Goal: Task Accomplishment & Management: Manage account settings

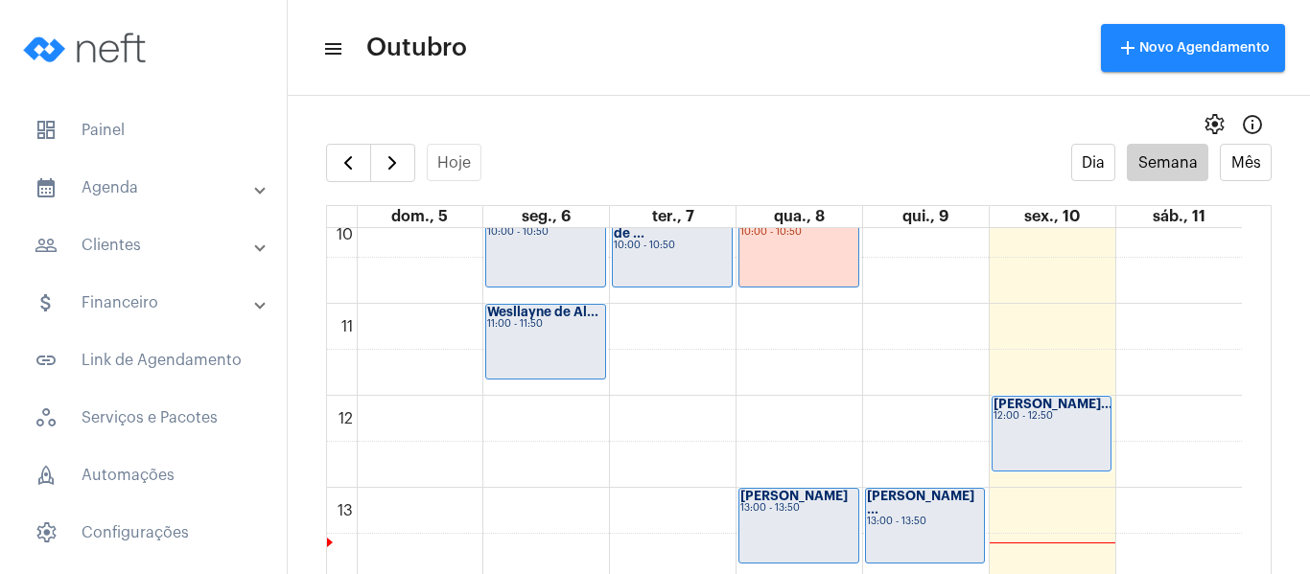
scroll to position [841, 0]
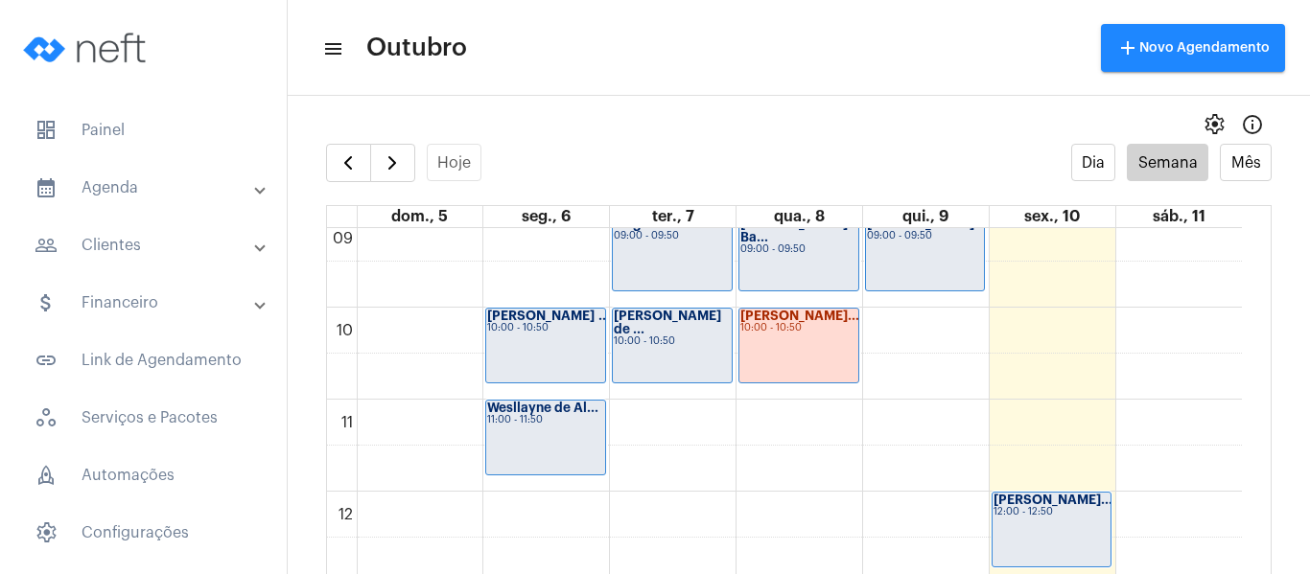
click at [569, 338] on div "Ana Julia Dias ... 10:00 - 10:50" at bounding box center [545, 346] width 119 height 74
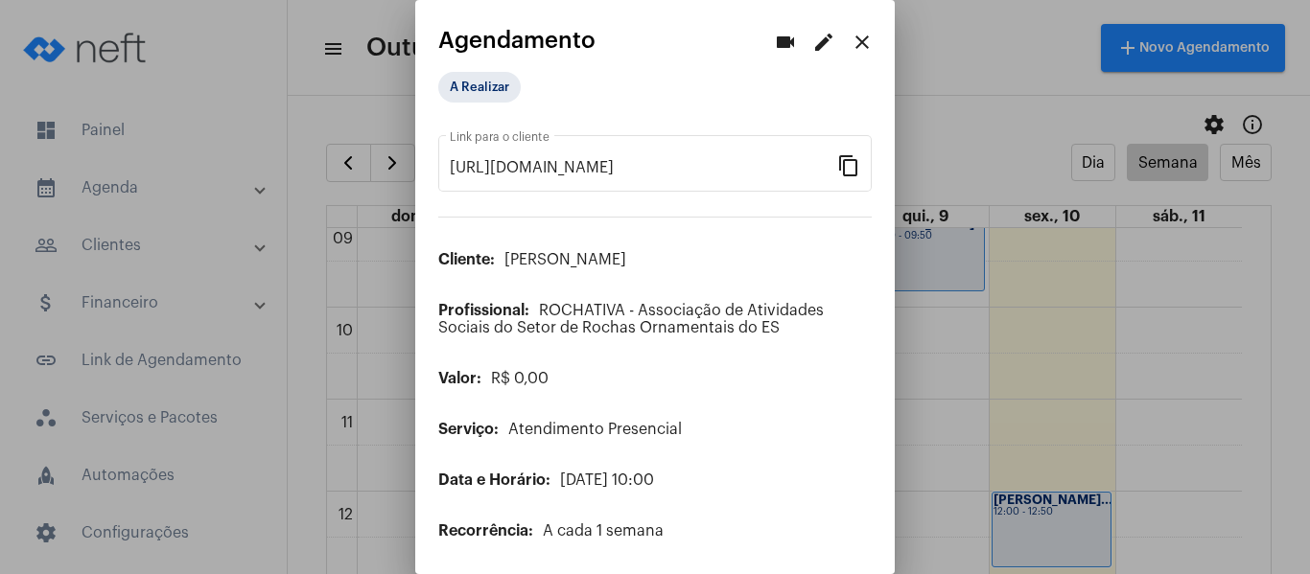
click at [819, 30] on button "edit" at bounding box center [824, 42] width 38 height 38
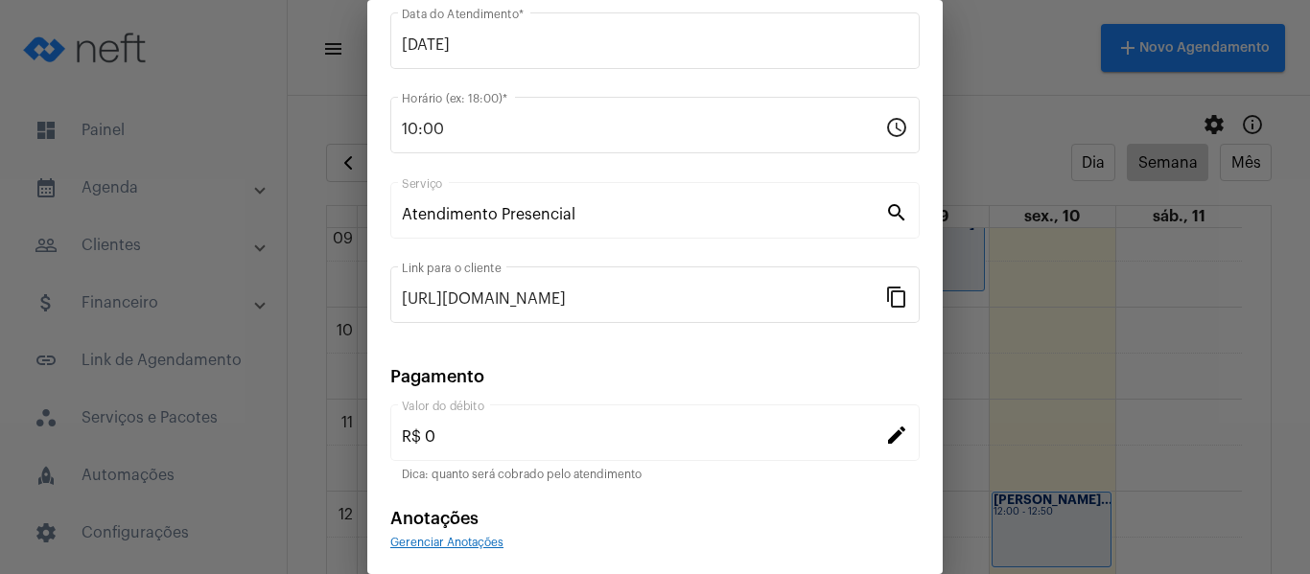
scroll to position [192, 0]
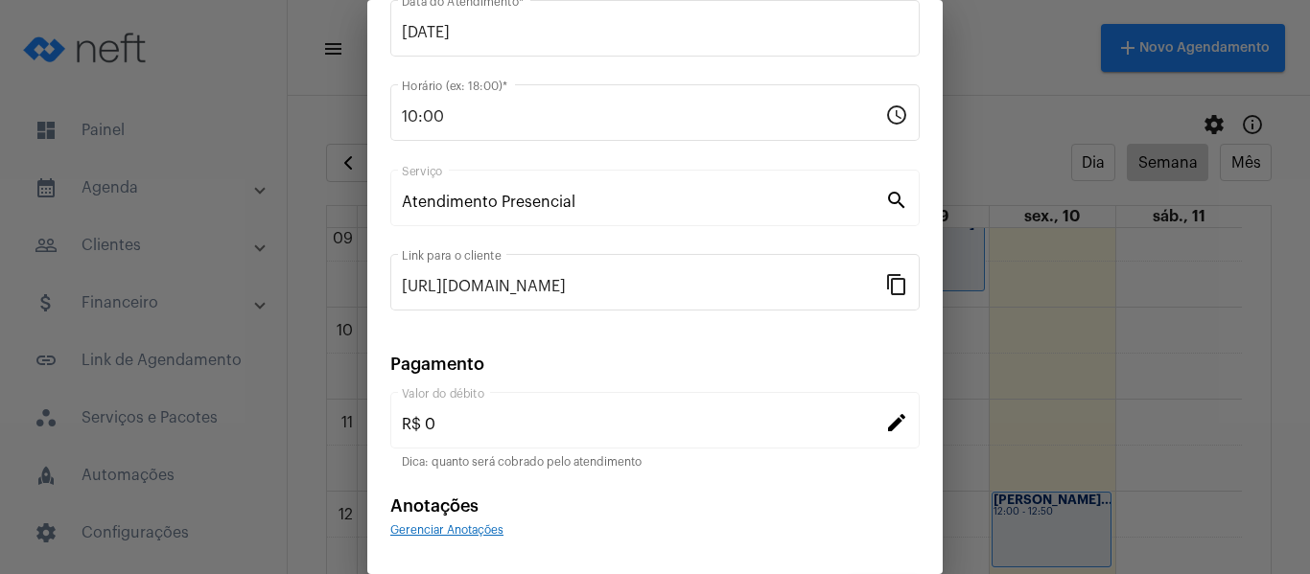
click at [430, 531] on span "Gerenciar Anotações" at bounding box center [446, 531] width 113 height 12
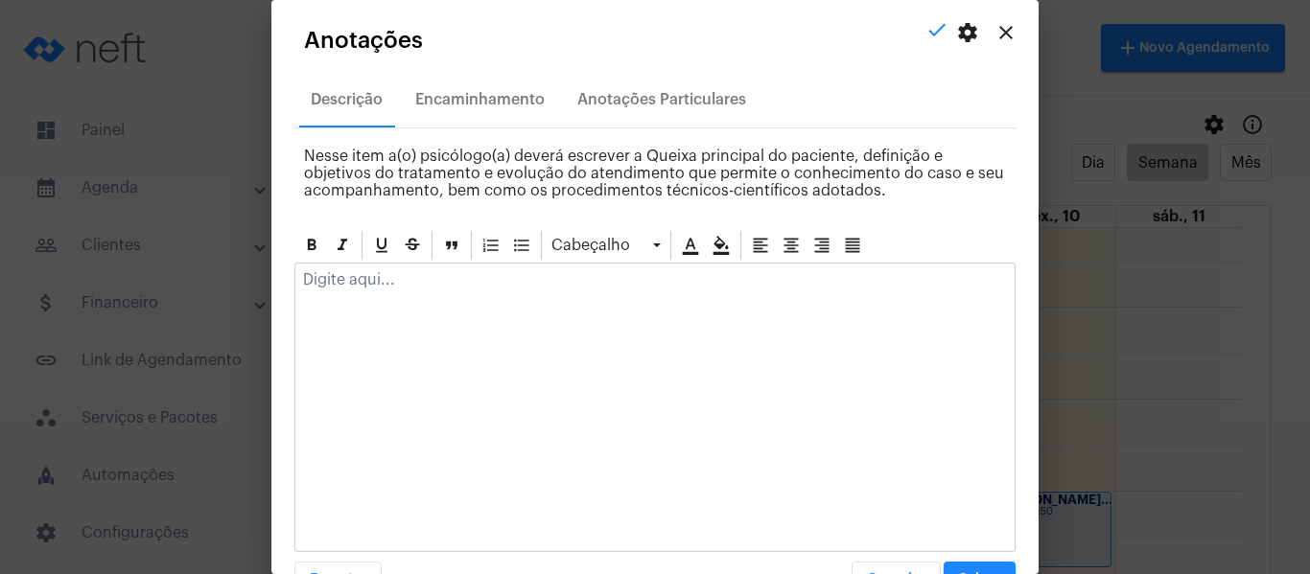
click at [416, 276] on p at bounding box center [655, 279] width 704 height 17
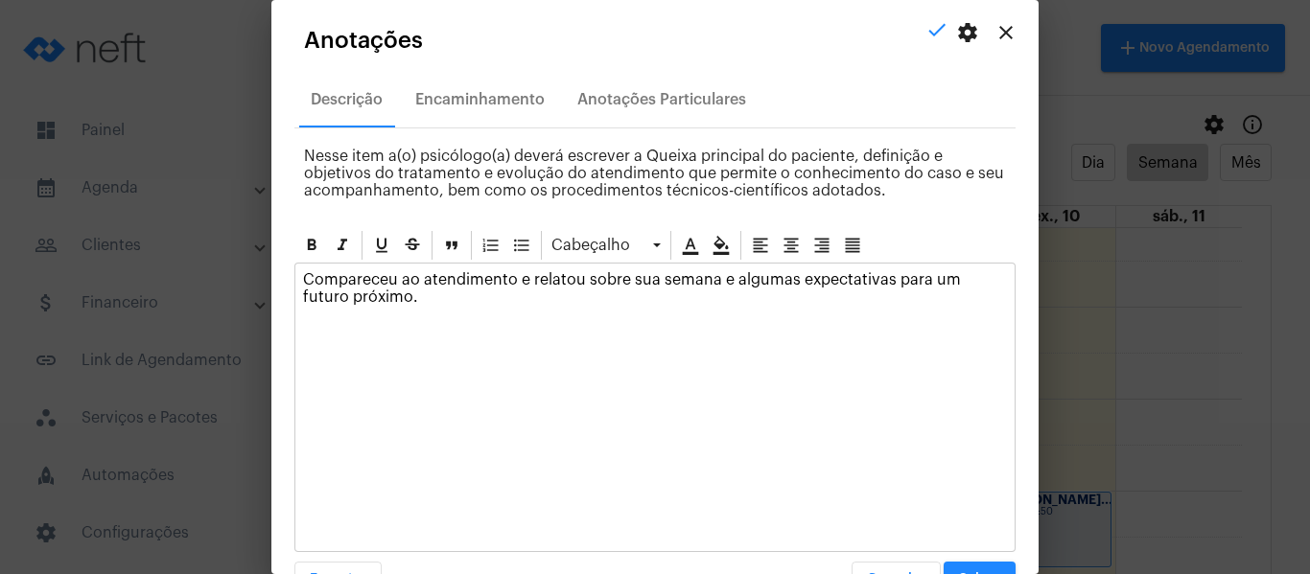
drag, startPoint x: 582, startPoint y: 278, endPoint x: 140, endPoint y: 266, distance: 442.3
click at [140, 266] on div "videocam edit close Agendamento A Realizar https://neft.com.br/agendamento/6f3a…" at bounding box center [655, 287] width 1310 height 574
copy p "Compareceu ao atendimento e relatou"
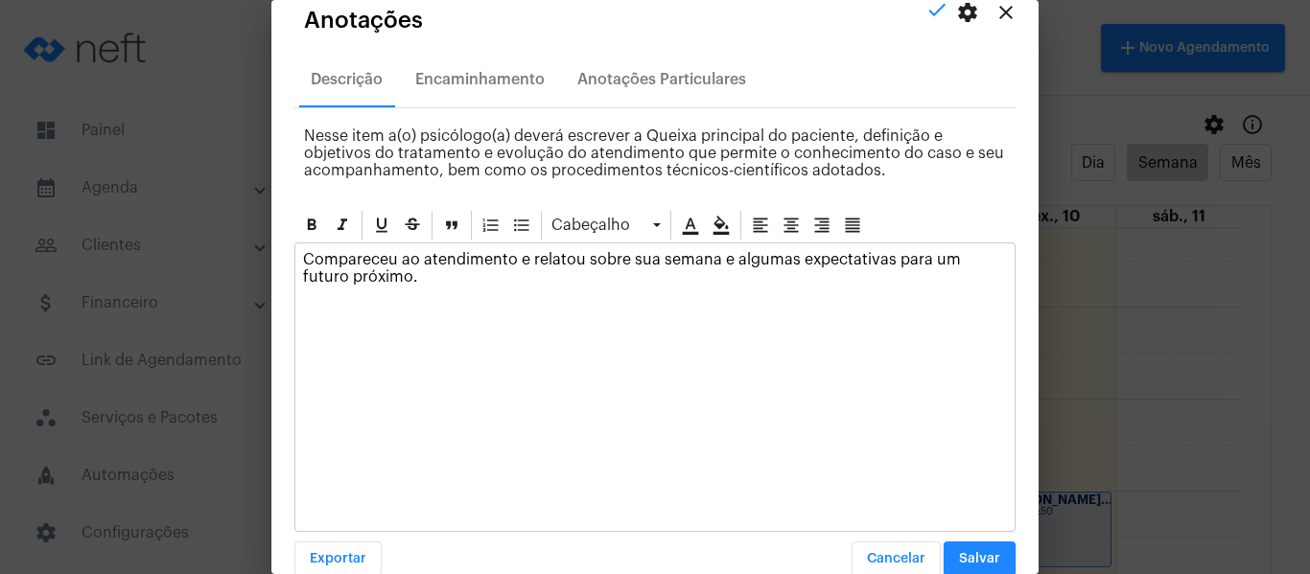
scroll to position [55, 0]
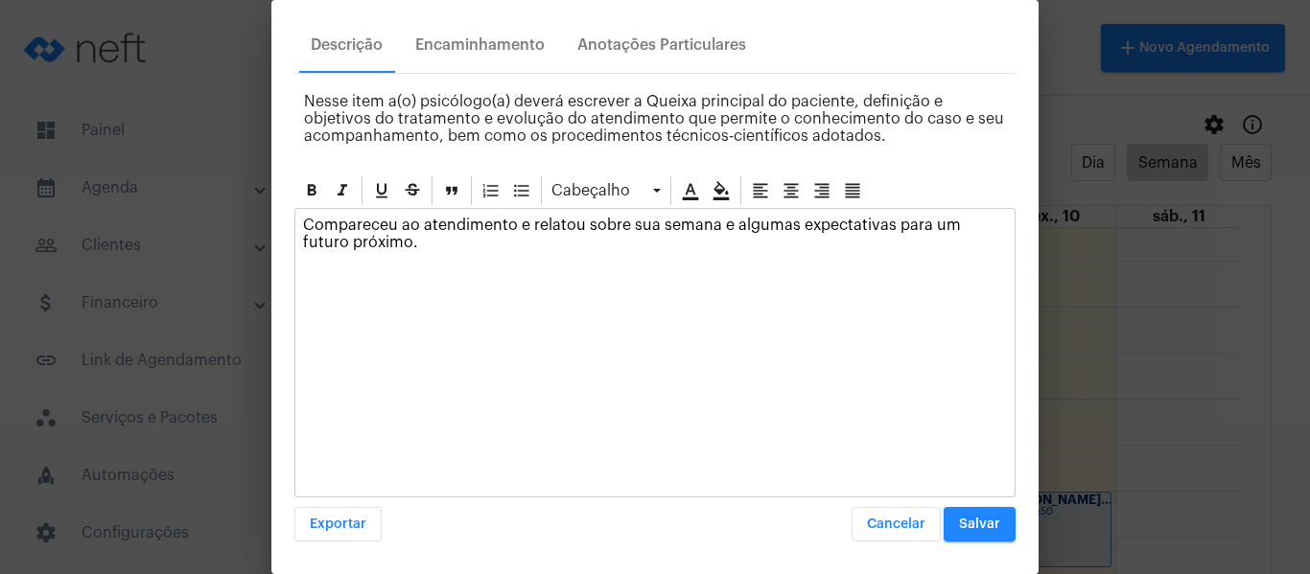
click at [970, 523] on span "Salvar" at bounding box center [979, 524] width 41 height 13
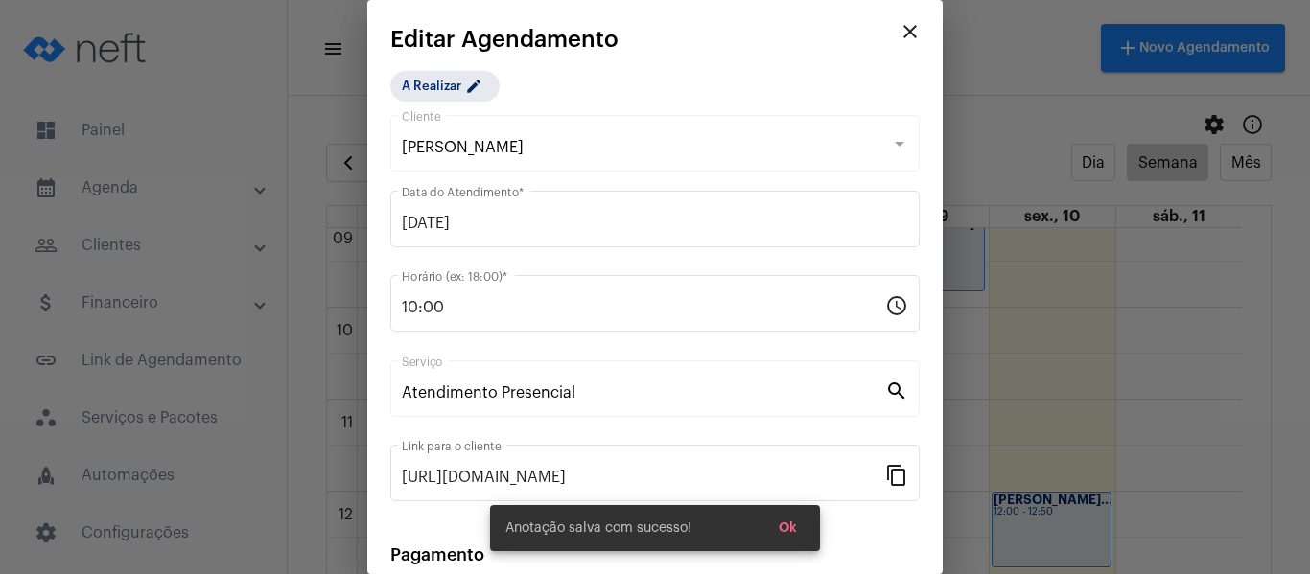
scroll to position [0, 0]
click at [457, 85] on mat-chip "A Realizar edit" at bounding box center [444, 87] width 109 height 31
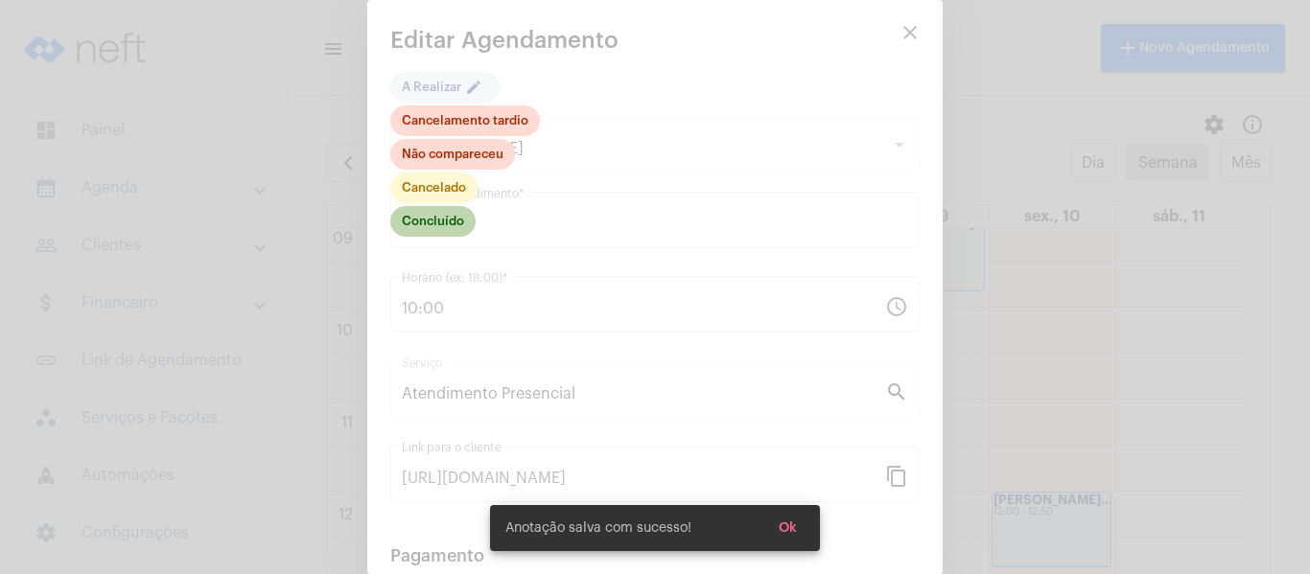
click at [453, 220] on mat-chip "Concluído" at bounding box center [432, 221] width 85 height 31
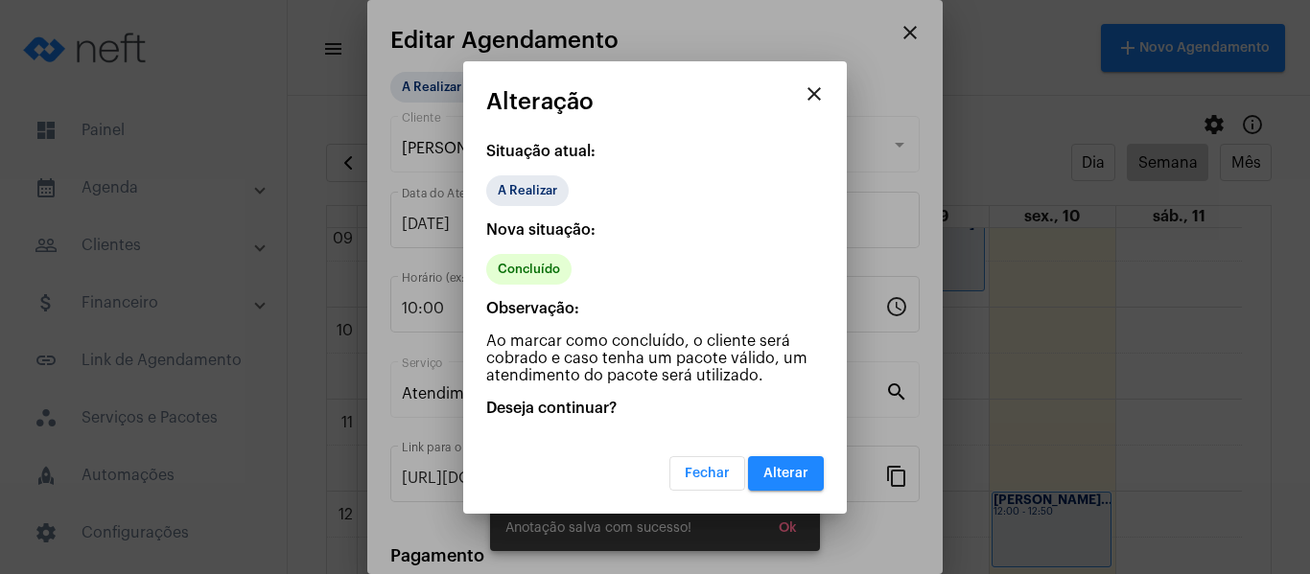
click at [795, 484] on button "Alterar" at bounding box center [786, 474] width 76 height 35
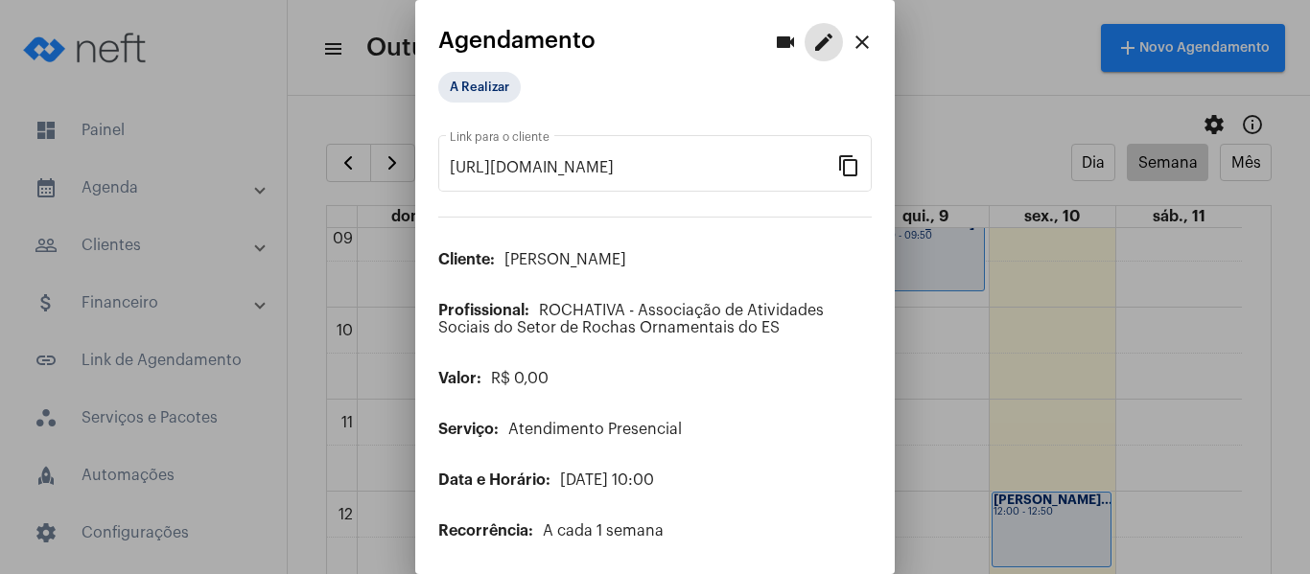
click at [855, 41] on mat-icon "close" at bounding box center [862, 42] width 23 height 23
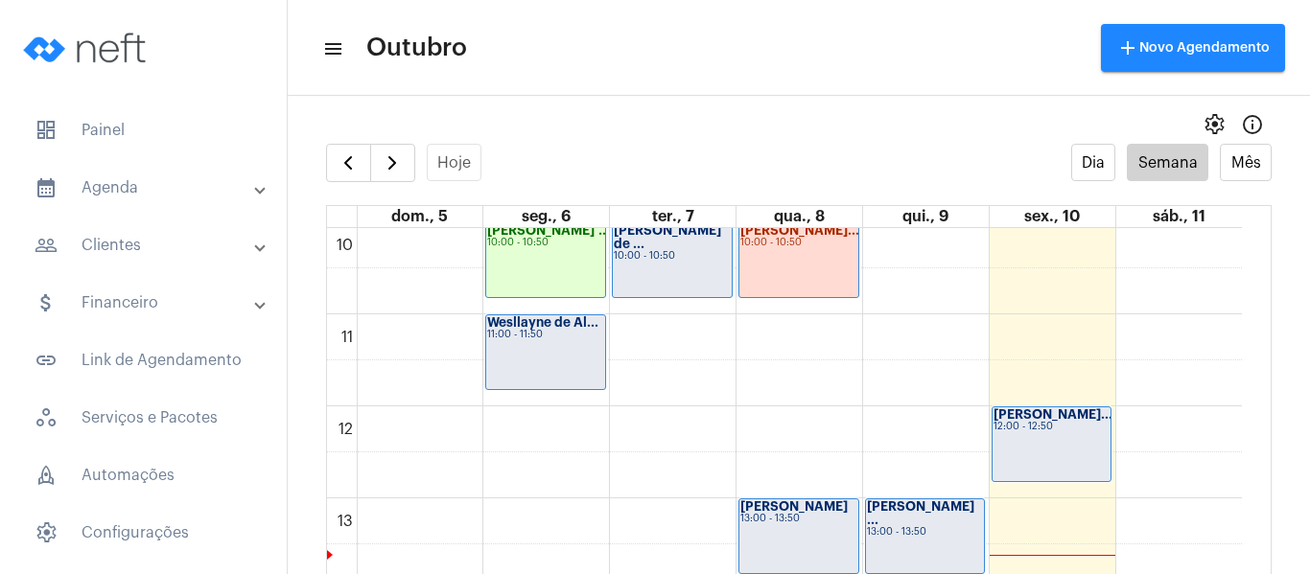
scroll to position [937, 0]
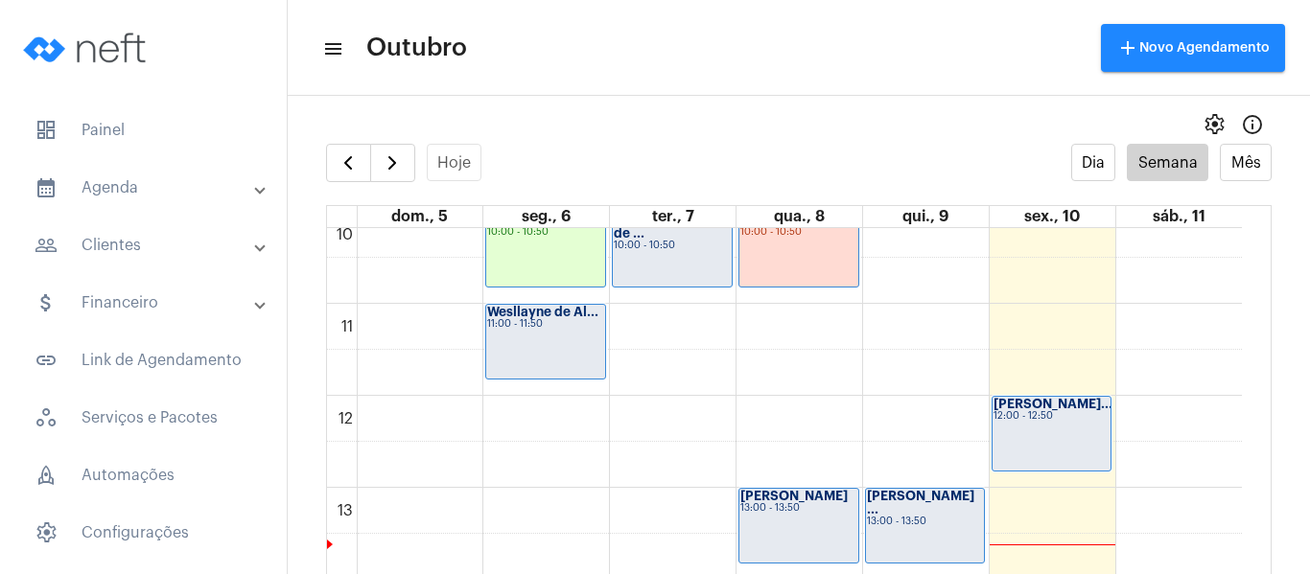
click at [575, 358] on div "Wesllayne de Al... 11:00 - 11:50" at bounding box center [545, 342] width 119 height 74
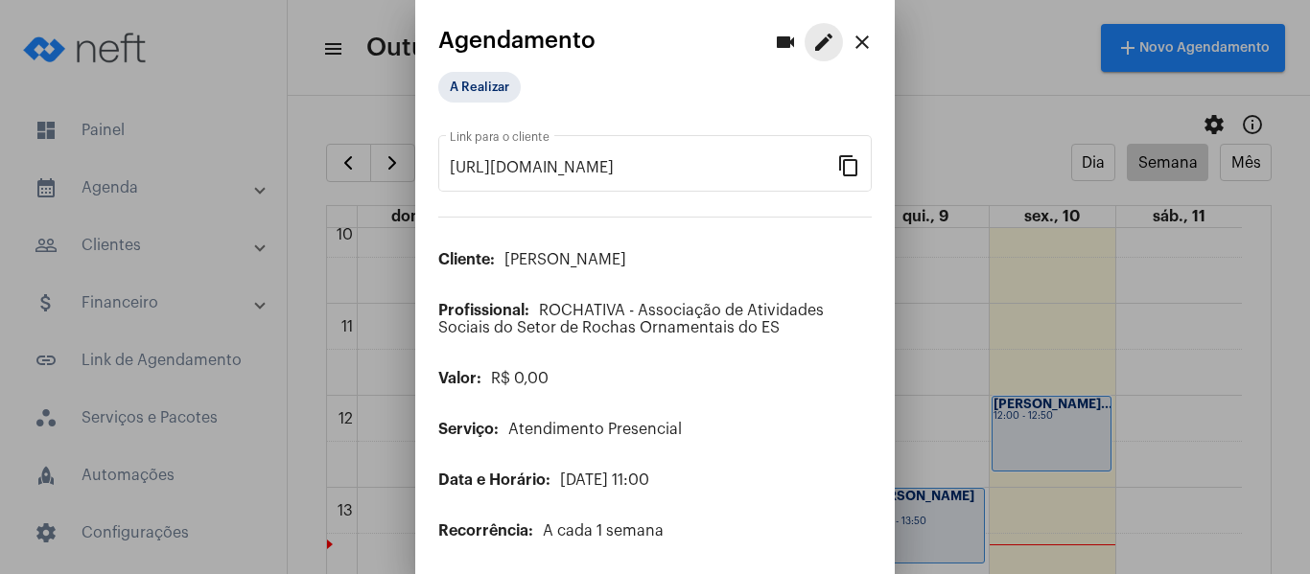
click at [812, 31] on mat-icon "edit" at bounding box center [823, 42] width 23 height 23
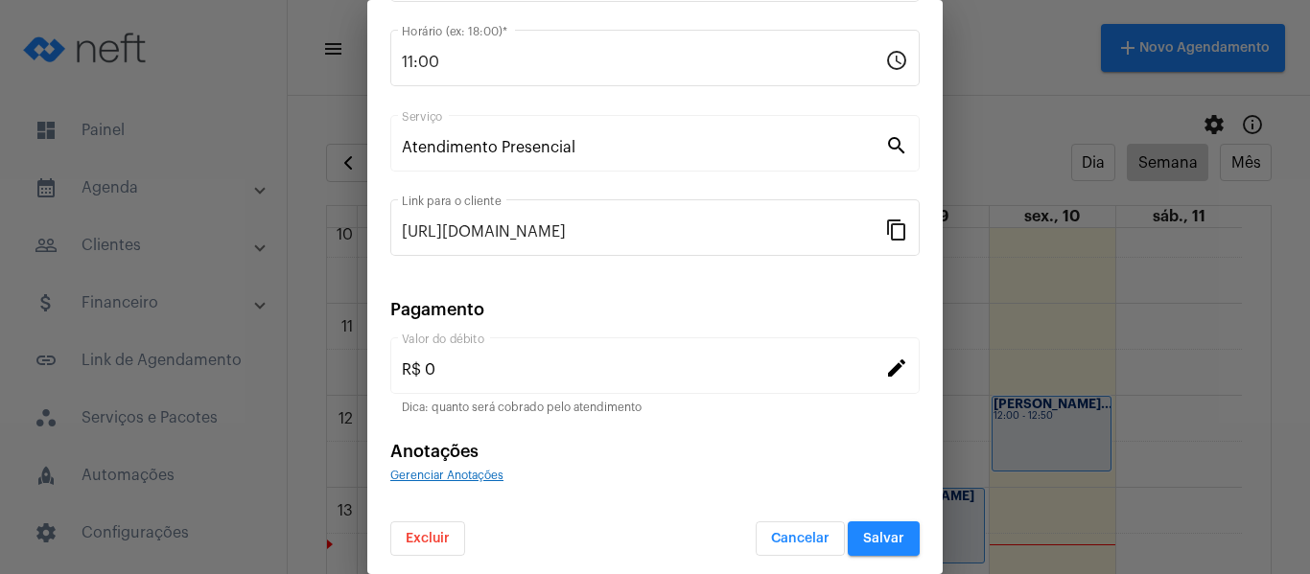
scroll to position [251, 0]
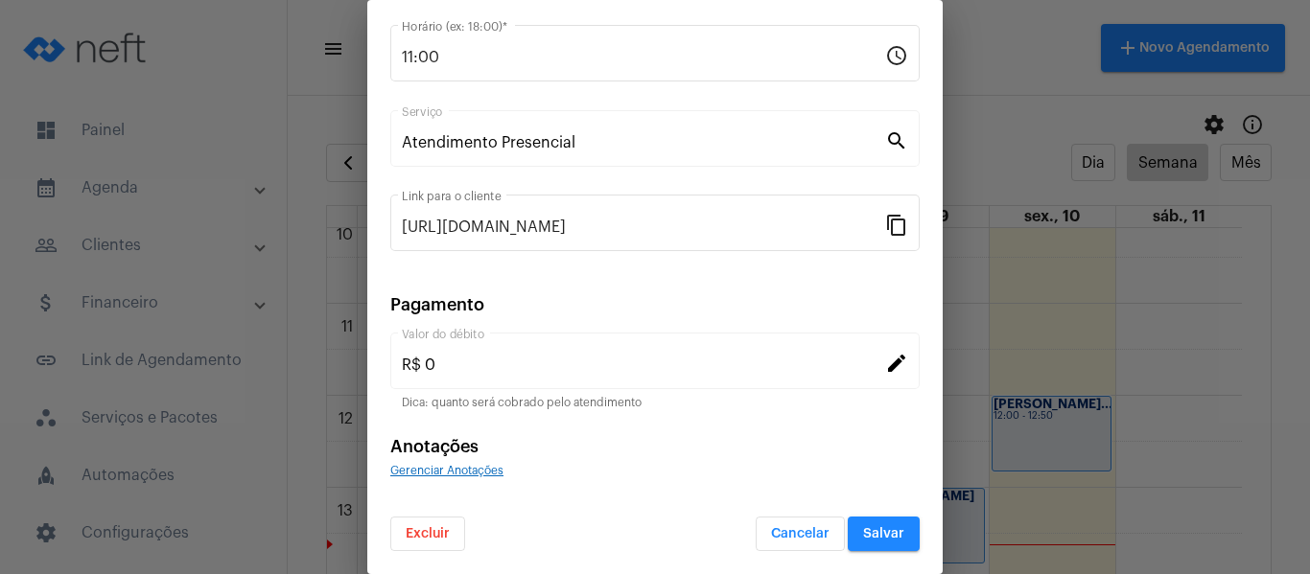
click at [479, 475] on span "Gerenciar Anotações" at bounding box center [446, 471] width 113 height 12
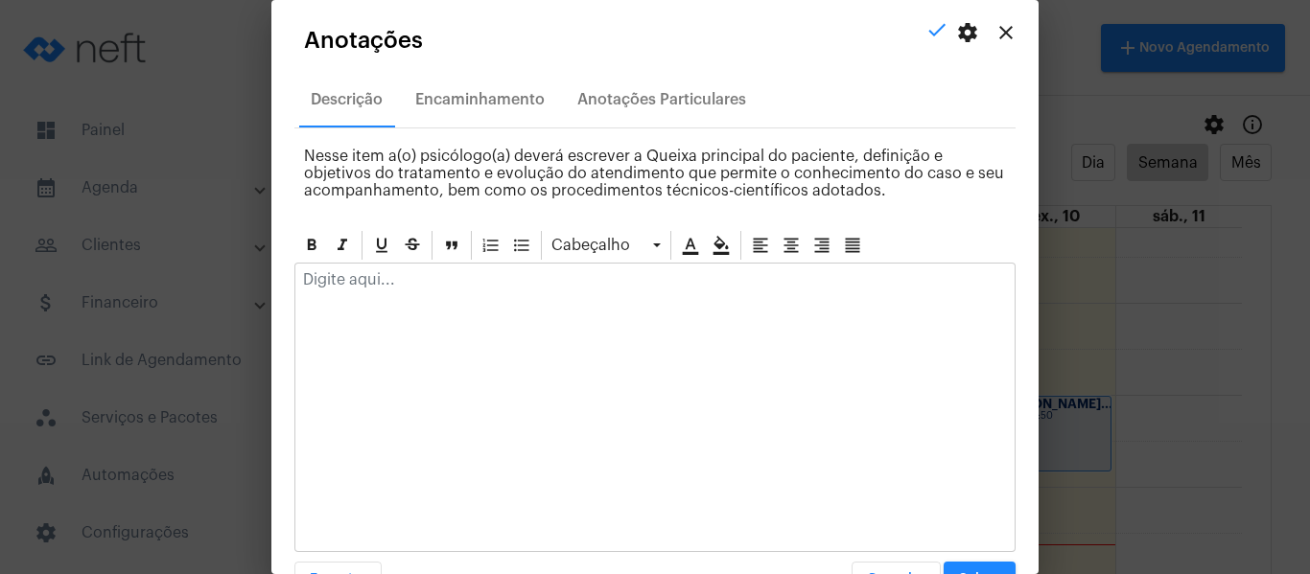
click at [484, 293] on div at bounding box center [654, 285] width 719 height 42
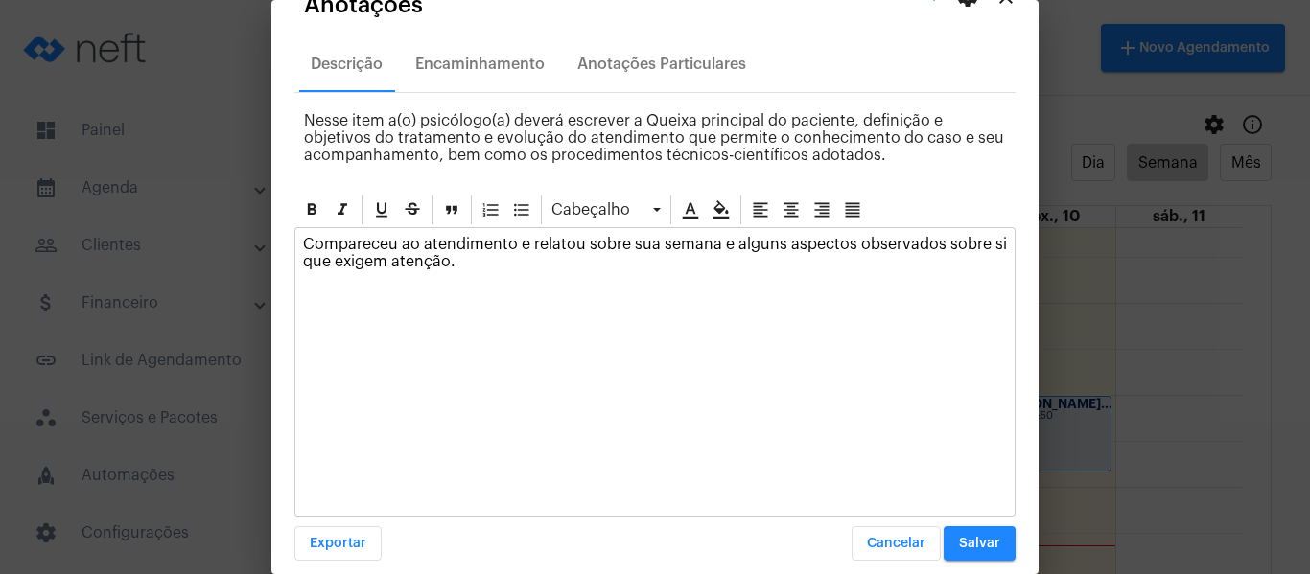
scroll to position [55, 0]
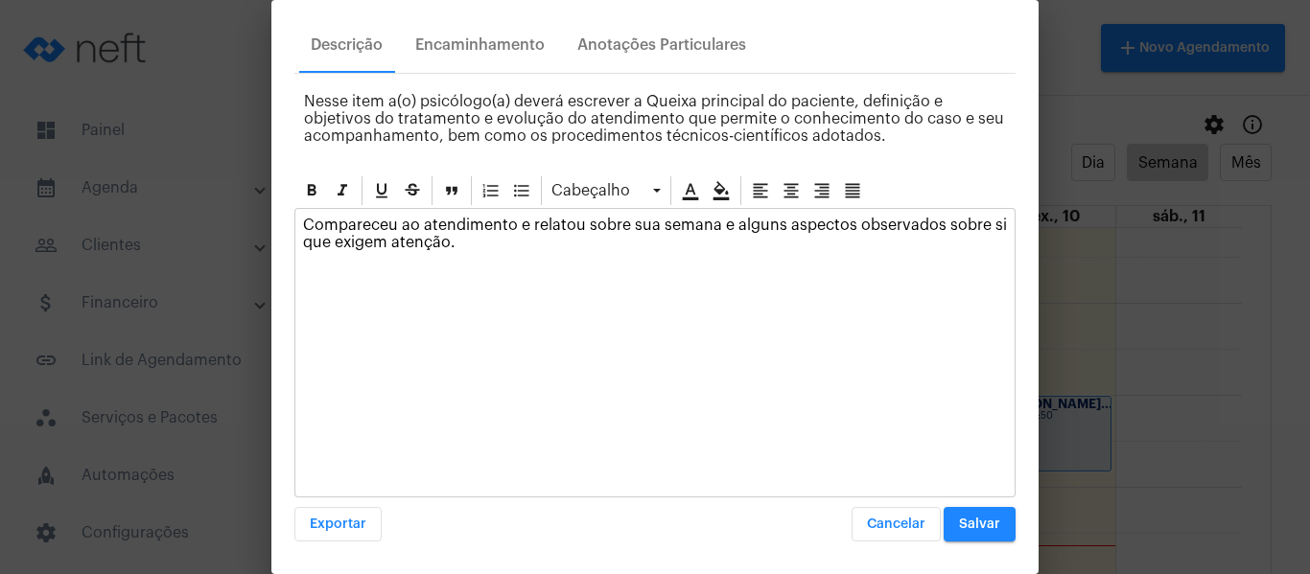
click at [959, 521] on span "Salvar" at bounding box center [979, 524] width 41 height 13
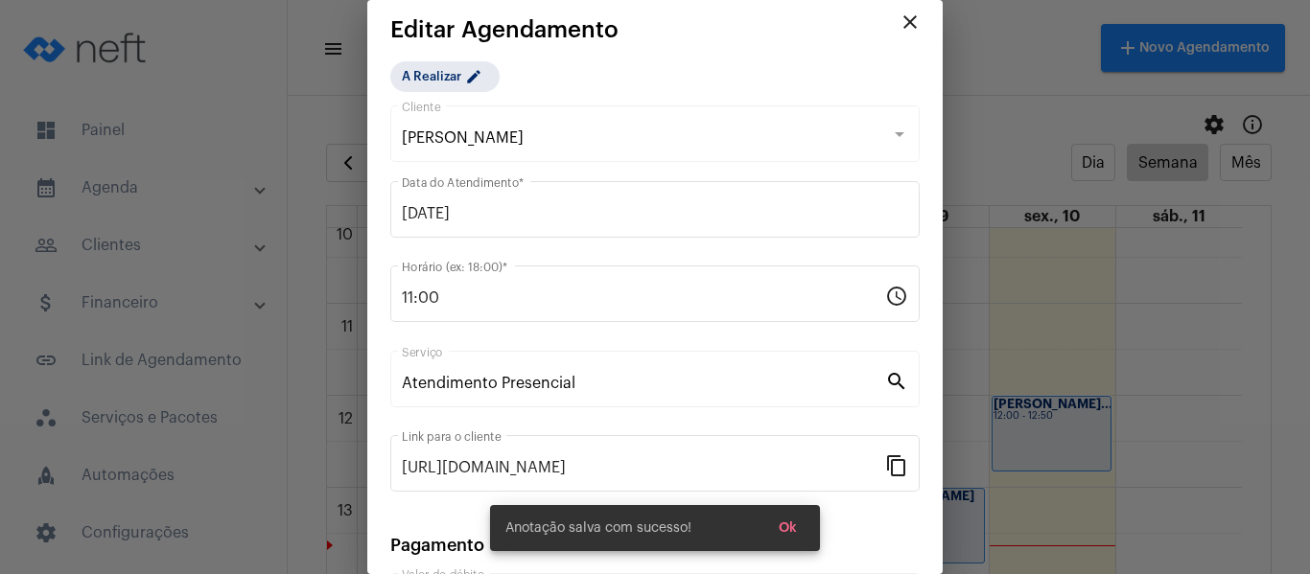
scroll to position [0, 0]
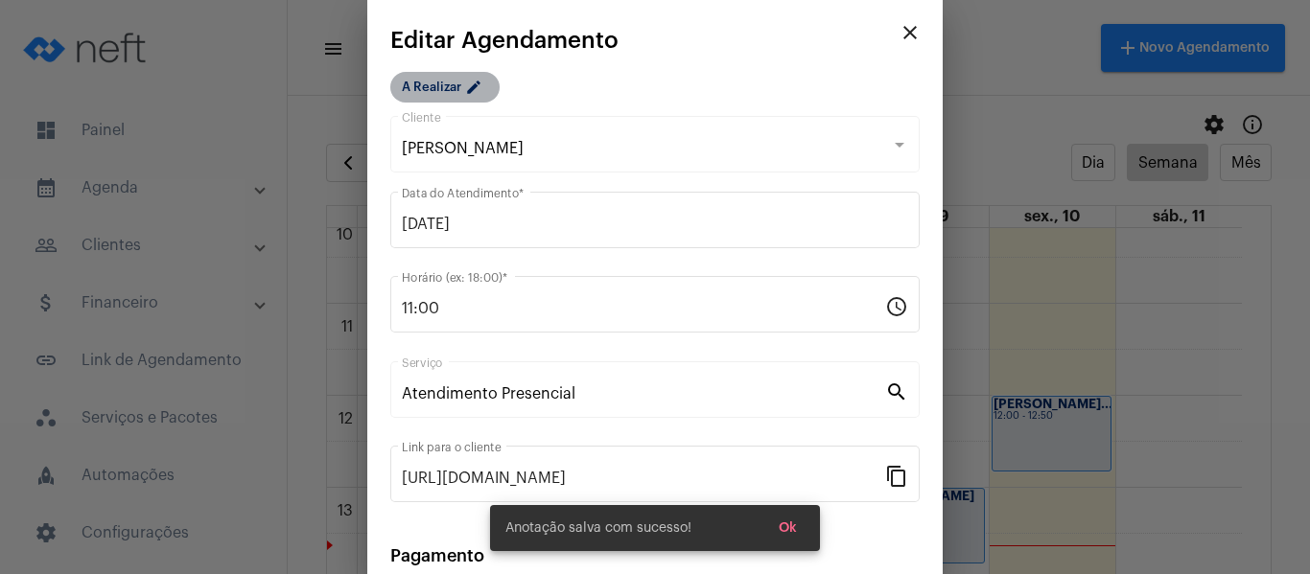
click at [452, 79] on mat-chip "A Realizar edit" at bounding box center [444, 87] width 109 height 31
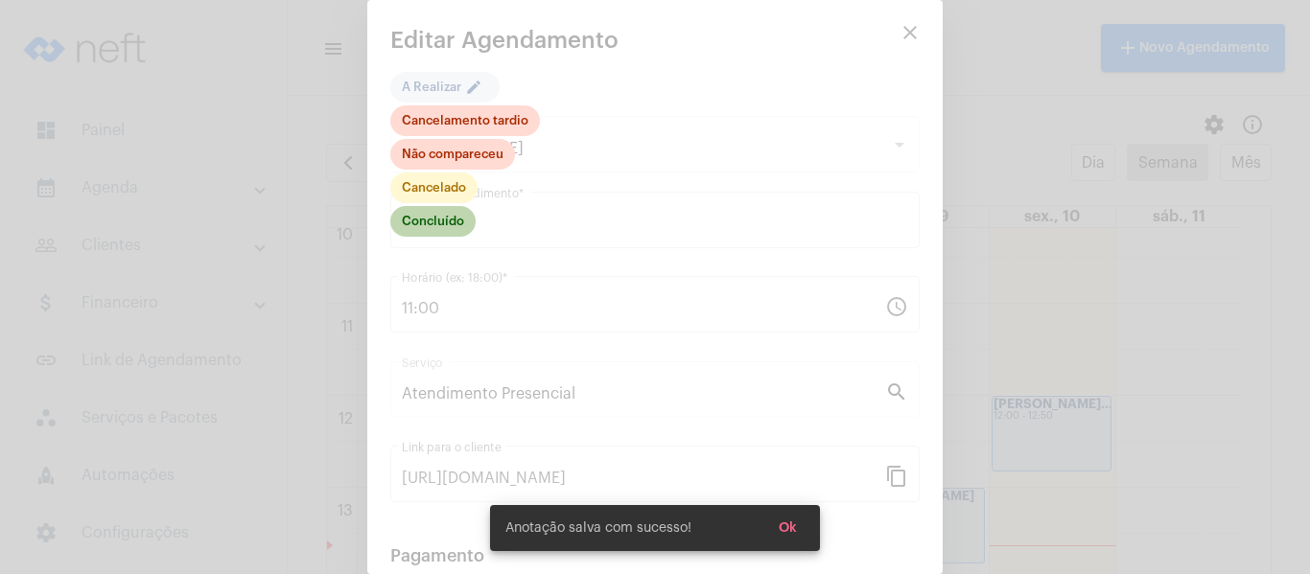
click at [436, 226] on mat-chip "Concluído" at bounding box center [432, 221] width 85 height 31
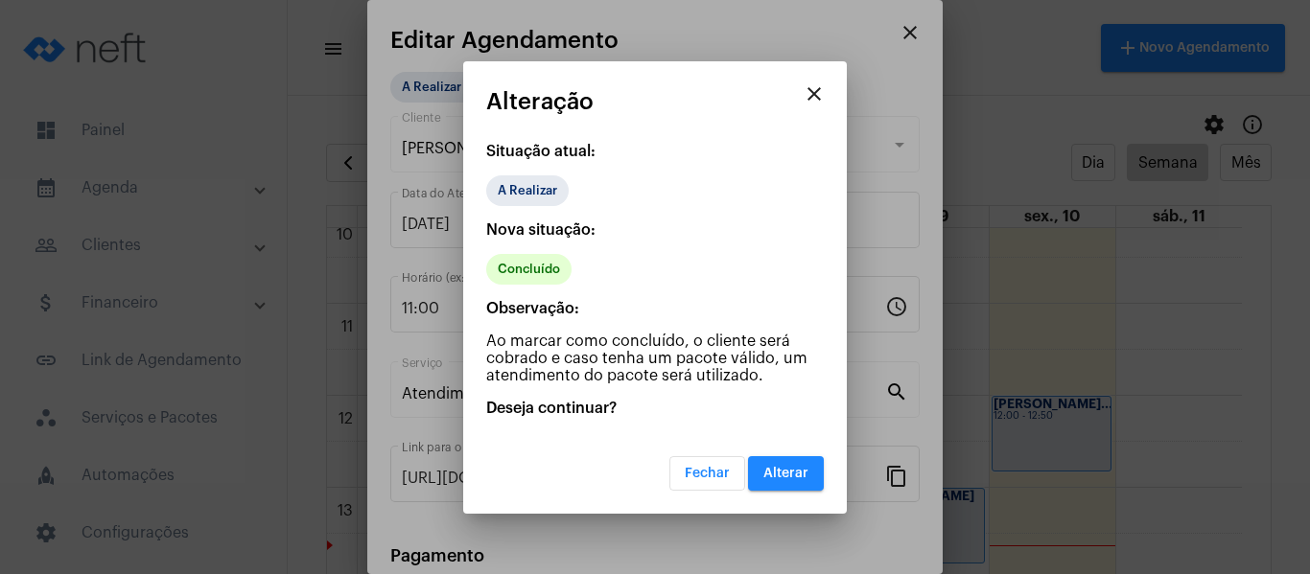
click at [798, 471] on span "Alterar" at bounding box center [785, 473] width 45 height 13
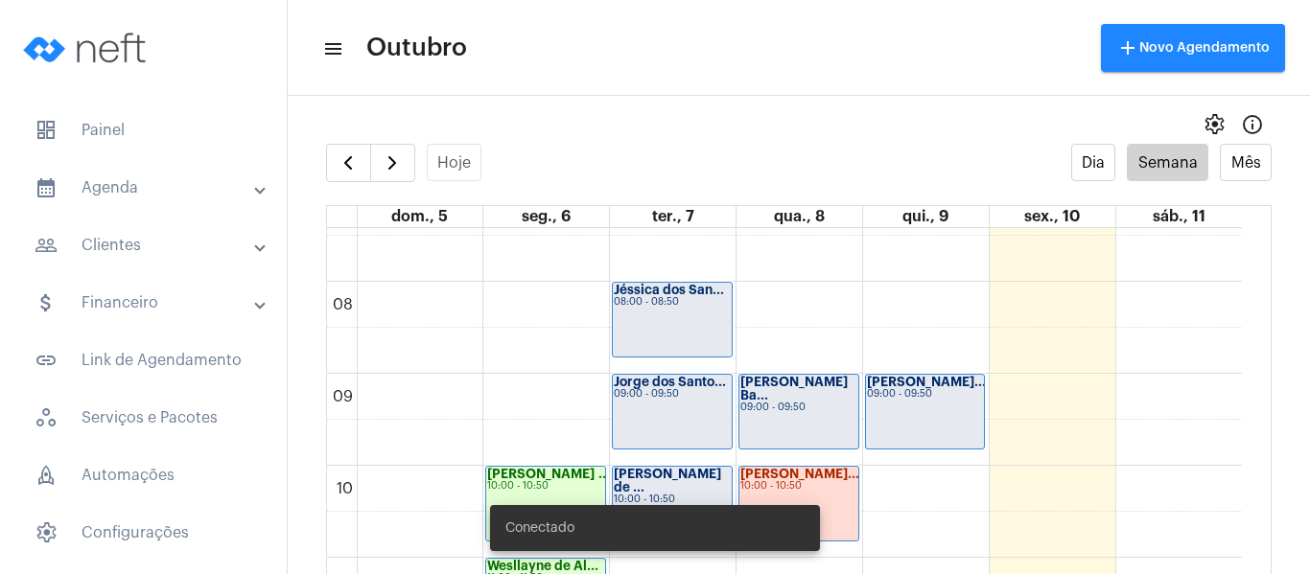
scroll to position [649, 0]
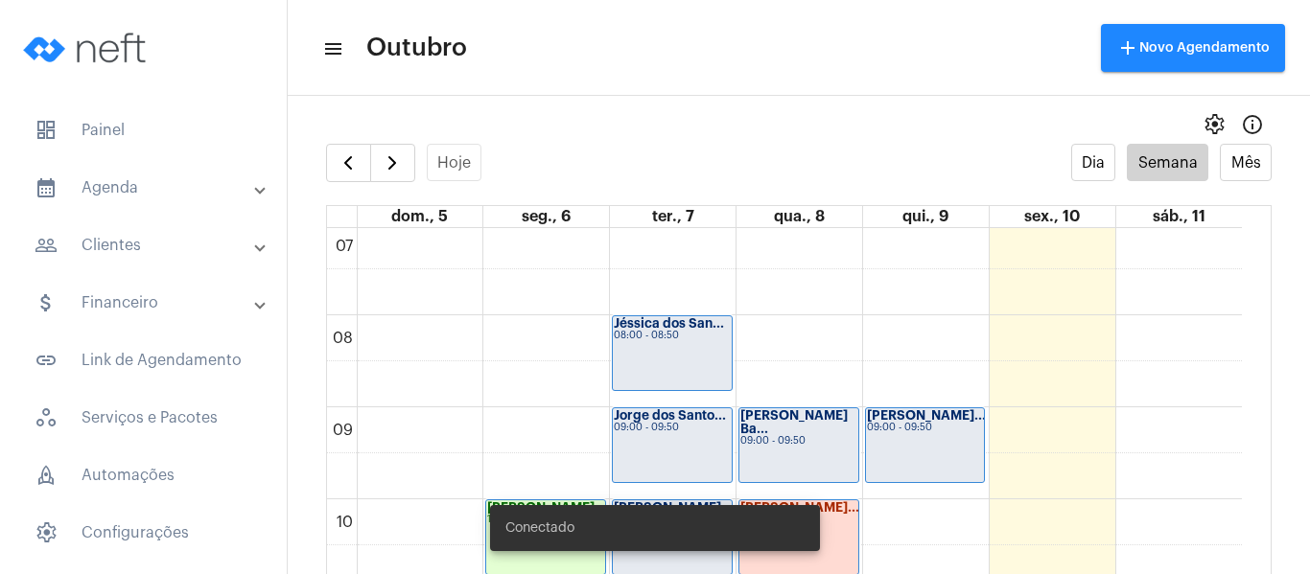
click at [650, 366] on div "Jéssica dos San... 08:00 - 08:50" at bounding box center [672, 353] width 119 height 74
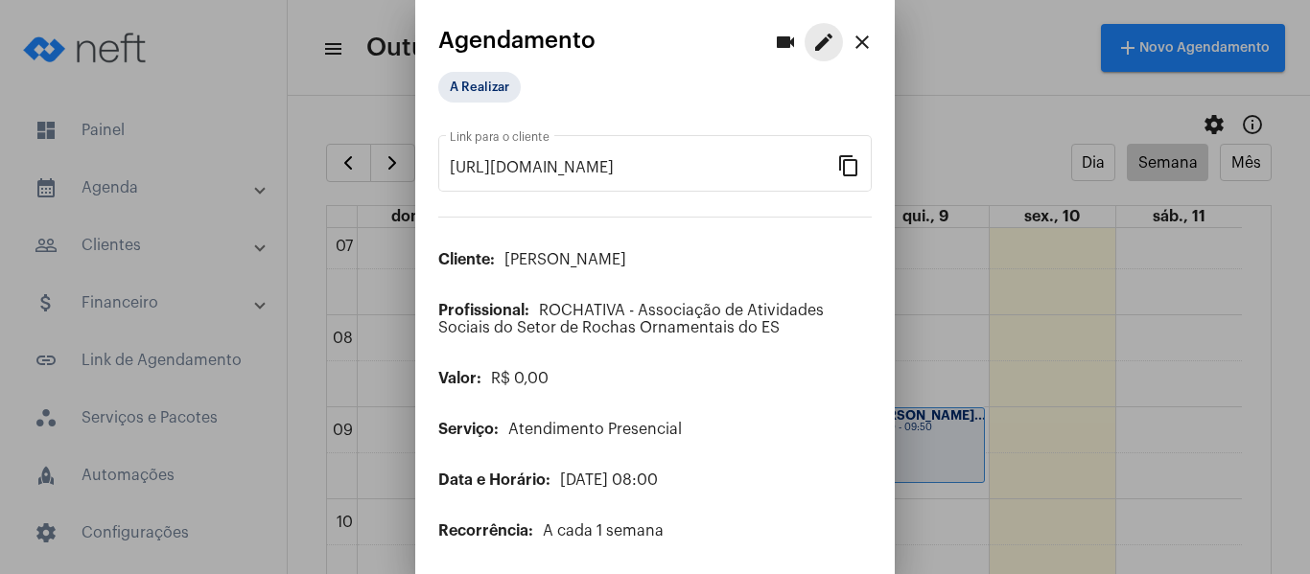
click at [816, 42] on mat-icon "edit" at bounding box center [823, 42] width 23 height 23
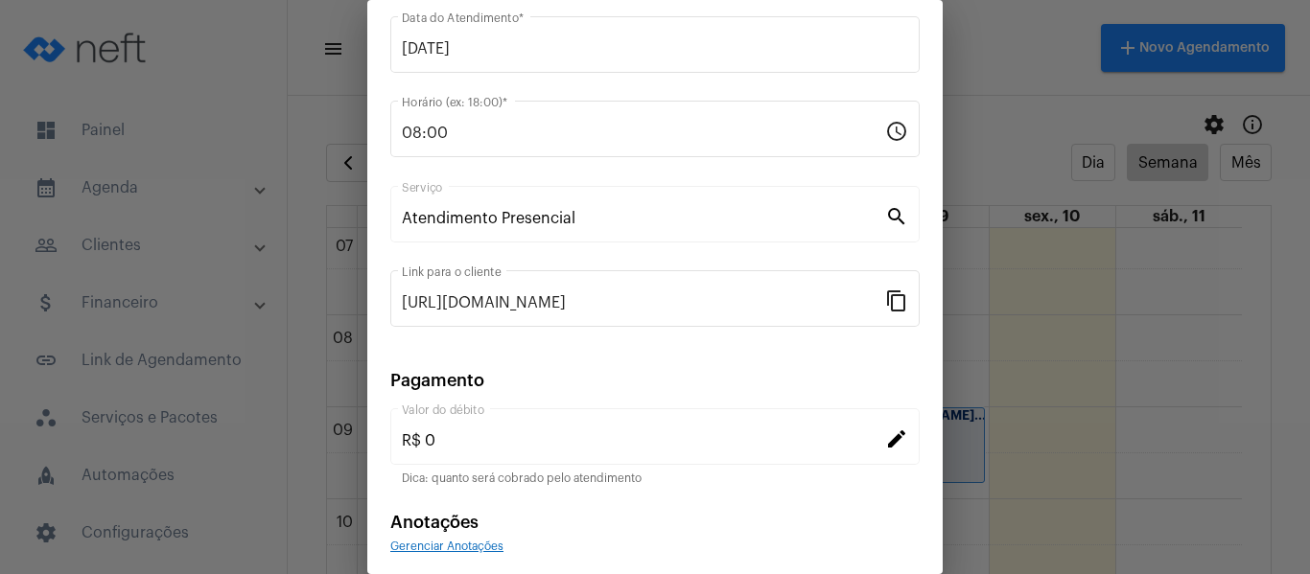
scroll to position [251, 0]
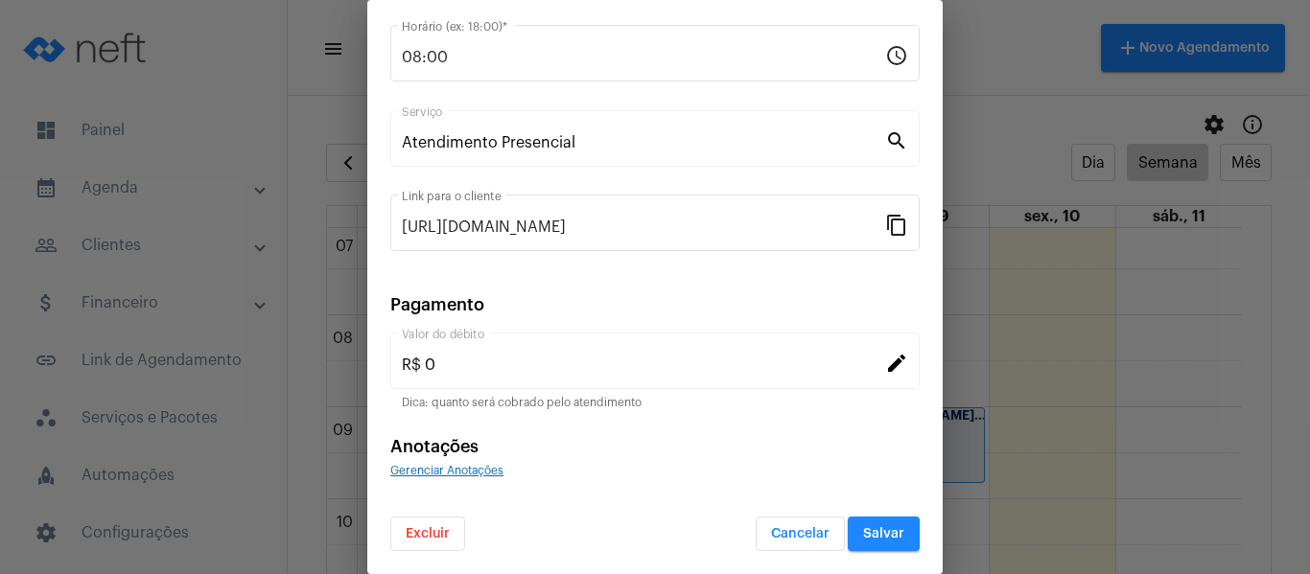
click at [475, 477] on div "Gerenciar Anotações" at bounding box center [654, 469] width 529 height 17
click at [480, 474] on span "Gerenciar Anotações" at bounding box center [446, 471] width 113 height 12
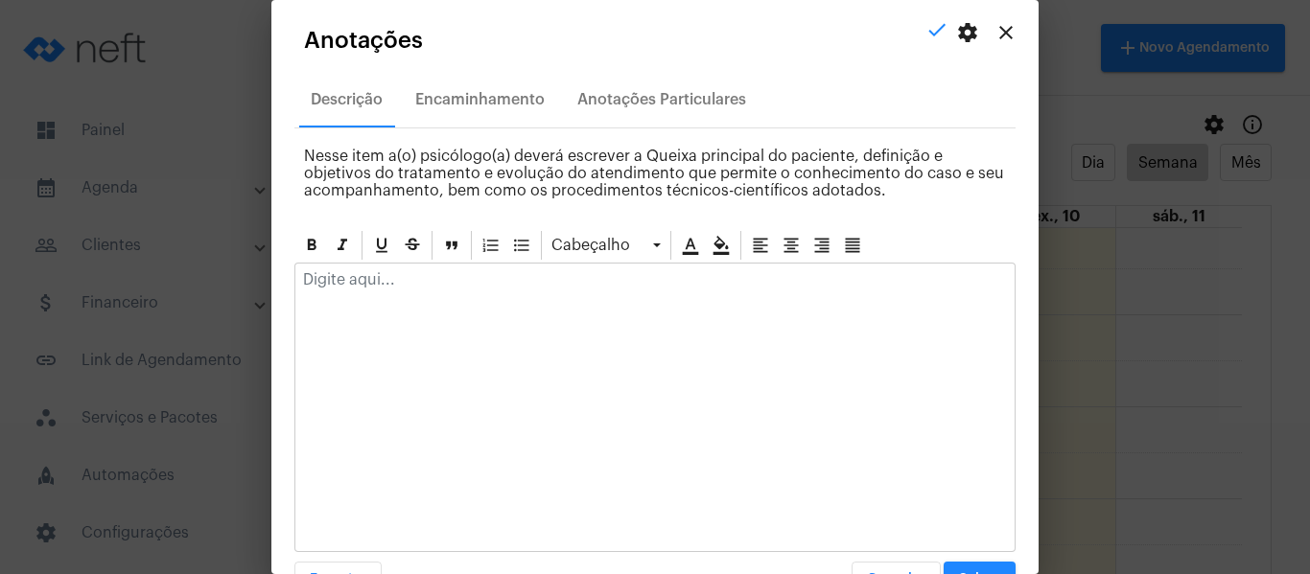
click at [417, 283] on p at bounding box center [655, 279] width 704 height 17
click at [691, 291] on div "Compareceu ao atendimento e relatou sobre" at bounding box center [654, 285] width 719 height 42
click at [995, 30] on mat-icon "close" at bounding box center [1006, 32] width 23 height 23
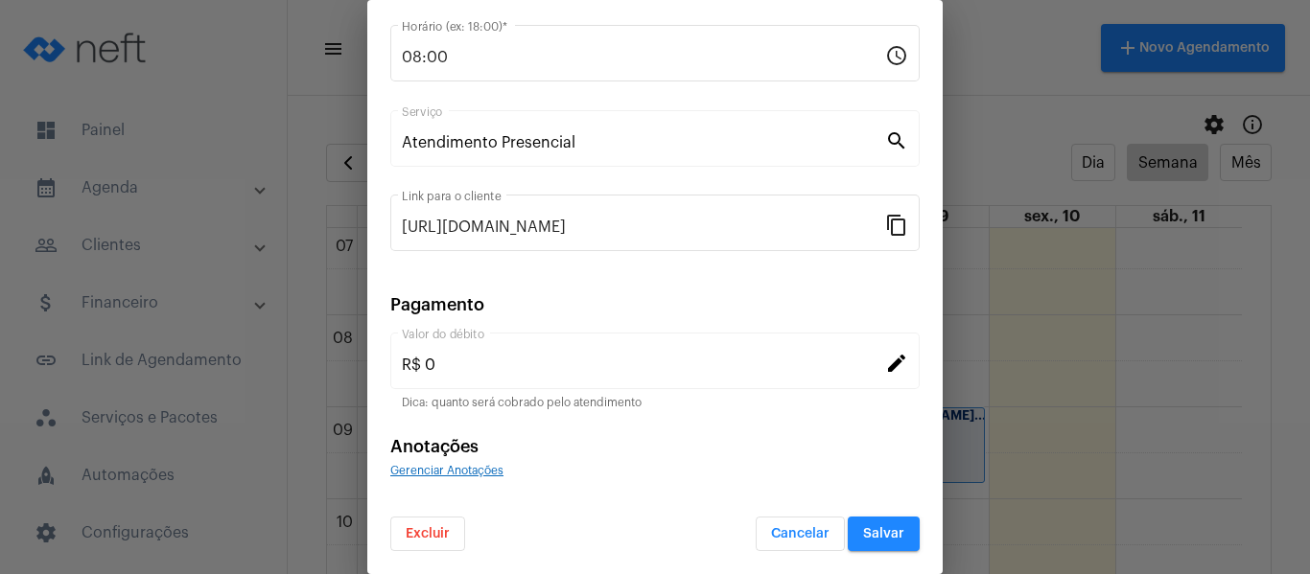
click at [442, 472] on span "Gerenciar Anotações" at bounding box center [446, 471] width 113 height 12
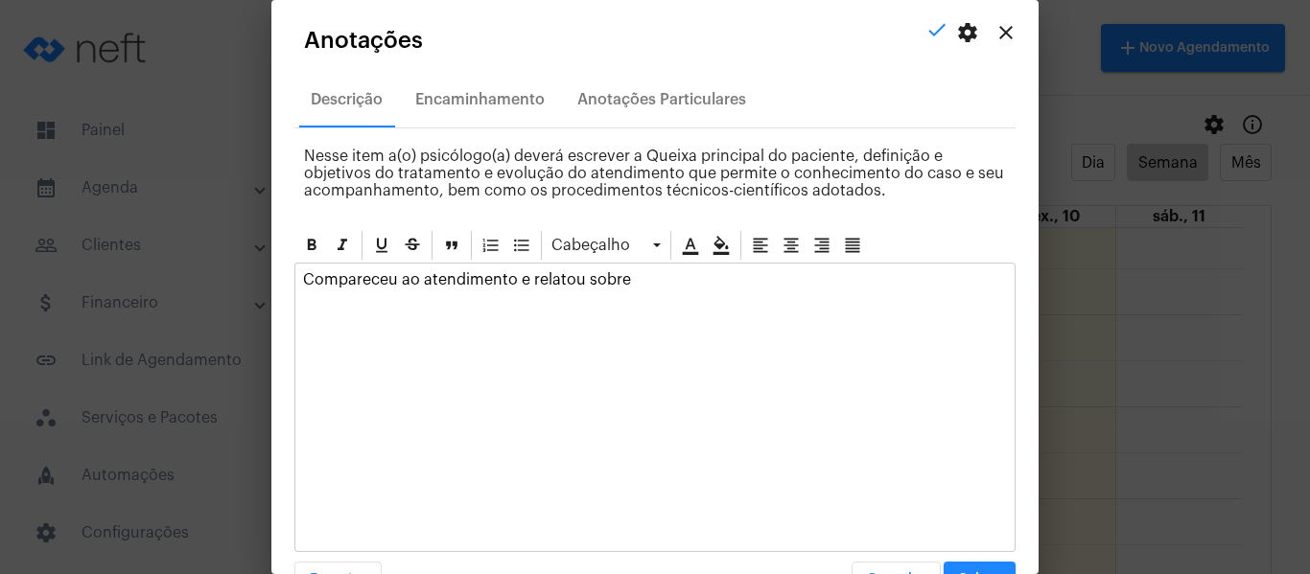
click at [645, 276] on p "Compareceu ao atendimento e relatou sobre" at bounding box center [655, 279] width 704 height 17
click at [374, 297] on p "Compareceu ao atendimento e relatou sobre alguns aspectos de sua vida que neces…" at bounding box center [655, 288] width 704 height 35
click at [508, 300] on p "Compareceu ao atendimento e relatou sobre alguns aspectos de sua vida que neces…" at bounding box center [655, 288] width 704 height 35
click at [511, 298] on p "Compareceu ao atendimento e relatou sobre alguns aspectos de sua vida que neces…" at bounding box center [655, 288] width 704 height 35
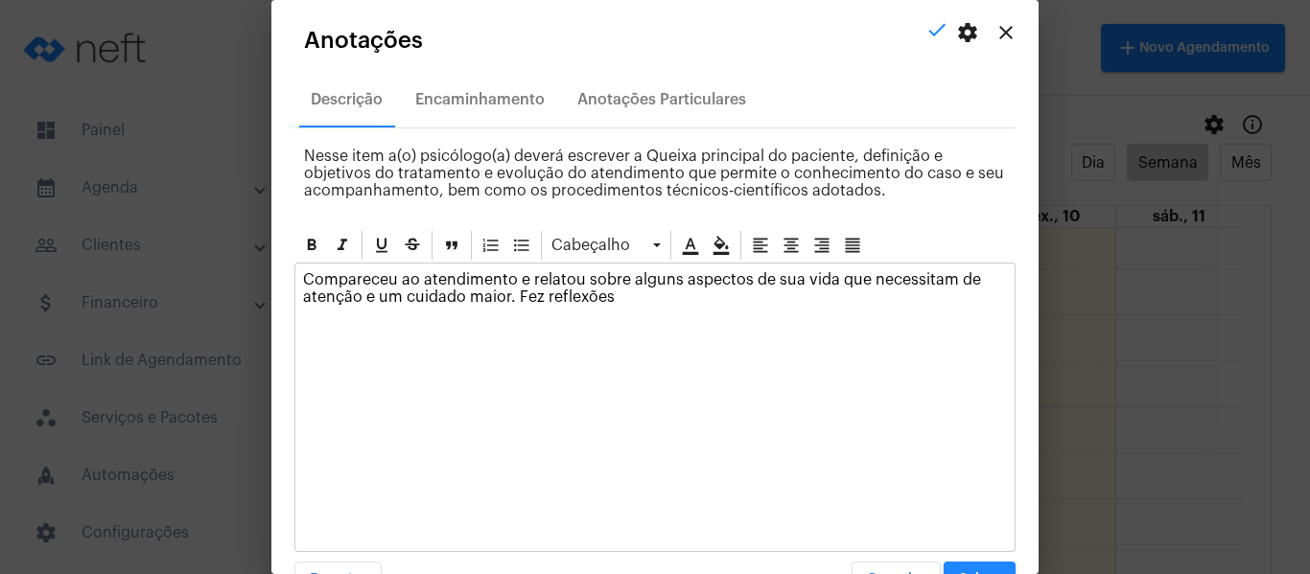
click at [545, 301] on p "Compareceu ao atendimento e relatou sobre alguns aspectos de sua vida que neces…" at bounding box center [655, 288] width 704 height 35
click at [676, 297] on p "Compareceu ao atendimento e relatou sobre alguns aspectos de sua vida que neces…" at bounding box center [655, 288] width 704 height 35
click at [863, 292] on p "Compareceu ao atendimento e relatou sobre alguns aspectos de sua vida que neces…" at bounding box center [655, 288] width 704 height 35
click at [943, 302] on p "Compareceu ao atendimento e relatou sobre alguns aspectos de sua vida que neces…" at bounding box center [655, 288] width 704 height 35
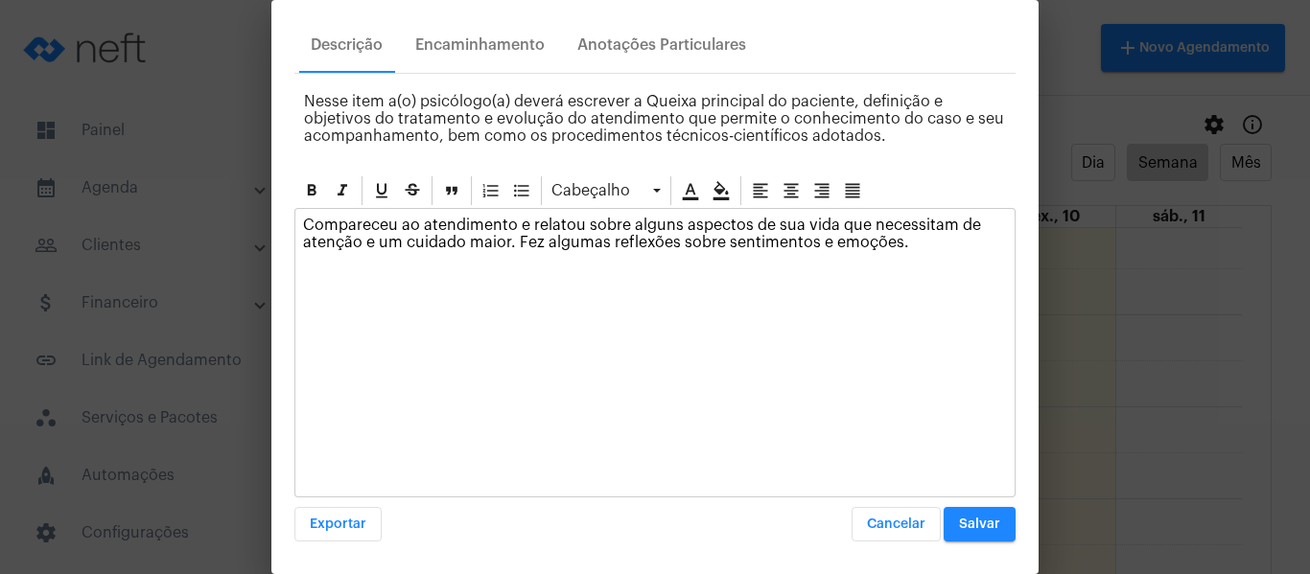
click at [972, 529] on span "Salvar" at bounding box center [979, 524] width 41 height 13
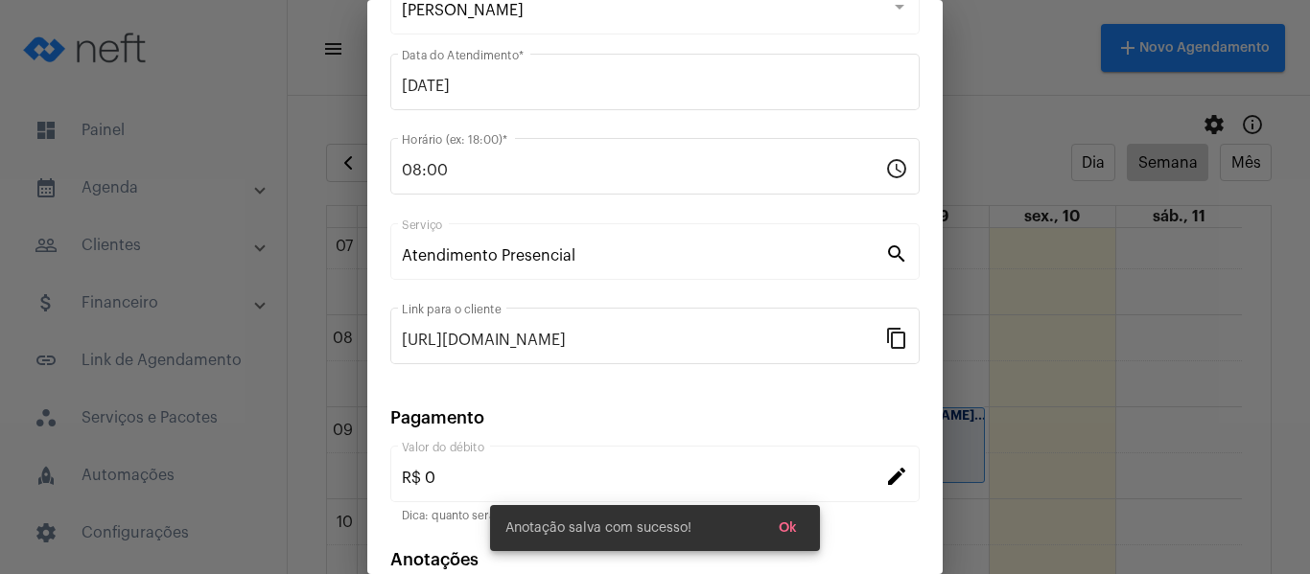
scroll to position [59, 0]
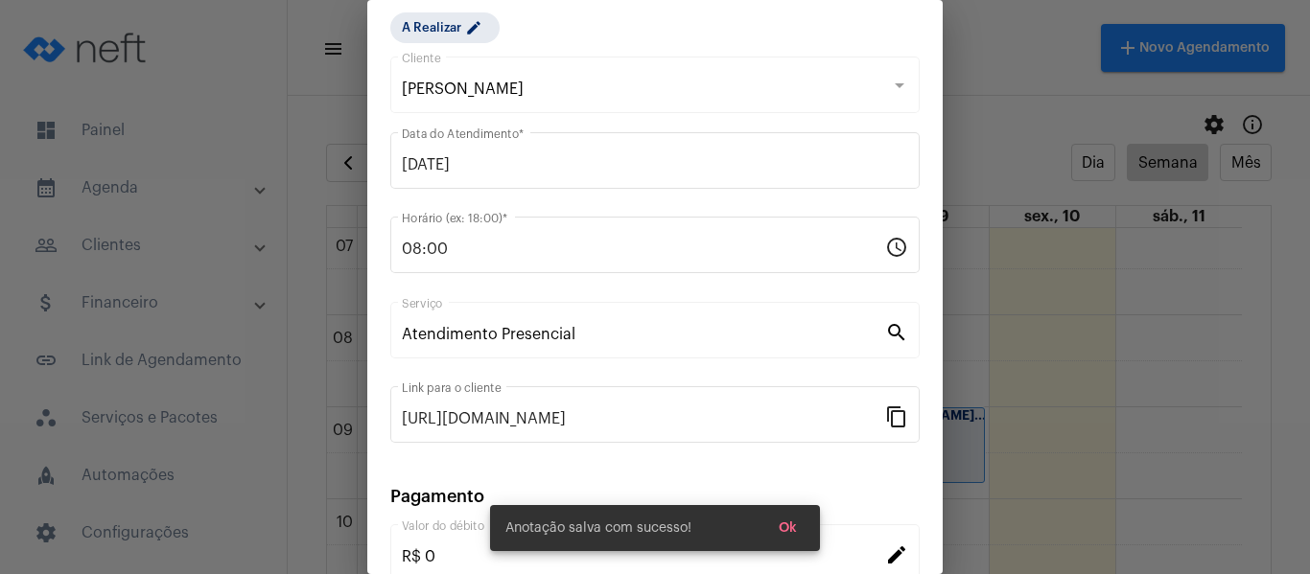
click at [440, 46] on div "A Realizar edit" at bounding box center [485, 28] width 199 height 38
click at [451, 32] on mat-chip "A Realizar edit" at bounding box center [444, 27] width 109 height 31
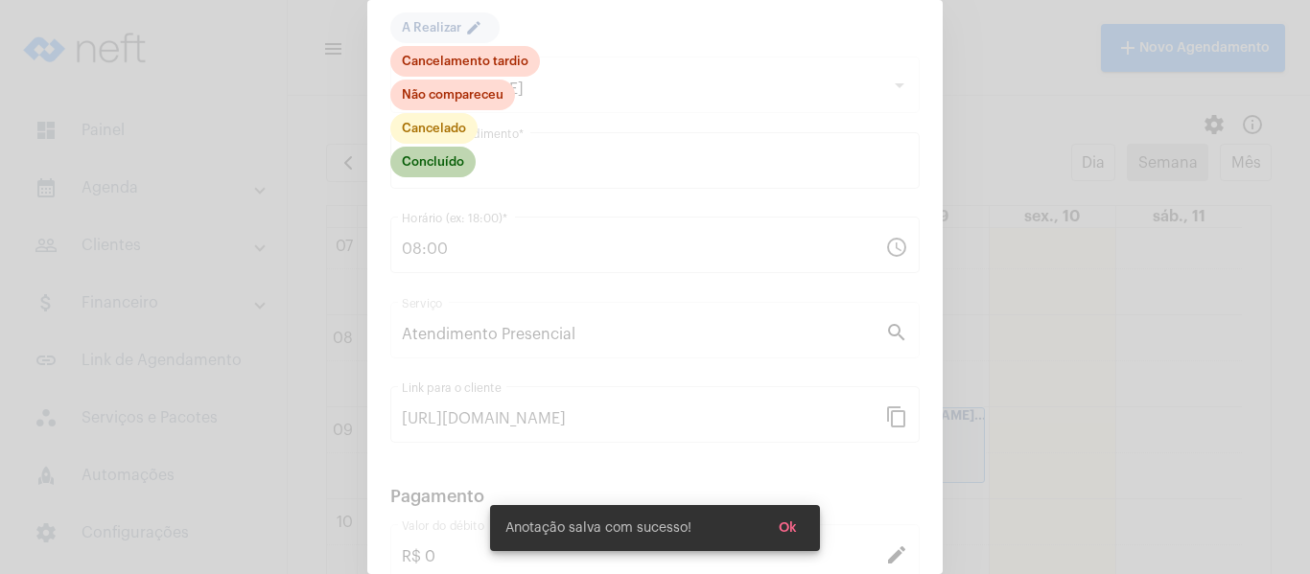
click at [462, 152] on mat-chip "Concluído" at bounding box center [432, 162] width 85 height 31
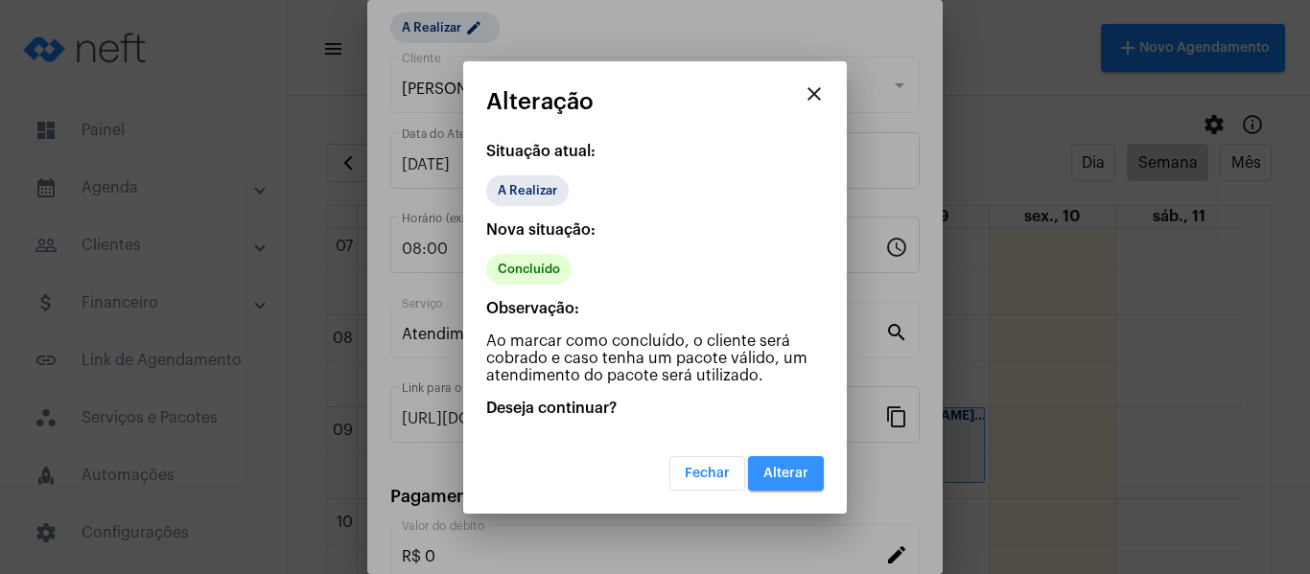
click at [795, 477] on span "Alterar" at bounding box center [785, 473] width 45 height 13
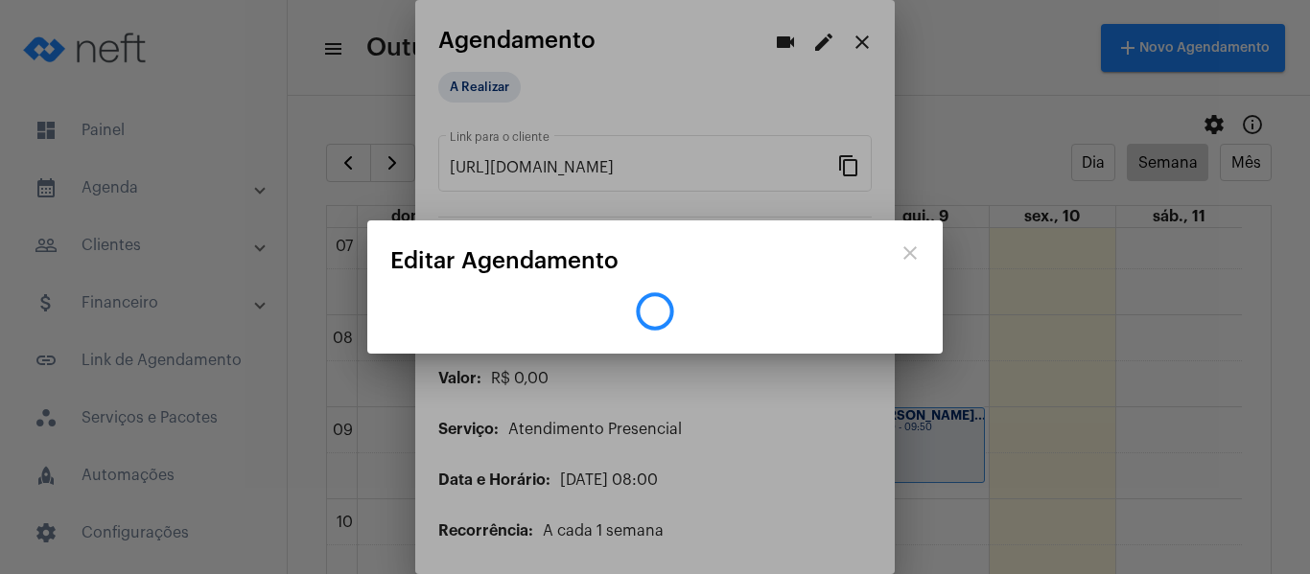
scroll to position [0, 0]
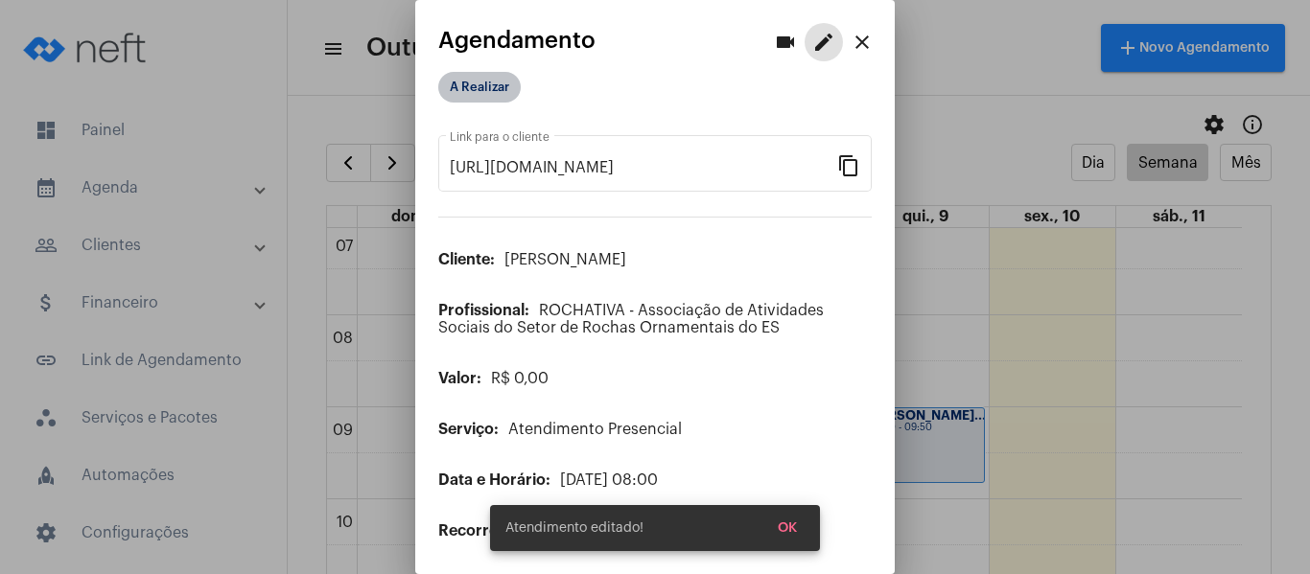
click at [505, 96] on mat-chip "A Realizar" at bounding box center [479, 87] width 82 height 31
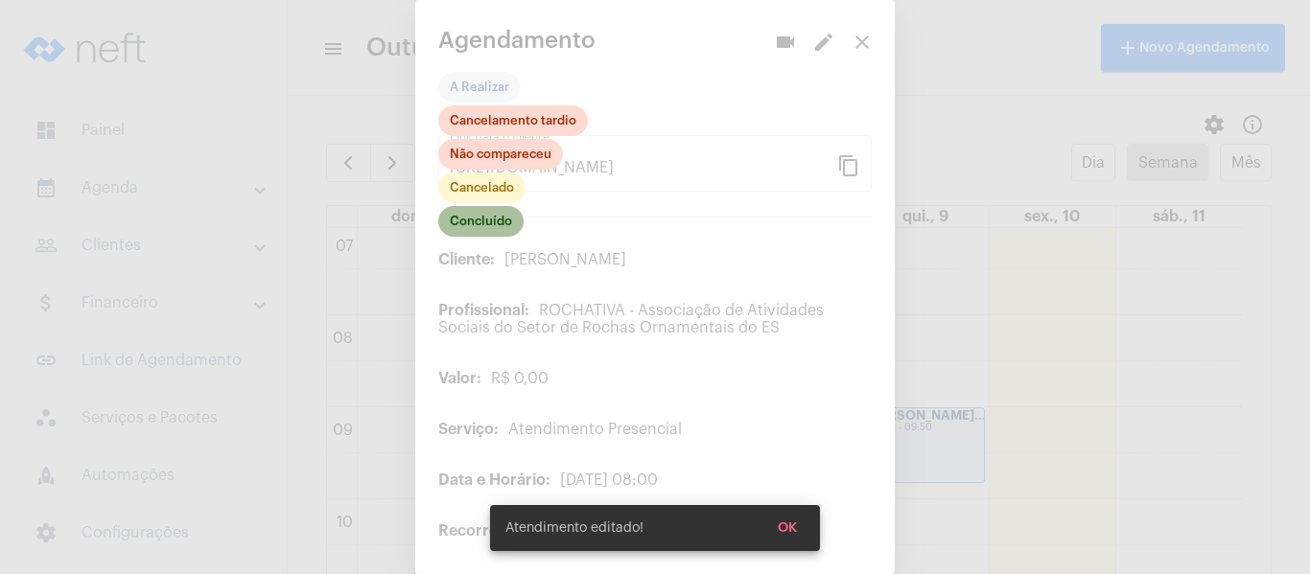
click at [482, 216] on mat-chip "Concluído" at bounding box center [480, 221] width 85 height 31
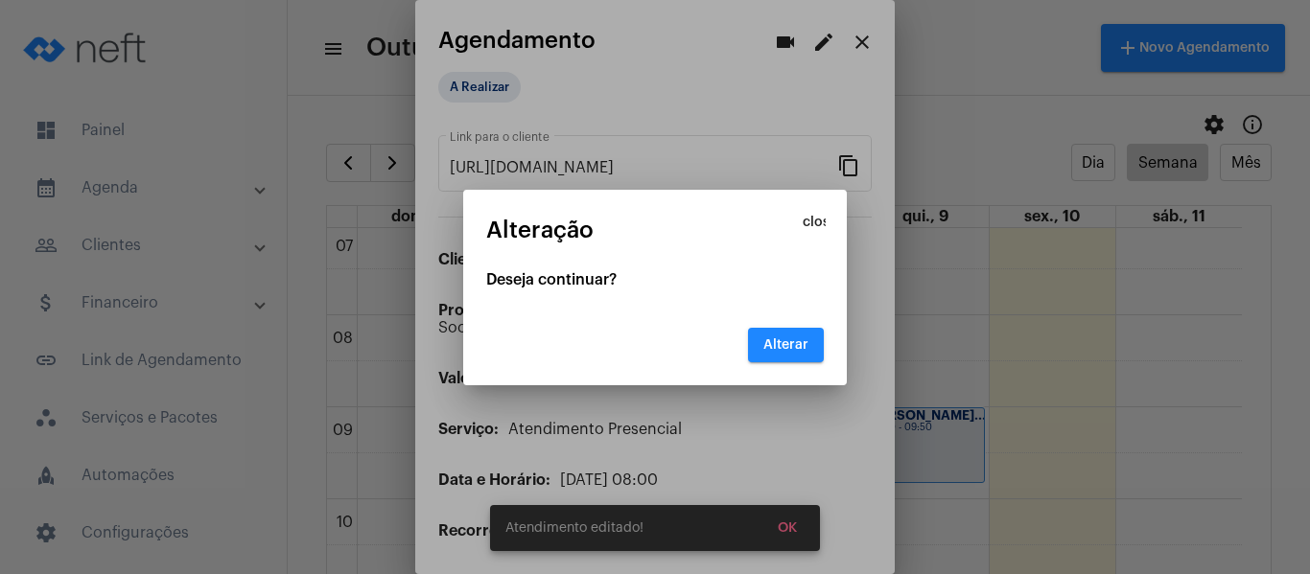
click at [802, 356] on button "Alterar" at bounding box center [786, 345] width 76 height 35
click at [827, 221] on button "close" at bounding box center [814, 222] width 38 height 38
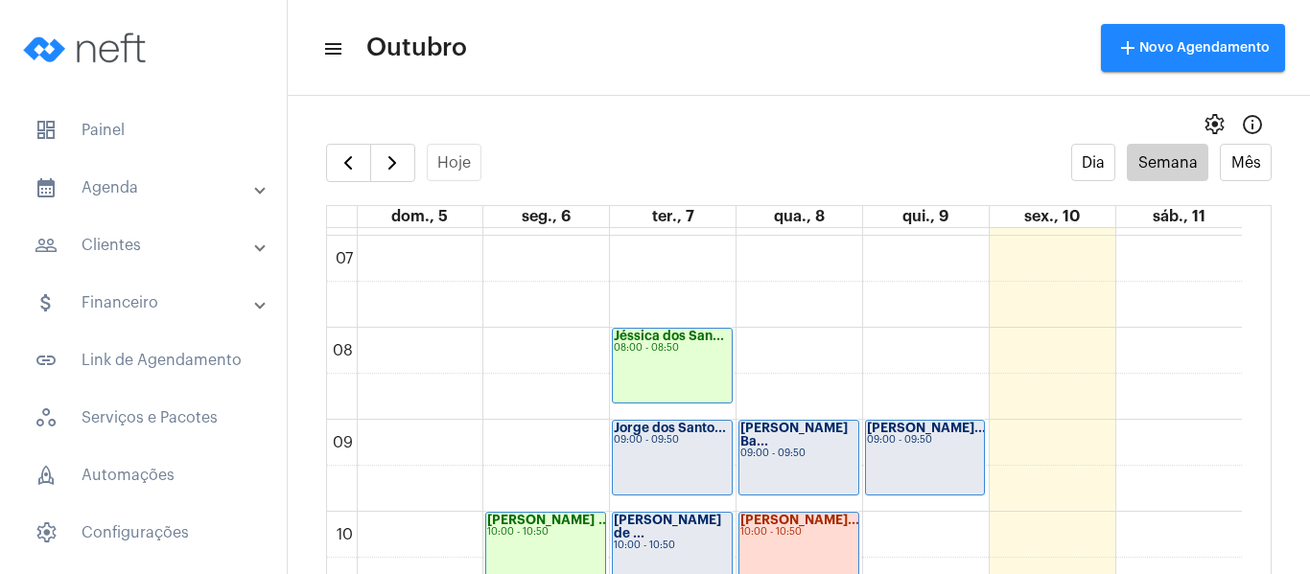
scroll to position [745, 0]
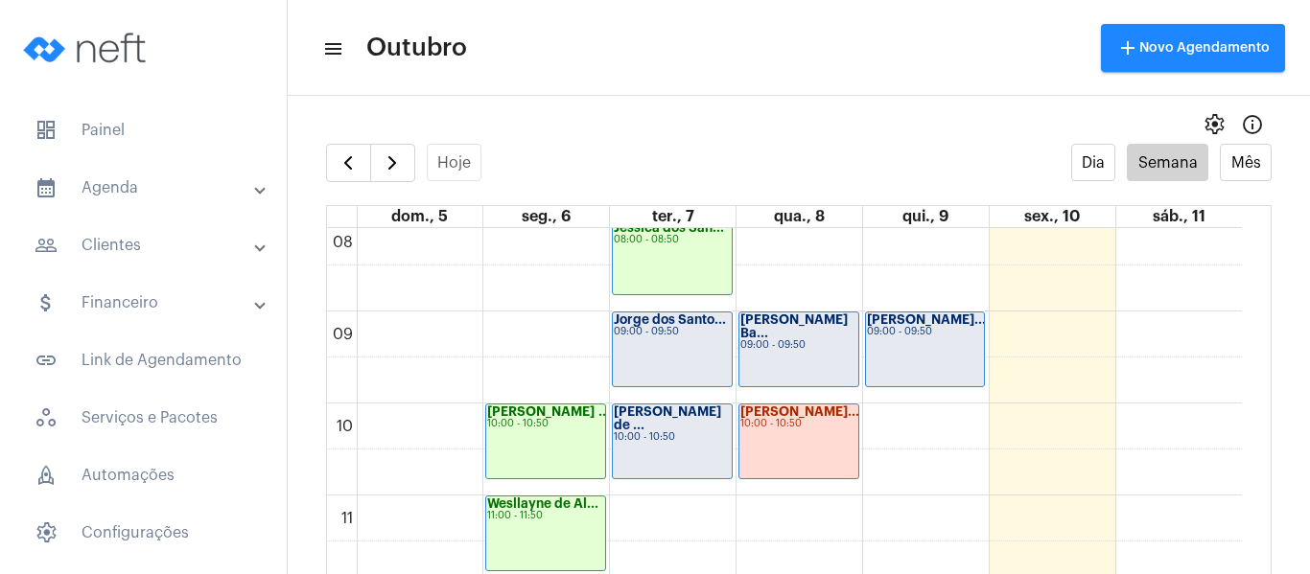
click at [674, 350] on div "Jorge dos Santo... 09:00 - 09:50" at bounding box center [672, 350] width 119 height 74
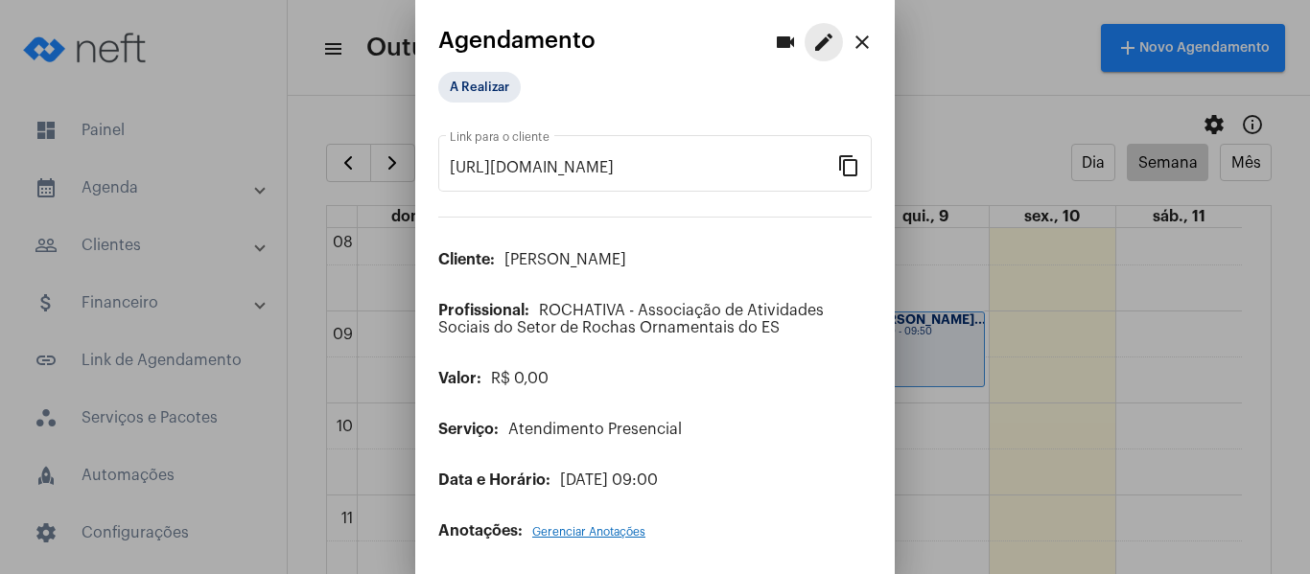
click at [812, 31] on mat-icon "edit" at bounding box center [823, 42] width 23 height 23
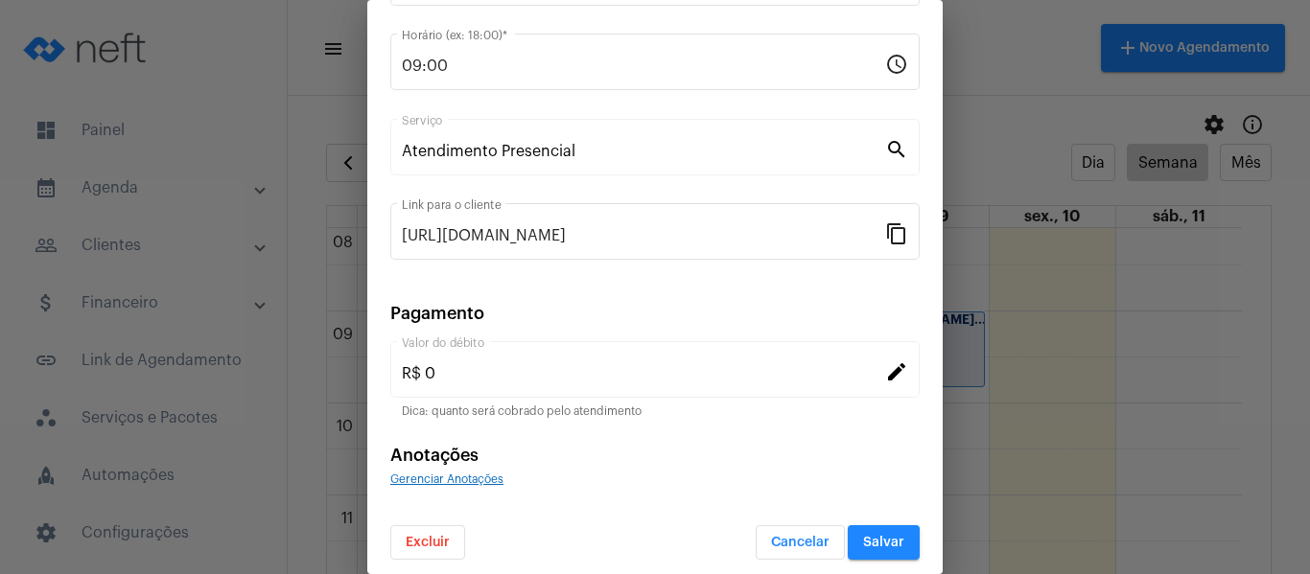
scroll to position [251, 0]
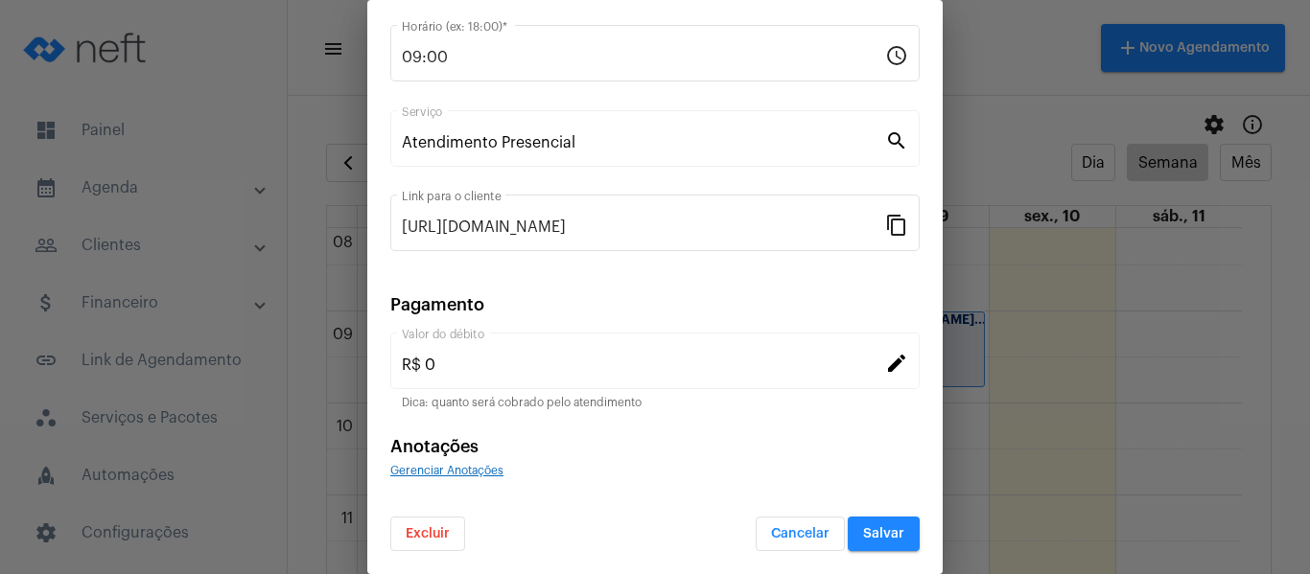
click at [452, 467] on span "Gerenciar Anotações" at bounding box center [446, 471] width 113 height 12
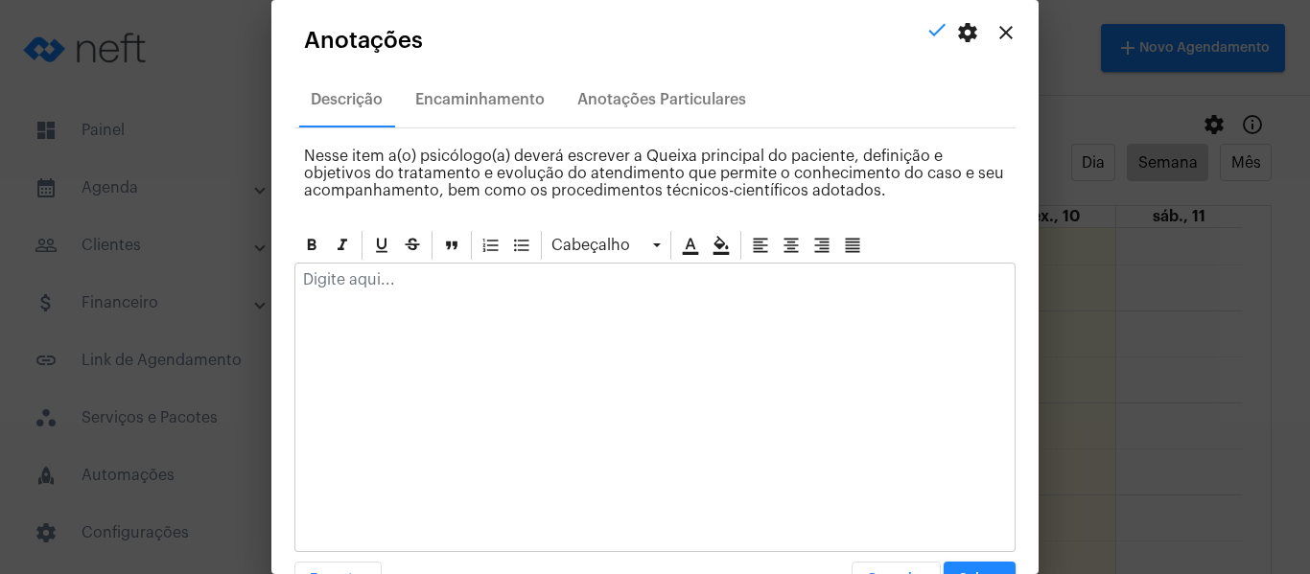
click at [481, 297] on div at bounding box center [654, 285] width 719 height 42
click at [524, 288] on p "Compareceu ao atendimento e relatou" at bounding box center [655, 279] width 704 height 17
click at [520, 286] on p "Compareceu ao atendimento e relatou" at bounding box center [655, 279] width 704 height 17
click at [595, 277] on p "Compareceu ao atendimento e relatou" at bounding box center [655, 279] width 704 height 17
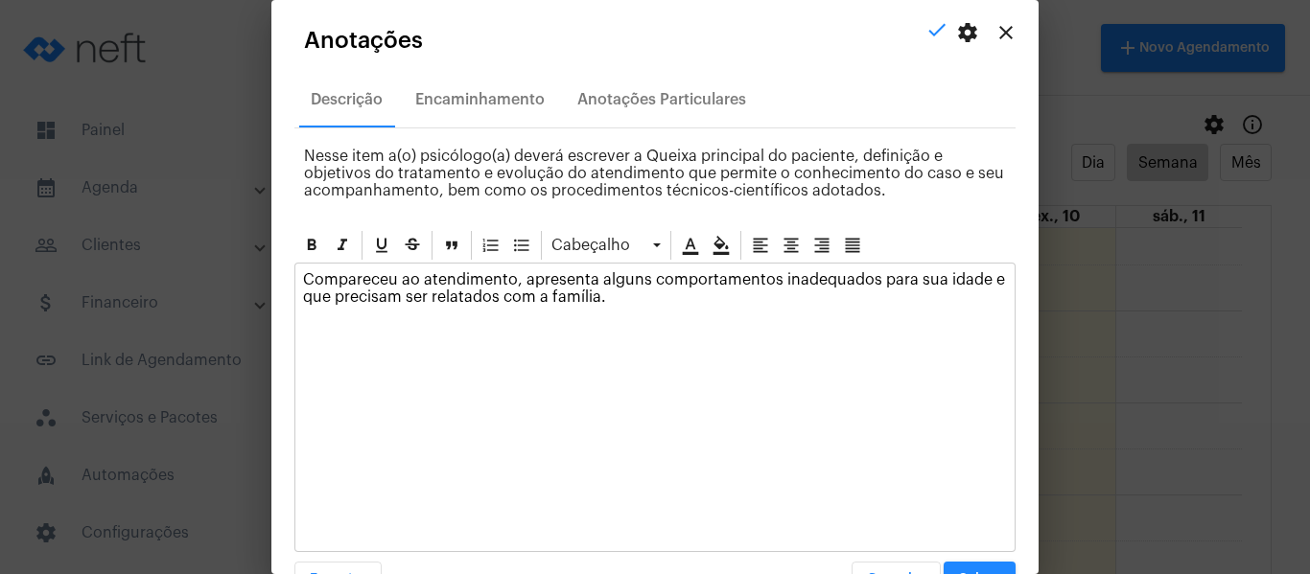
drag, startPoint x: 632, startPoint y: 296, endPoint x: 773, endPoint y: 272, distance: 143.0
click at [773, 272] on p "Compareceu ao atendimento, apresenta alguns comportamentos inadequados para sua…" at bounding box center [655, 288] width 704 height 35
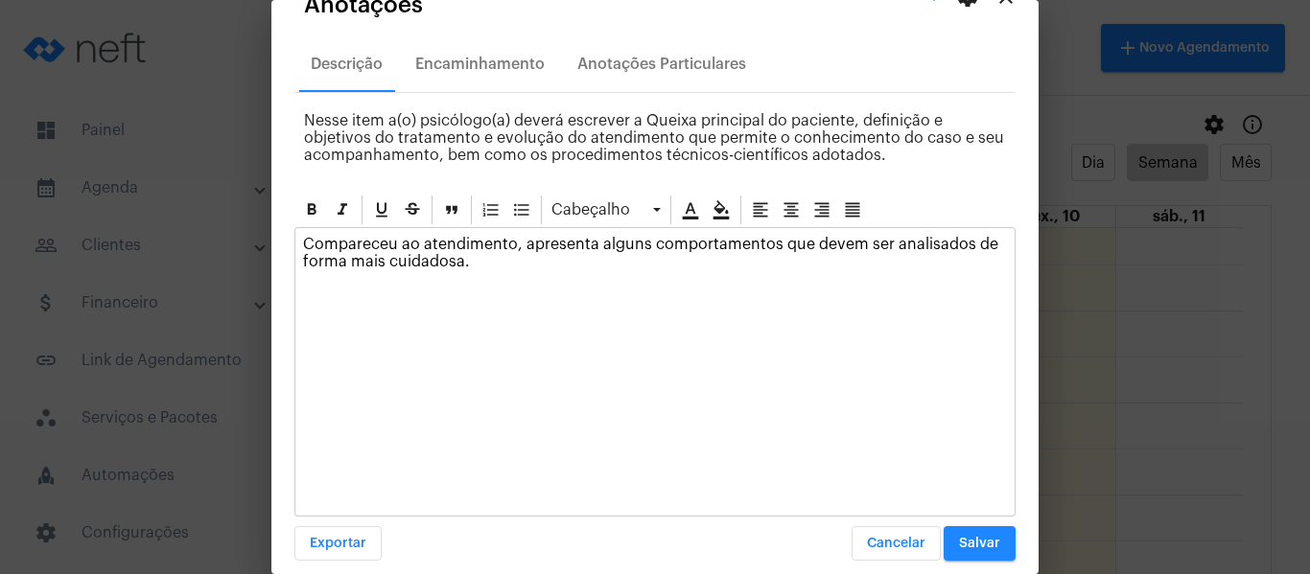
scroll to position [55, 0]
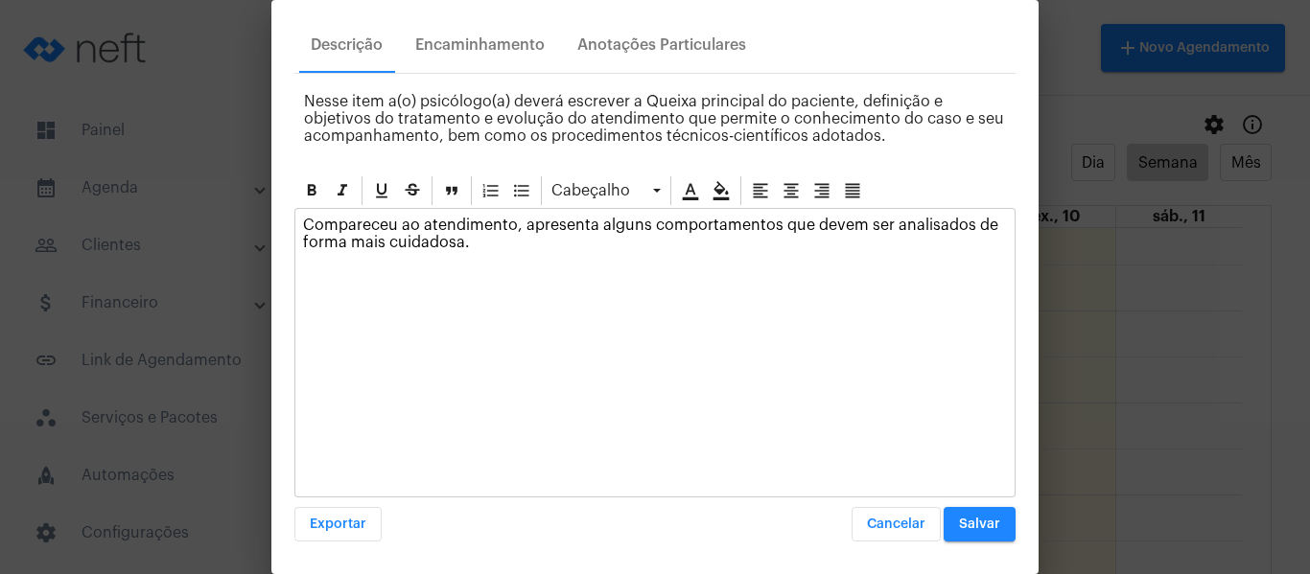
click at [970, 535] on button "Salvar" at bounding box center [980, 524] width 72 height 35
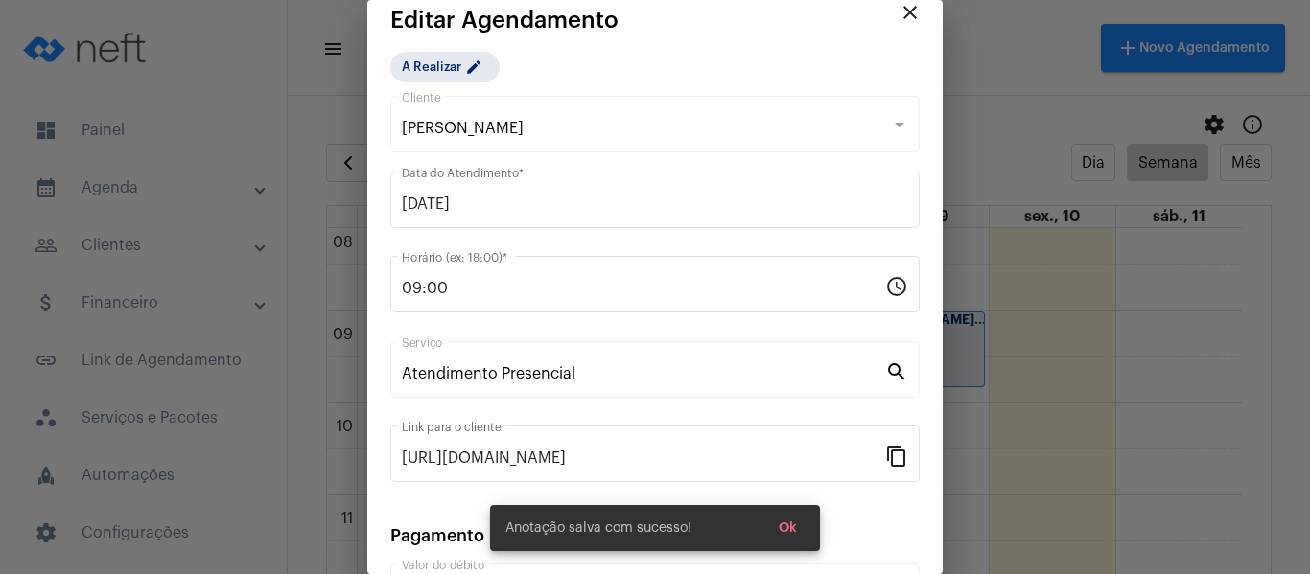
scroll to position [0, 0]
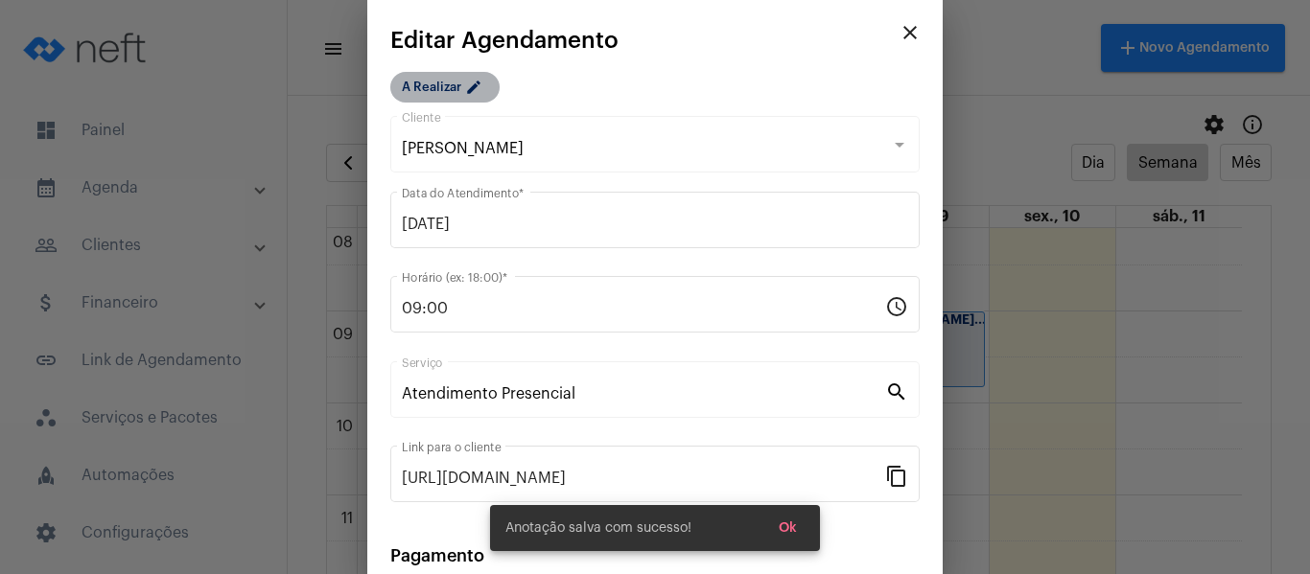
click at [467, 98] on mat-icon "edit" at bounding box center [476, 90] width 23 height 23
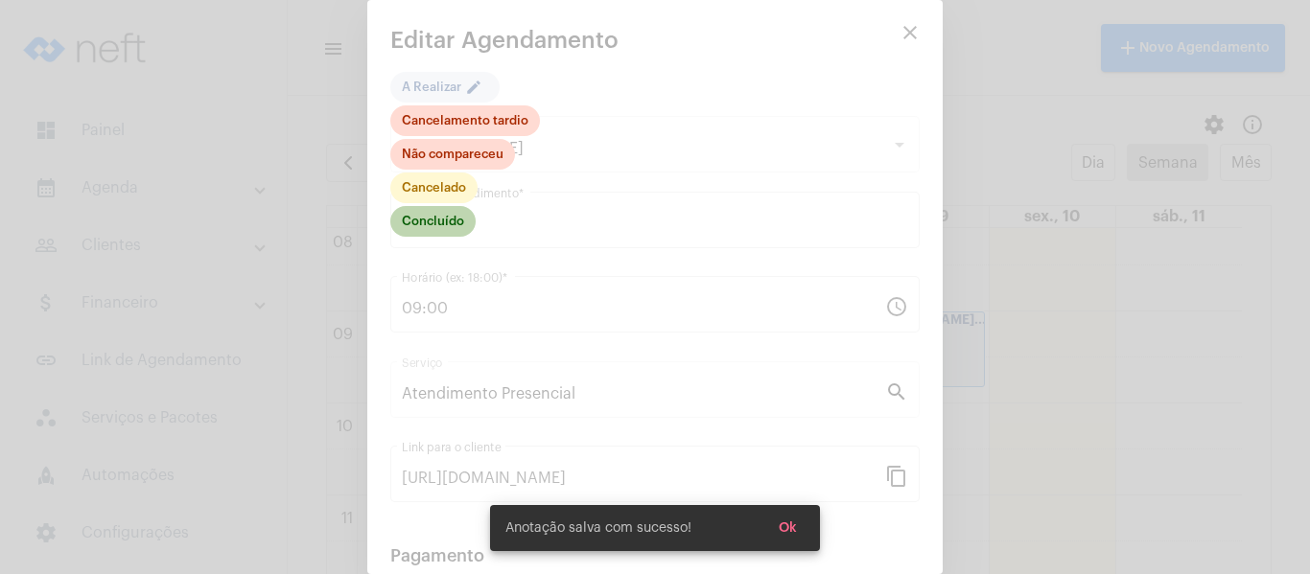
click at [457, 219] on mat-chip "Concluído" at bounding box center [432, 221] width 85 height 31
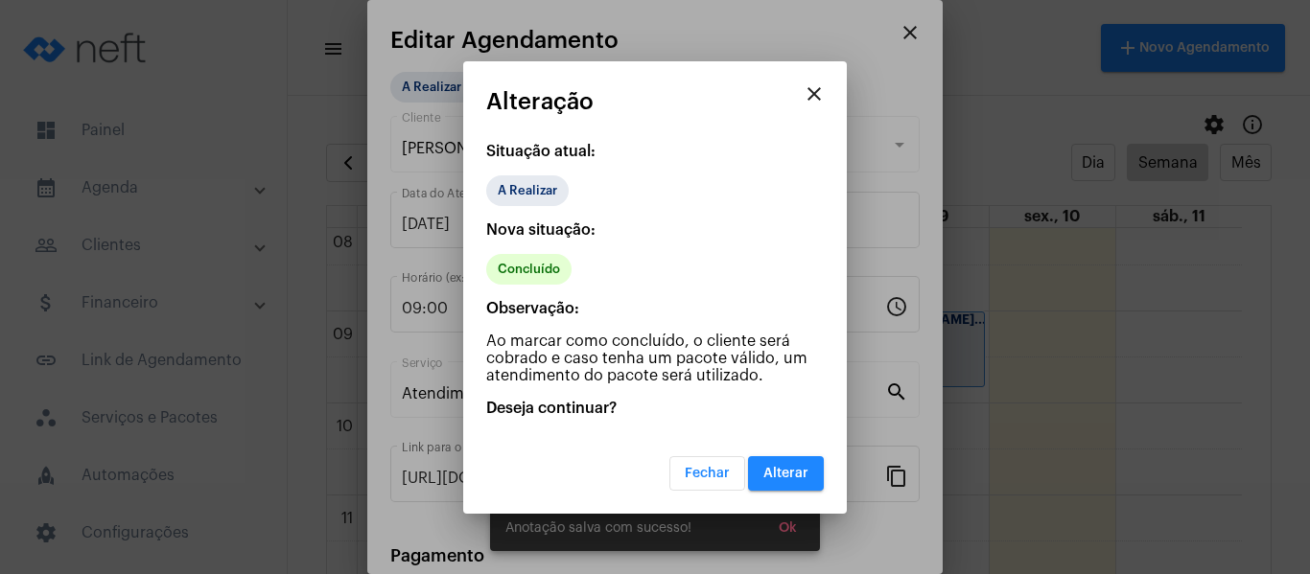
drag, startPoint x: 789, startPoint y: 487, endPoint x: 801, endPoint y: 498, distance: 15.6
click at [788, 488] on button "Alterar" at bounding box center [786, 474] width 76 height 35
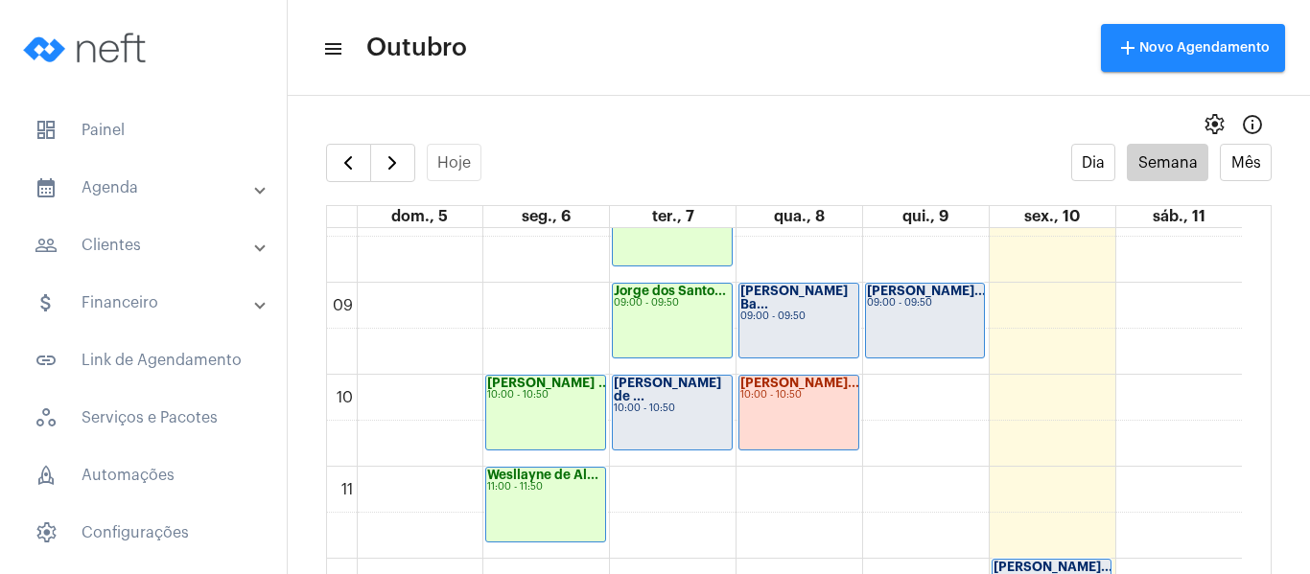
scroll to position [745, 0]
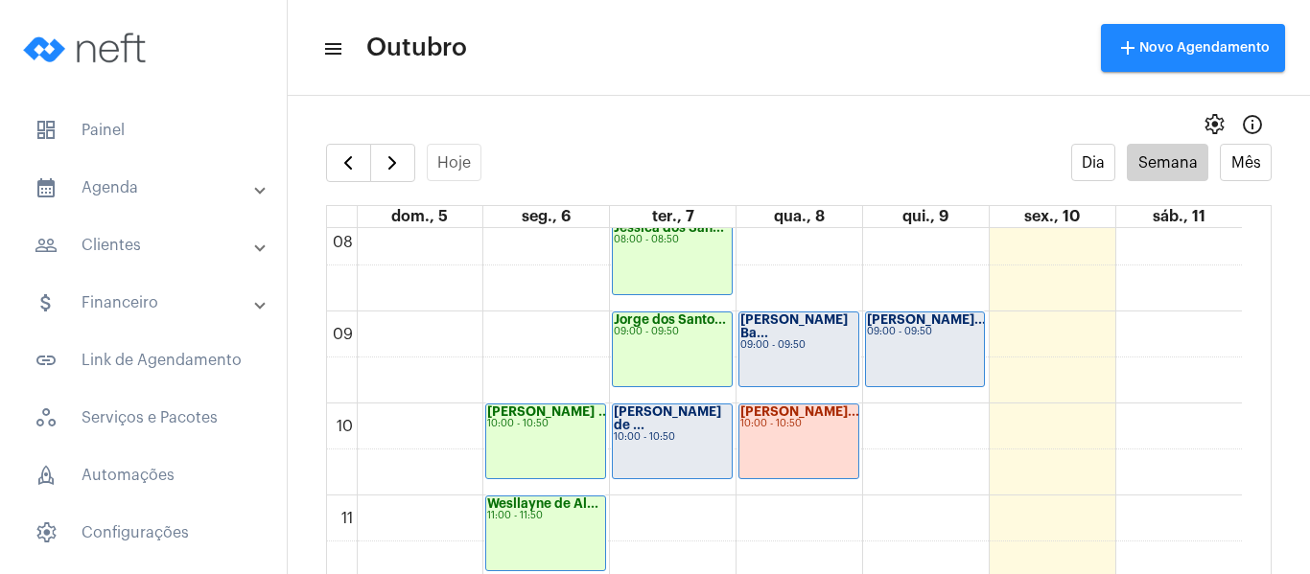
click at [636, 446] on div "[PERSON_NAME] de ... 10:00 - 10:50" at bounding box center [672, 442] width 119 height 74
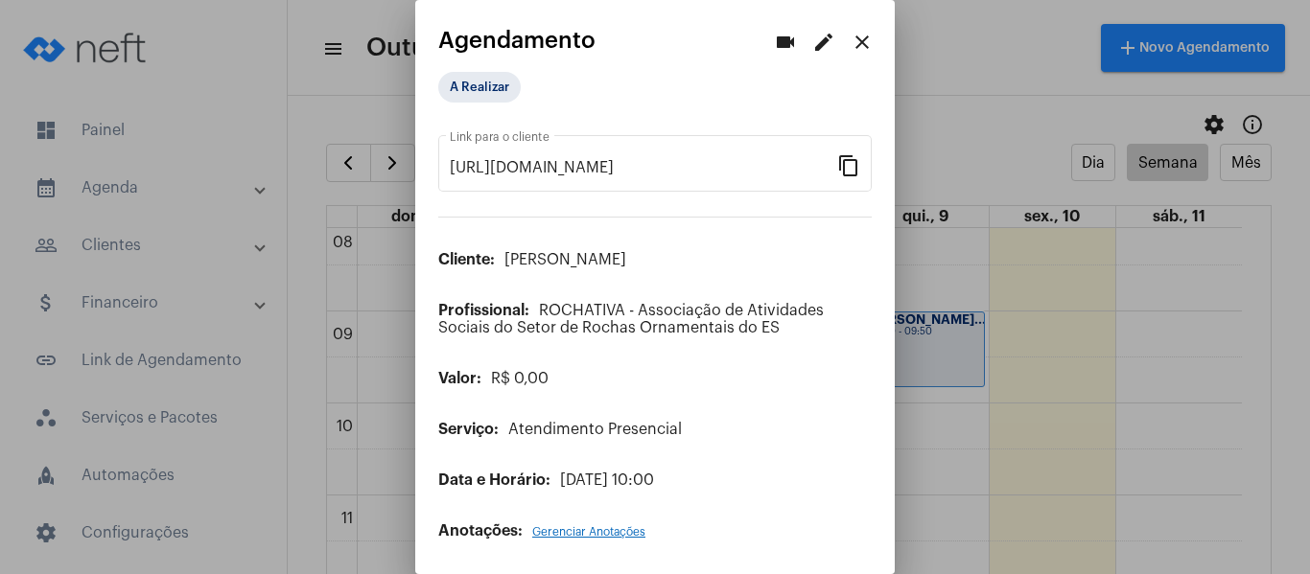
click at [812, 35] on mat-icon "edit" at bounding box center [823, 42] width 23 height 23
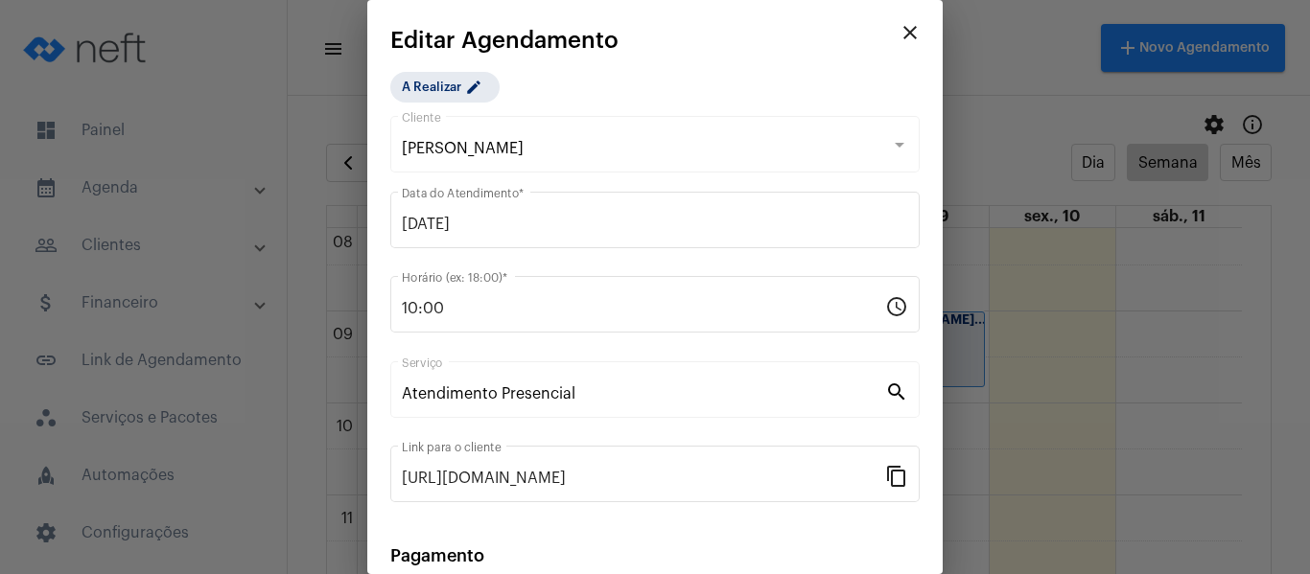
scroll to position [251, 0]
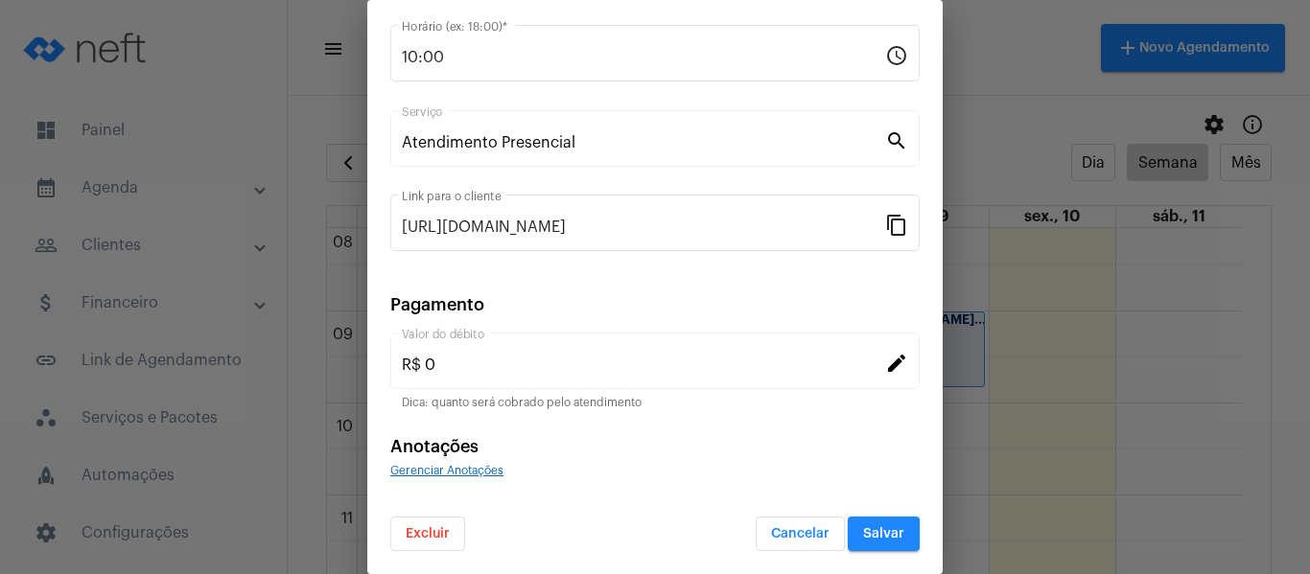
drag, startPoint x: 478, startPoint y: 460, endPoint x: 477, endPoint y: 476, distance: 15.4
click at [478, 465] on div "Anotações Gerenciar Anotações" at bounding box center [654, 457] width 529 height 41
click at [477, 476] on span "Gerenciar Anotações" at bounding box center [446, 471] width 113 height 12
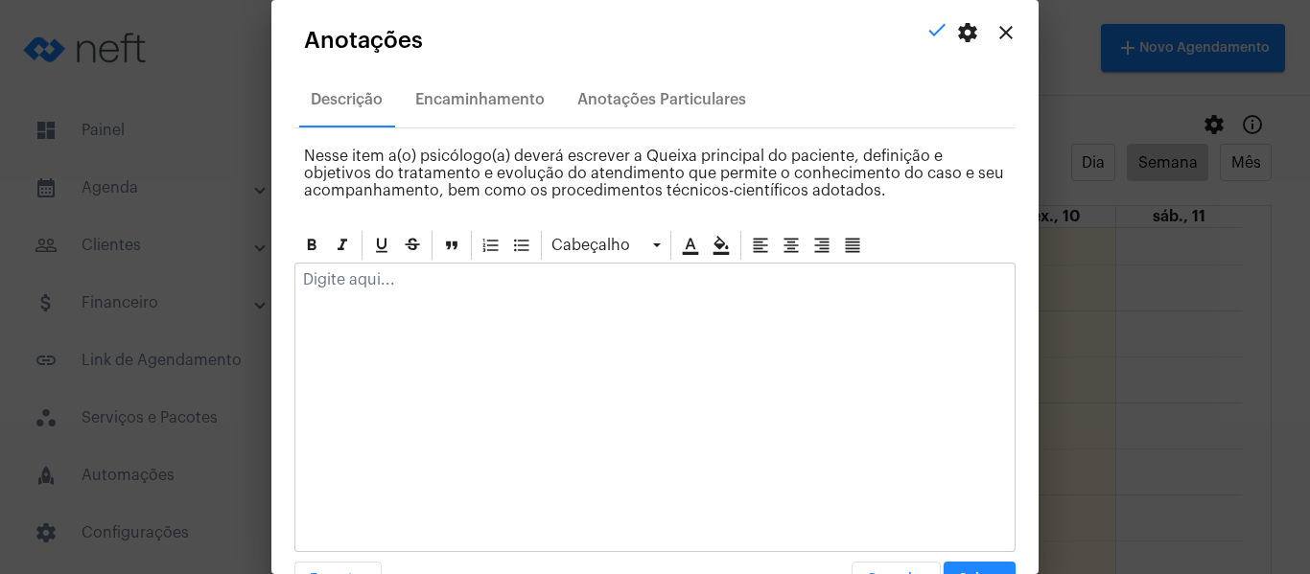
click at [502, 300] on div at bounding box center [654, 285] width 719 height 42
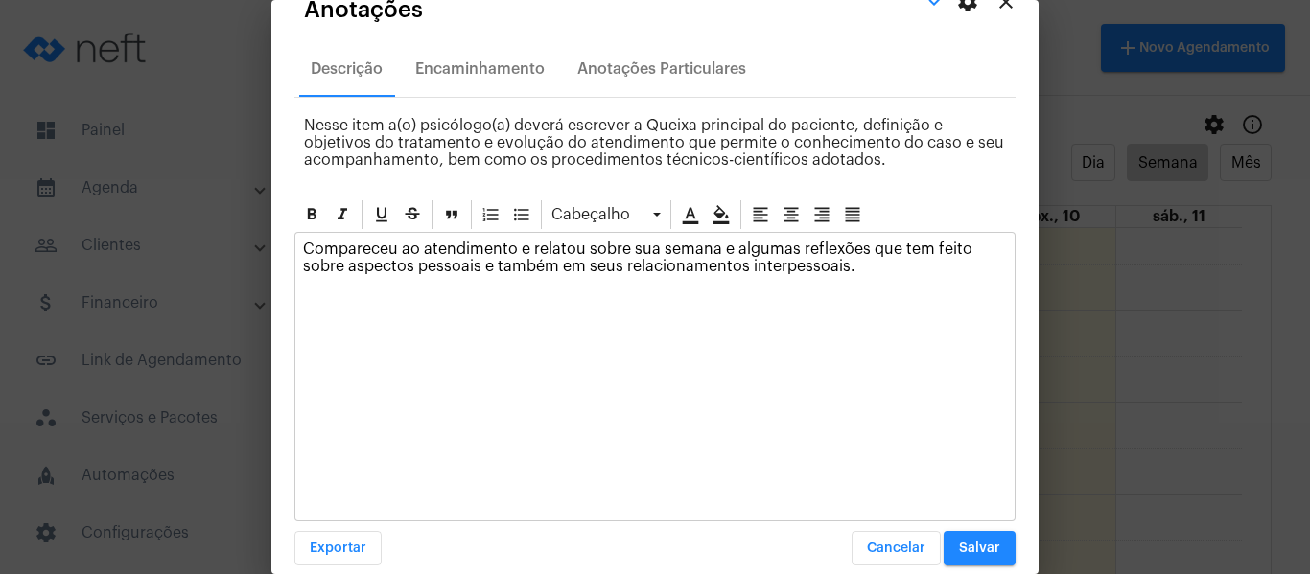
scroll to position [55, 0]
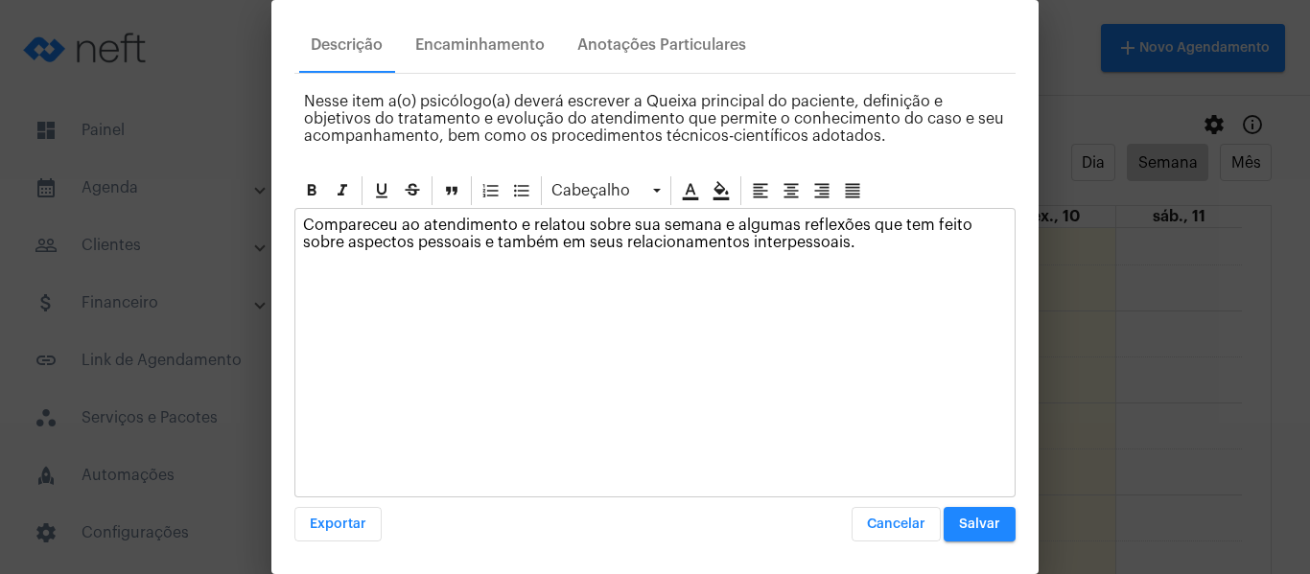
click at [973, 526] on span "Salvar" at bounding box center [979, 524] width 41 height 13
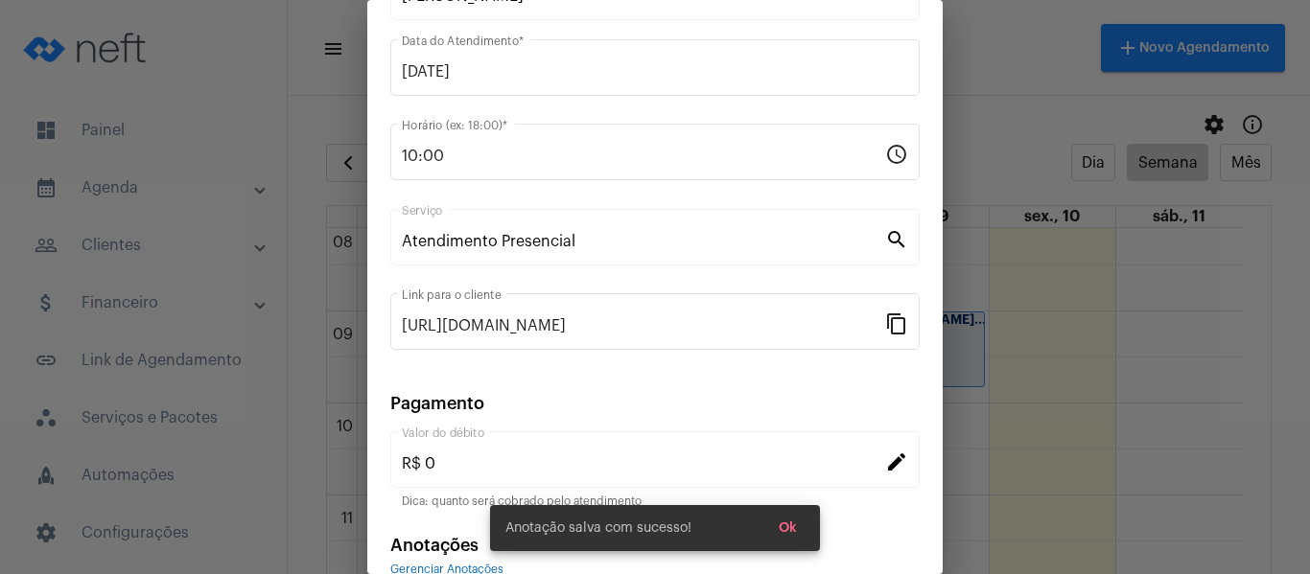
scroll to position [59, 0]
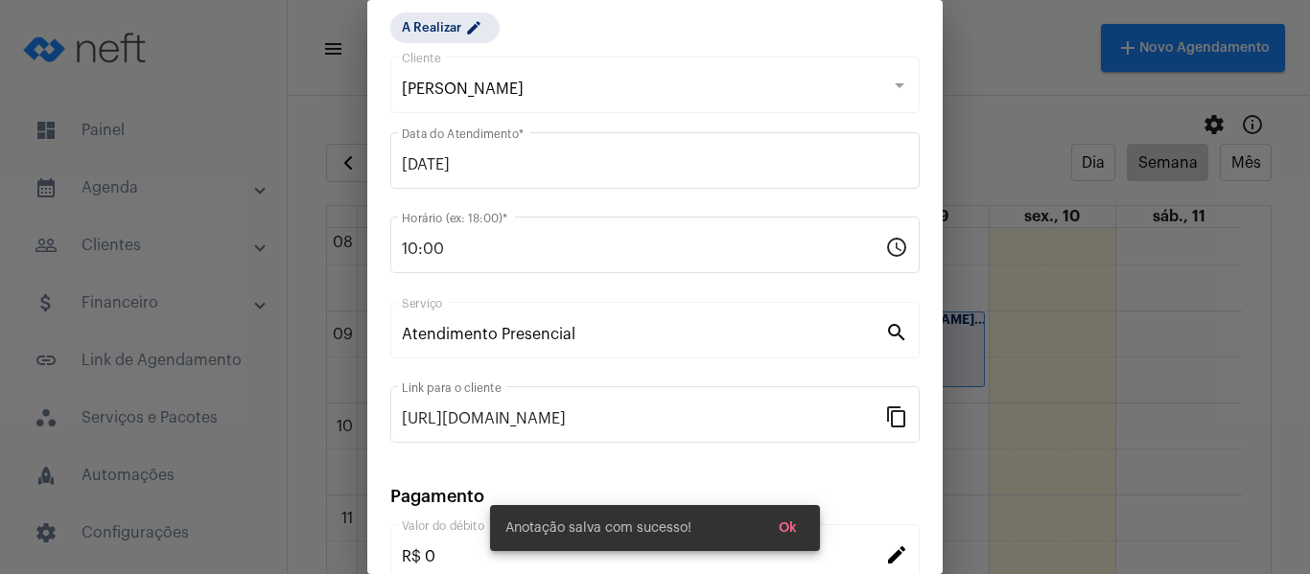
click at [436, 12] on div "A Realizar edit" at bounding box center [485, 28] width 199 height 38
click at [443, 32] on mat-chip "A Realizar edit" at bounding box center [444, 27] width 109 height 31
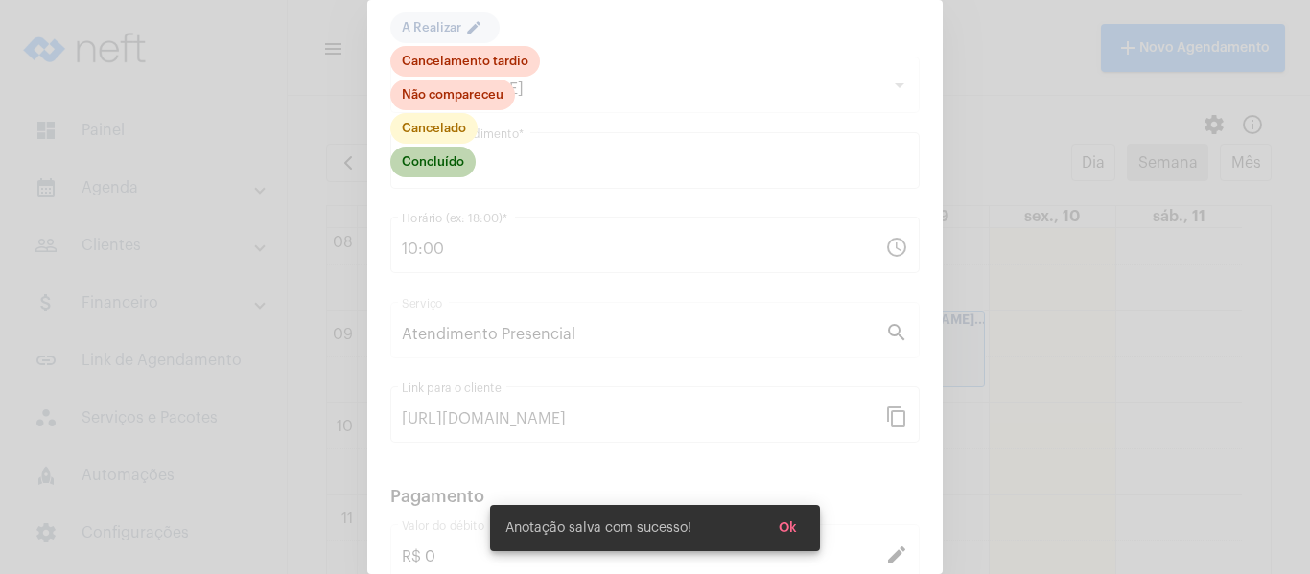
click at [446, 169] on mat-chip "Concluído" at bounding box center [432, 162] width 85 height 31
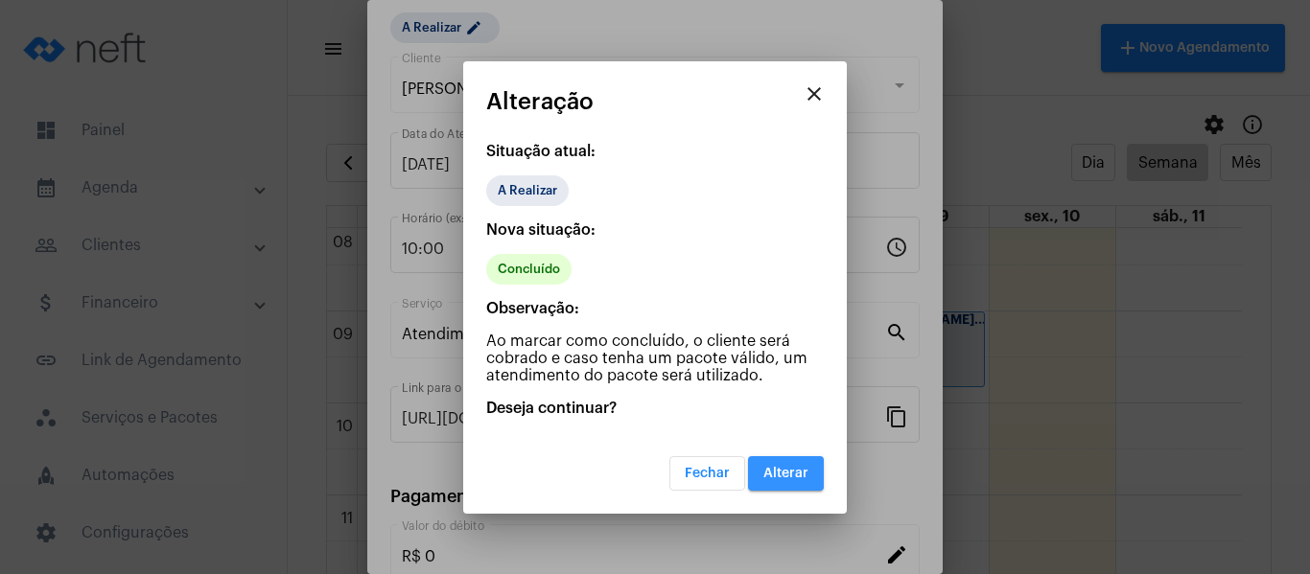
click at [777, 463] on button "Alterar" at bounding box center [786, 474] width 76 height 35
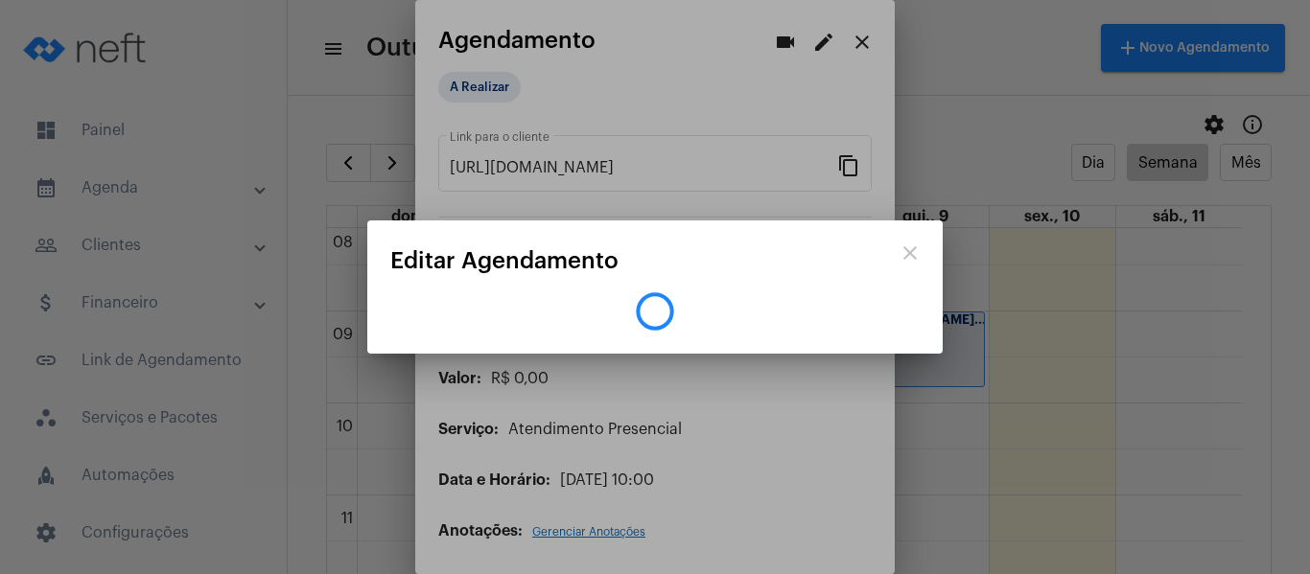
scroll to position [0, 0]
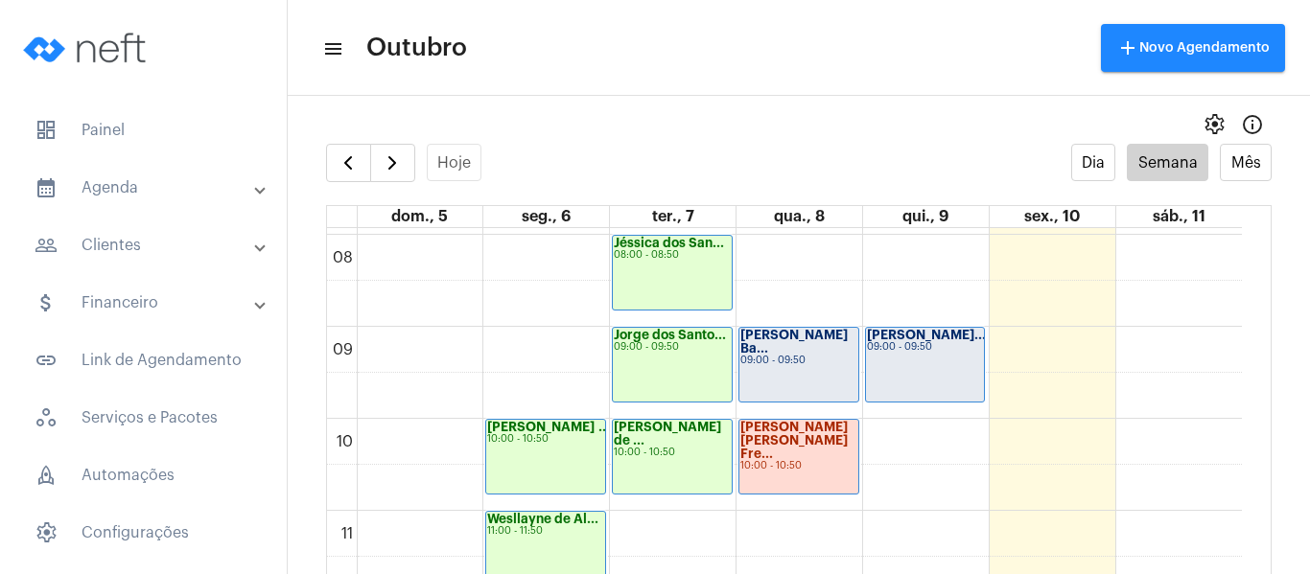
scroll to position [745, 0]
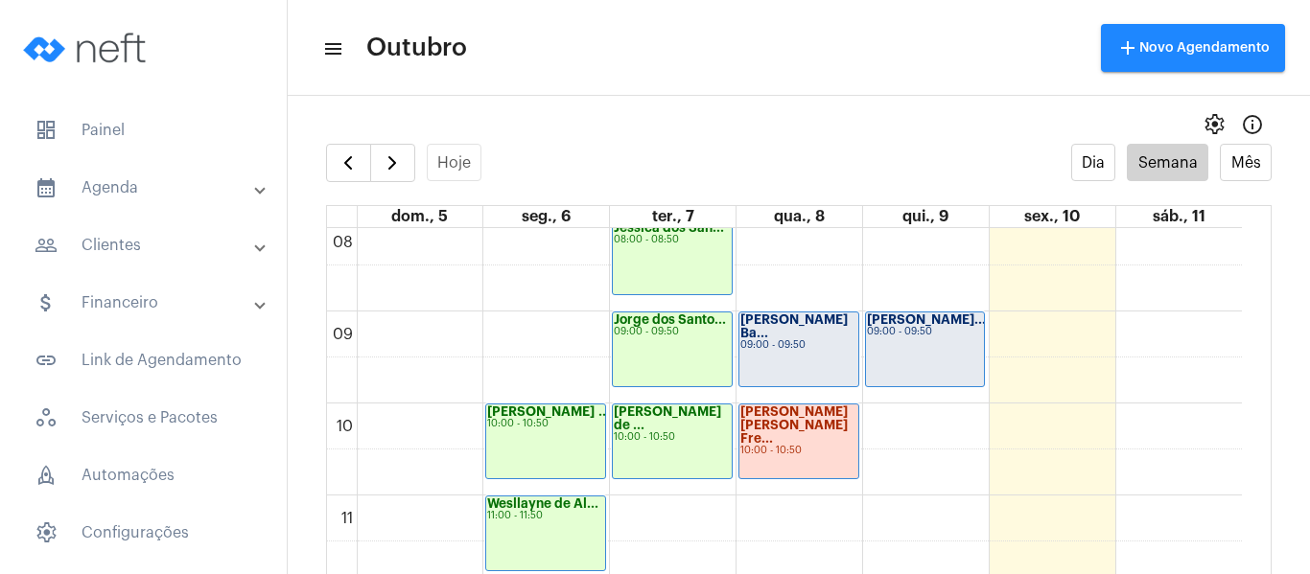
click at [758, 336] on strong "[PERSON_NAME] Ba..." at bounding box center [793, 327] width 107 height 26
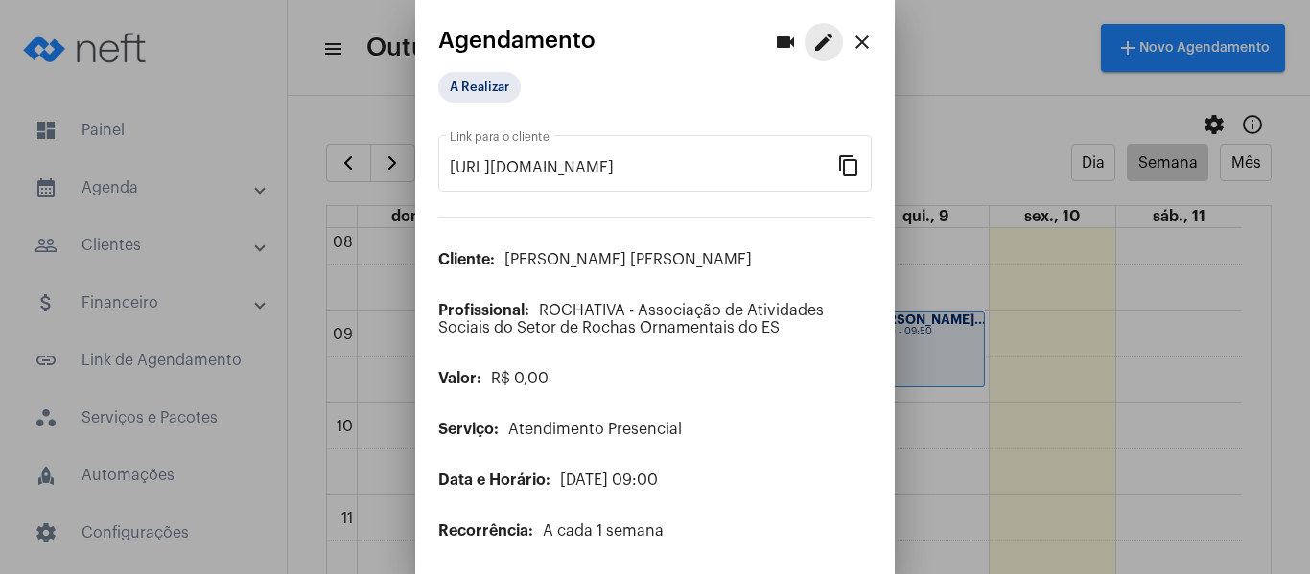
click at [812, 39] on mat-icon "edit" at bounding box center [823, 42] width 23 height 23
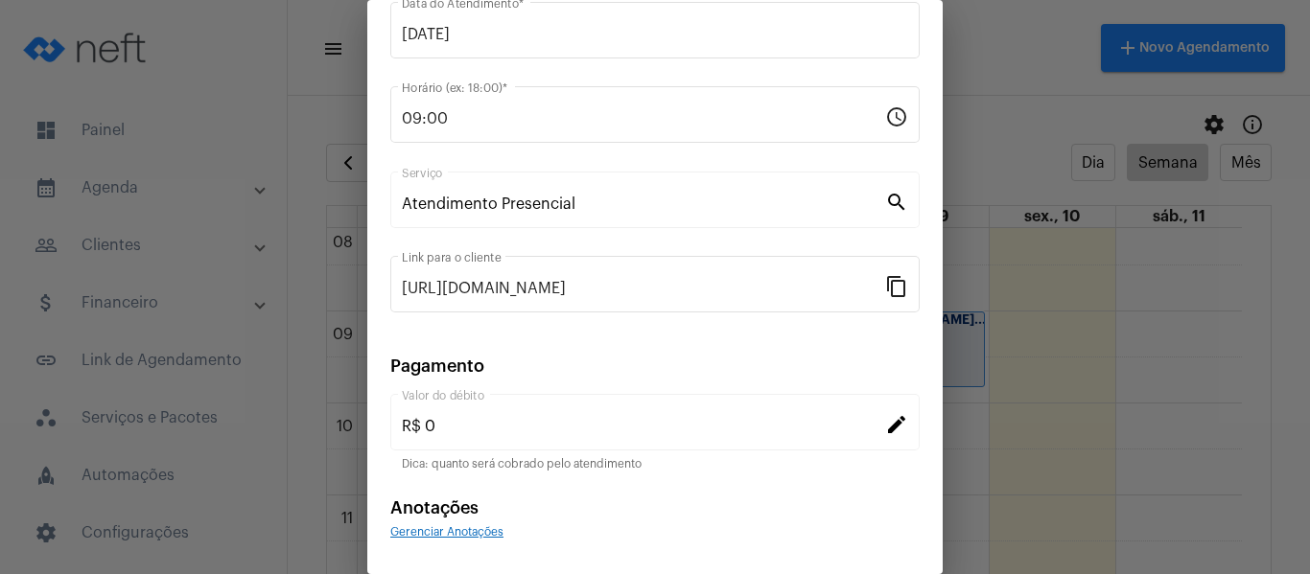
scroll to position [251, 0]
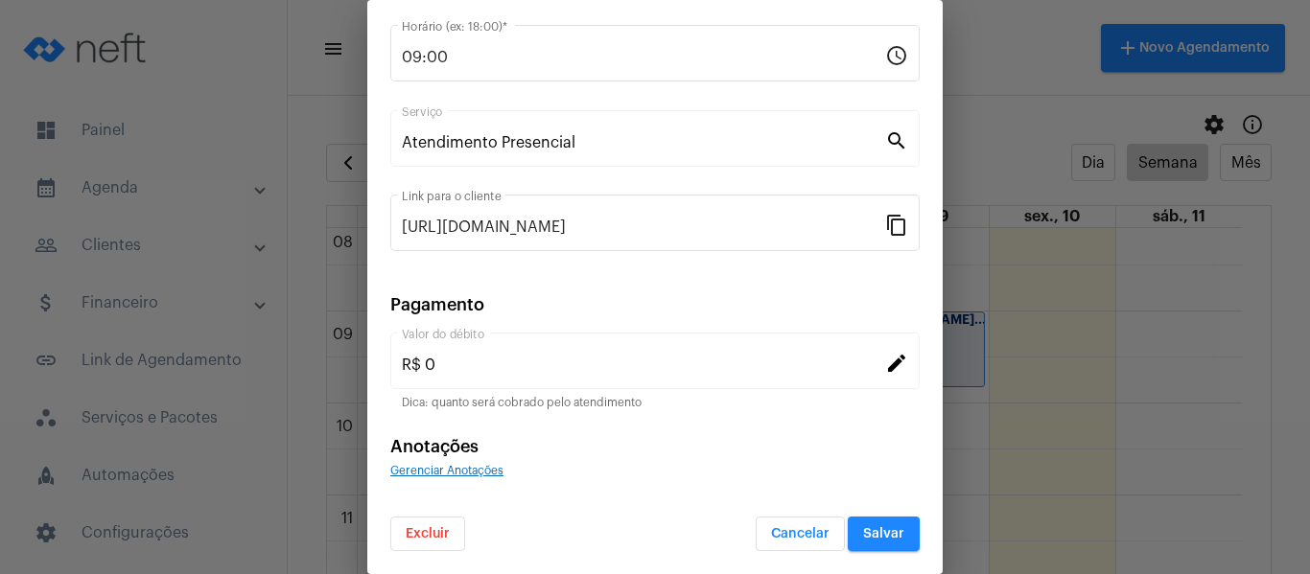
click at [477, 471] on span "Gerenciar Anotações" at bounding box center [446, 471] width 113 height 12
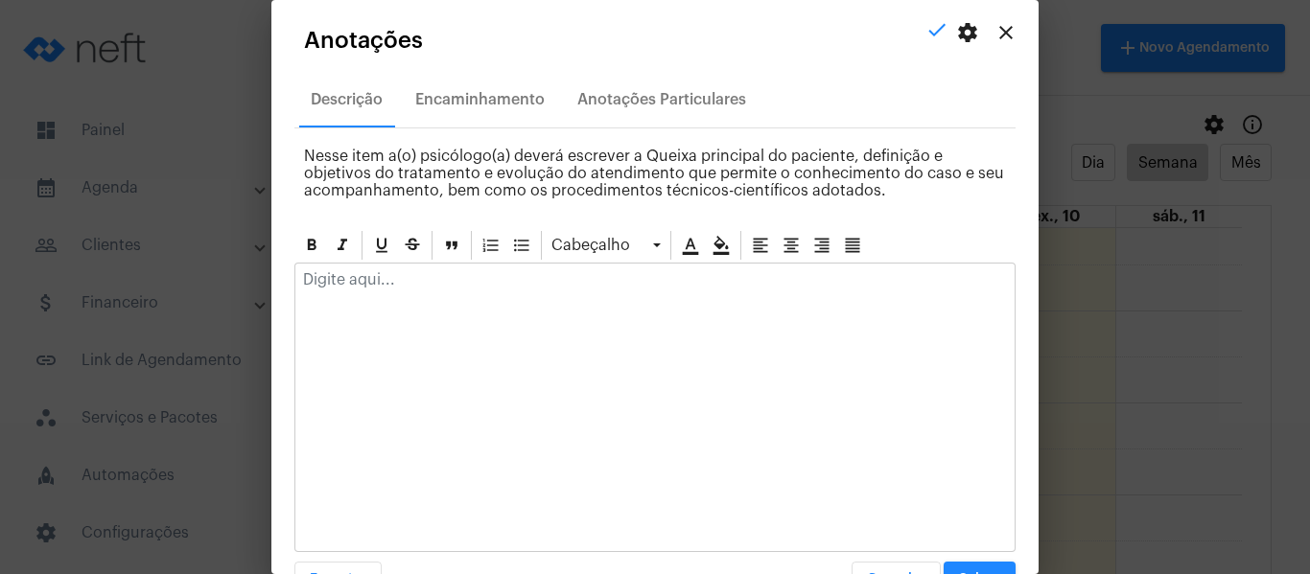
click at [506, 268] on div at bounding box center [654, 285] width 719 height 42
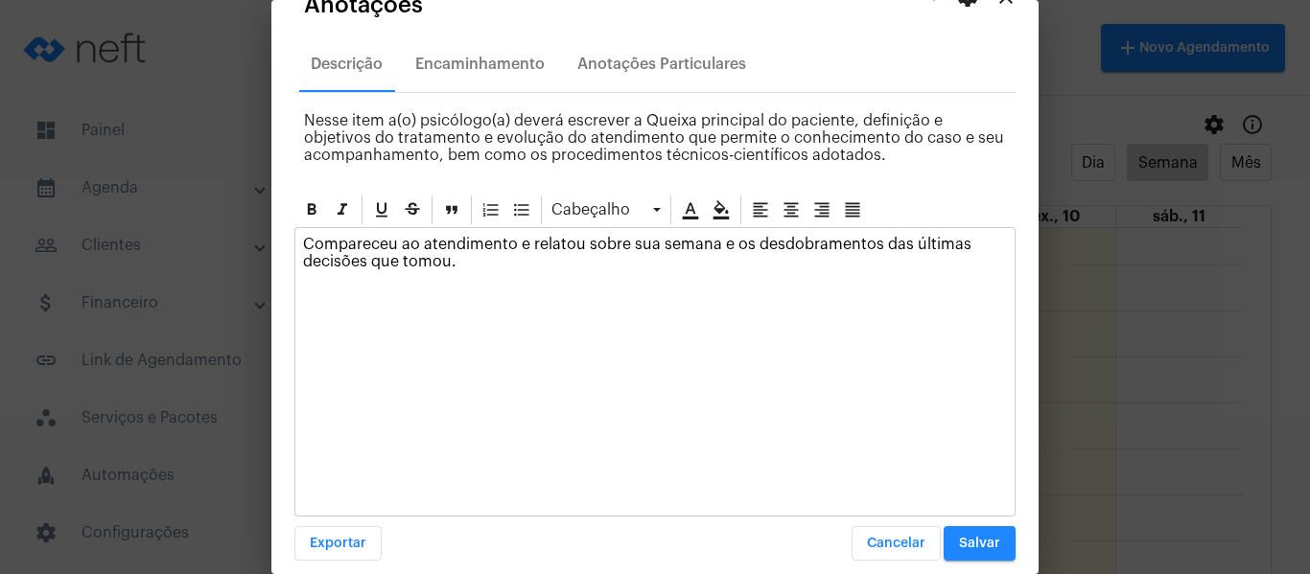
scroll to position [55, 0]
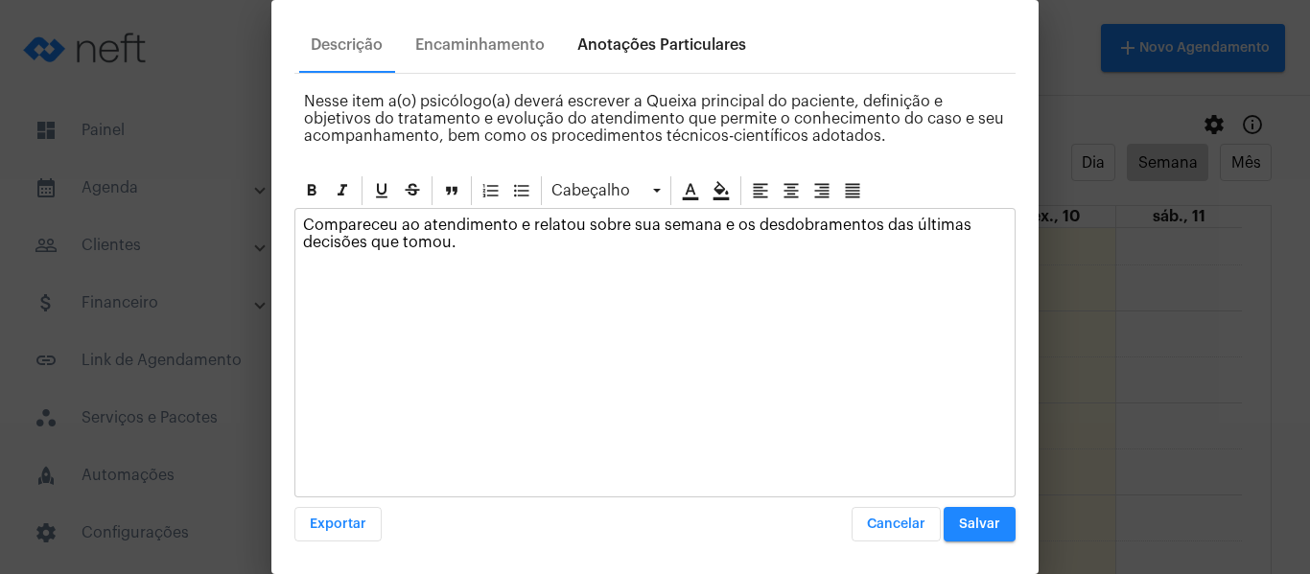
click at [690, 50] on div "Anotações Particulares" at bounding box center [661, 44] width 169 height 17
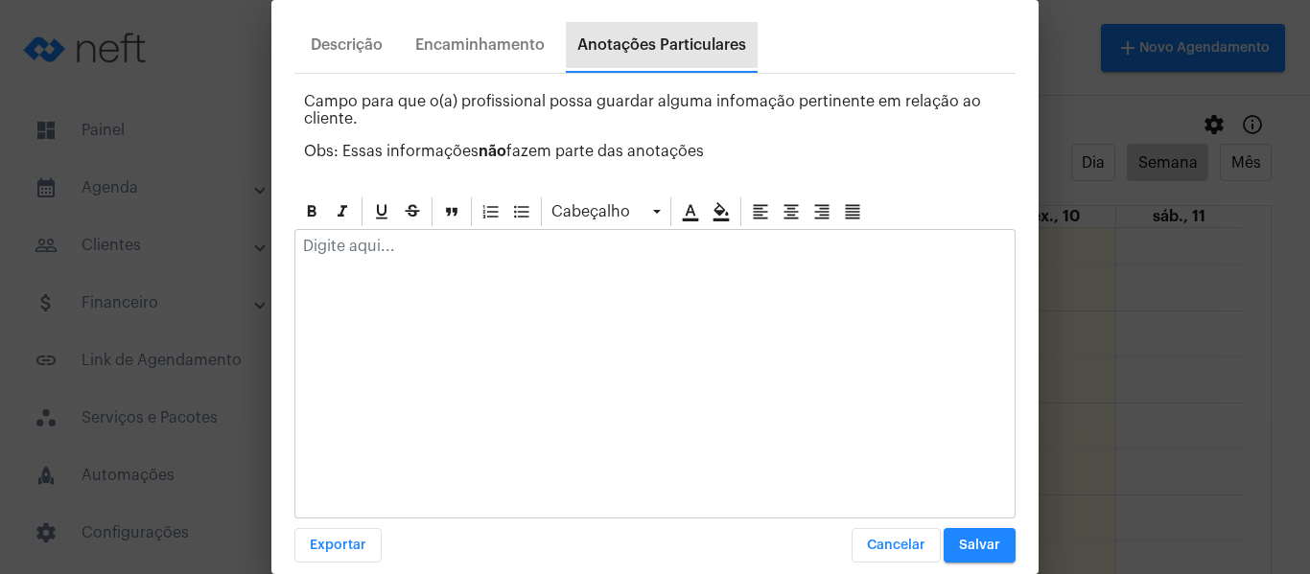
scroll to position [0, 0]
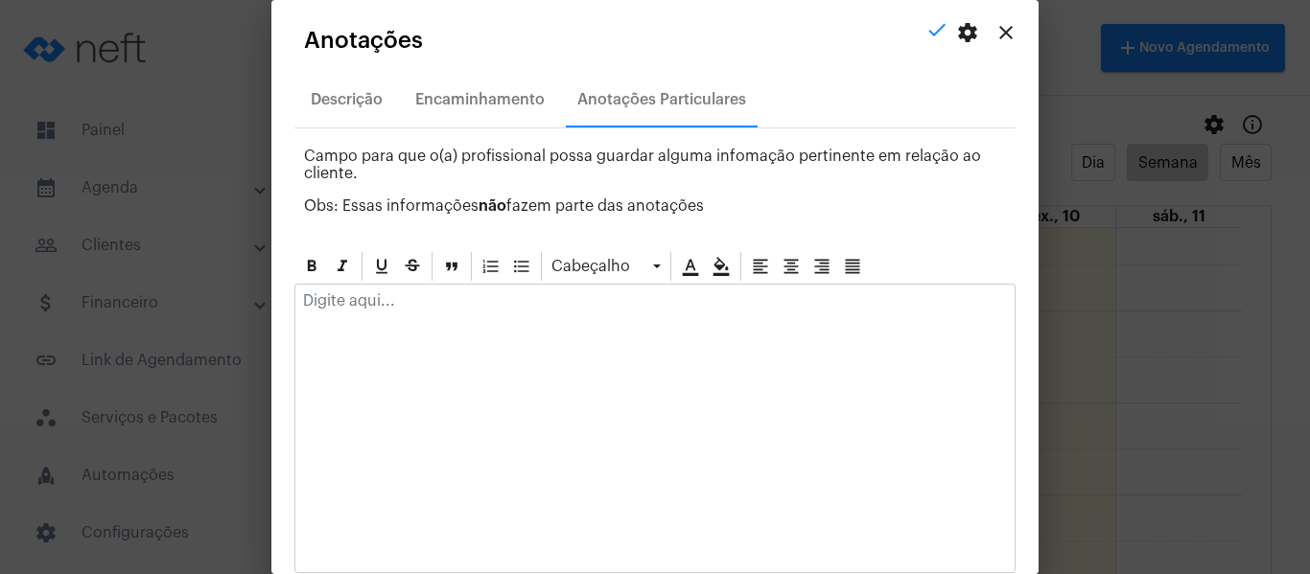
click at [511, 293] on div at bounding box center [654, 306] width 719 height 42
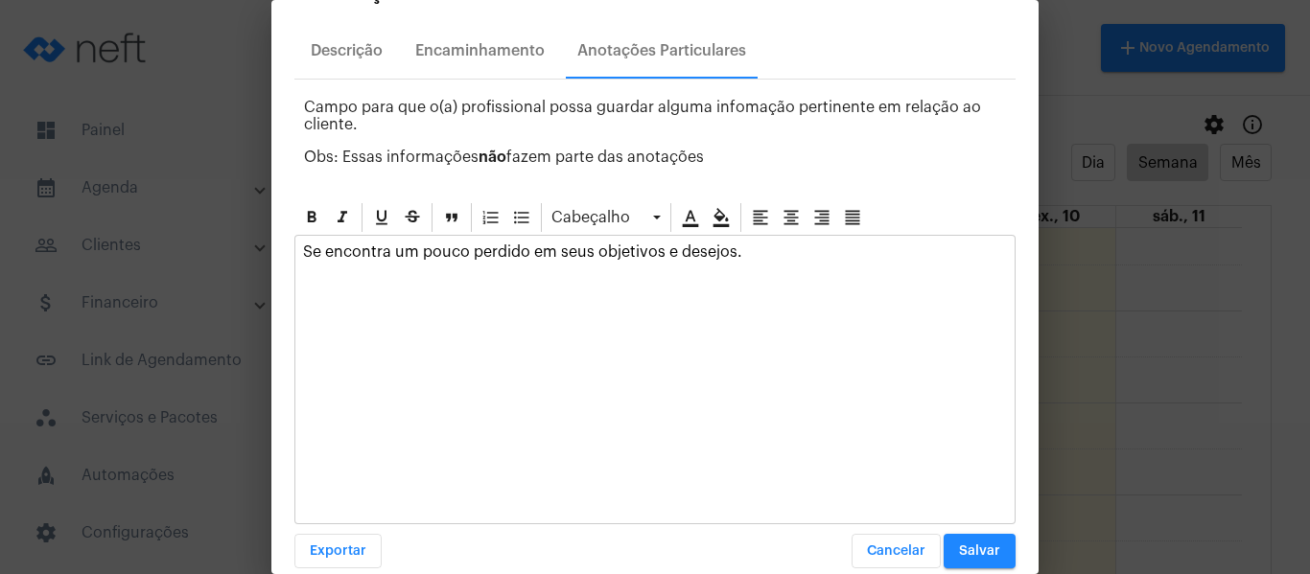
scroll to position [76, 0]
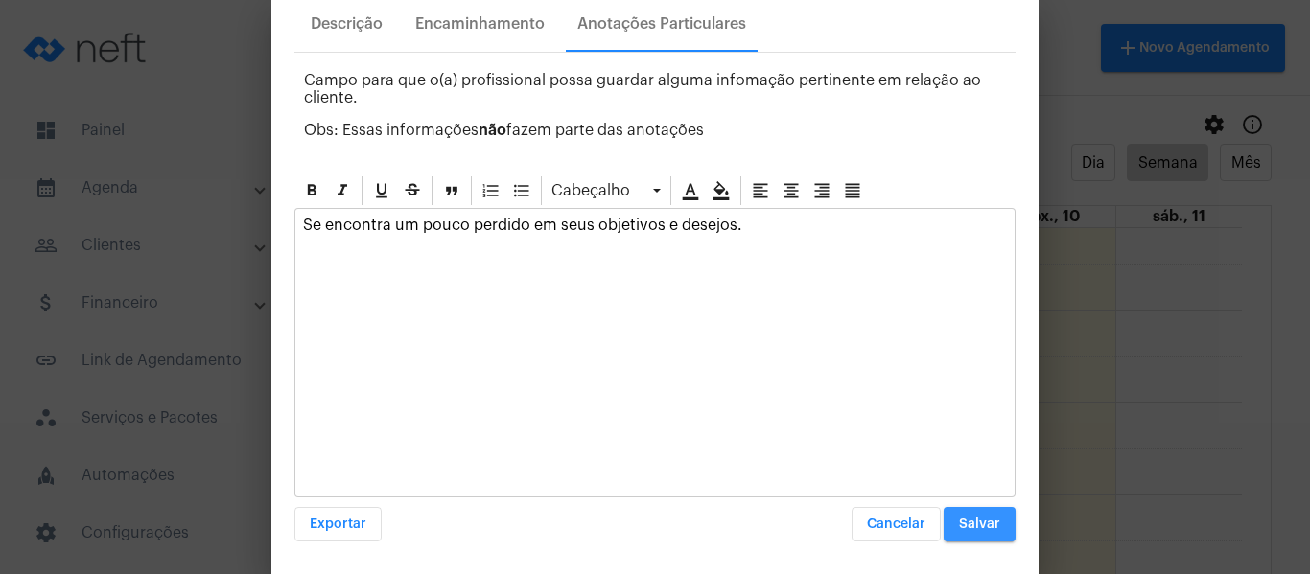
click at [960, 521] on span "Salvar" at bounding box center [979, 524] width 41 height 13
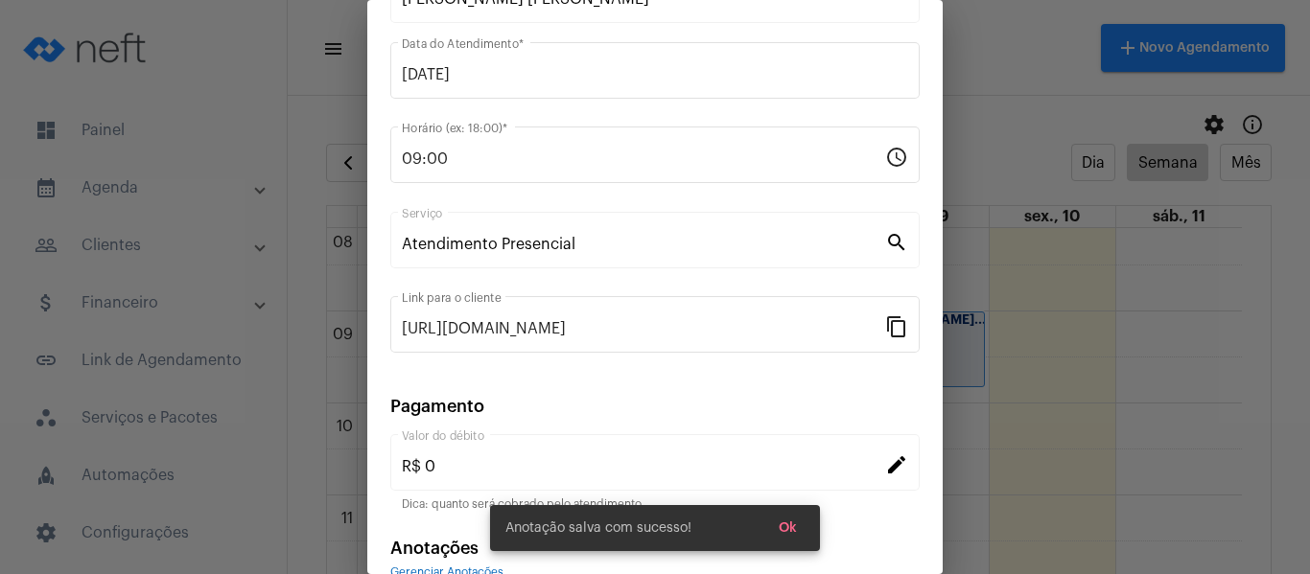
scroll to position [0, 0]
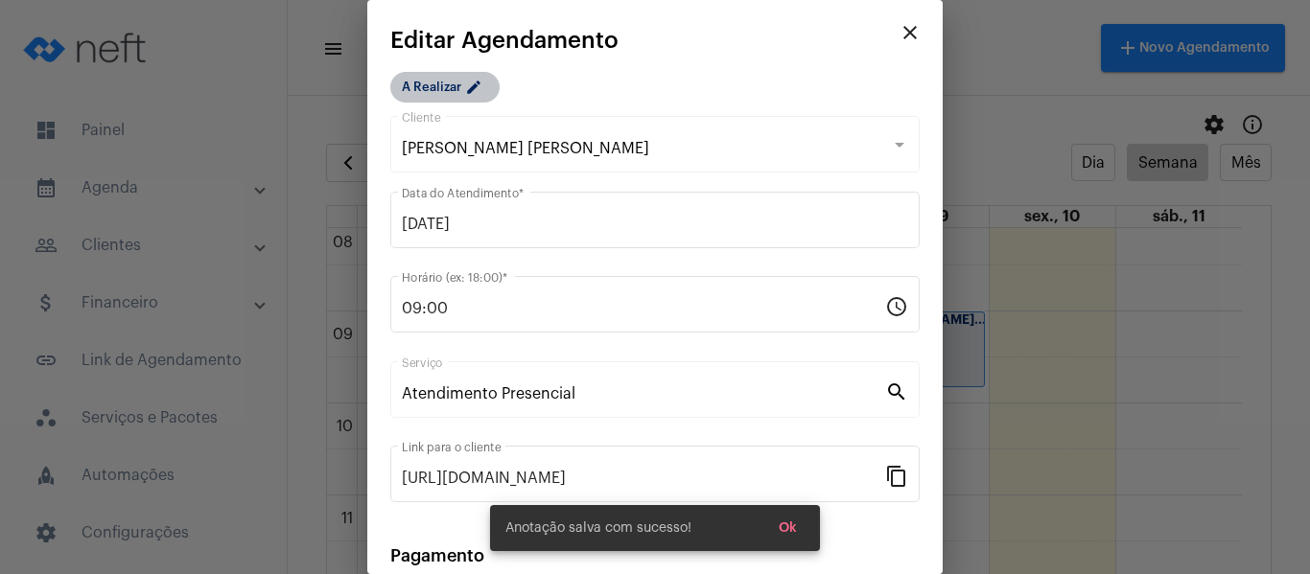
click at [449, 86] on mat-chip "A Realizar edit" at bounding box center [444, 87] width 109 height 31
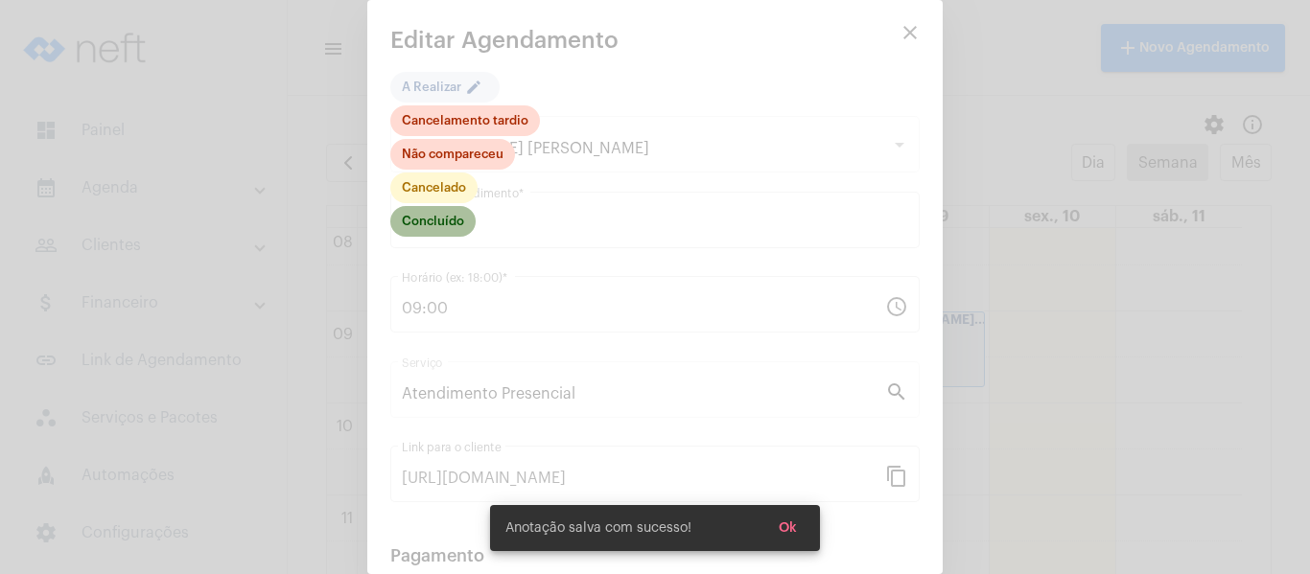
click at [453, 218] on mat-chip "Concluído" at bounding box center [432, 221] width 85 height 31
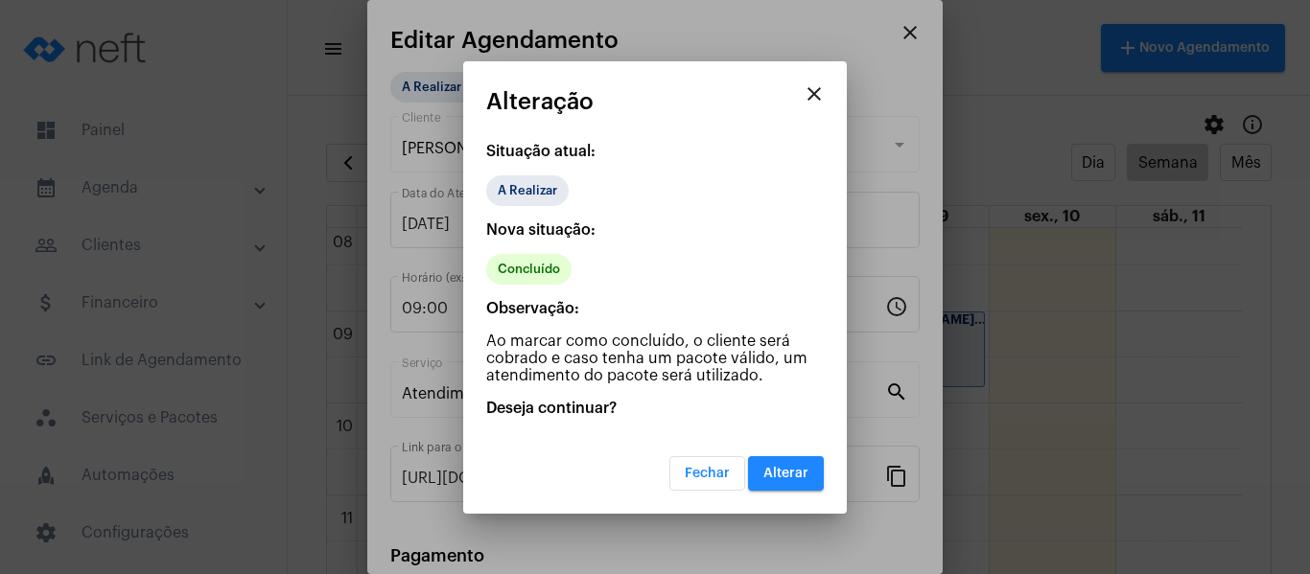
click at [777, 471] on span "Alterar" at bounding box center [785, 473] width 45 height 13
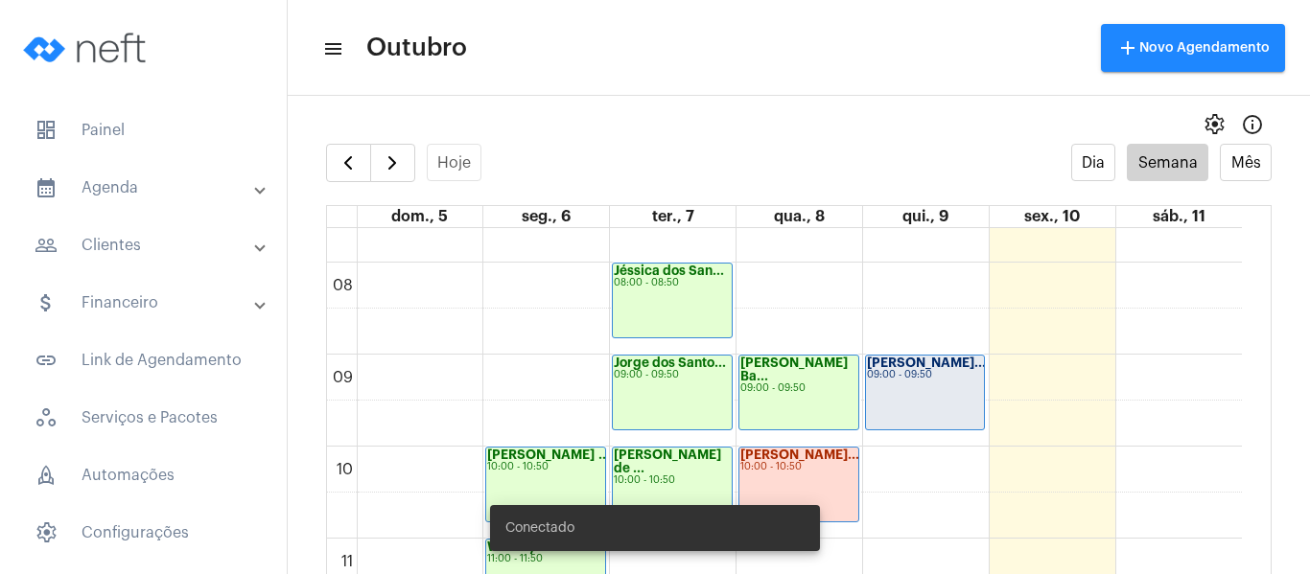
scroll to position [745, 0]
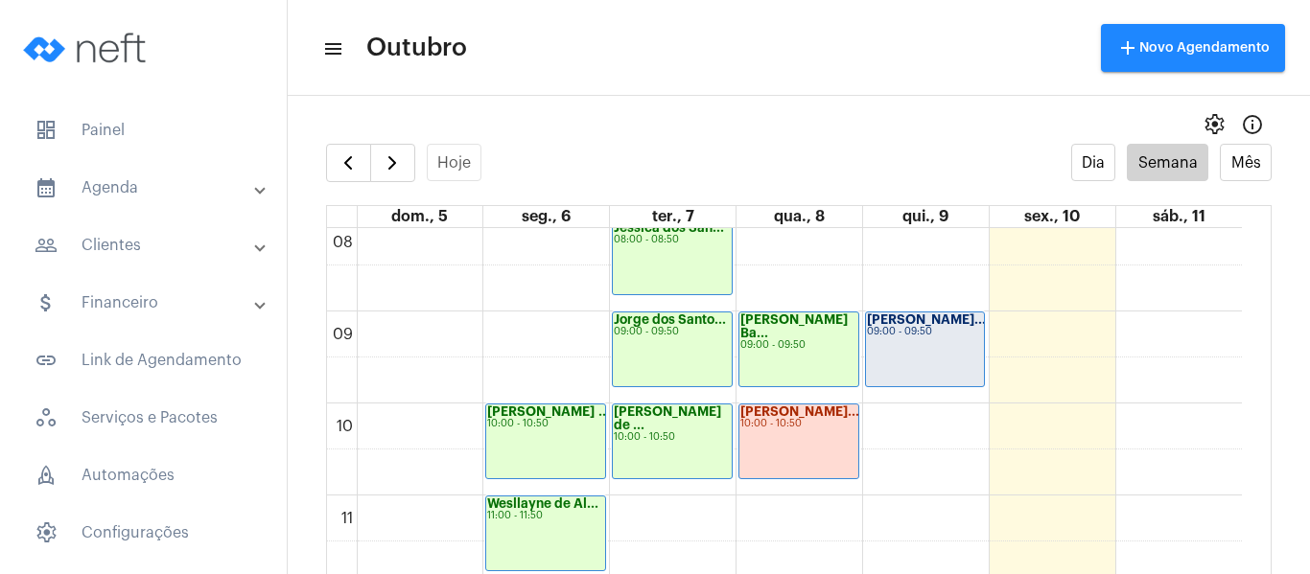
click at [905, 347] on div "[PERSON_NAME]... 09:00 - 09:50" at bounding box center [925, 350] width 119 height 74
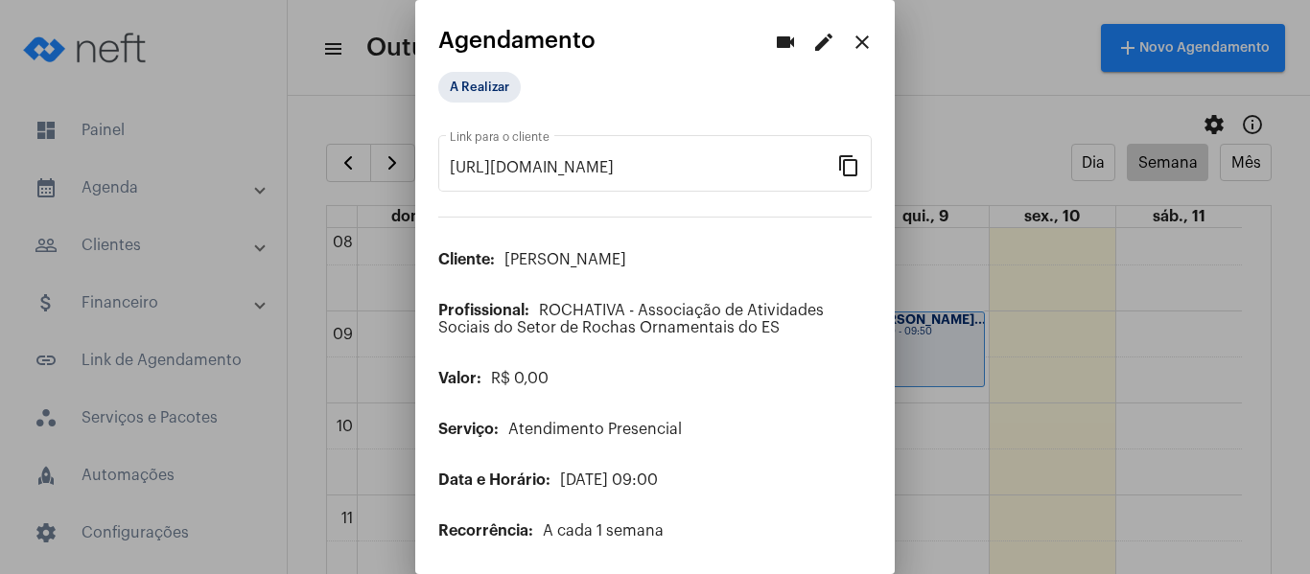
click at [812, 45] on mat-icon "edit" at bounding box center [823, 42] width 23 height 23
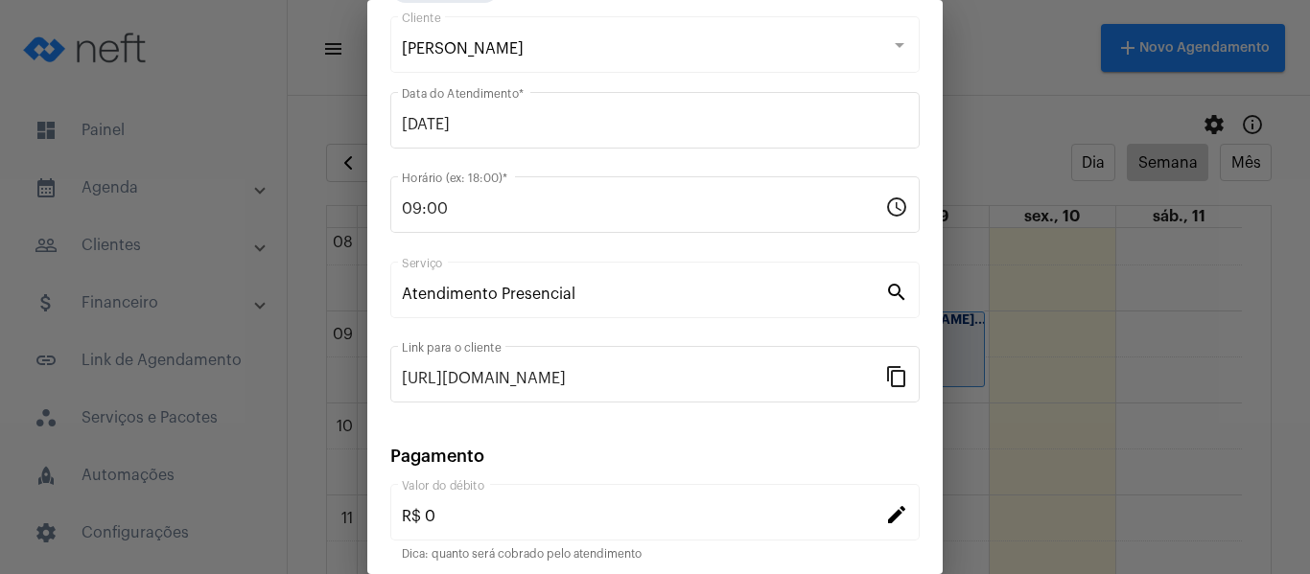
scroll to position [251, 0]
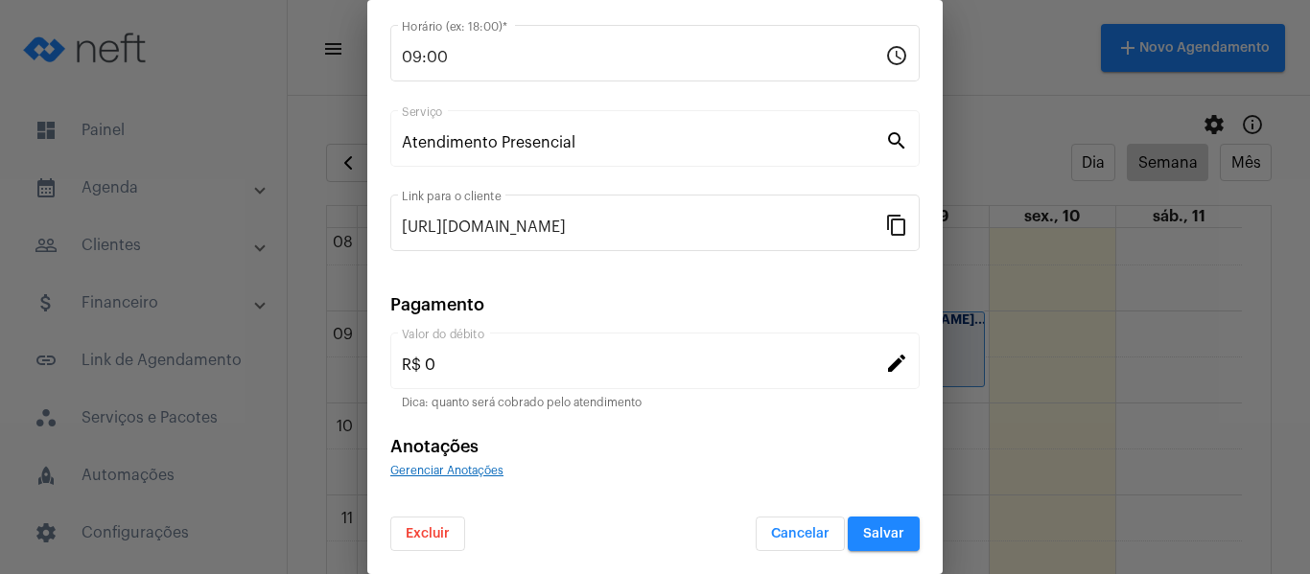
click at [484, 471] on span "Gerenciar Anotações" at bounding box center [446, 471] width 113 height 12
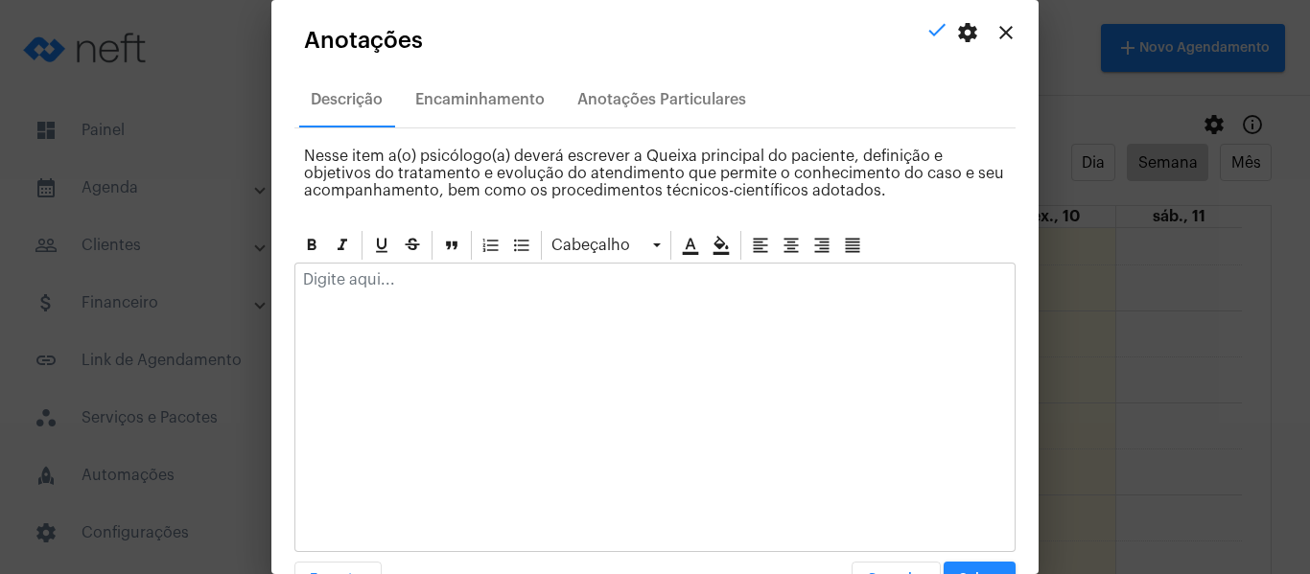
click at [496, 290] on div at bounding box center [654, 285] width 719 height 42
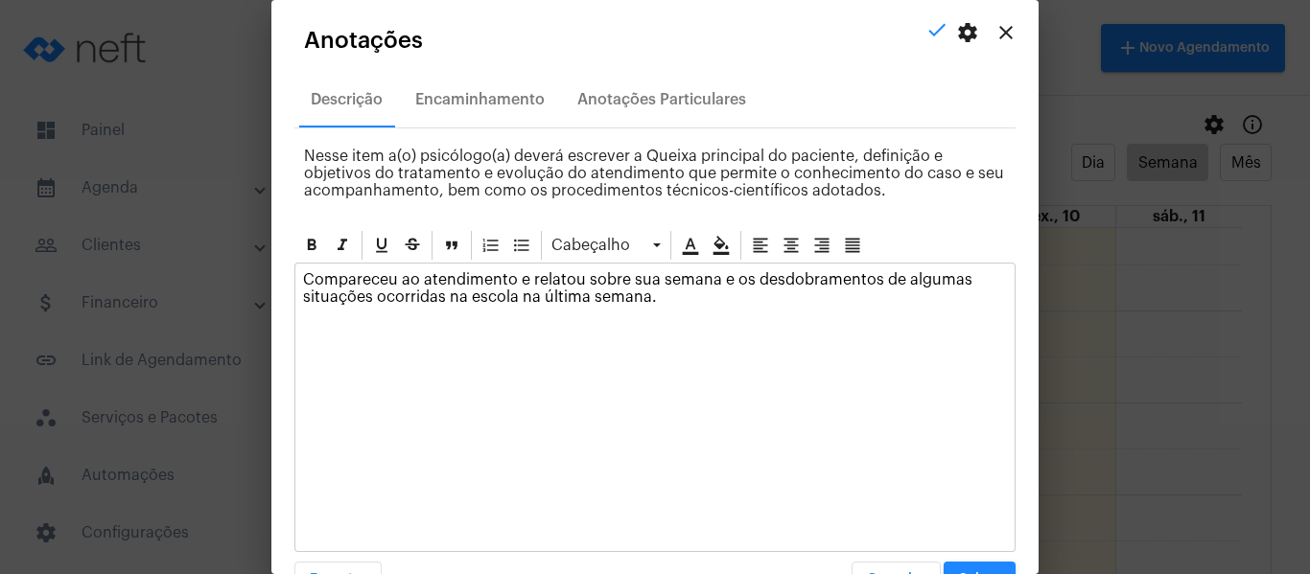
scroll to position [55, 0]
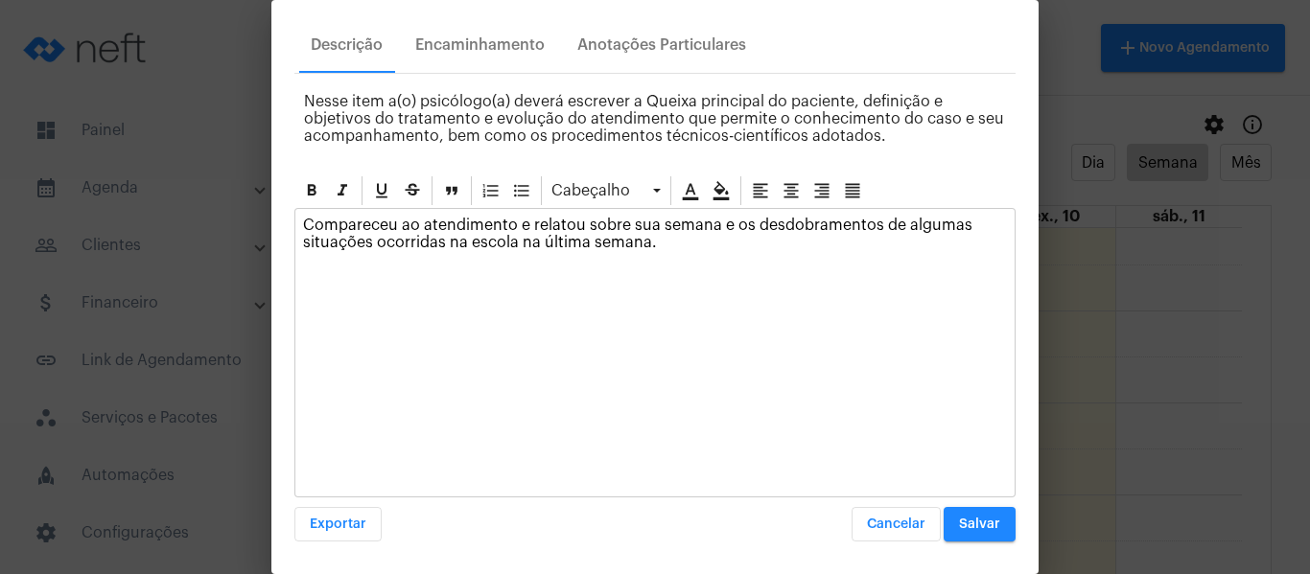
click at [972, 526] on span "Salvar" at bounding box center [979, 524] width 41 height 13
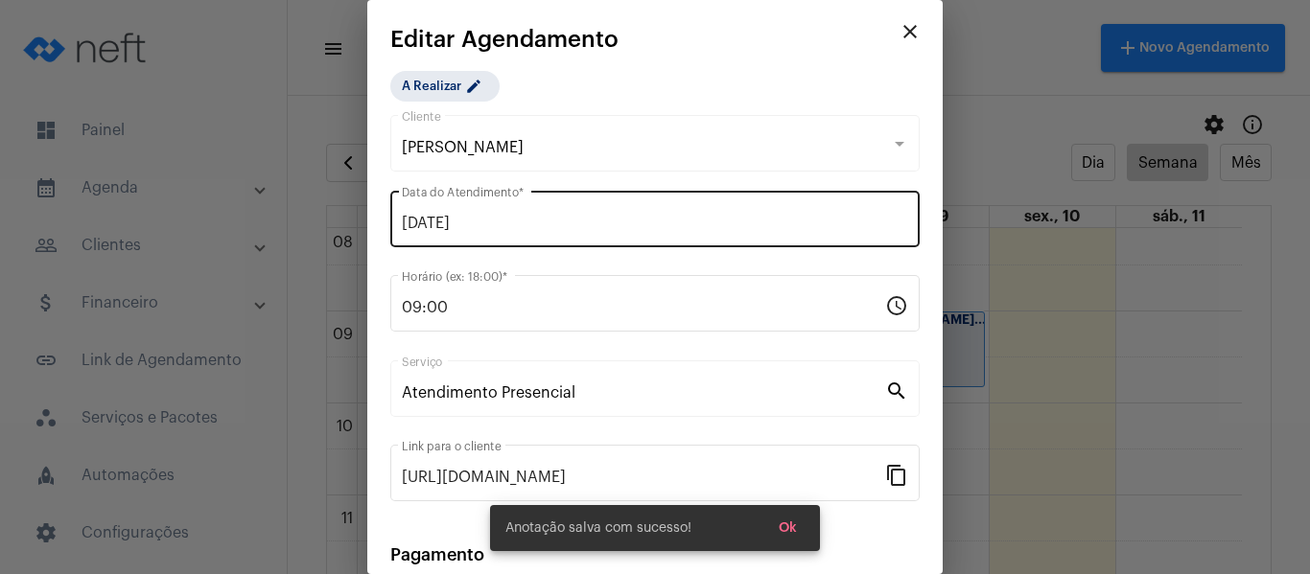
scroll to position [0, 0]
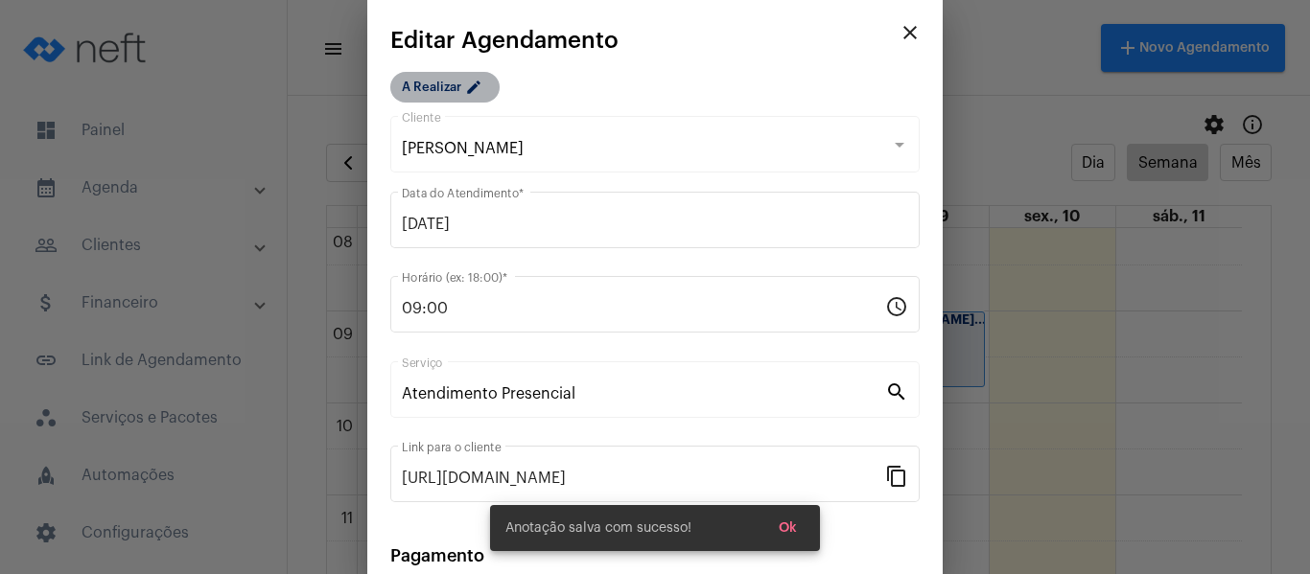
click at [450, 81] on mat-chip "A Realizar edit" at bounding box center [444, 87] width 109 height 31
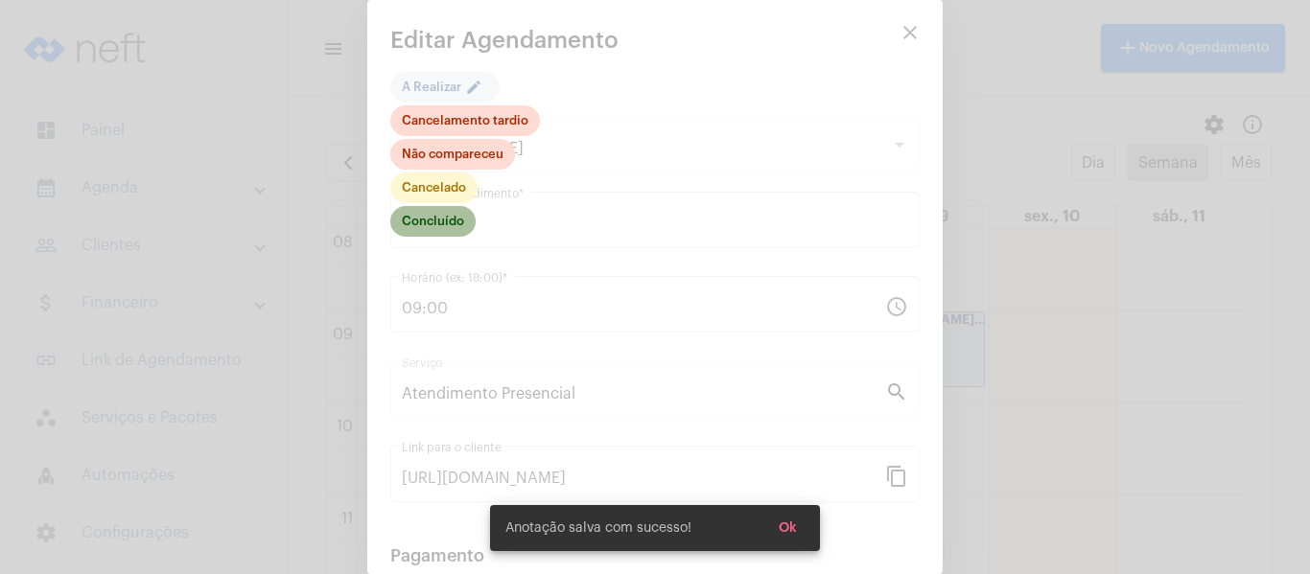
click at [436, 223] on mat-chip "Concluído" at bounding box center [432, 221] width 85 height 31
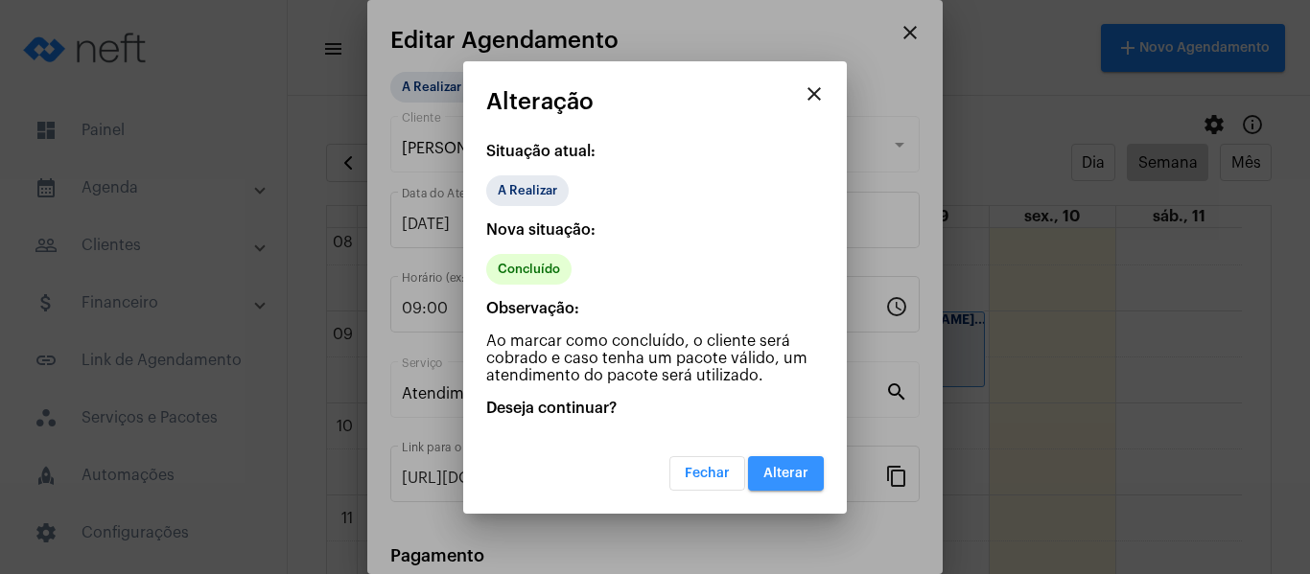
click at [772, 475] on span "Alterar" at bounding box center [785, 473] width 45 height 13
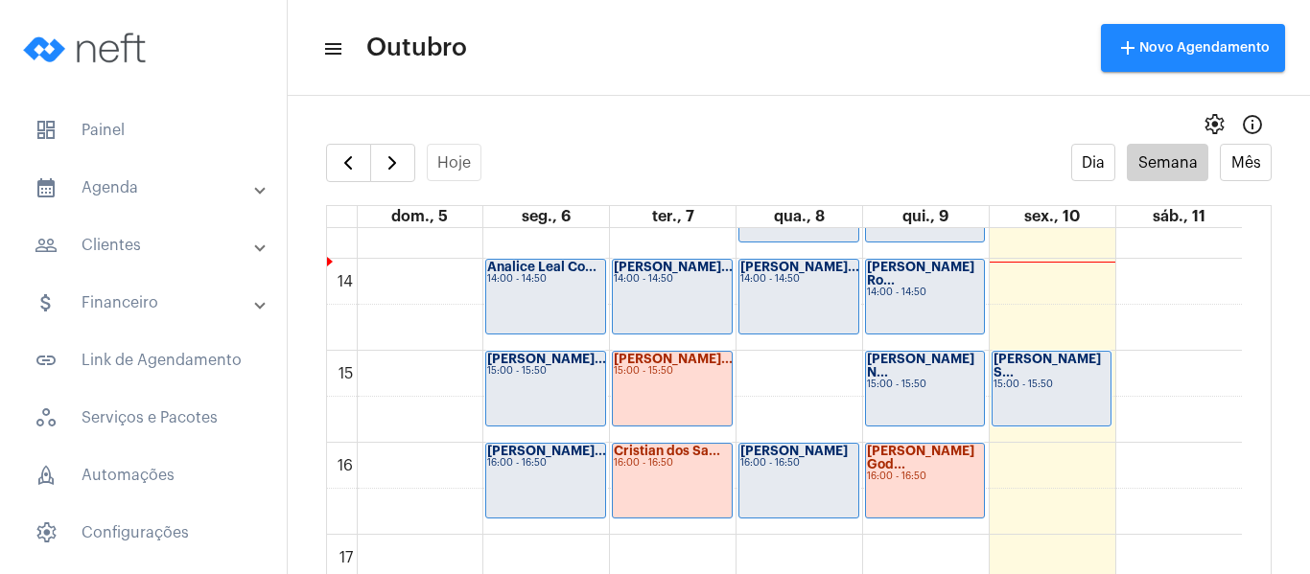
scroll to position [1225, 0]
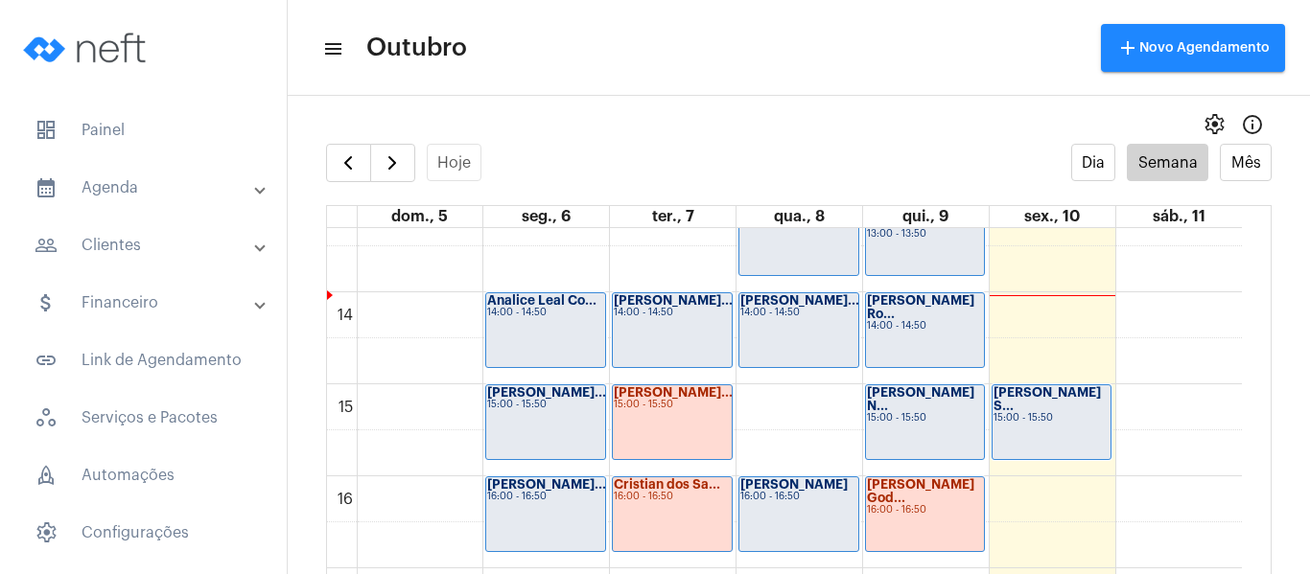
click at [541, 344] on div "Analice Leal Co... 14:00 - 14:50" at bounding box center [545, 330] width 119 height 74
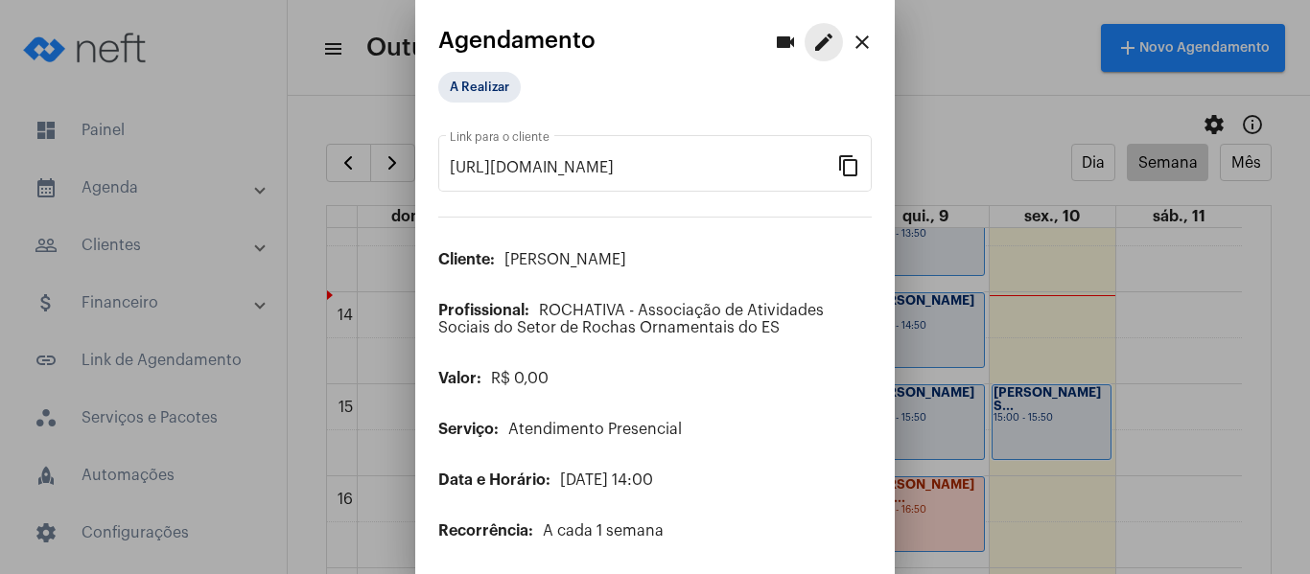
click at [812, 40] on mat-icon "edit" at bounding box center [823, 42] width 23 height 23
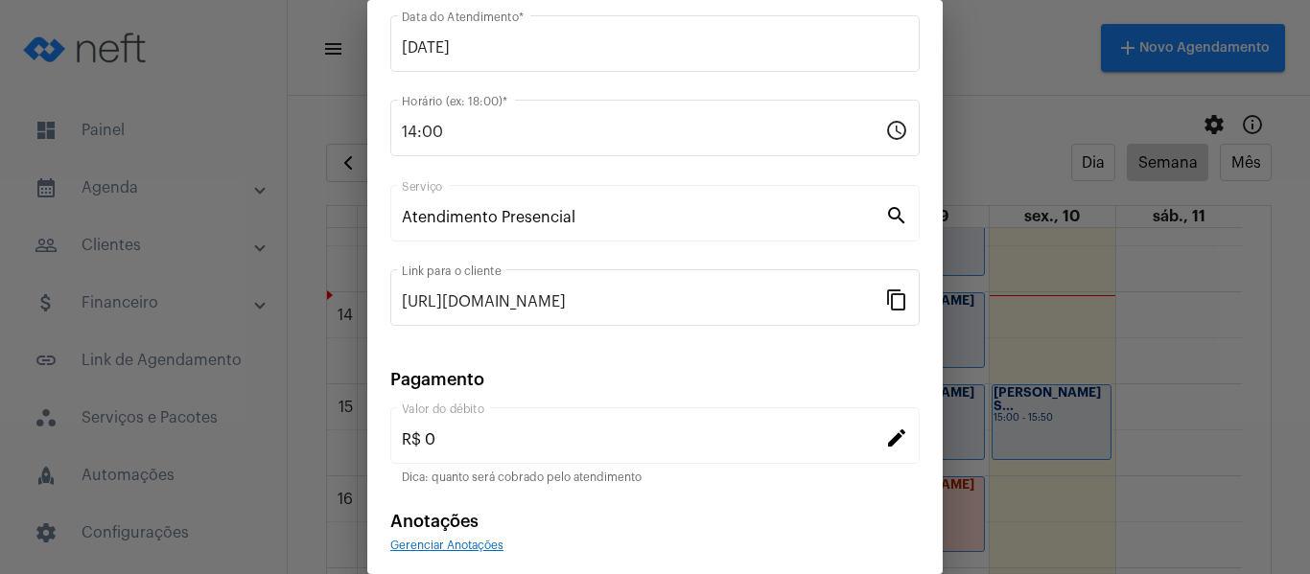
scroll to position [192, 0]
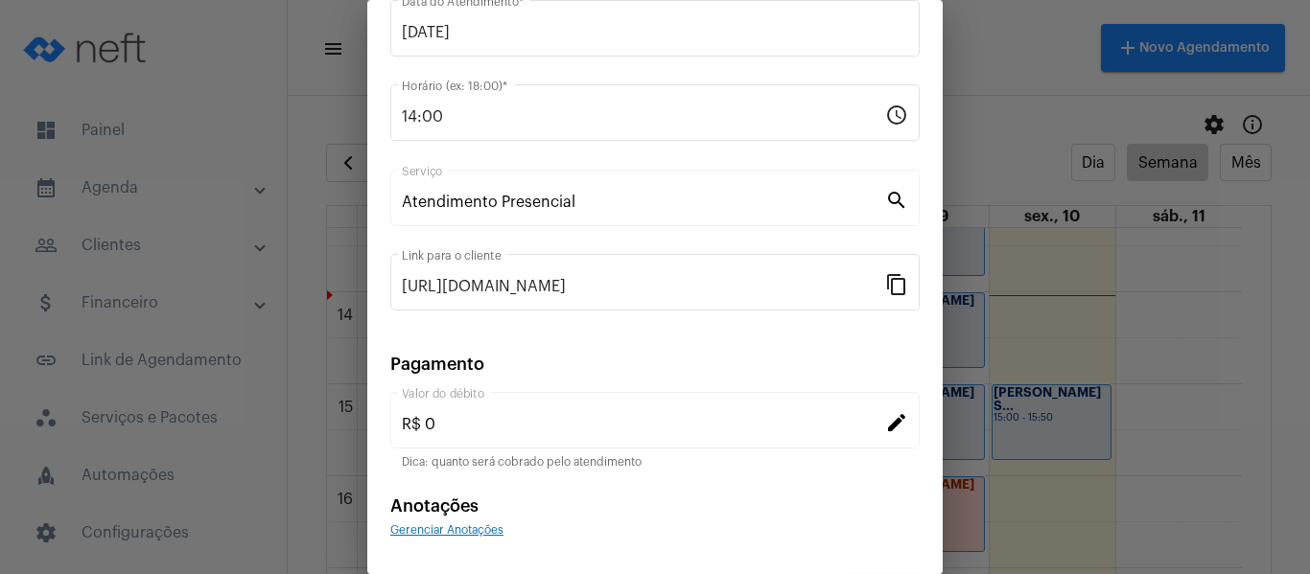
click at [475, 527] on span "Gerenciar Anotações" at bounding box center [446, 531] width 113 height 12
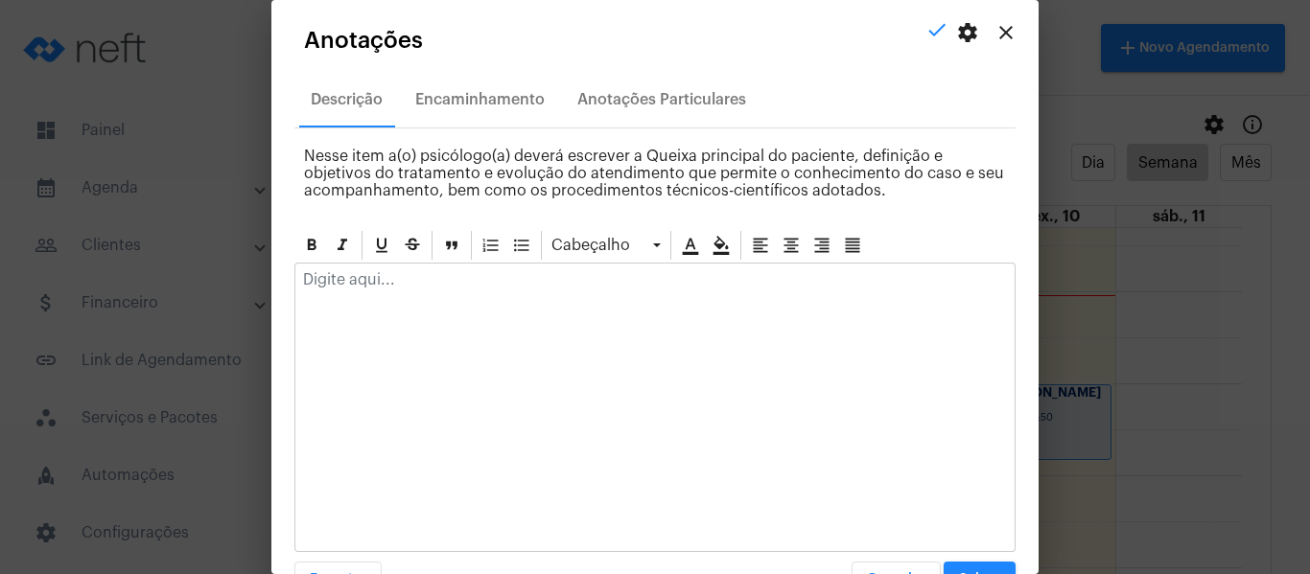
click at [541, 279] on p at bounding box center [655, 279] width 704 height 17
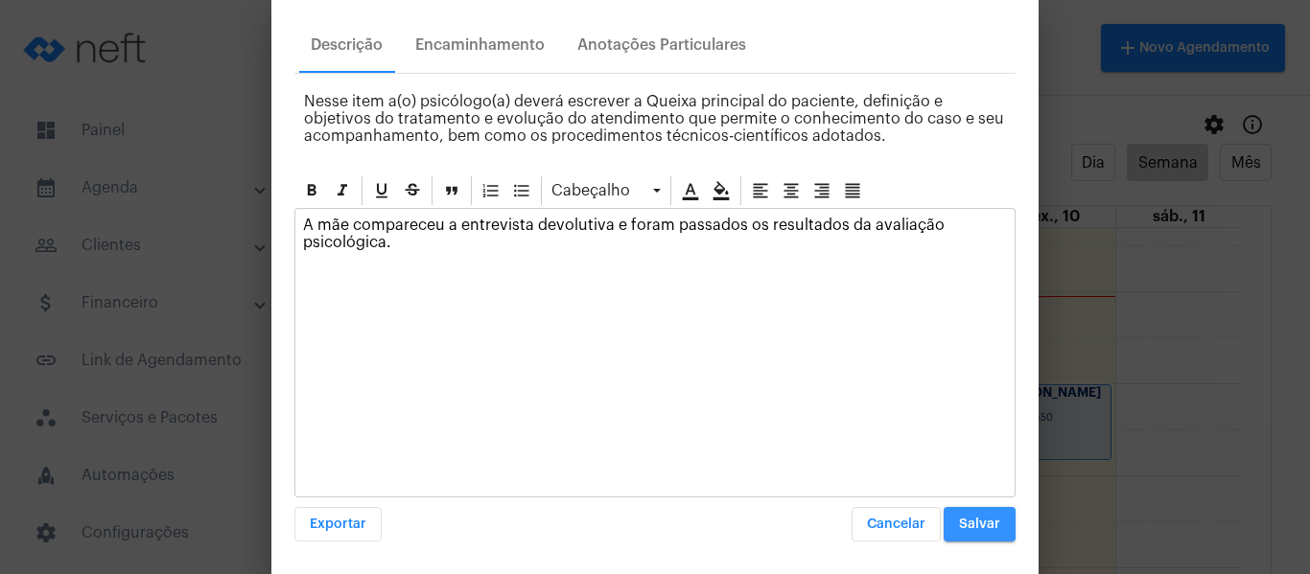
click at [945, 521] on button "Salvar" at bounding box center [980, 524] width 72 height 35
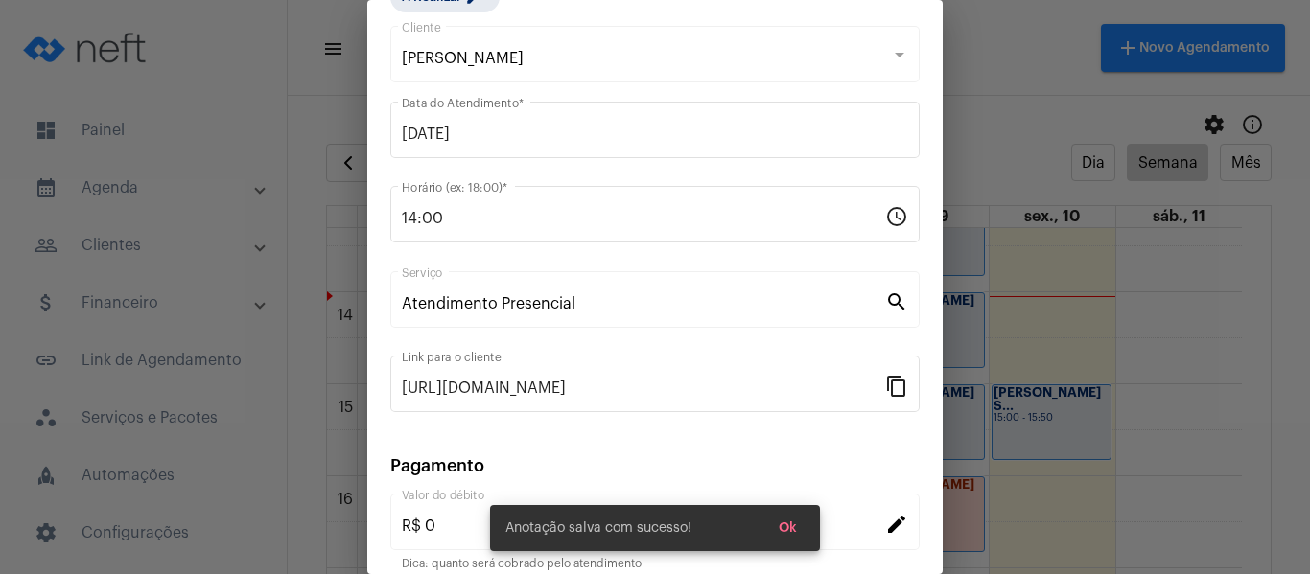
scroll to position [0, 0]
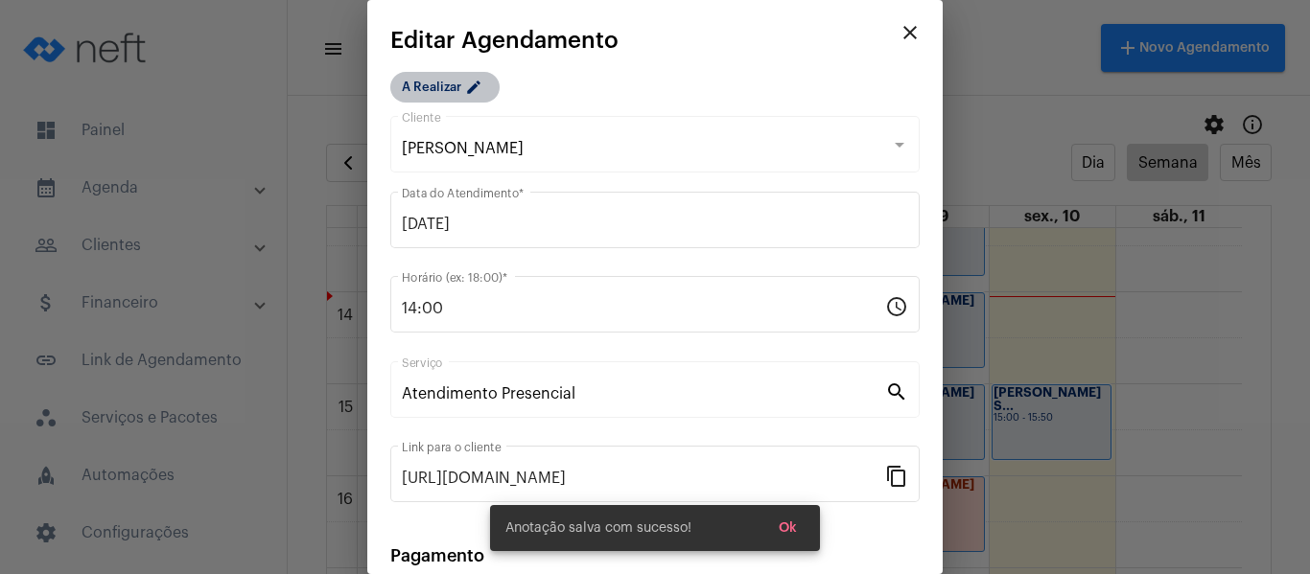
click at [440, 90] on mat-chip "A Realizar edit" at bounding box center [444, 87] width 109 height 31
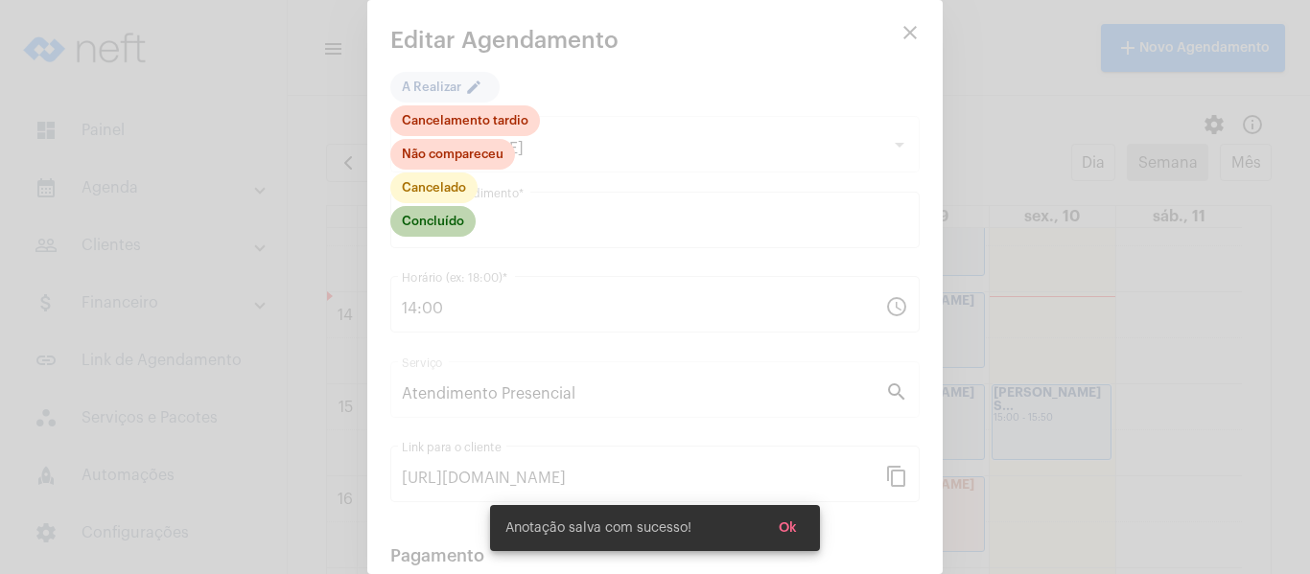
click at [460, 224] on mat-chip "Concluído" at bounding box center [432, 221] width 85 height 31
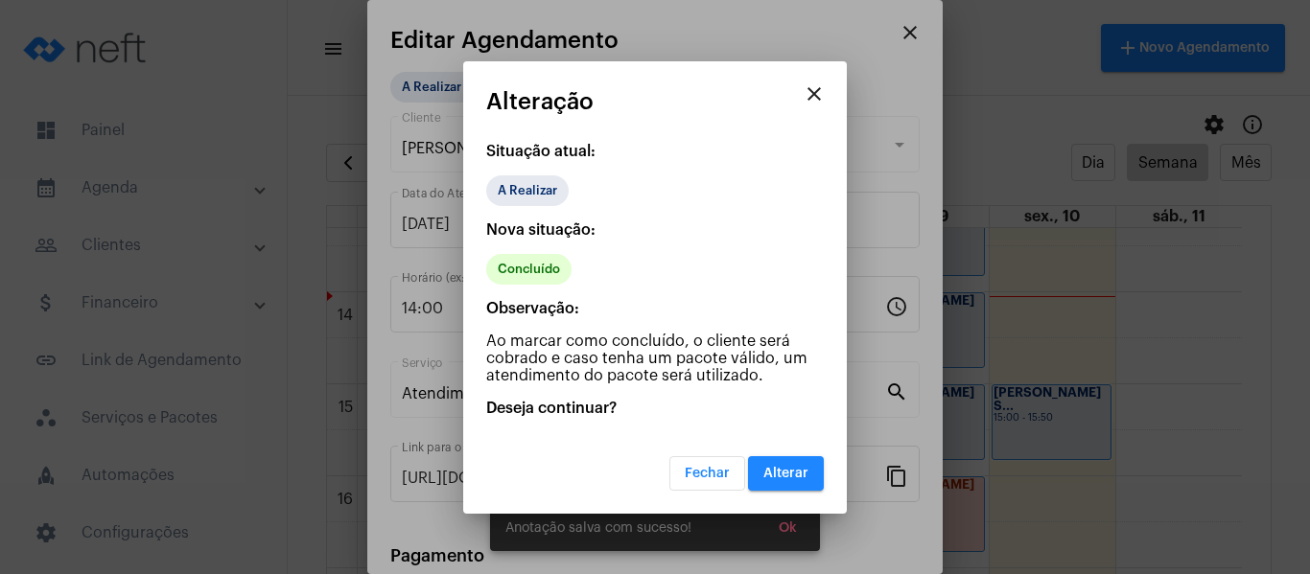
click at [793, 473] on span "Alterar" at bounding box center [785, 473] width 45 height 13
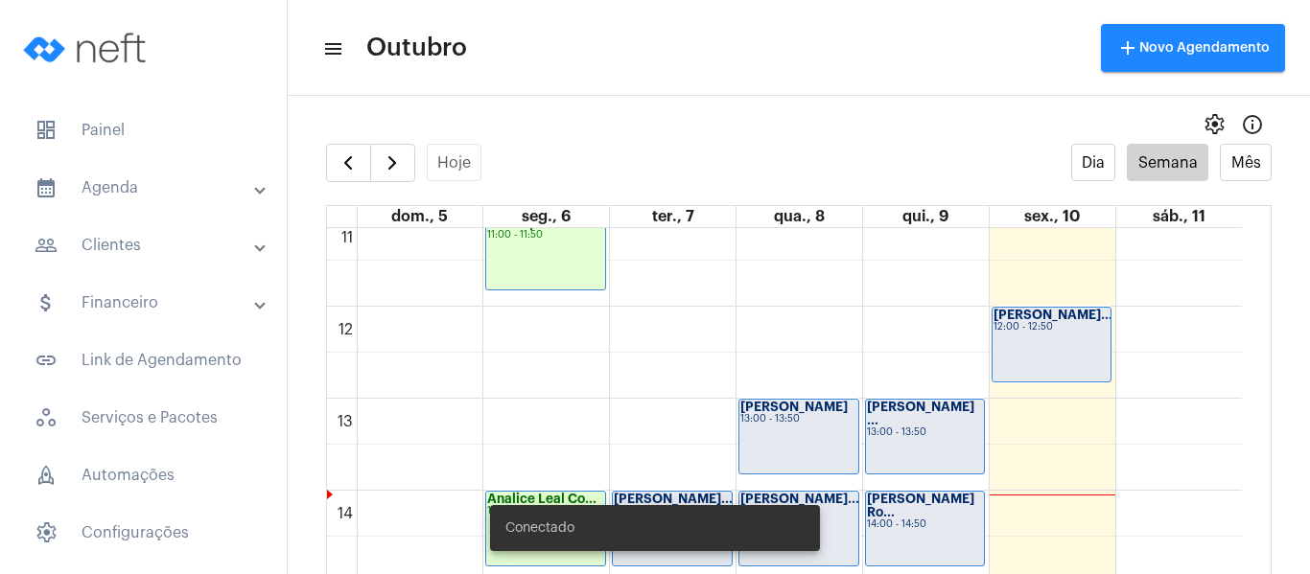
scroll to position [1033, 0]
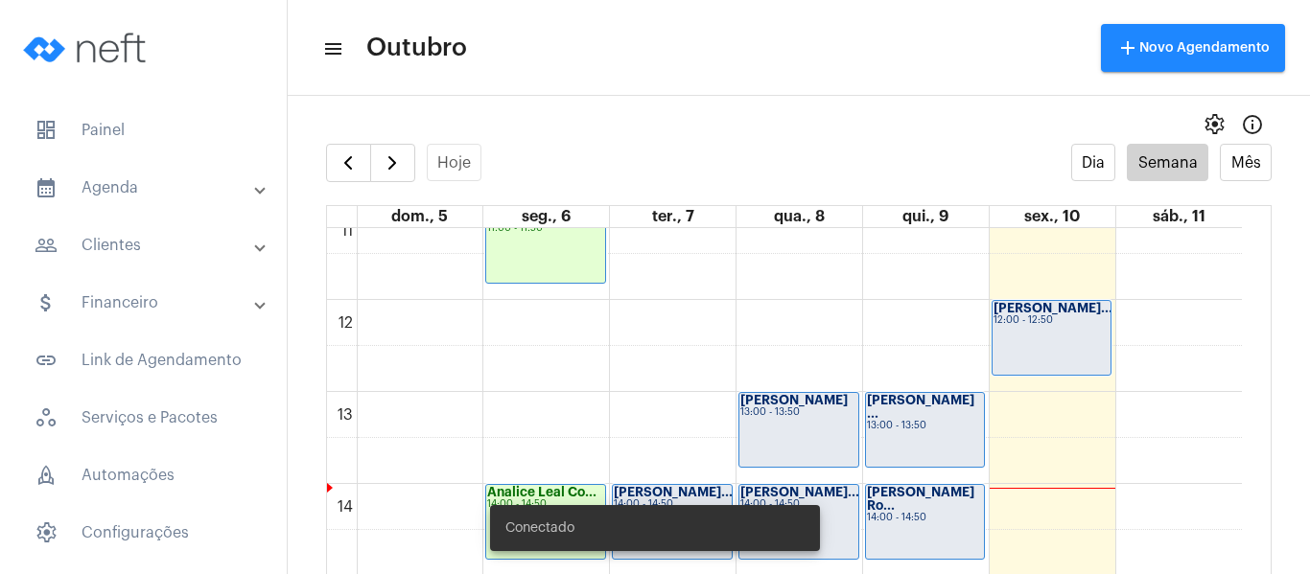
click at [1038, 358] on div "[PERSON_NAME]... 12:00 - 12:50" at bounding box center [1052, 338] width 119 height 74
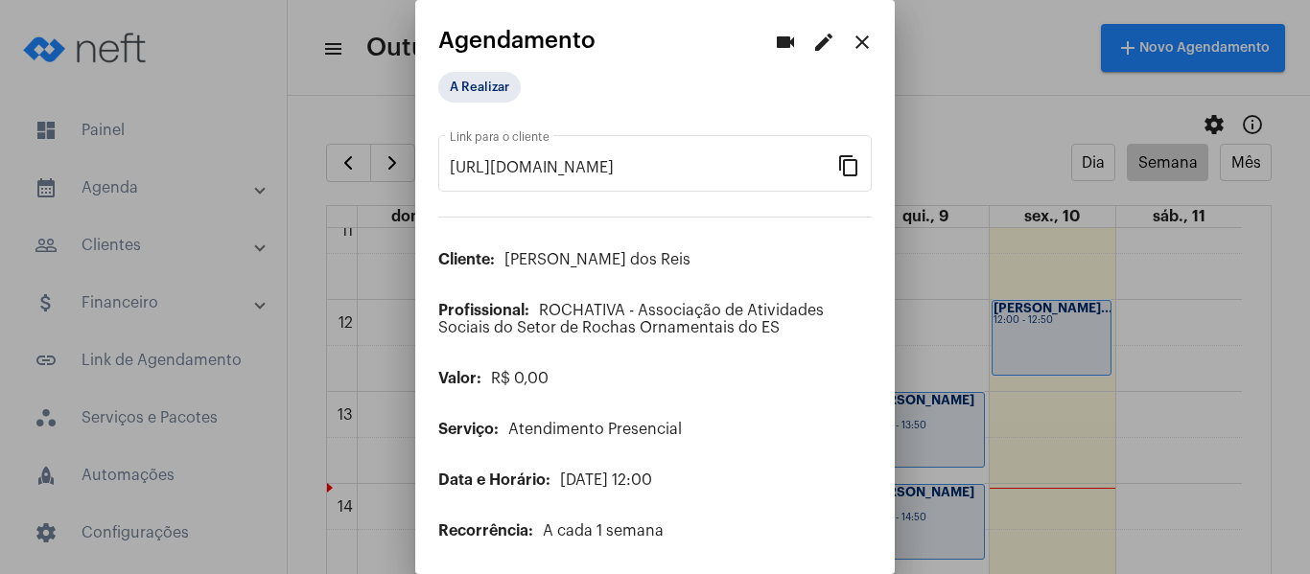
click at [812, 38] on mat-icon "edit" at bounding box center [823, 42] width 23 height 23
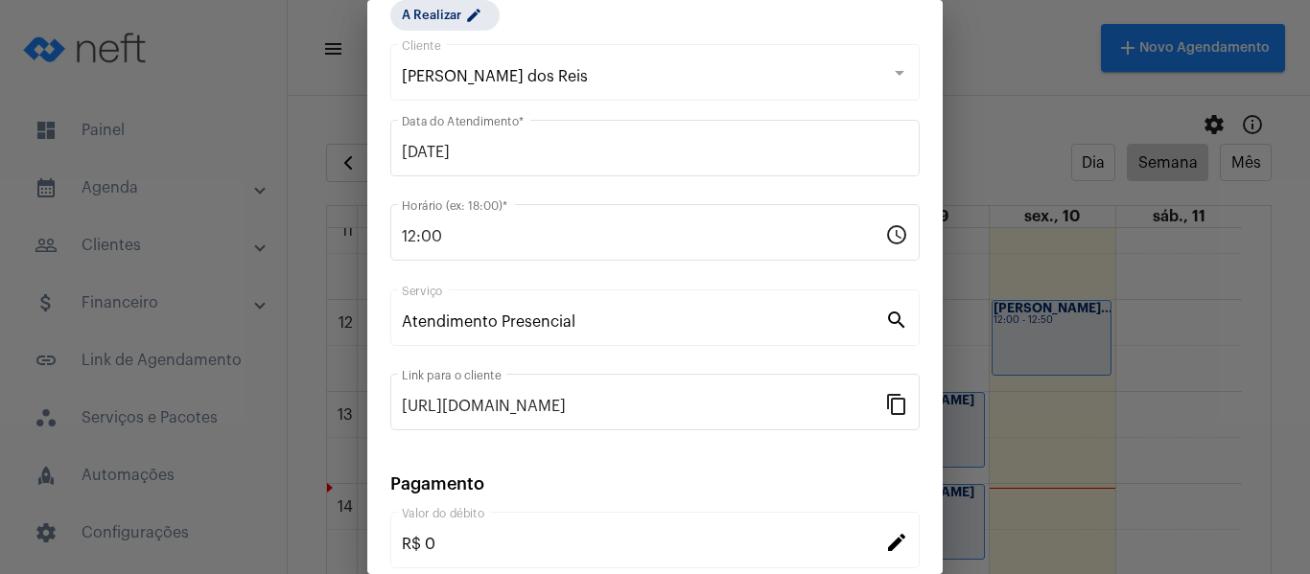
scroll to position [251, 0]
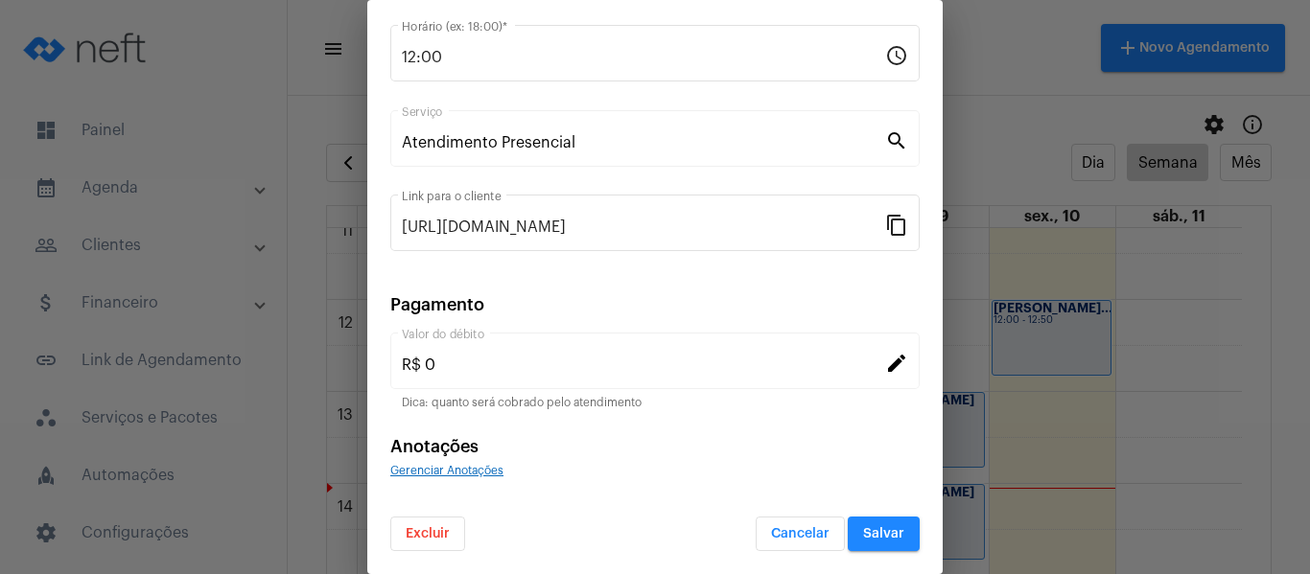
click at [457, 470] on span "Gerenciar Anotações" at bounding box center [446, 471] width 113 height 12
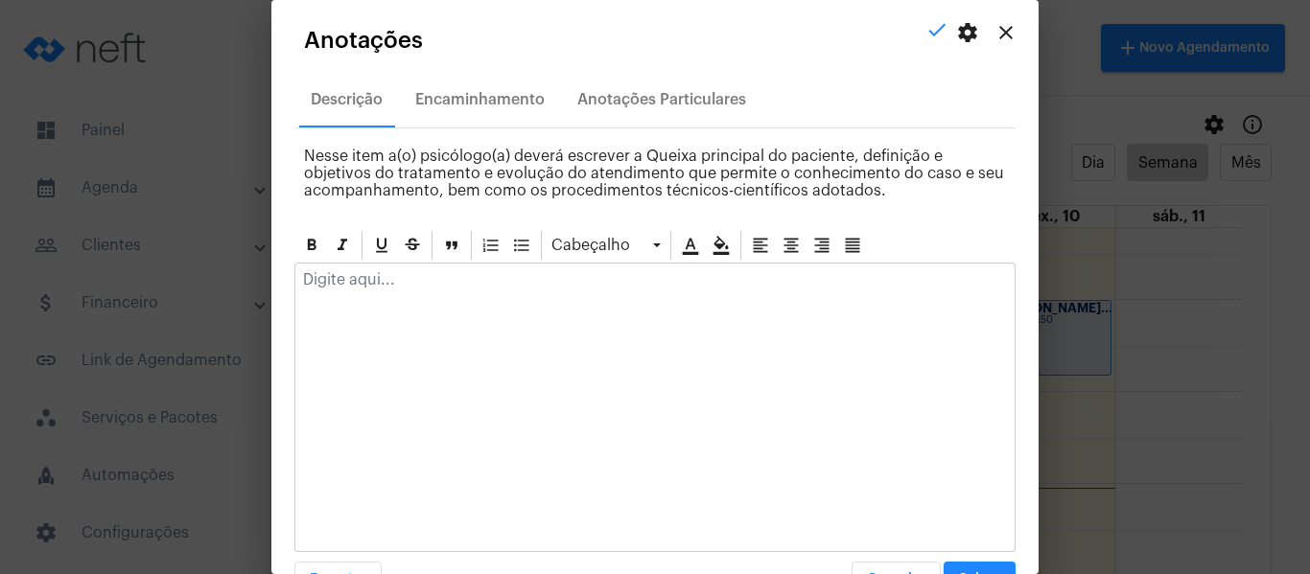
click at [534, 302] on div at bounding box center [654, 285] width 719 height 42
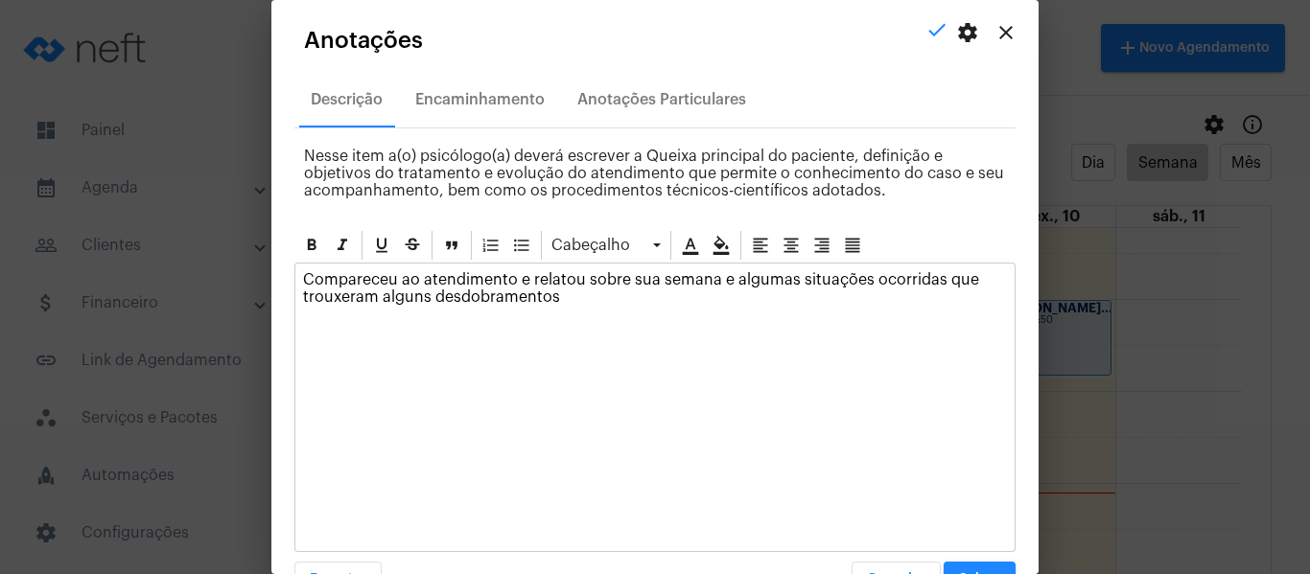
drag, startPoint x: 568, startPoint y: 305, endPoint x: 416, endPoint y: 302, distance: 151.6
click at [416, 302] on p "Compareceu ao atendimento e relatou sobre sua semana e algumas situações ocorri…" at bounding box center [655, 288] width 704 height 35
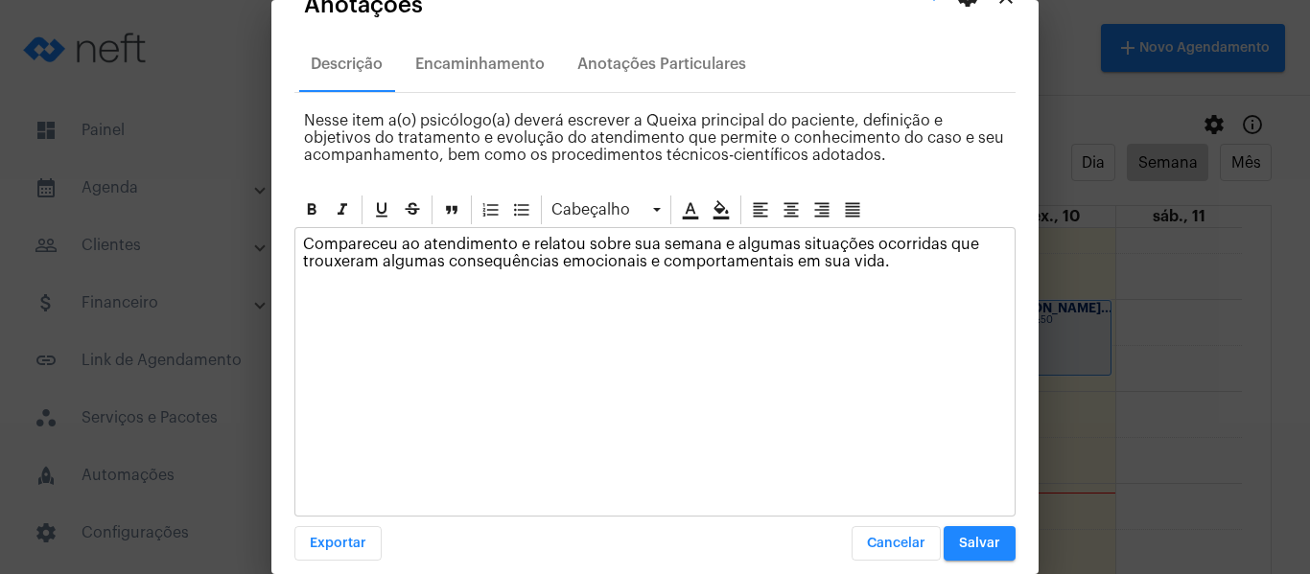
scroll to position [55, 0]
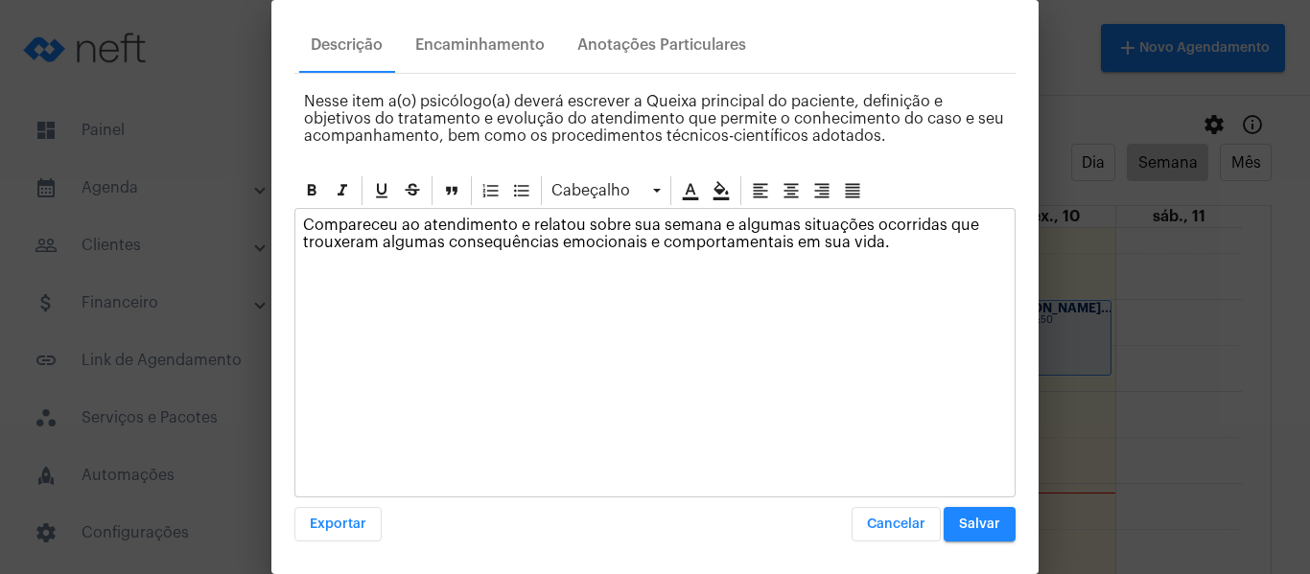
click at [962, 507] on button "Salvar" at bounding box center [980, 524] width 72 height 35
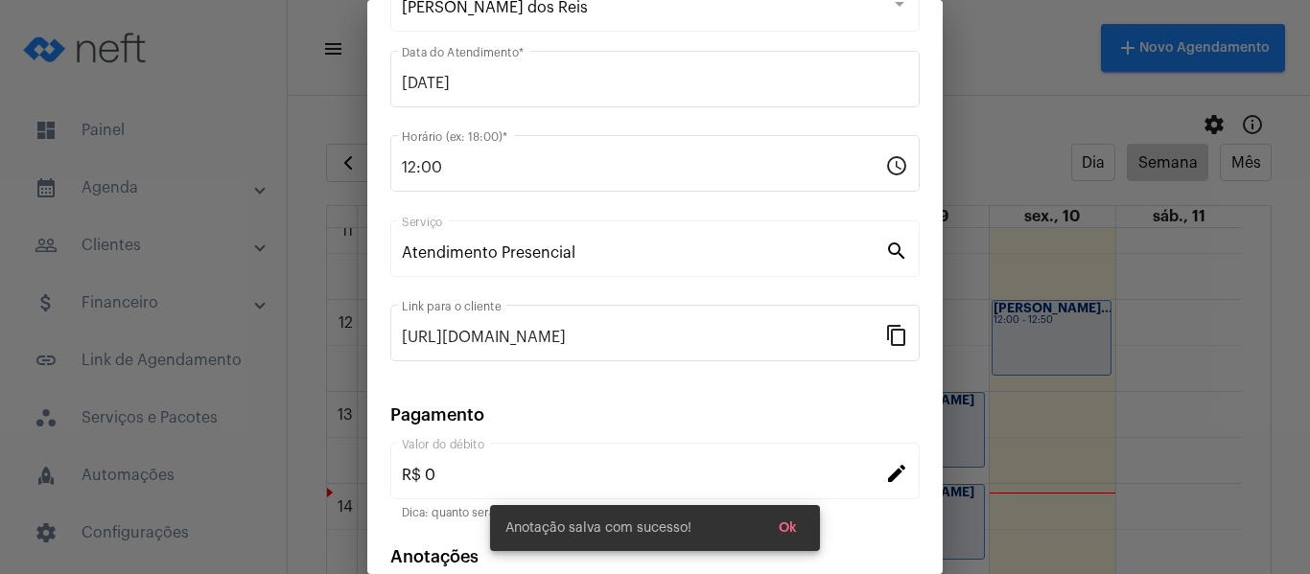
scroll to position [59, 0]
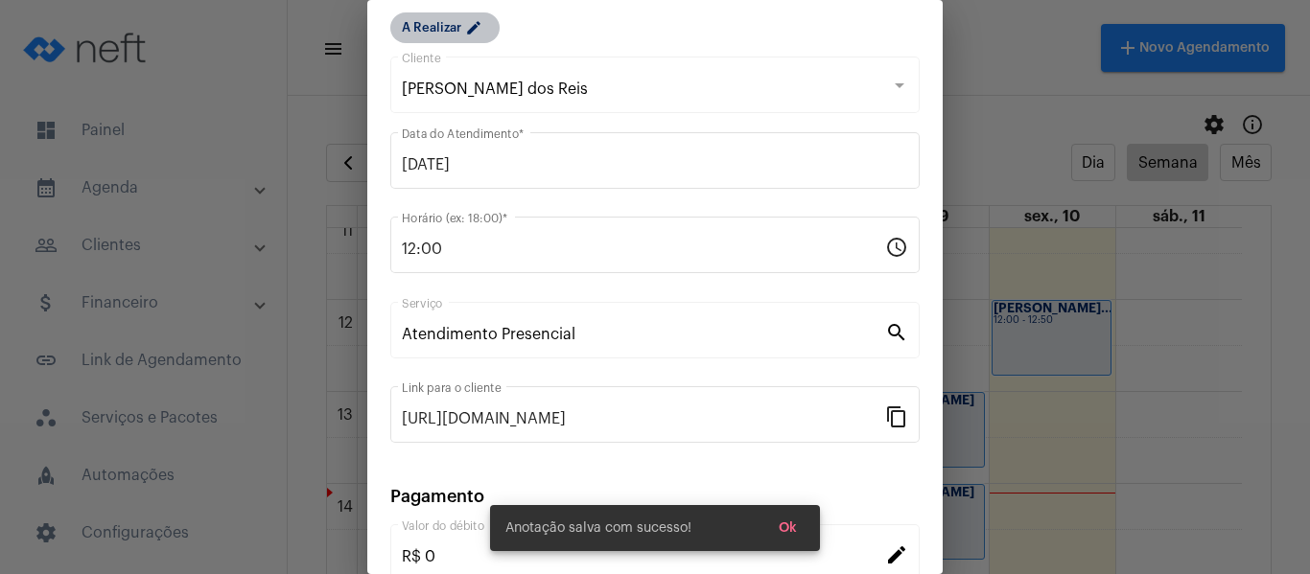
click at [432, 24] on mat-chip "A Realizar edit" at bounding box center [444, 27] width 109 height 31
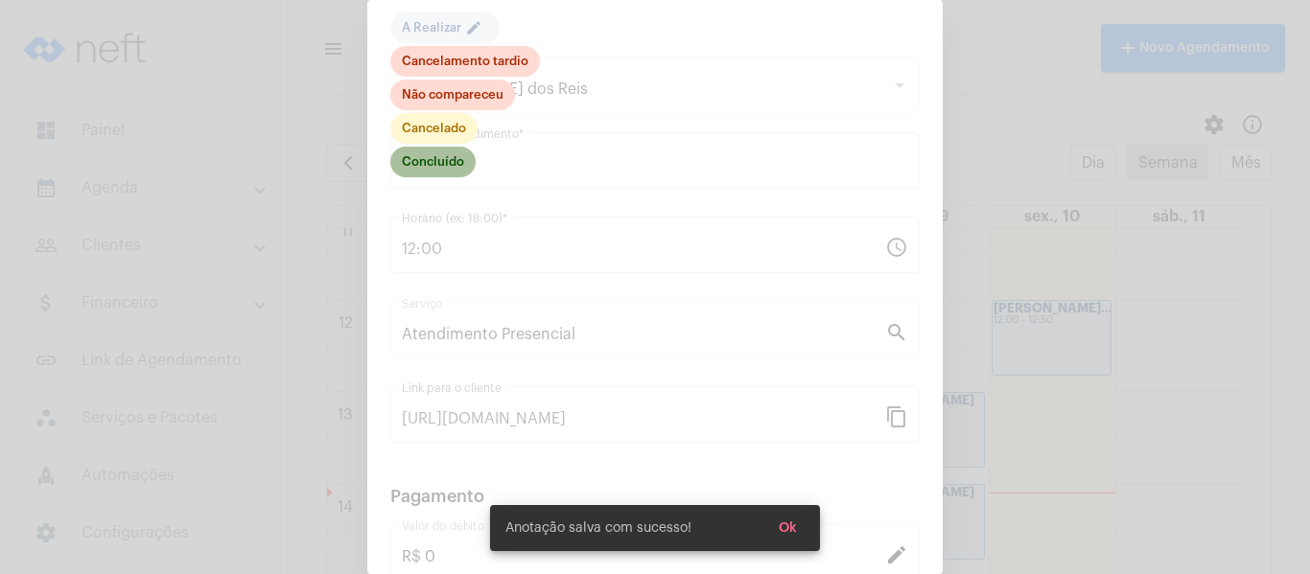
click at [444, 171] on mat-chip "Concluído" at bounding box center [432, 162] width 85 height 31
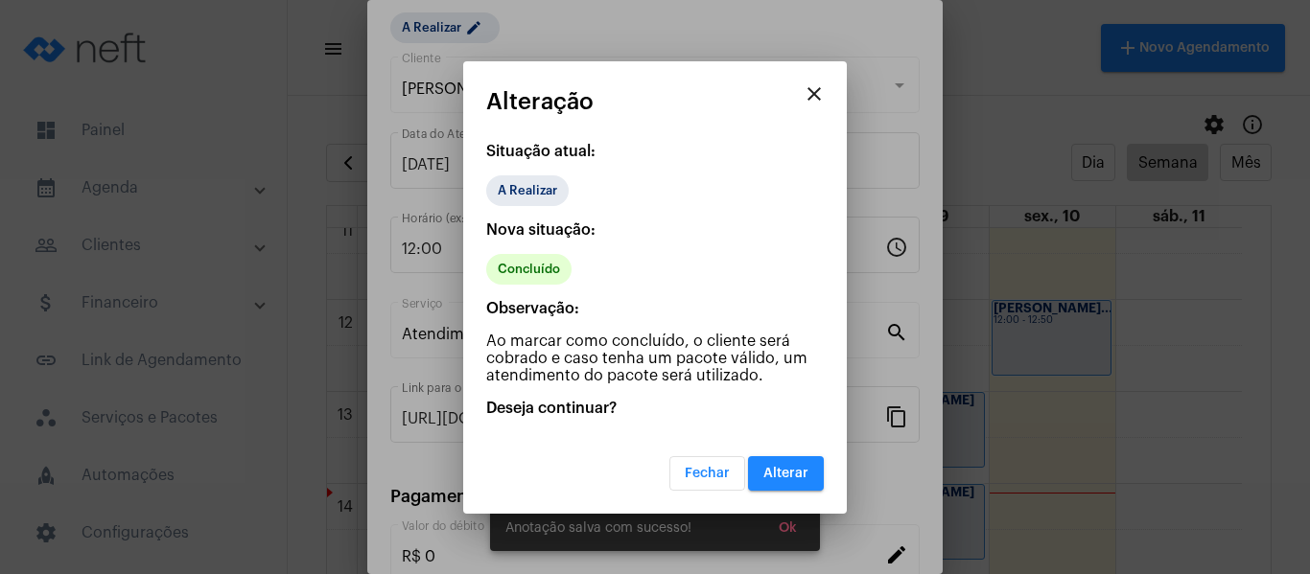
click at [796, 468] on span "Alterar" at bounding box center [785, 473] width 45 height 13
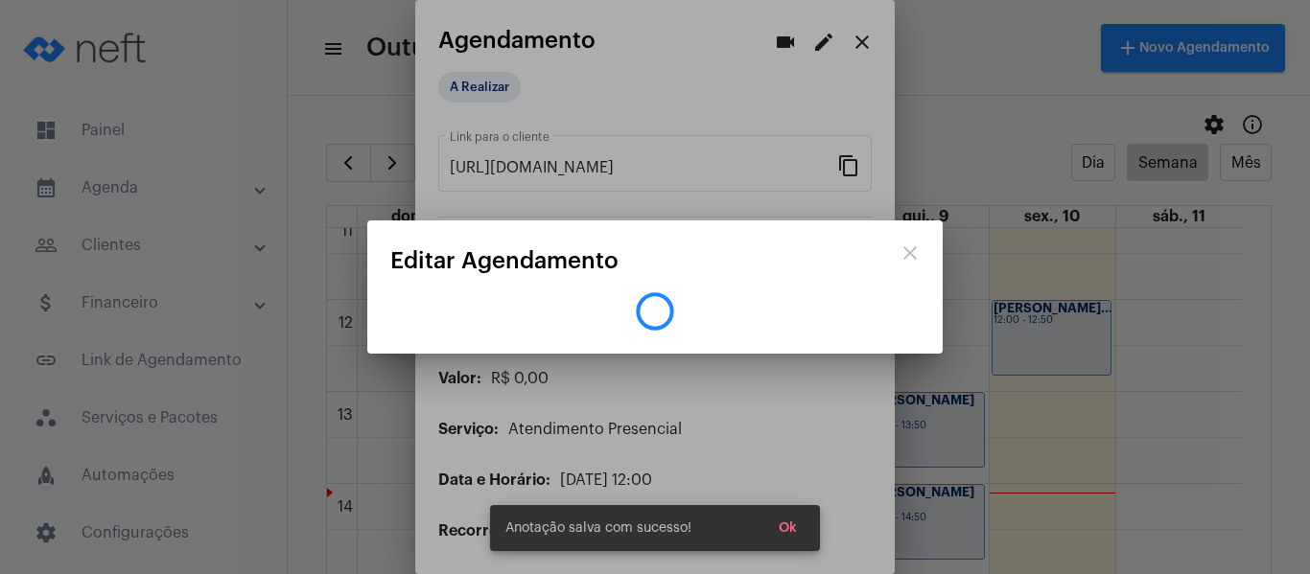
scroll to position [0, 0]
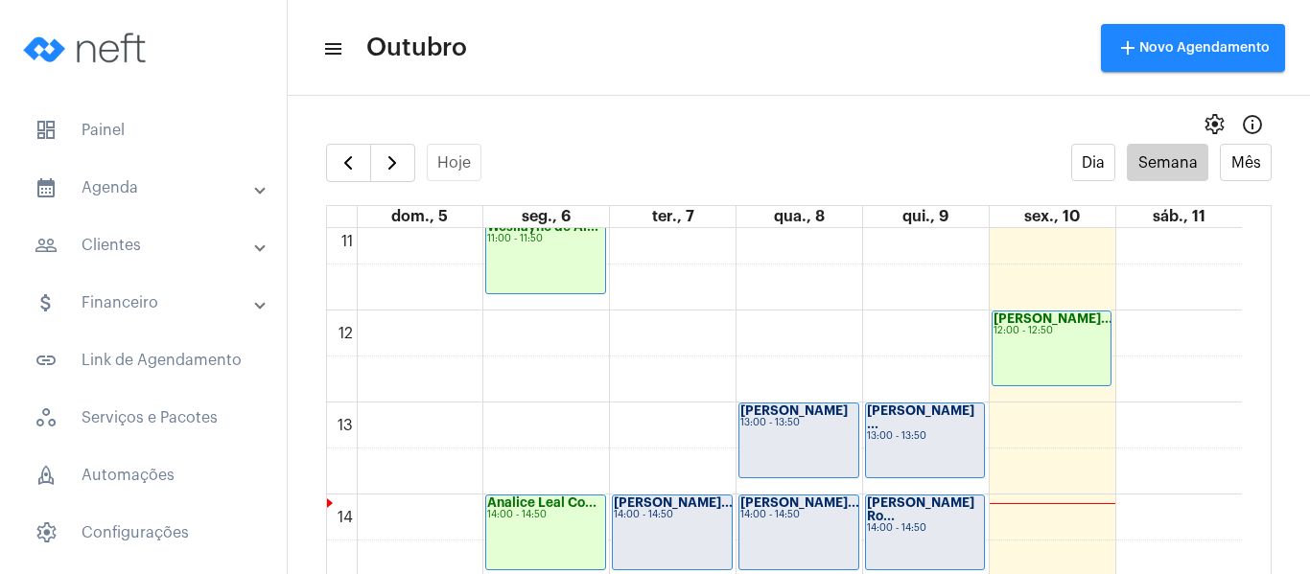
scroll to position [1033, 0]
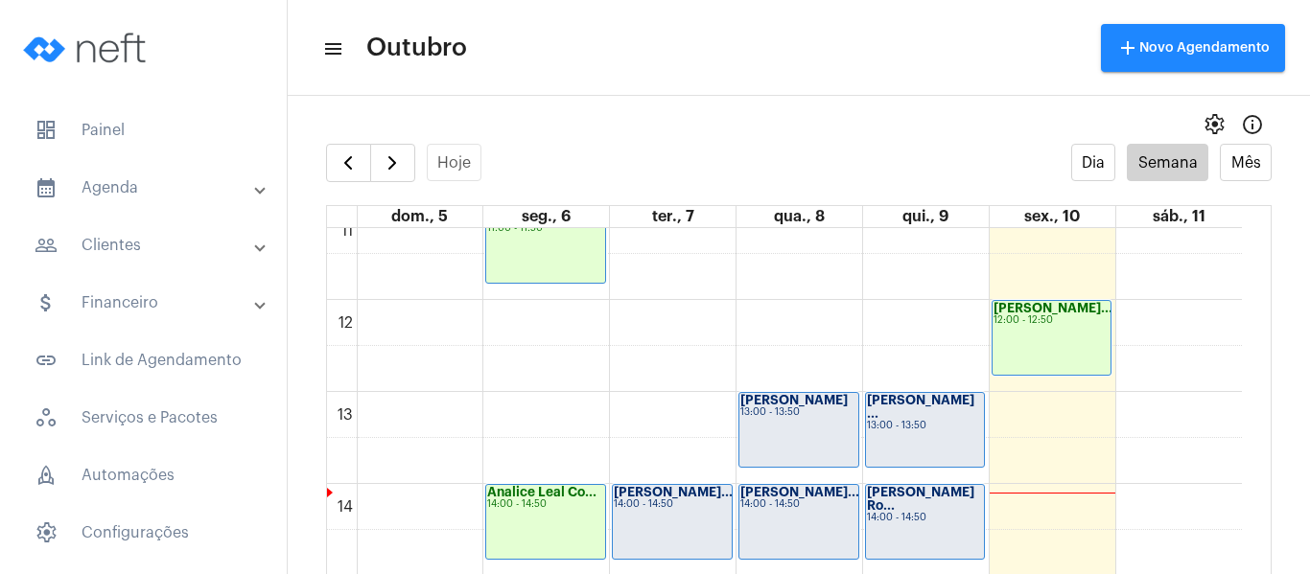
click at [795, 408] on div "[PERSON_NAME]" at bounding box center [798, 400] width 117 height 13
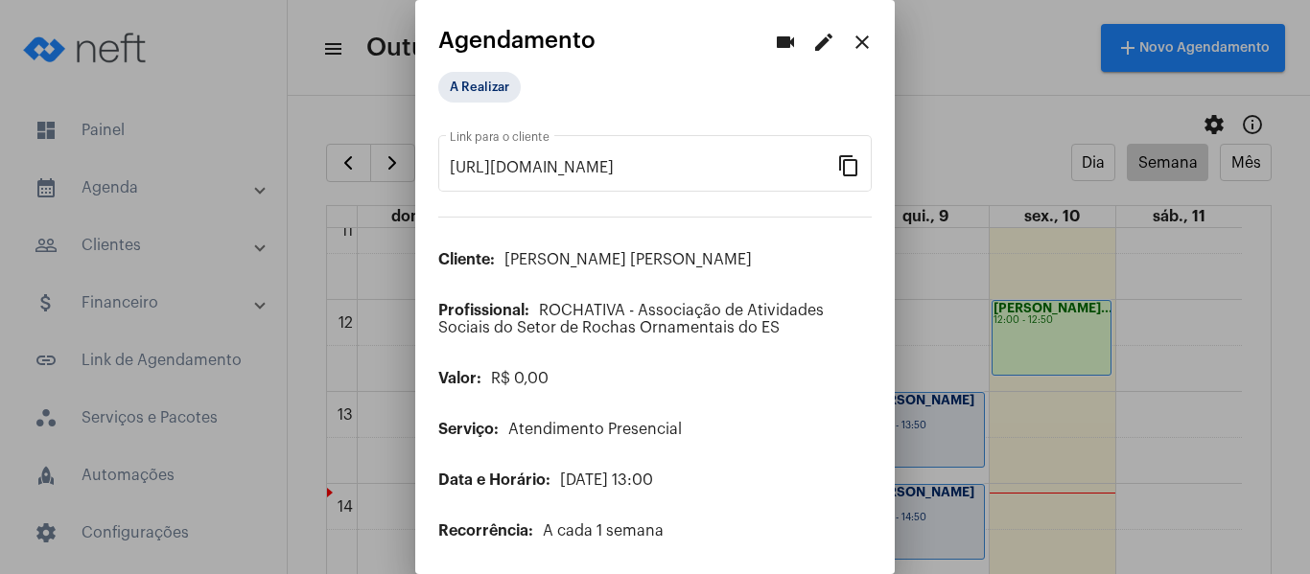
click at [812, 37] on mat-icon "edit" at bounding box center [823, 42] width 23 height 23
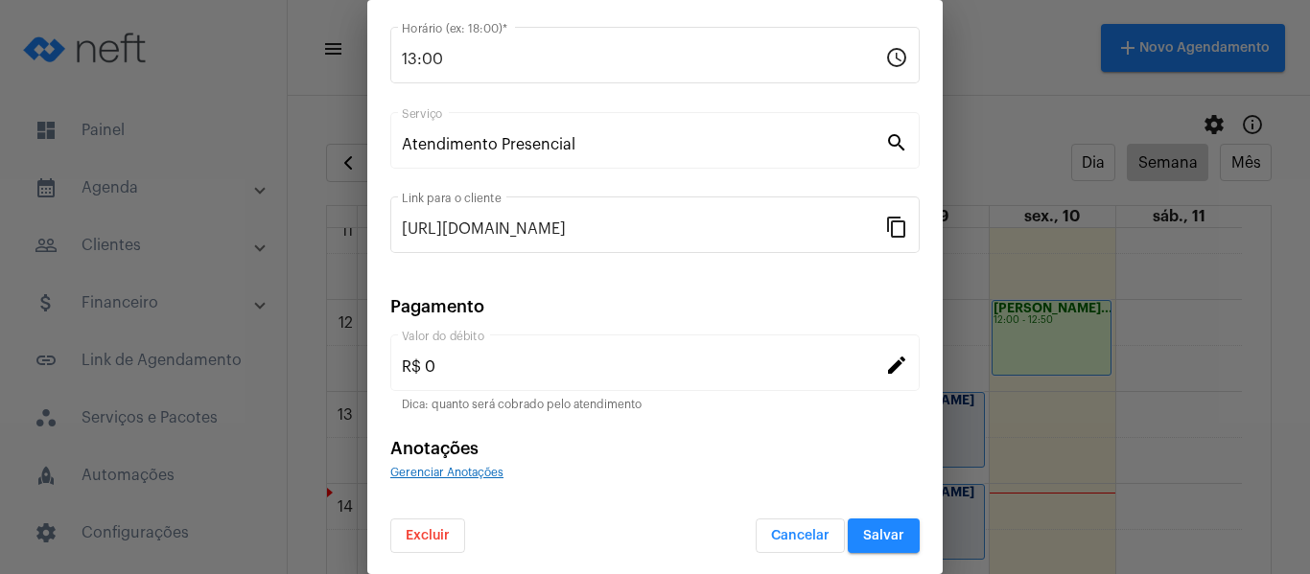
scroll to position [251, 0]
click at [470, 475] on form "Kawan Richard Raymundo Silva Cliente 08/10/2025 Data do Atendimento * 13:00 Hor…" at bounding box center [654, 206] width 529 height 691
click at [470, 473] on span "Gerenciar Anotações" at bounding box center [446, 471] width 113 height 12
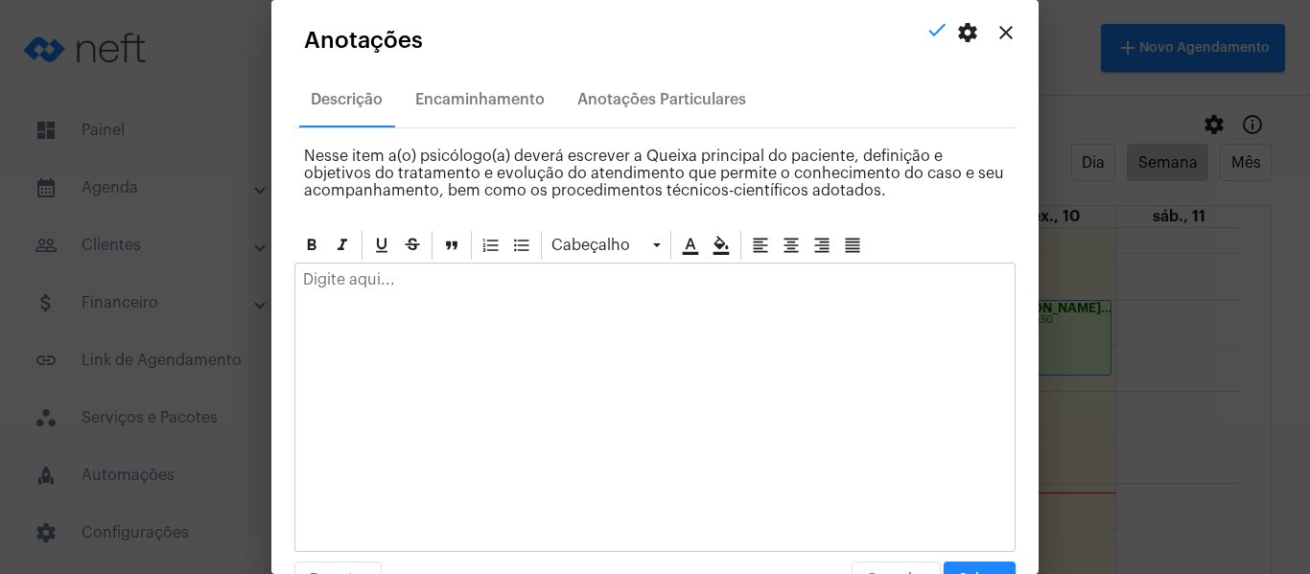
click at [434, 274] on p at bounding box center [655, 279] width 704 height 17
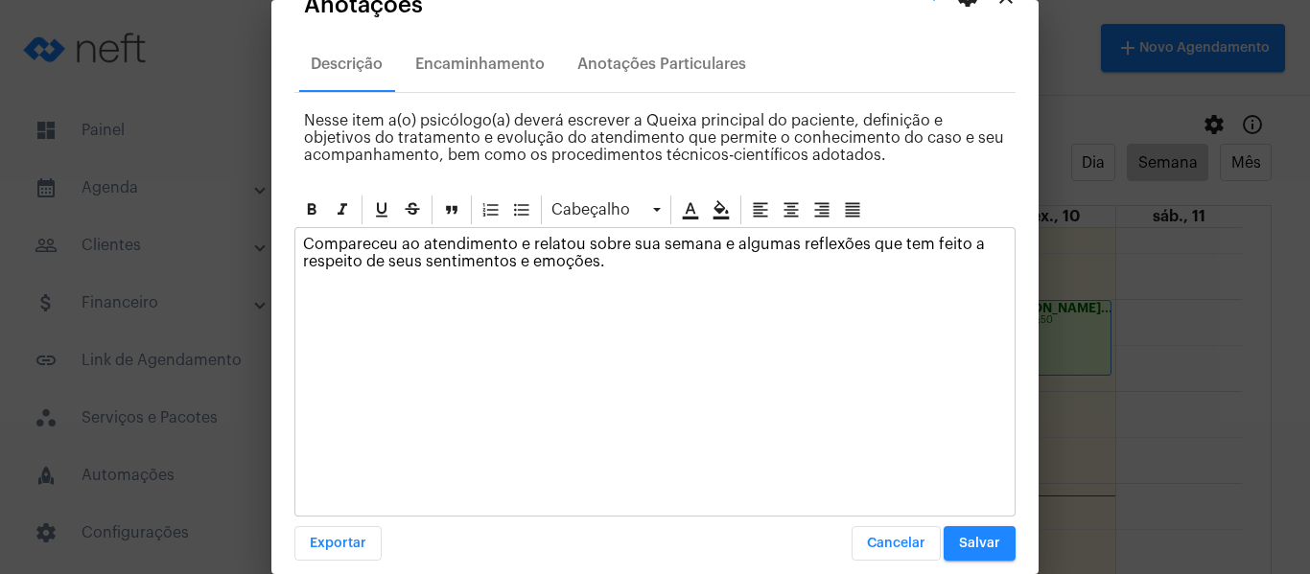
scroll to position [55, 0]
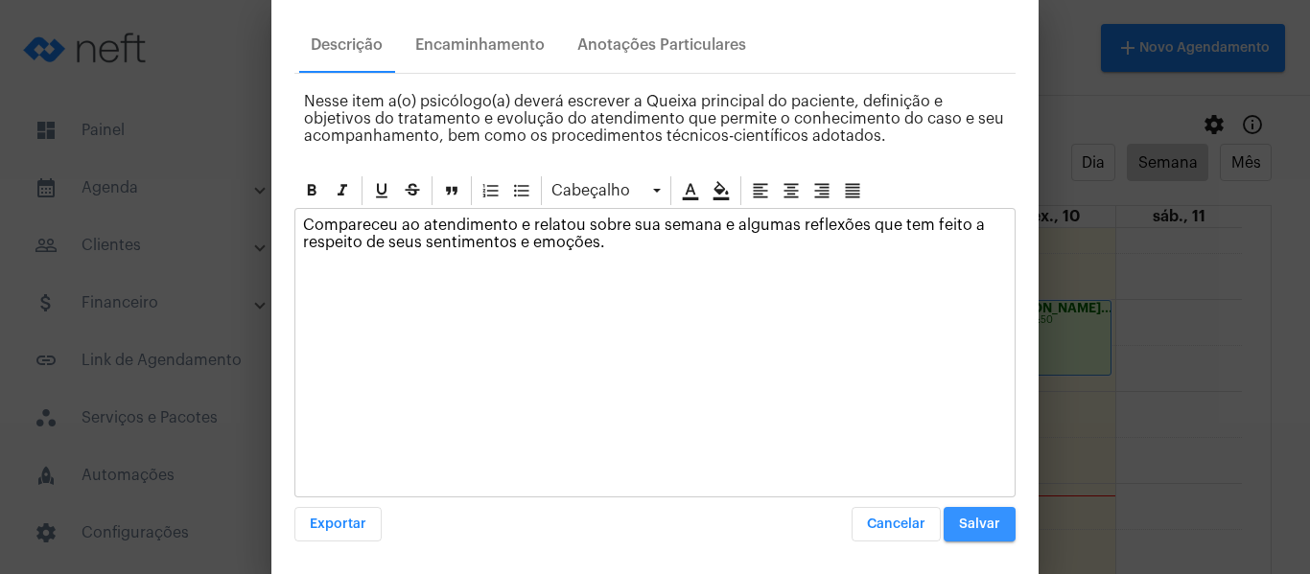
click at [963, 528] on span "Salvar" at bounding box center [979, 524] width 41 height 13
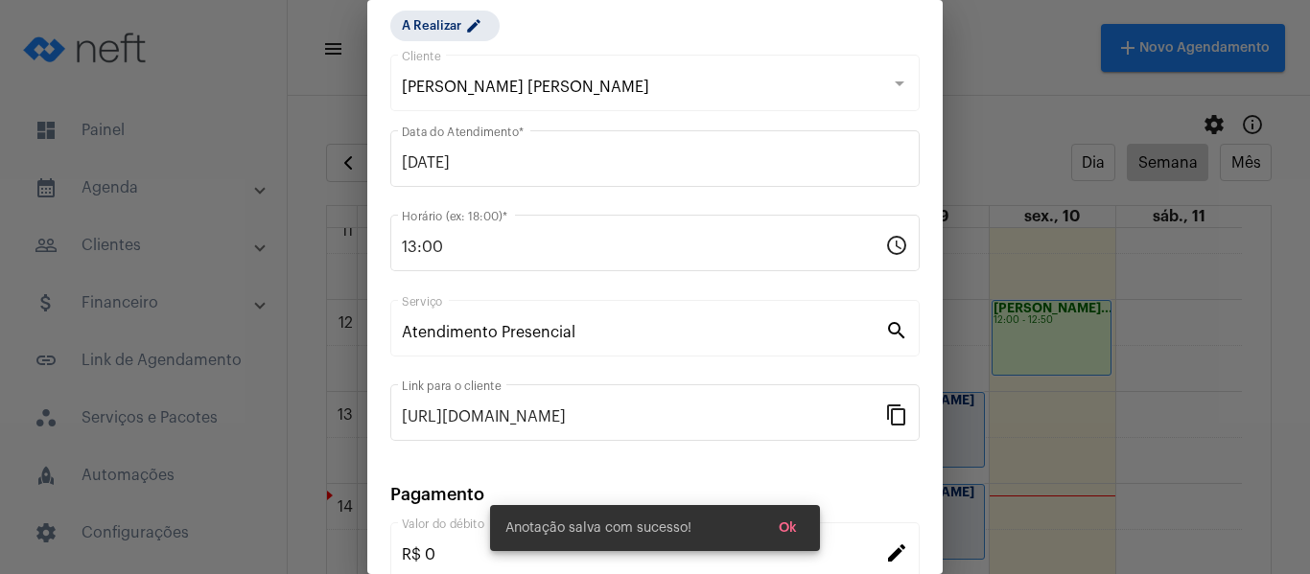
scroll to position [59, 0]
click at [466, 30] on mat-icon "edit" at bounding box center [476, 30] width 23 height 23
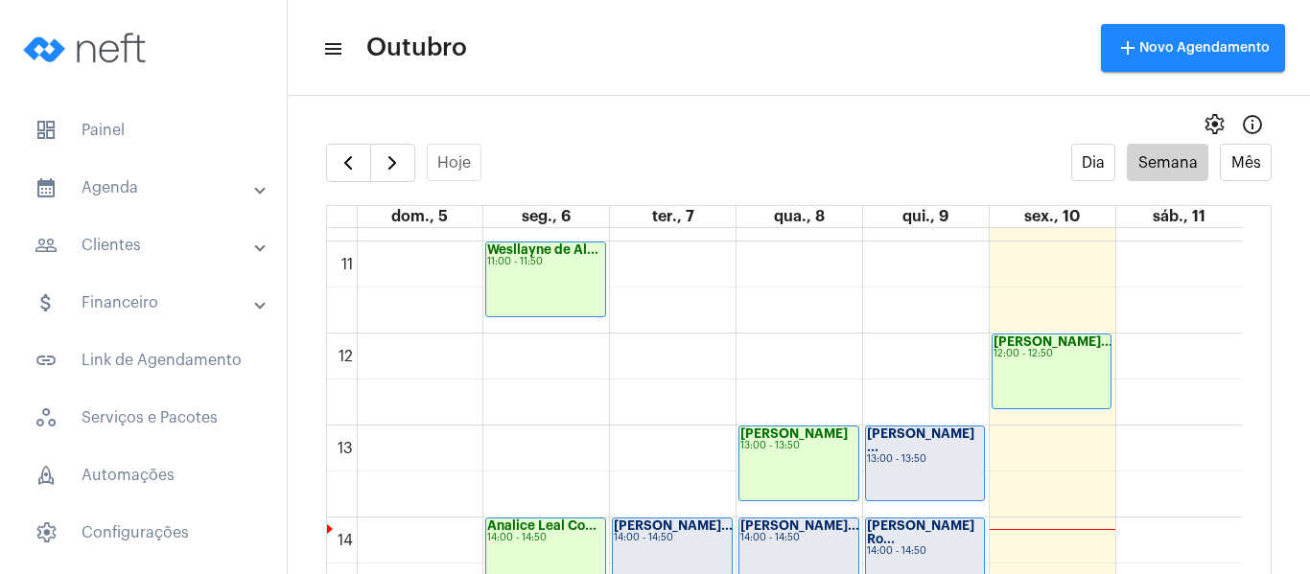
scroll to position [1033, 0]
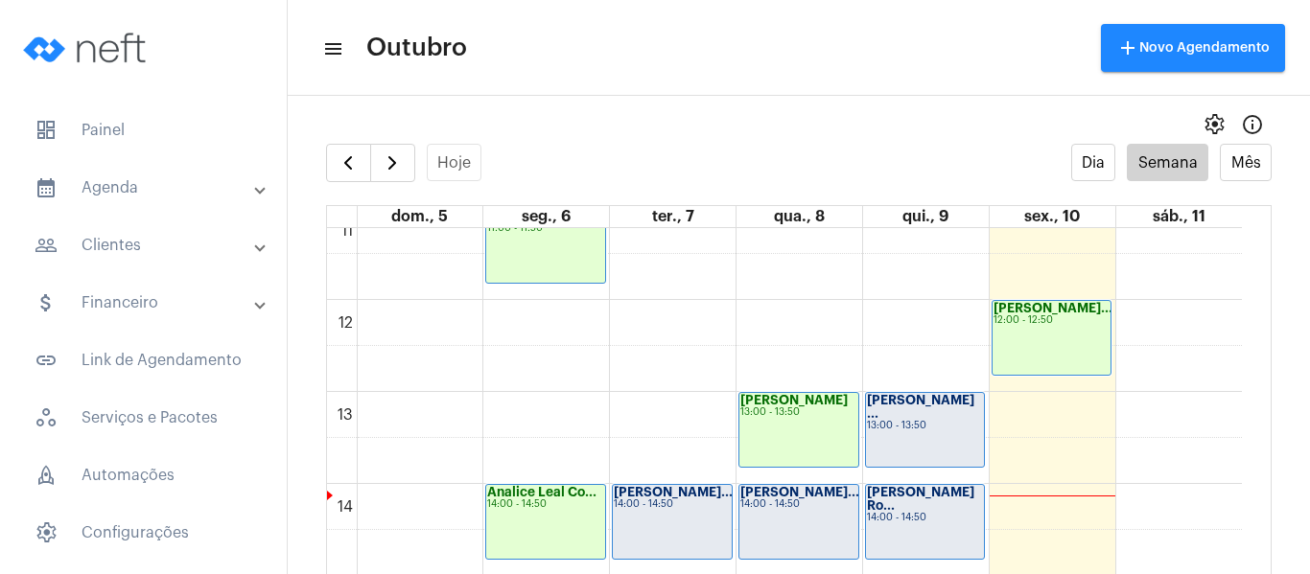
click at [893, 452] on div "[PERSON_NAME] ... 13:00 - 13:50" at bounding box center [925, 430] width 119 height 74
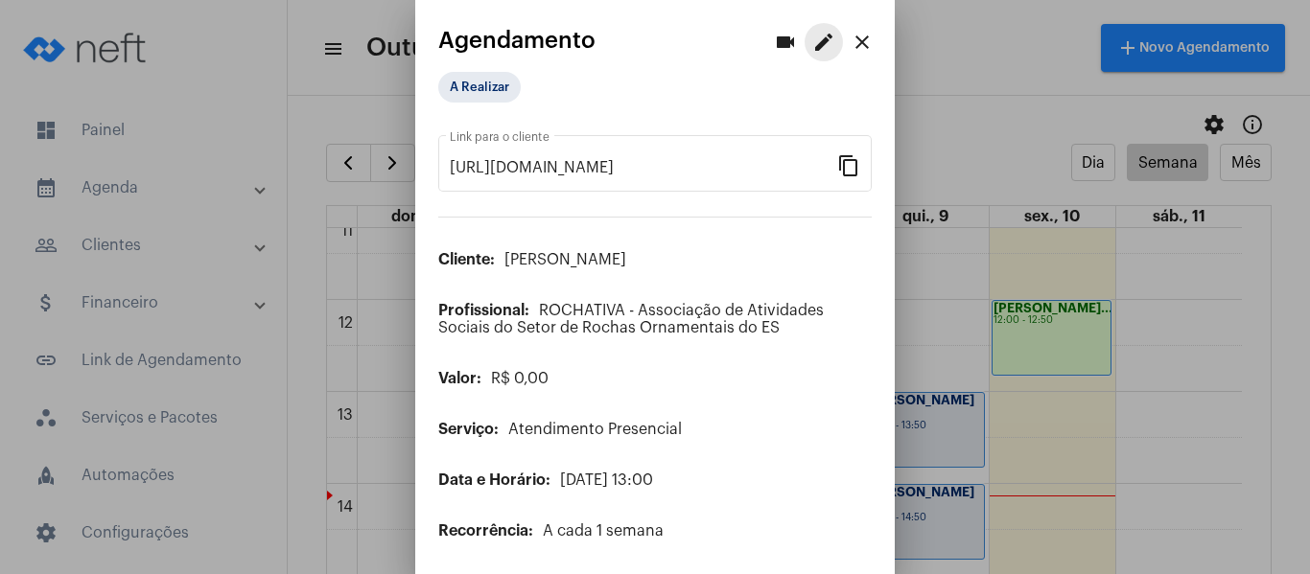
click at [812, 41] on mat-icon "edit" at bounding box center [823, 42] width 23 height 23
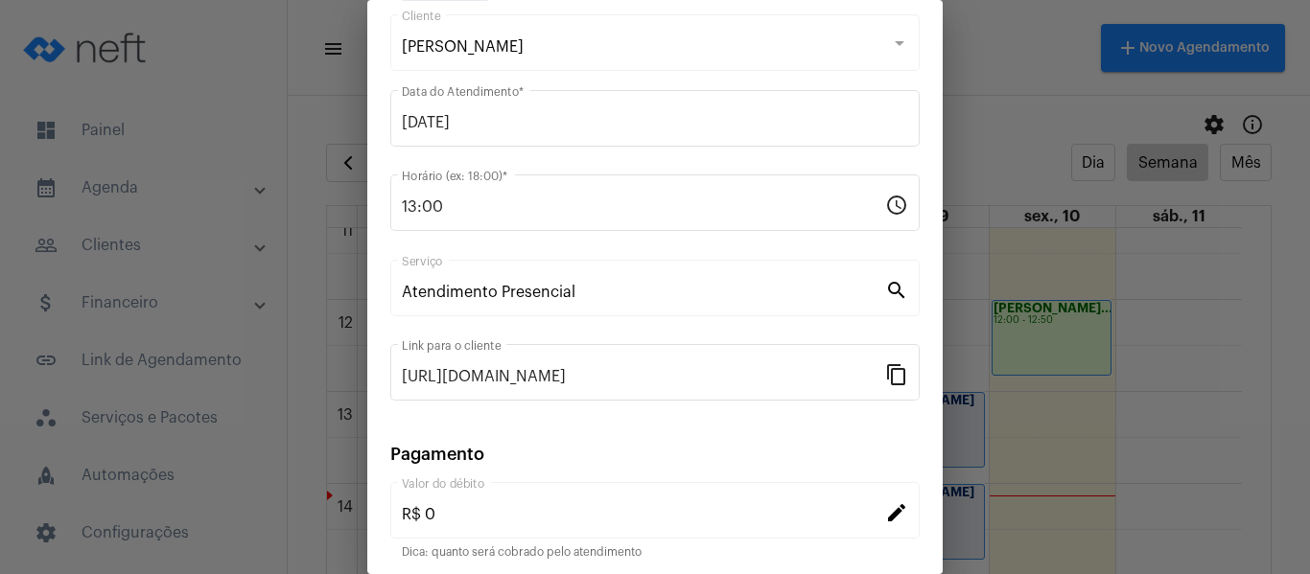
scroll to position [251, 0]
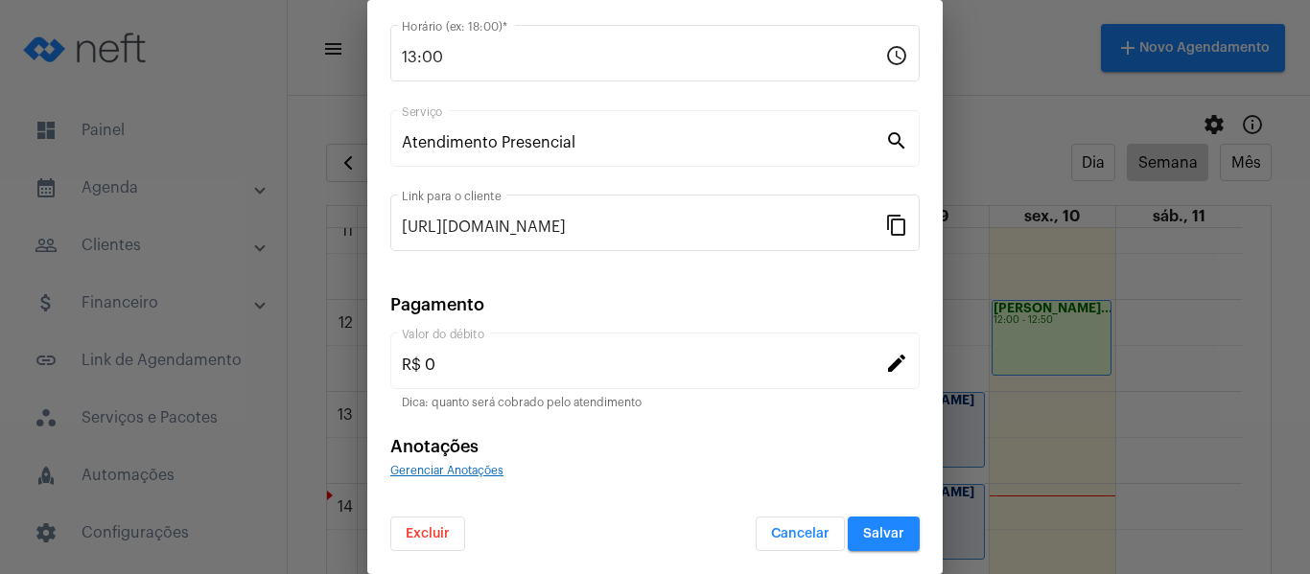
click at [491, 474] on span "Gerenciar Anotações" at bounding box center [446, 471] width 113 height 12
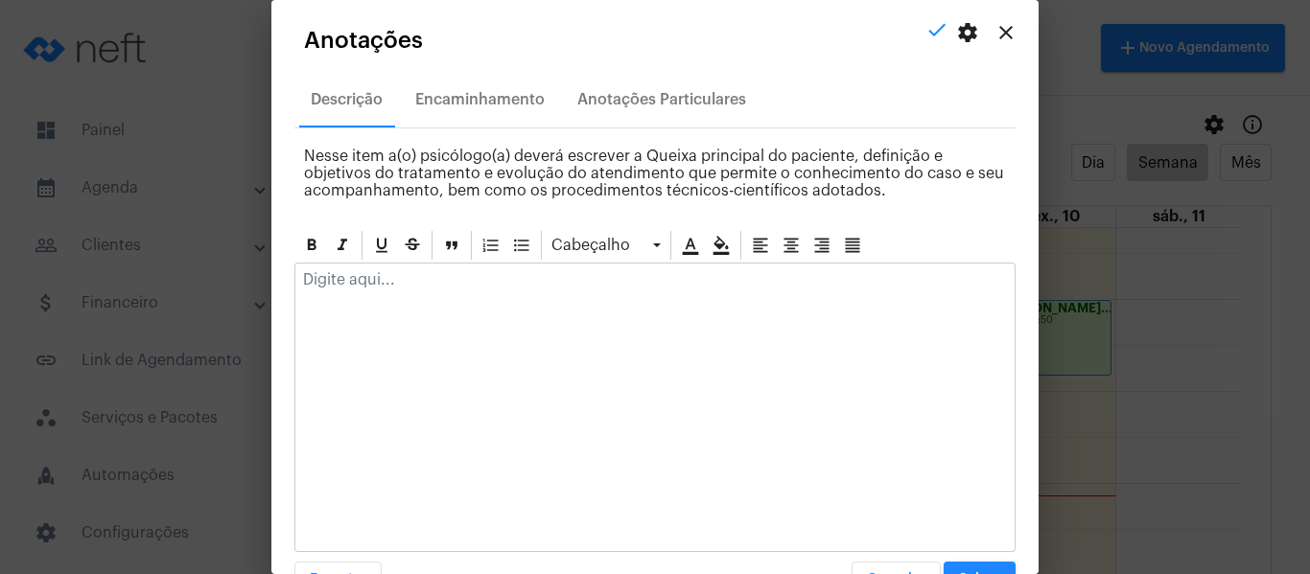
click at [507, 293] on div at bounding box center [654, 285] width 719 height 42
click at [995, 35] on mat-icon "close" at bounding box center [1006, 32] width 23 height 23
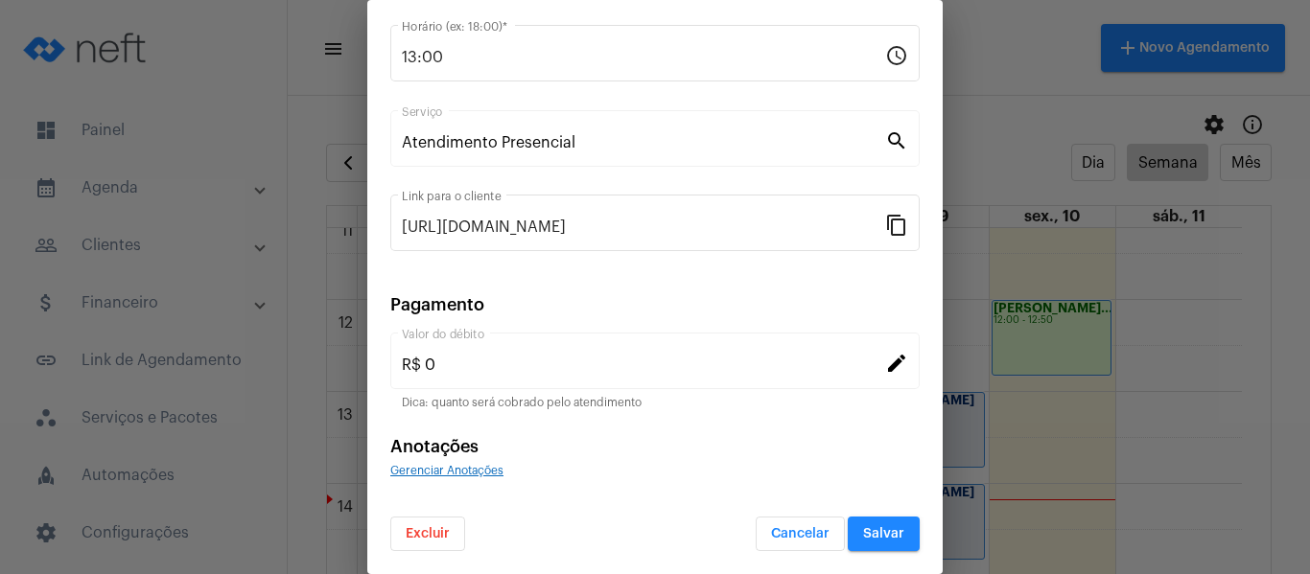
click at [472, 474] on span "Gerenciar Anotações" at bounding box center [446, 471] width 113 height 12
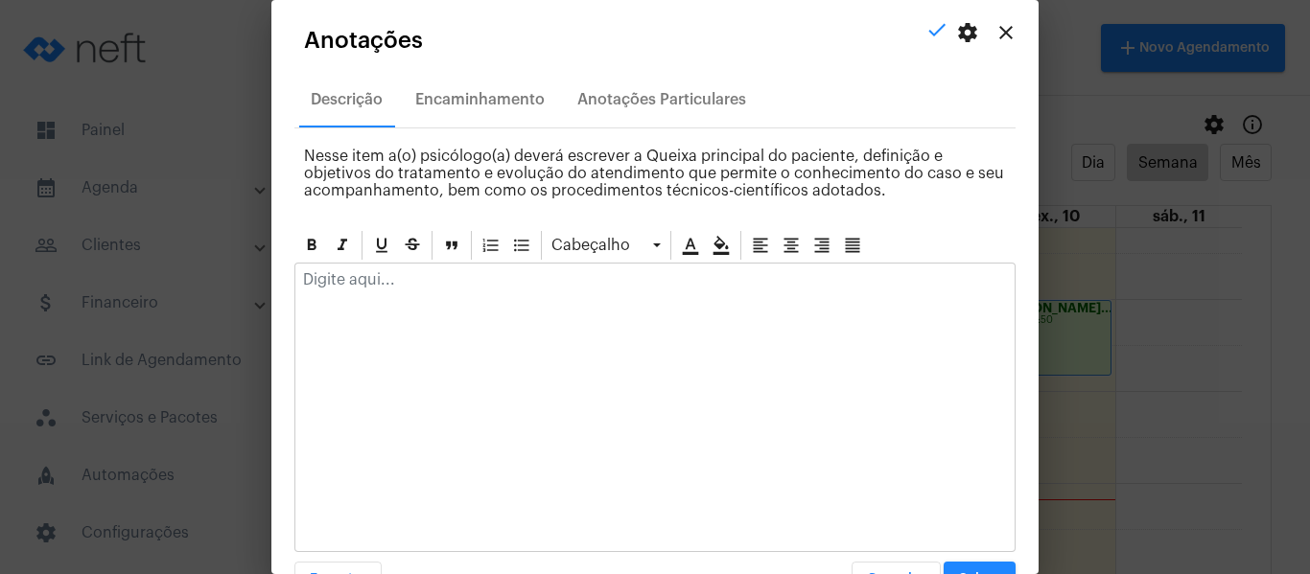
click at [443, 285] on p at bounding box center [655, 279] width 704 height 17
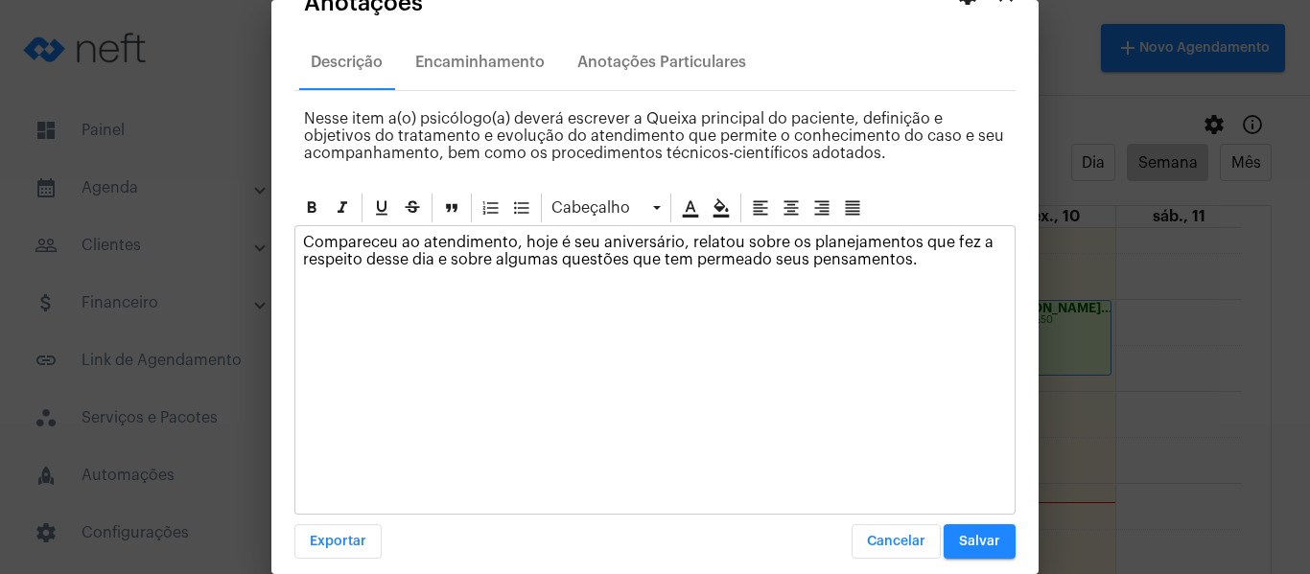
scroll to position [55, 0]
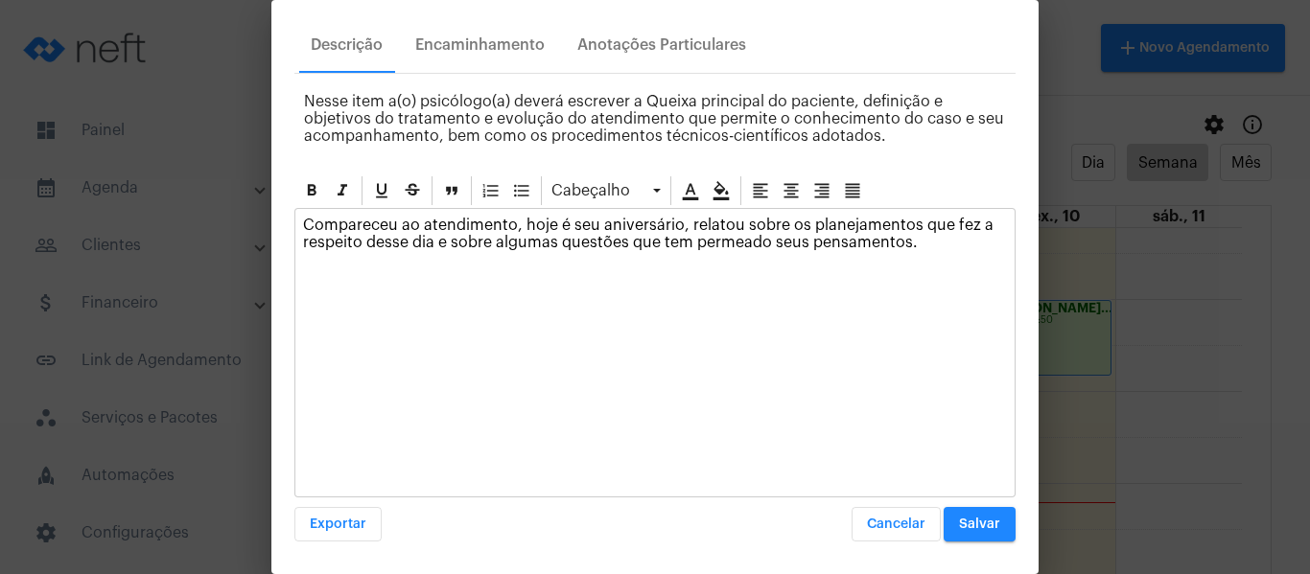
click at [970, 543] on mat-dialog-container "close settings check Anotações Descrição Encaminhamento Anotações Particulares …" at bounding box center [654, 287] width 767 height 574
click at [970, 529] on span "Salvar" at bounding box center [979, 524] width 41 height 13
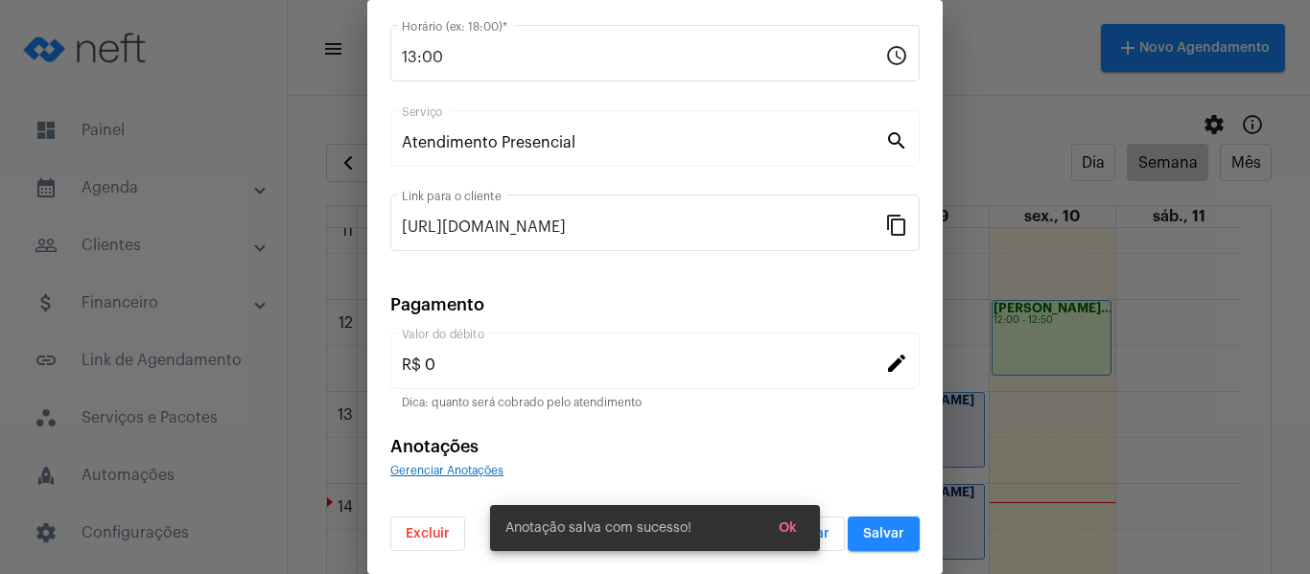
scroll to position [0, 0]
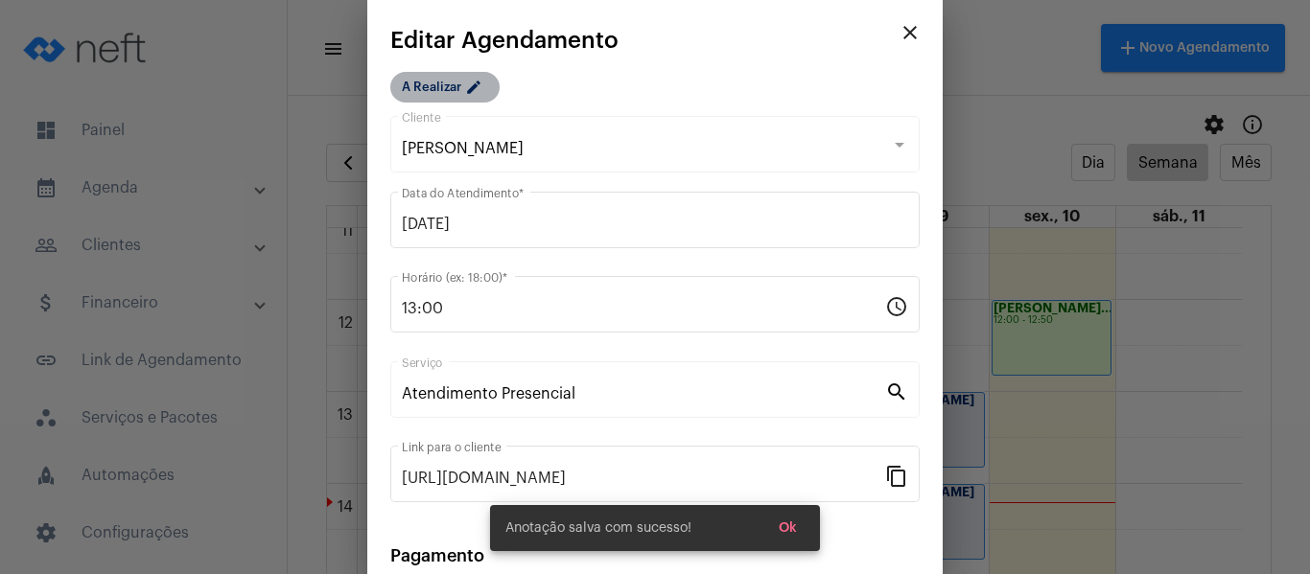
click at [466, 83] on mat-icon "edit" at bounding box center [476, 90] width 23 height 23
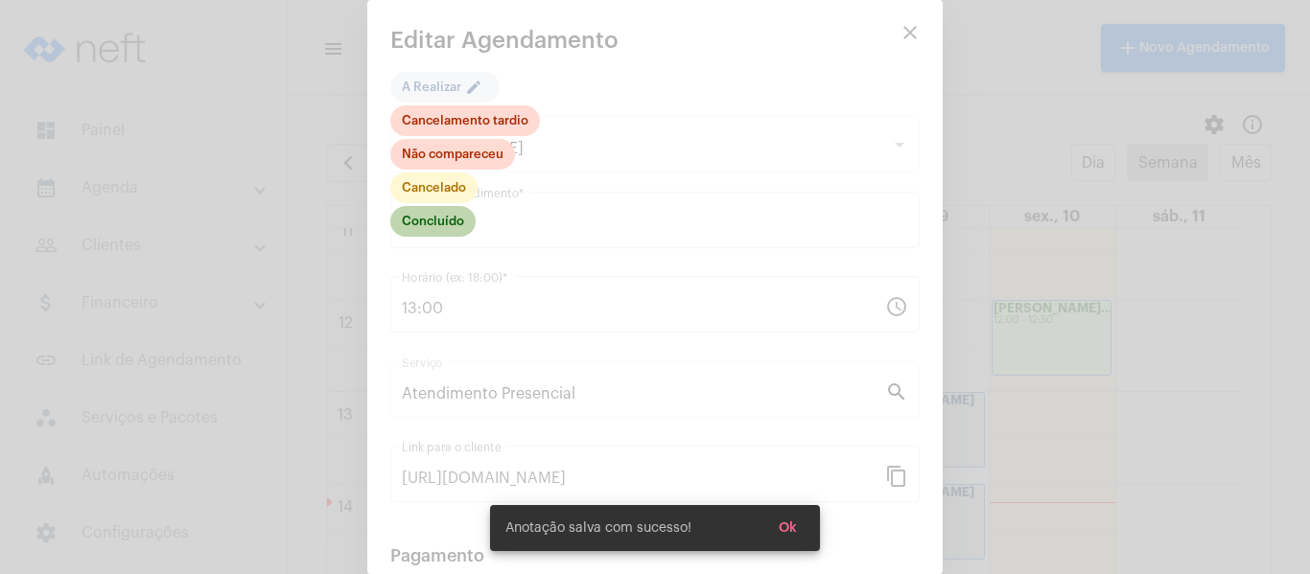
click at [457, 220] on mat-chip "Concluído" at bounding box center [432, 221] width 85 height 31
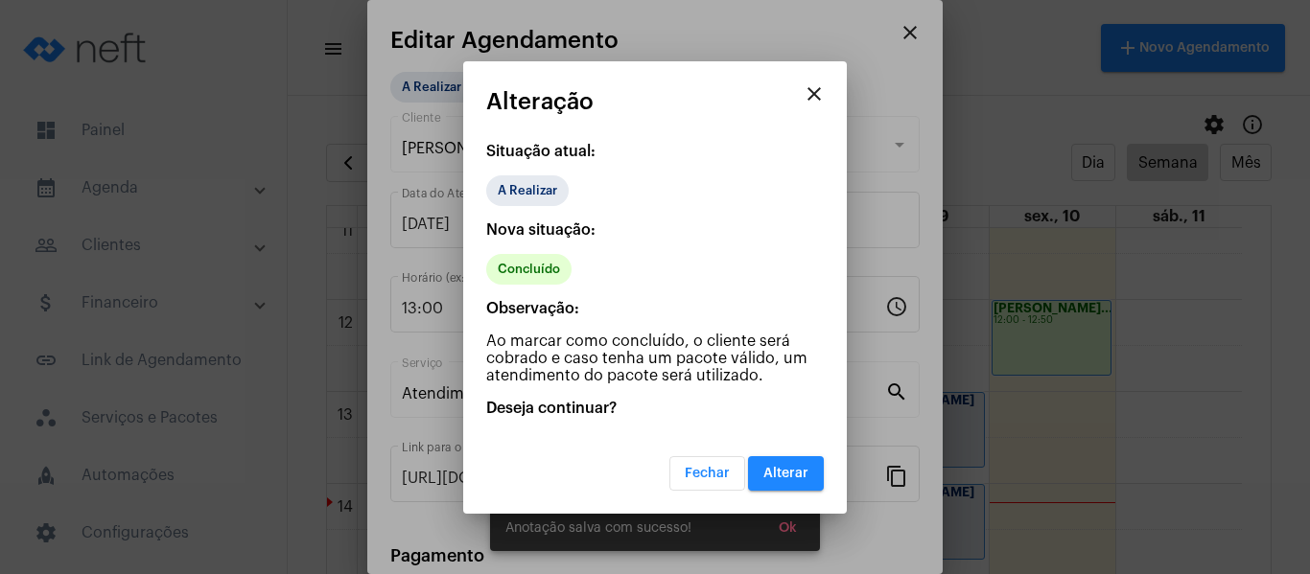
click at [793, 470] on span "Alterar" at bounding box center [785, 473] width 45 height 13
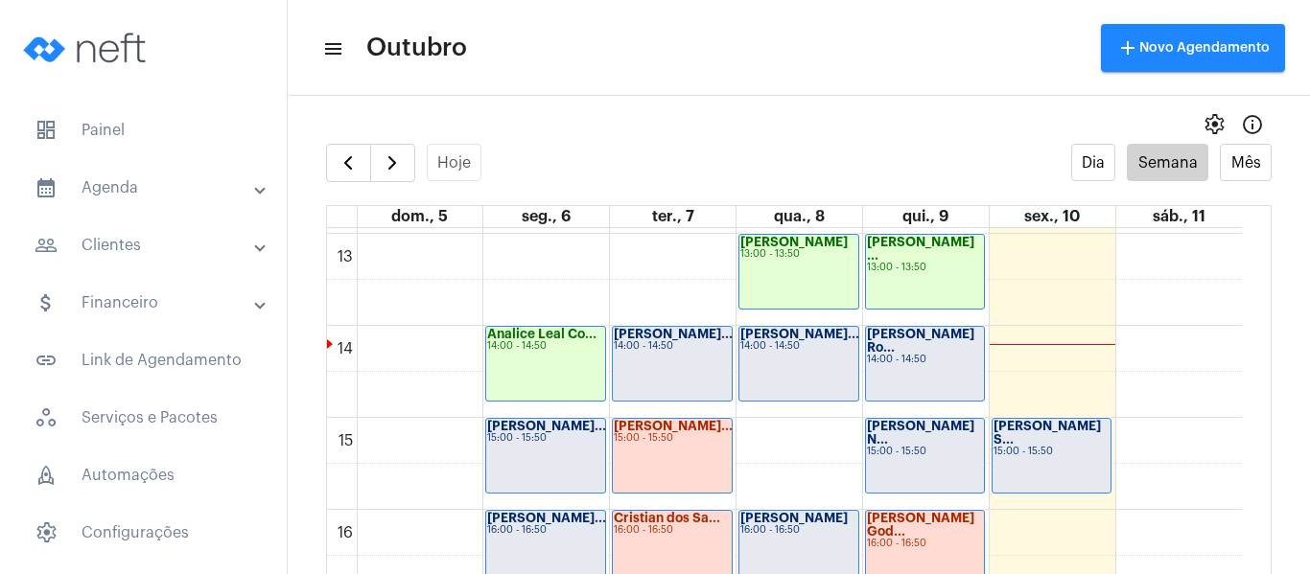
scroll to position [1225, 0]
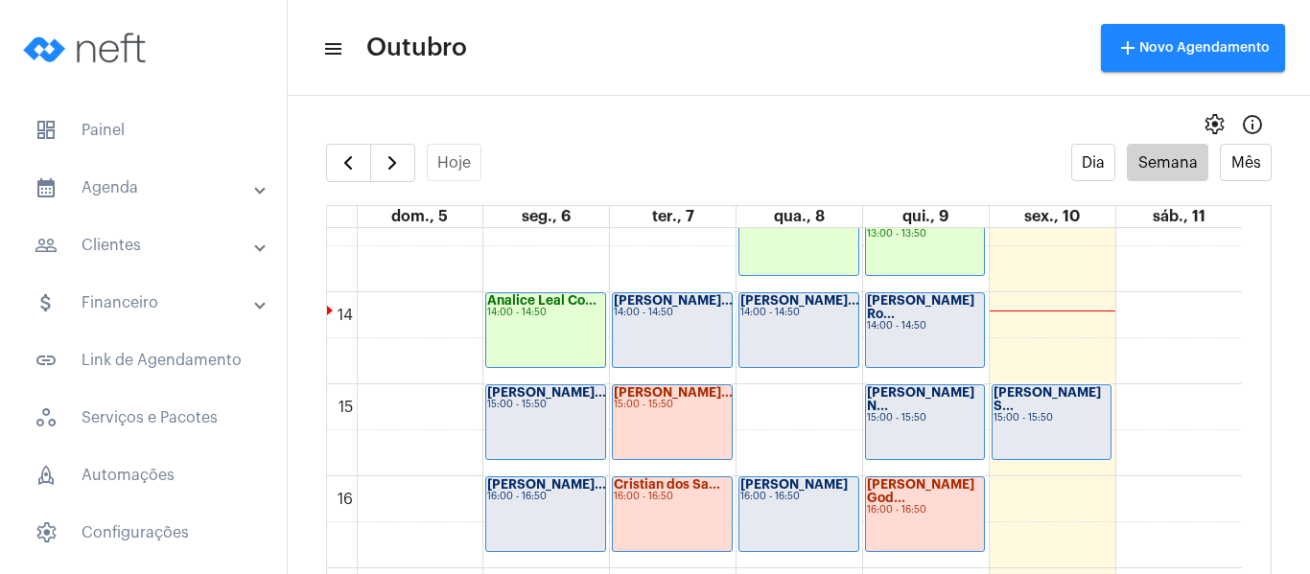
click at [656, 336] on div "Gabrielly Victó... 14:00 - 14:50" at bounding box center [672, 330] width 119 height 74
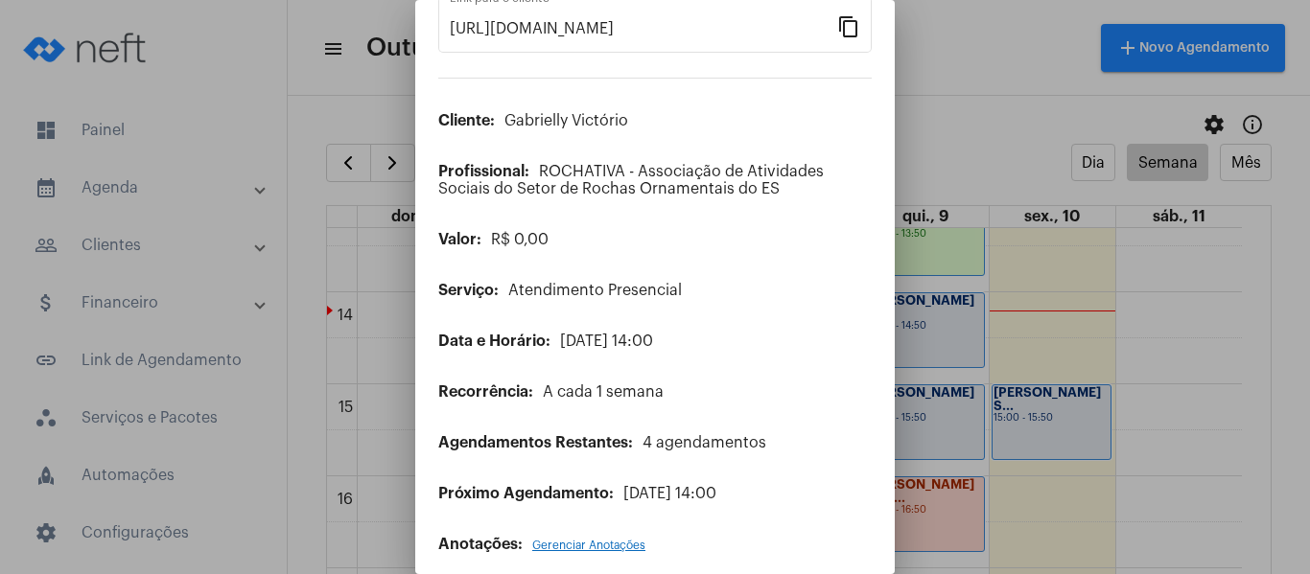
scroll to position [155, 0]
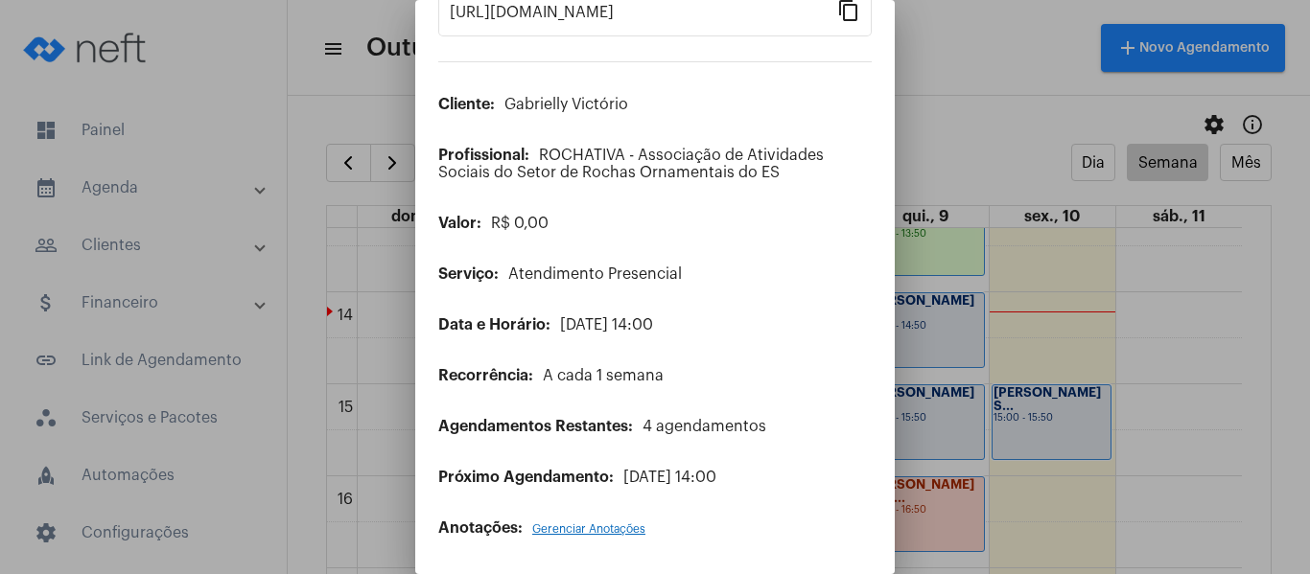
click at [617, 527] on span "Gerenciar Anotações" at bounding box center [588, 530] width 113 height 12
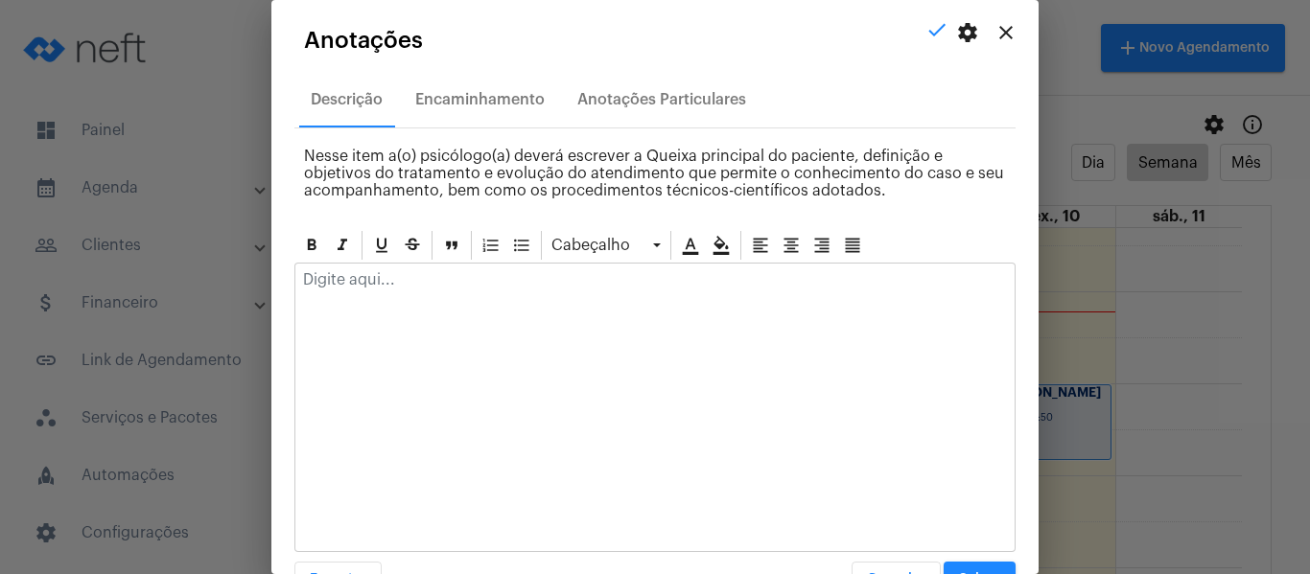
click at [658, 353] on div at bounding box center [654, 408] width 721 height 290
click at [624, 288] on p at bounding box center [655, 279] width 704 height 17
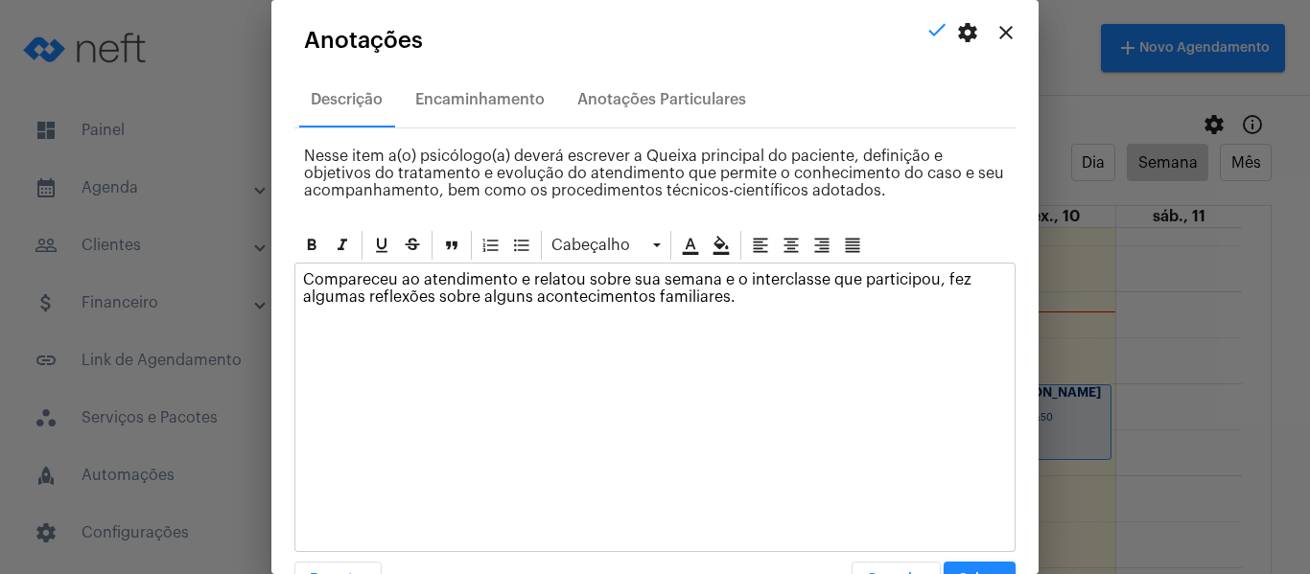
scroll to position [55, 0]
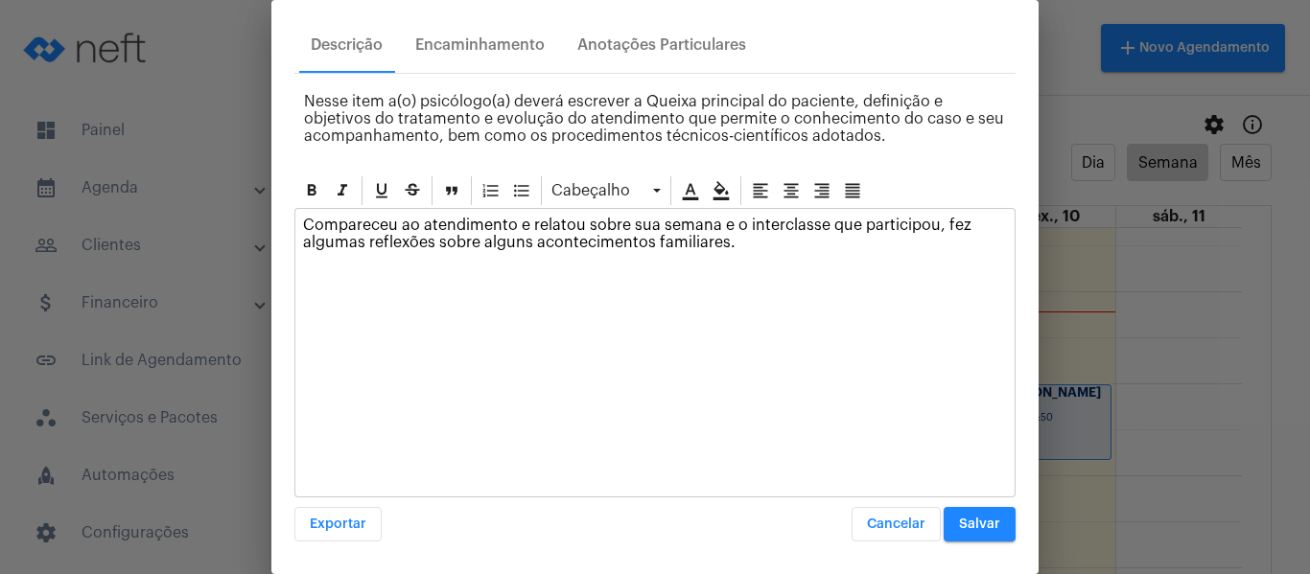
click at [979, 529] on span "Salvar" at bounding box center [979, 524] width 41 height 13
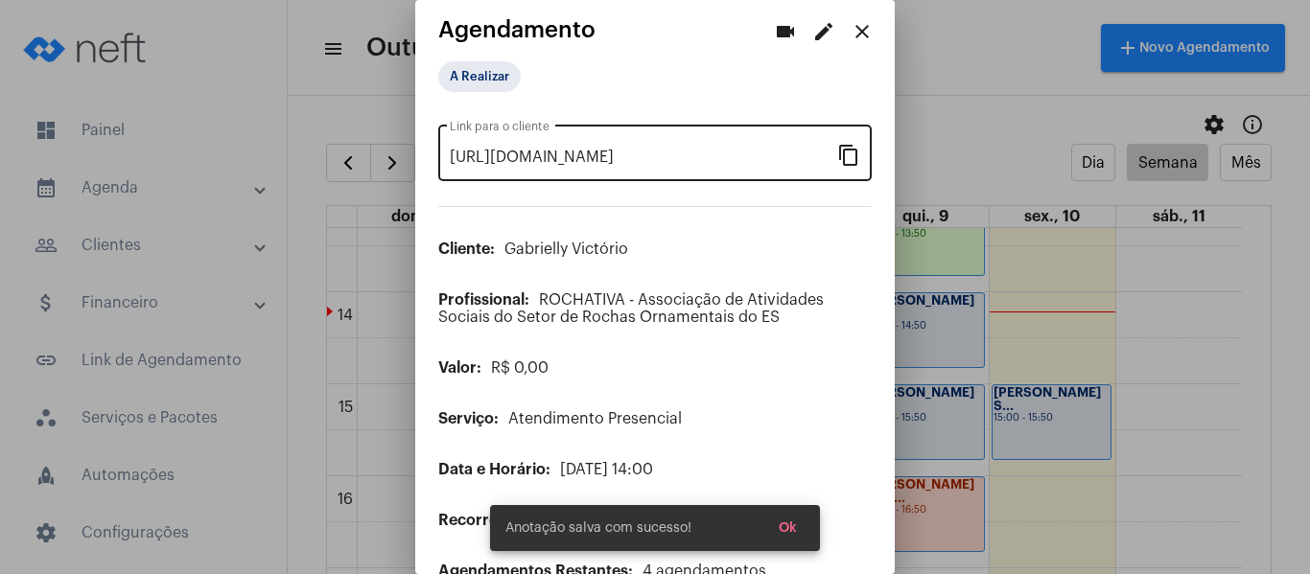
scroll to position [0, 0]
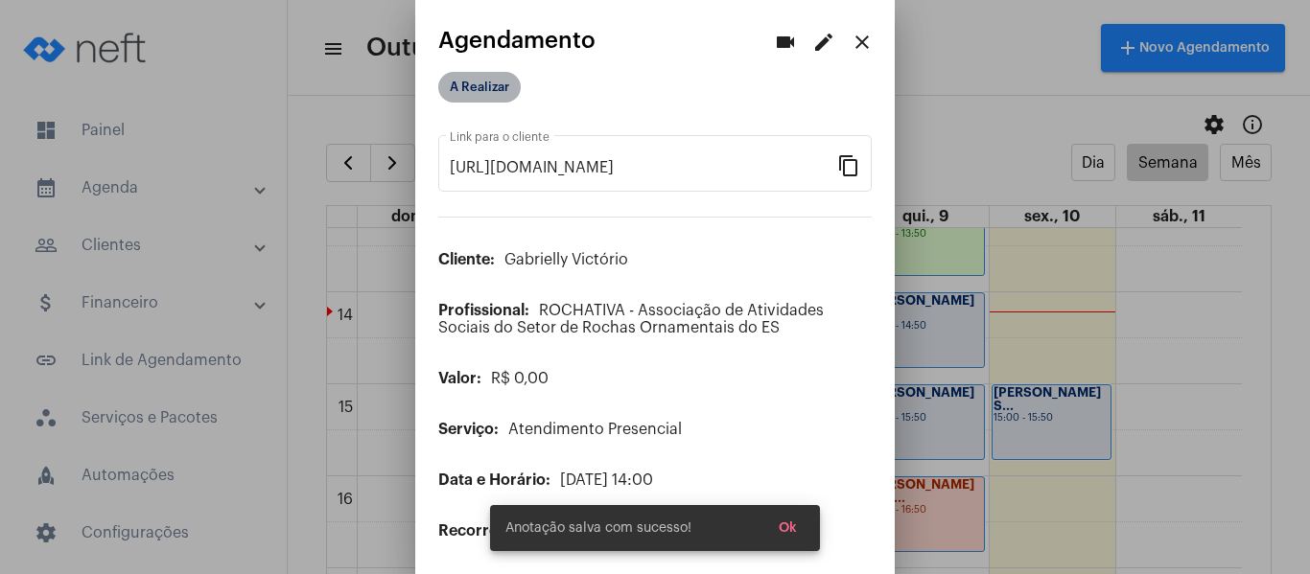
click at [511, 85] on mat-chip "A Realizar" at bounding box center [479, 87] width 82 height 31
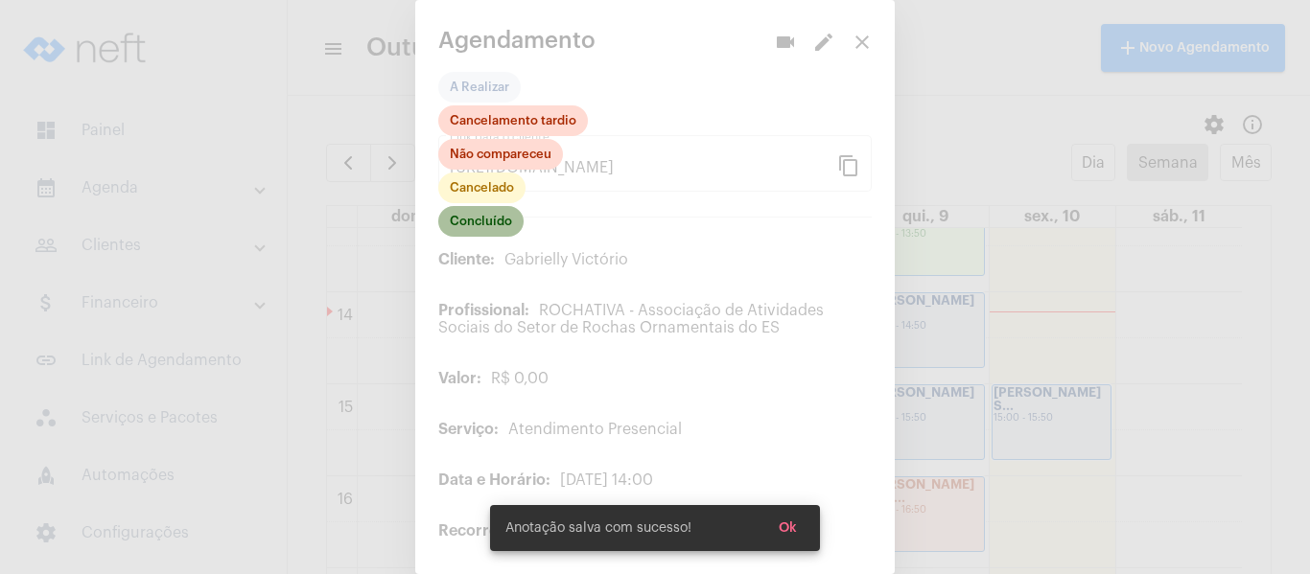
click at [466, 225] on mat-chip "Concluído" at bounding box center [480, 221] width 85 height 31
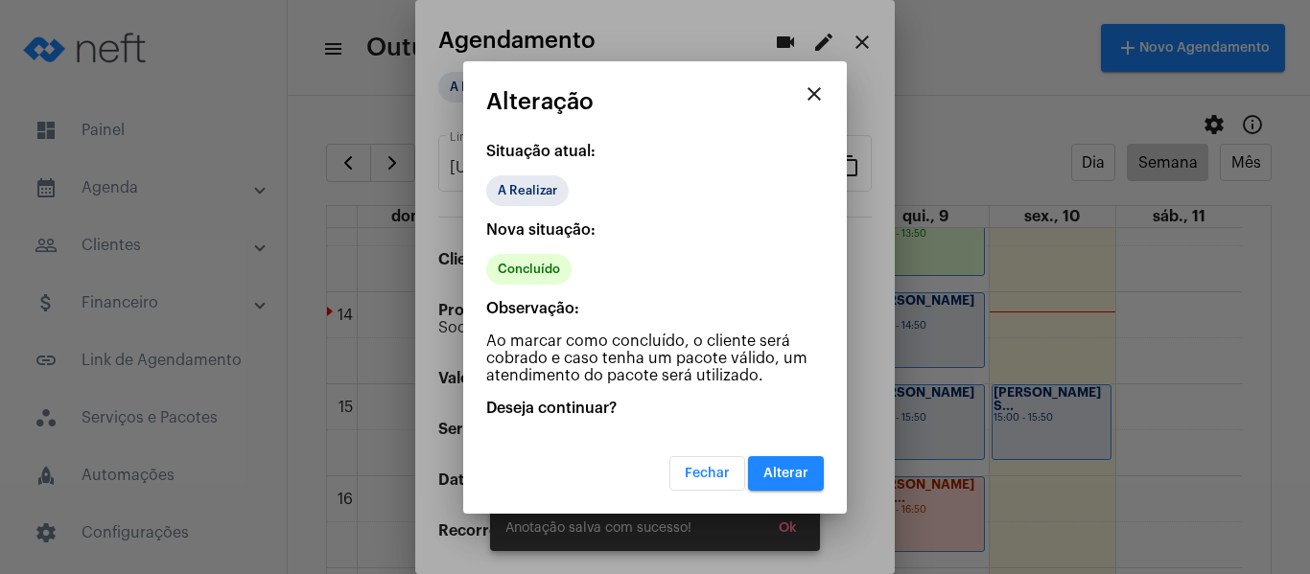
click at [779, 480] on span "Alterar" at bounding box center [785, 473] width 45 height 13
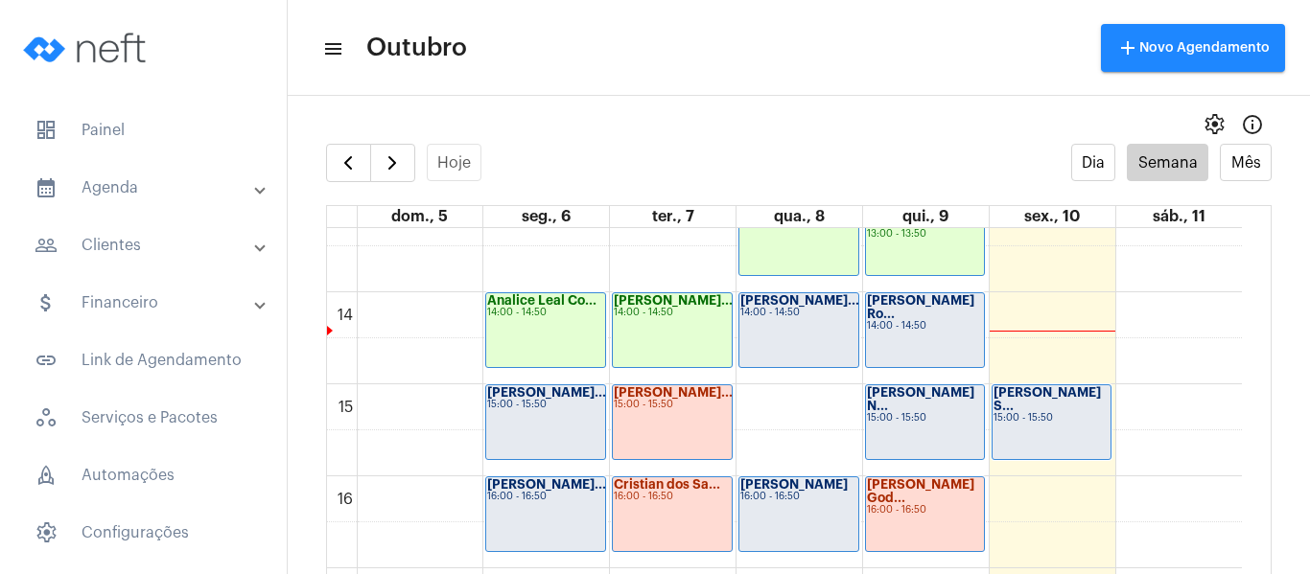
click at [745, 344] on div "Kauã Azevedo Al... 14:00 - 14:50" at bounding box center [798, 330] width 119 height 74
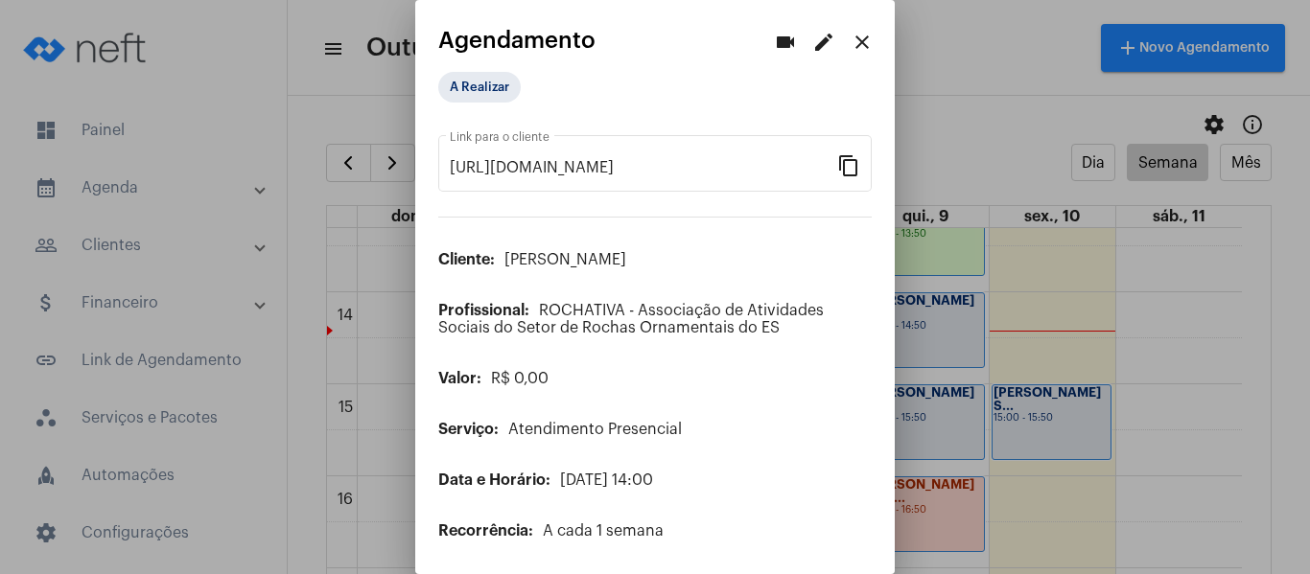
scroll to position [155, 0]
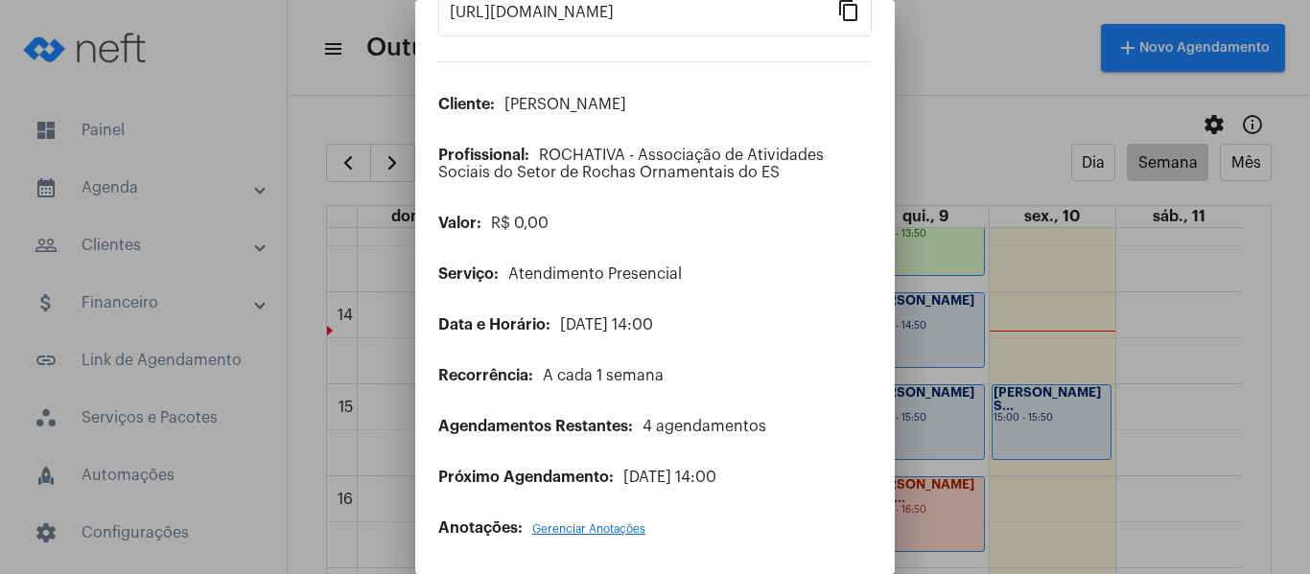
click at [588, 524] on span "Gerenciar Anotações" at bounding box center [588, 530] width 113 height 12
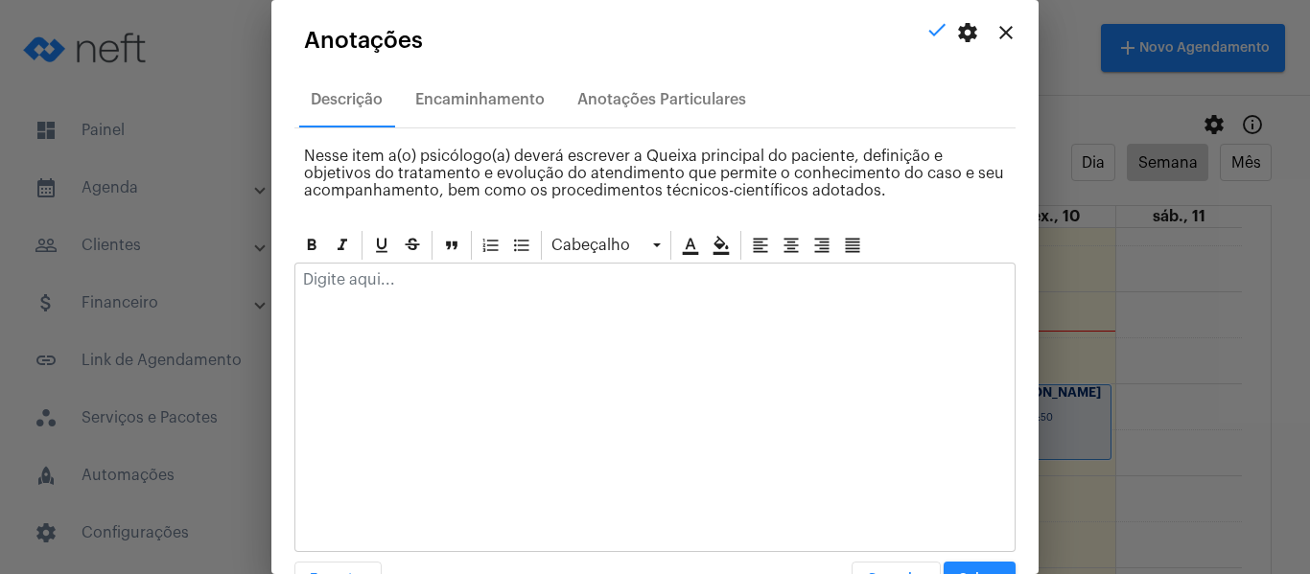
click at [560, 294] on div at bounding box center [654, 285] width 719 height 42
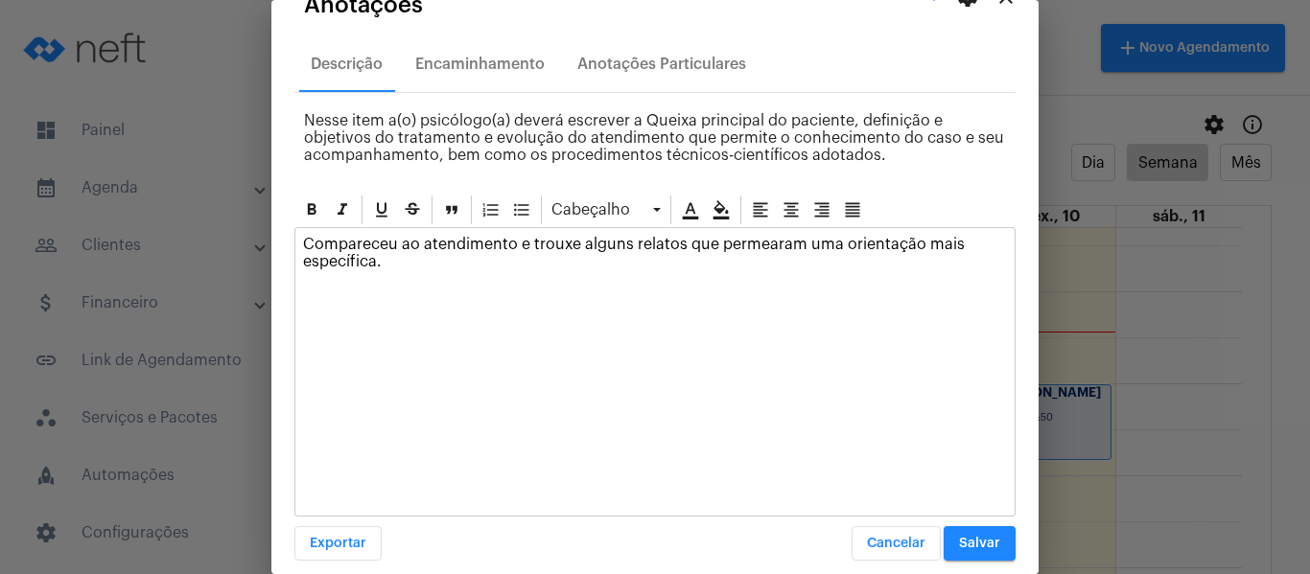
scroll to position [55, 0]
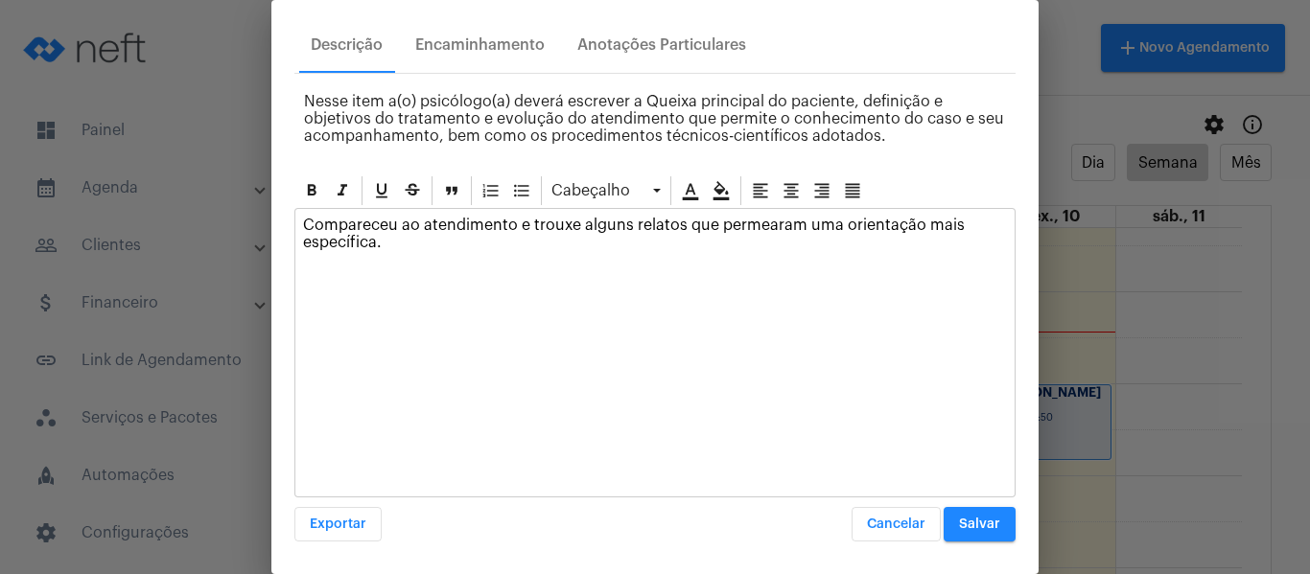
click at [962, 528] on span "Salvar" at bounding box center [979, 524] width 41 height 13
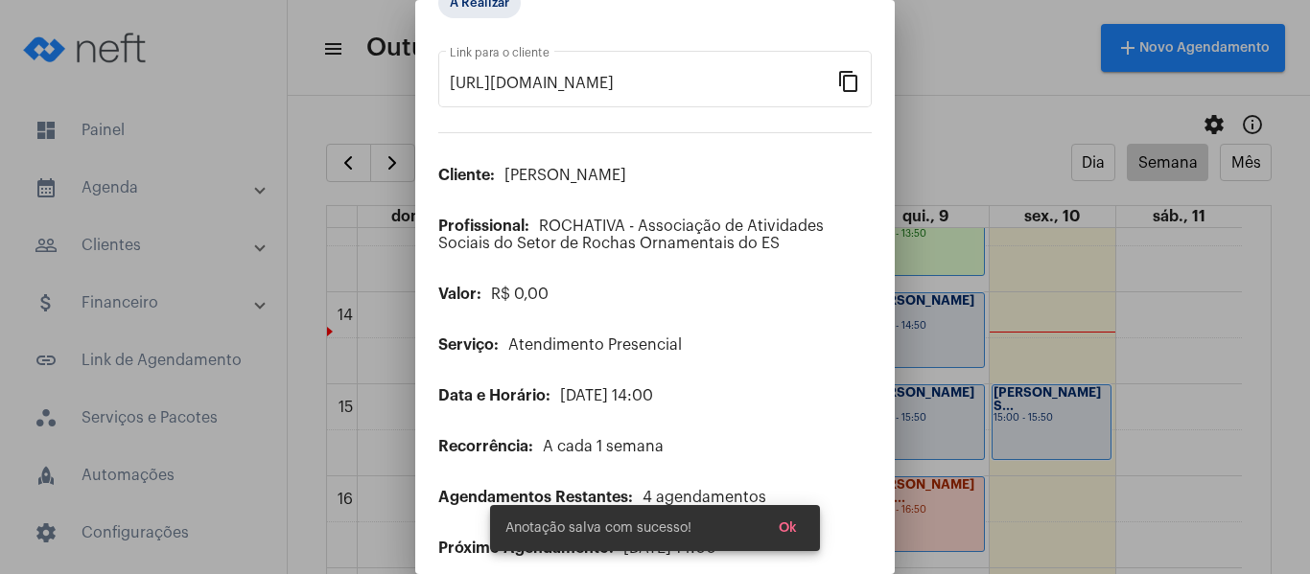
scroll to position [0, 0]
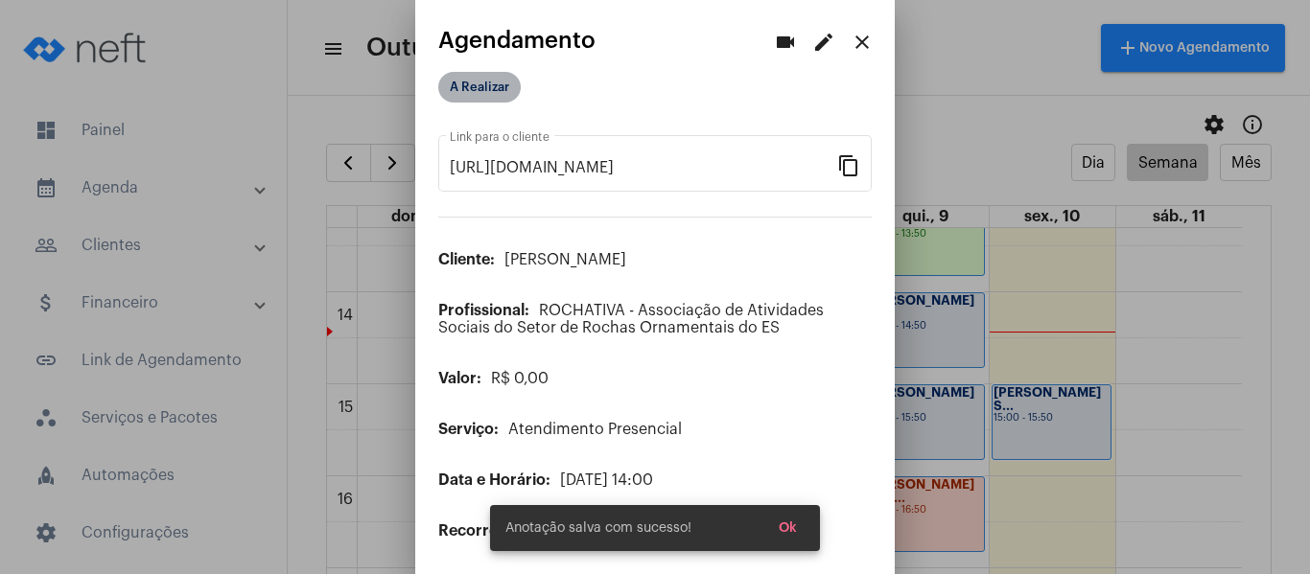
click at [504, 82] on mat-chip "A Realizar" at bounding box center [479, 87] width 82 height 31
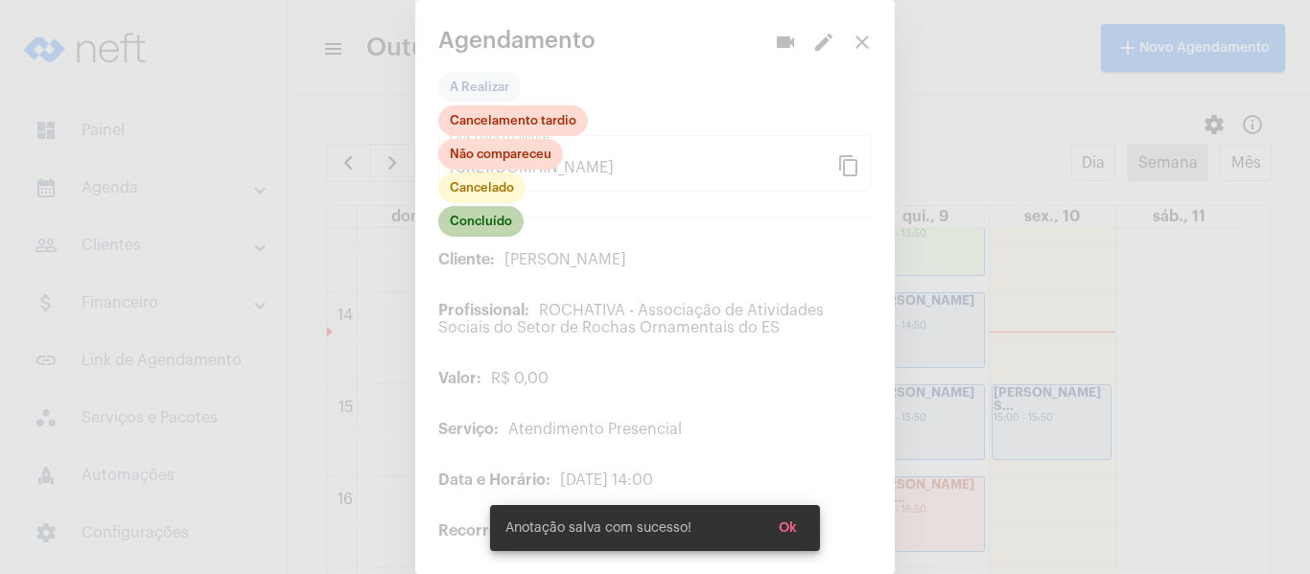
click at [484, 234] on mat-chip "Concluído" at bounding box center [480, 221] width 85 height 31
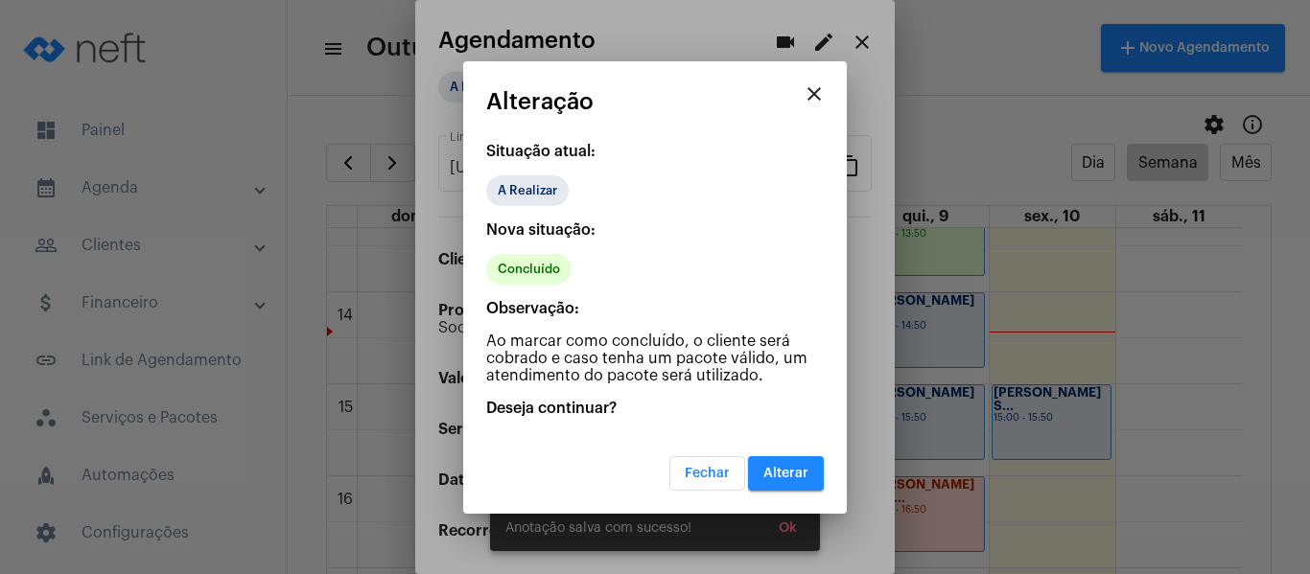
click at [785, 475] on span "Alterar" at bounding box center [785, 473] width 45 height 13
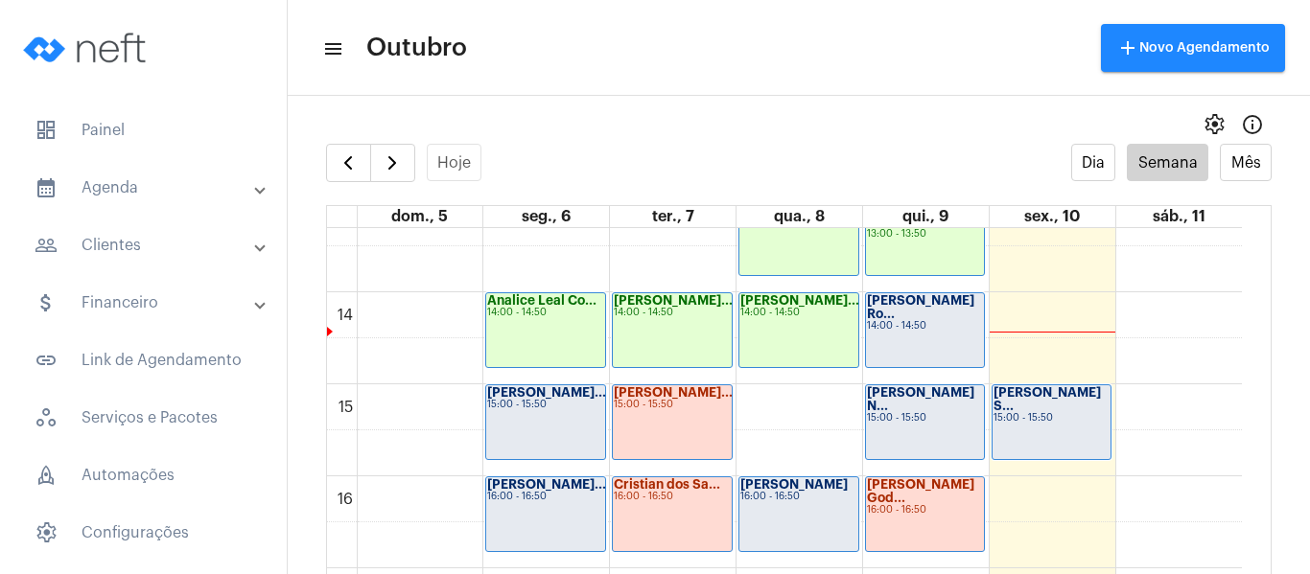
click at [902, 323] on div "Lívia Suhett Ro... 14:00 - 14:50" at bounding box center [925, 330] width 119 height 74
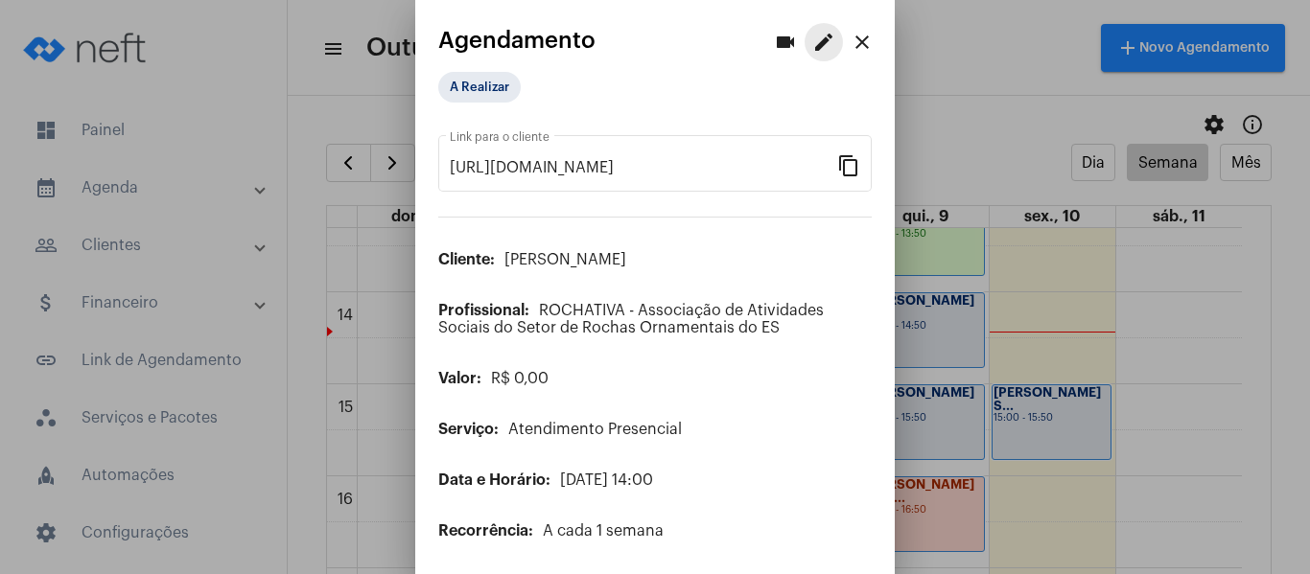
click at [812, 44] on mat-icon "edit" at bounding box center [823, 42] width 23 height 23
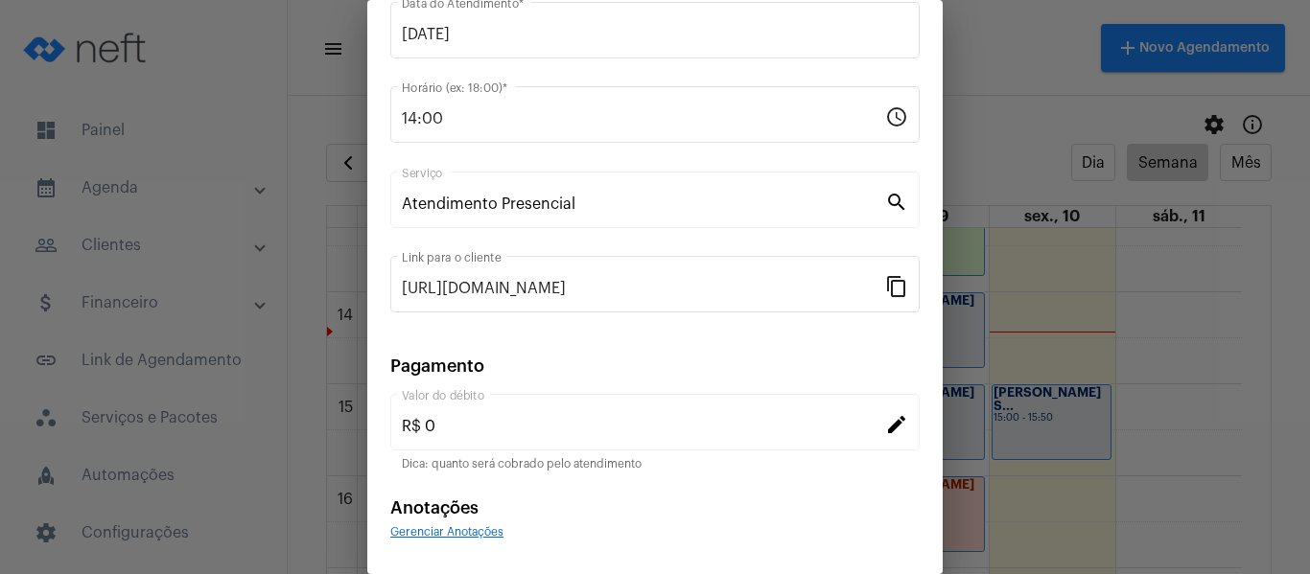
scroll to position [192, 0]
click at [473, 529] on span "Gerenciar Anotações" at bounding box center [446, 531] width 113 height 12
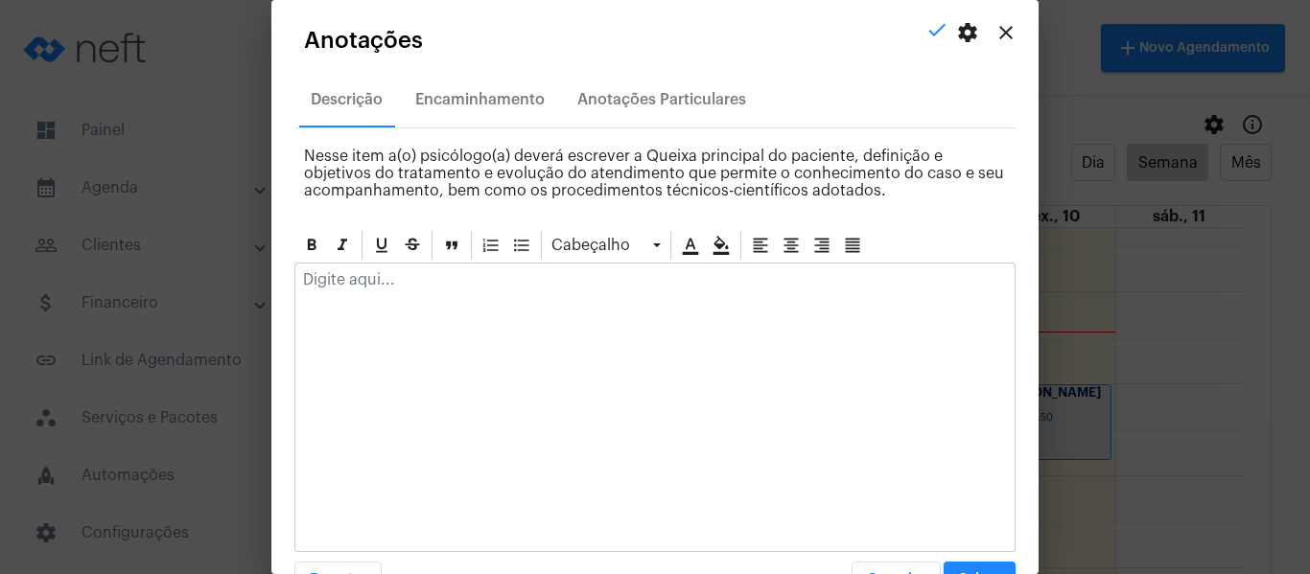
click at [505, 293] on div at bounding box center [654, 285] width 719 height 42
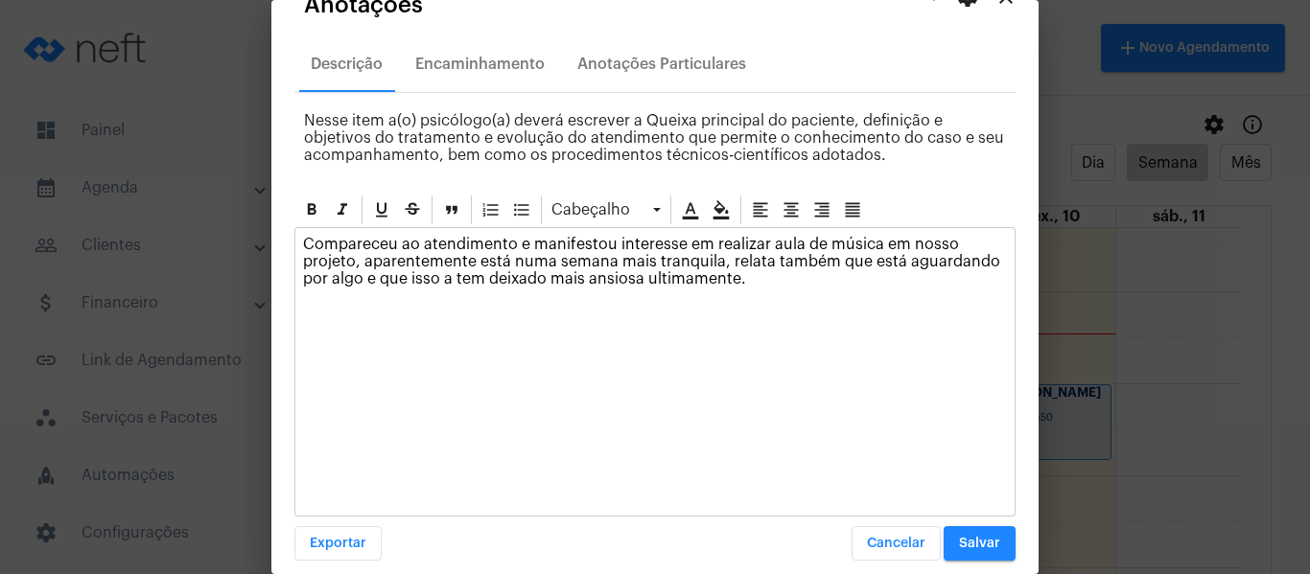
scroll to position [55, 0]
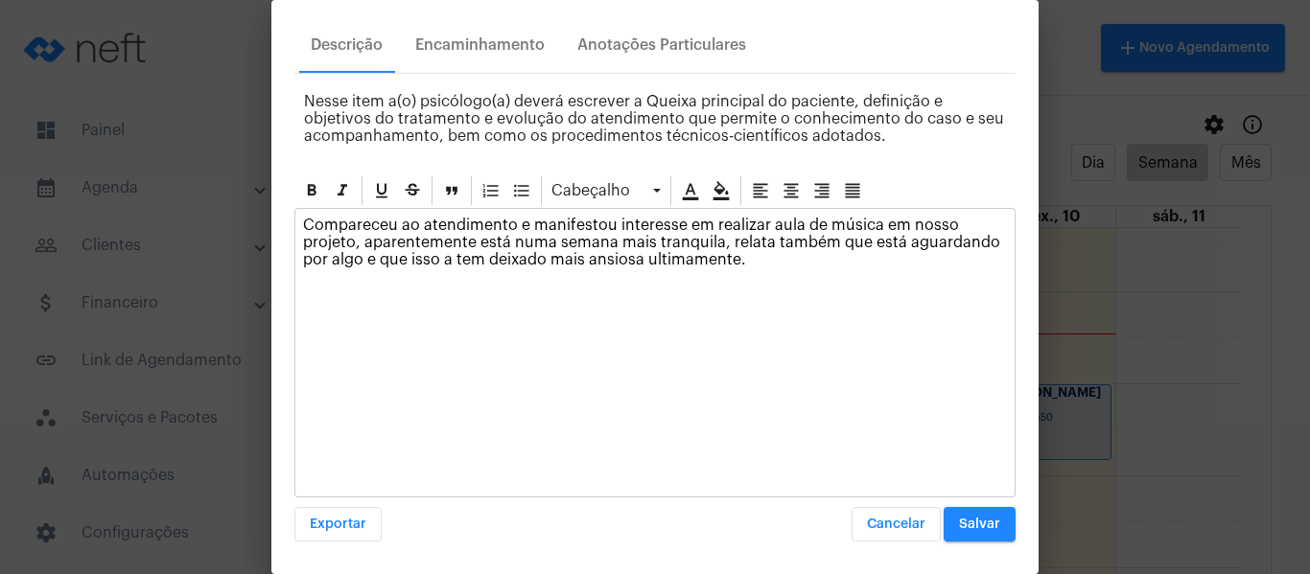
click at [948, 532] on button "Salvar" at bounding box center [980, 524] width 72 height 35
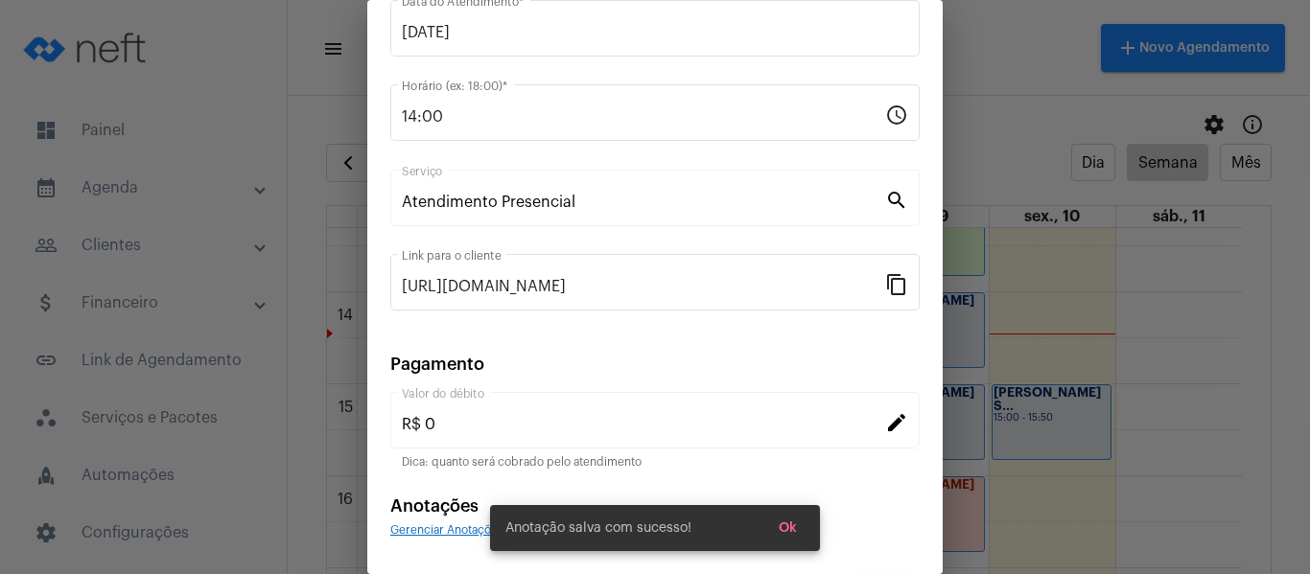
click at [438, 528] on span "Gerenciar Anotações" at bounding box center [446, 531] width 113 height 12
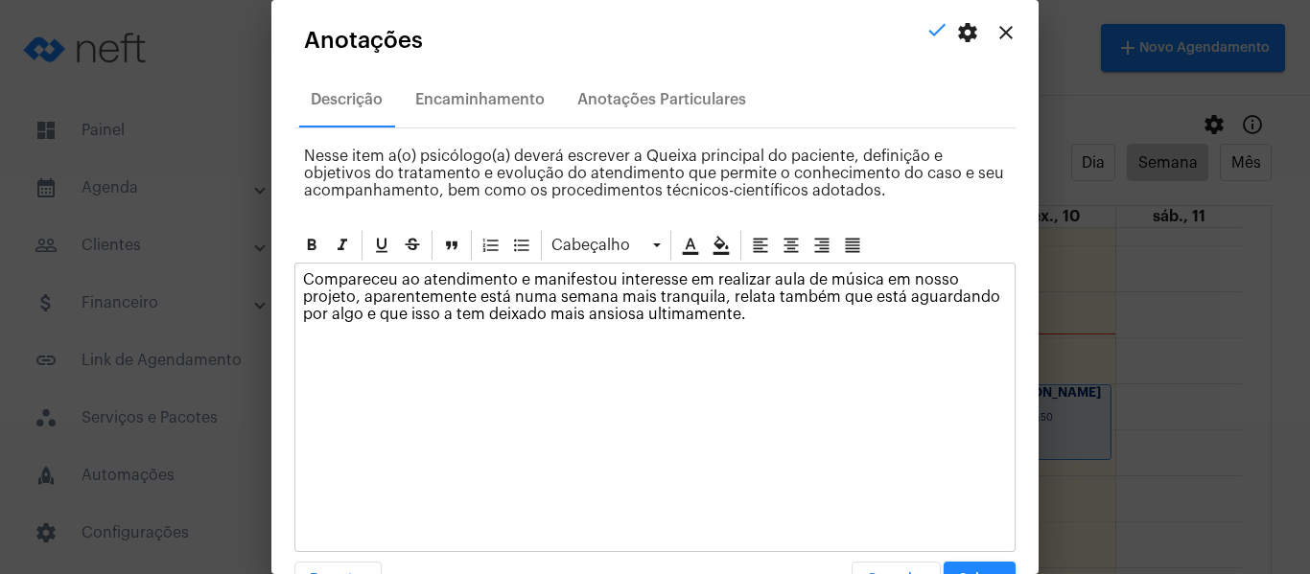
drag, startPoint x: 765, startPoint y: 319, endPoint x: 724, endPoint y: 294, distance: 48.2
click at [724, 294] on p "Compareceu ao atendimento e manifestou interesse em realizar aula de música em …" at bounding box center [655, 297] width 704 height 52
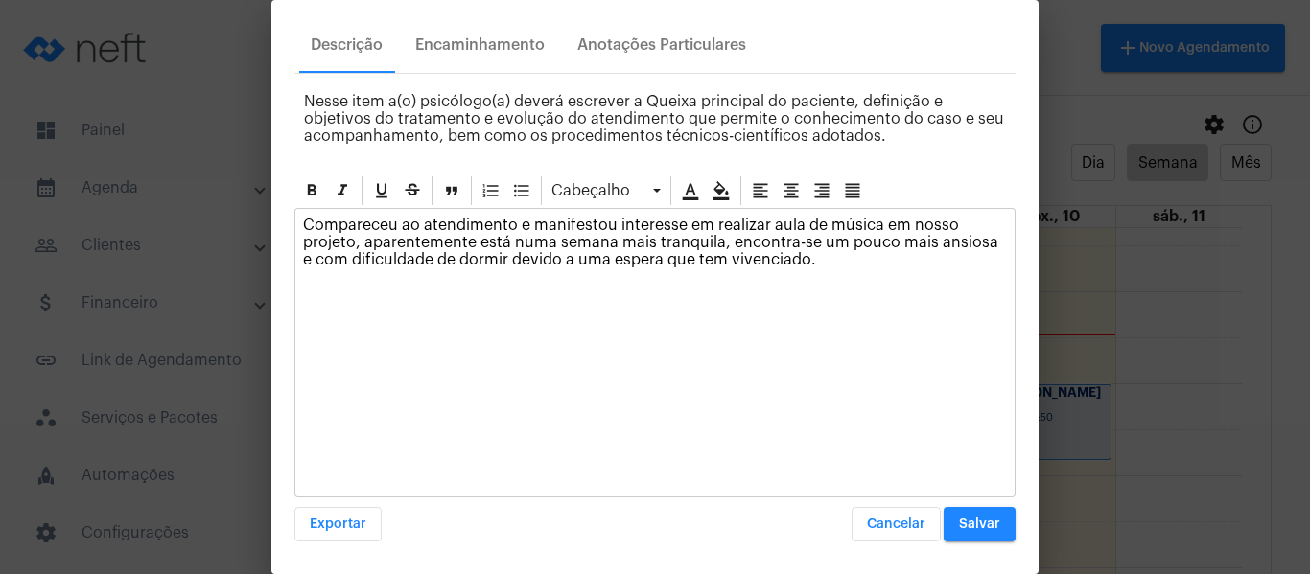
click at [952, 531] on button "Salvar" at bounding box center [980, 524] width 72 height 35
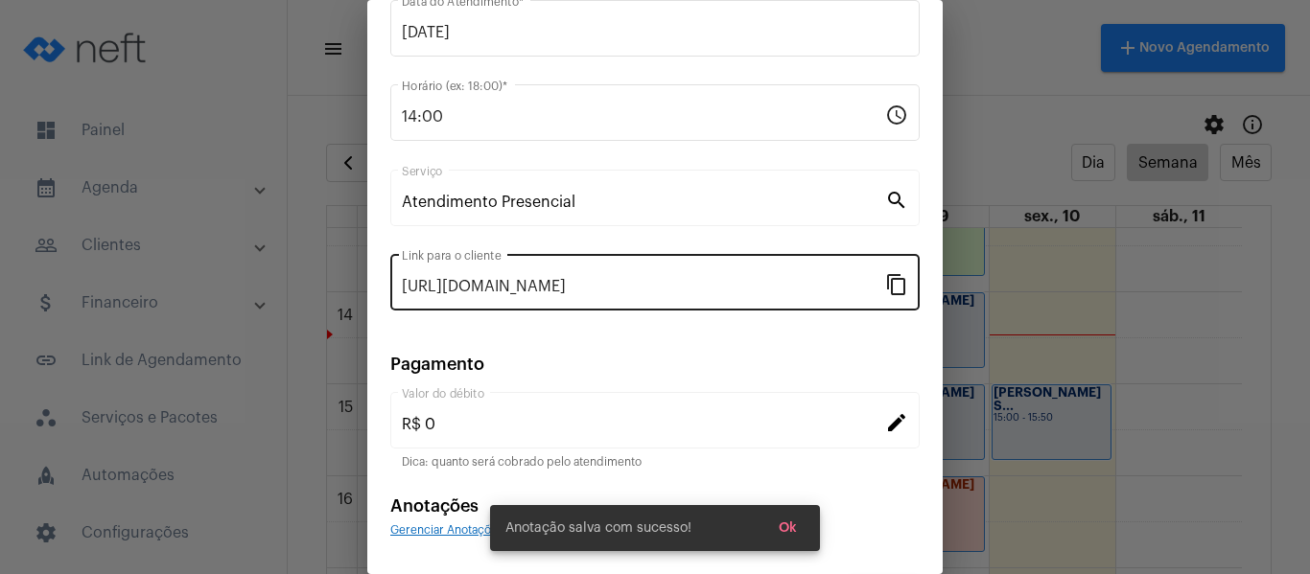
scroll to position [0, 0]
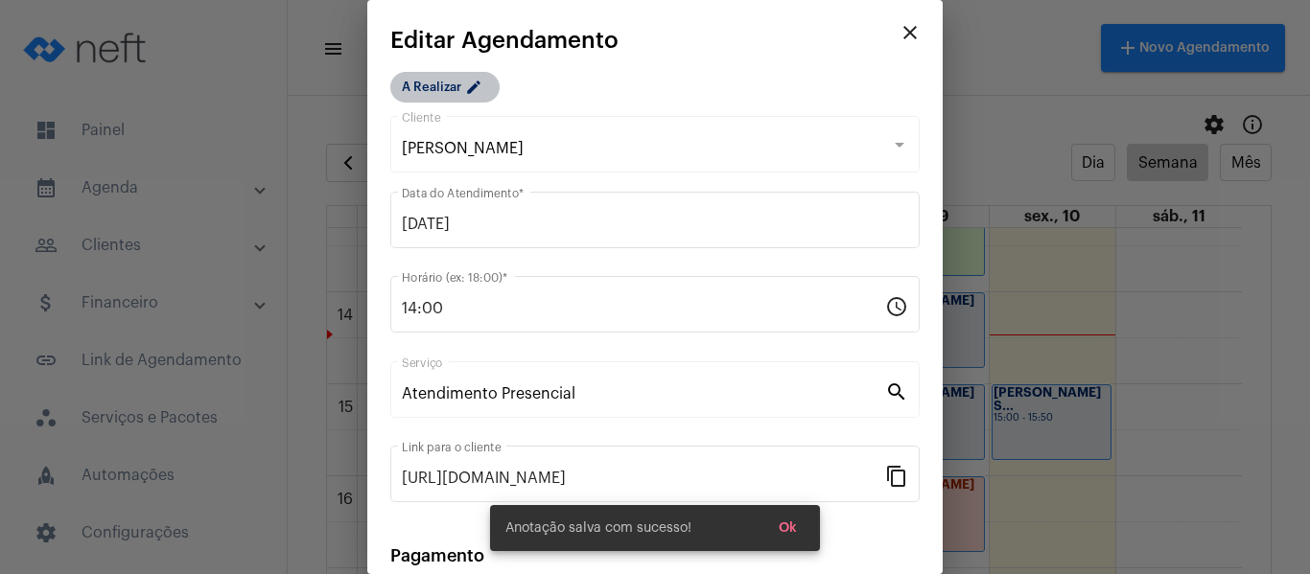
click at [461, 91] on mat-chip "A Realizar edit" at bounding box center [444, 87] width 109 height 31
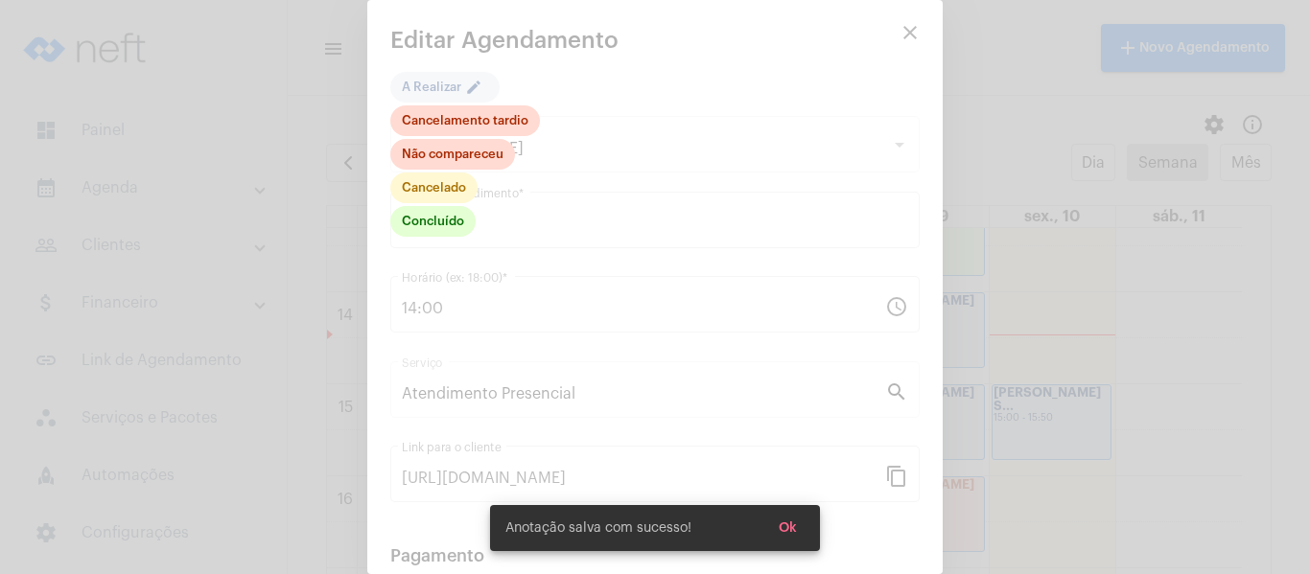
click at [465, 238] on div "Concluído Cancelado Não compareceu Cancelamento tardio" at bounding box center [465, 172] width 150 height 134
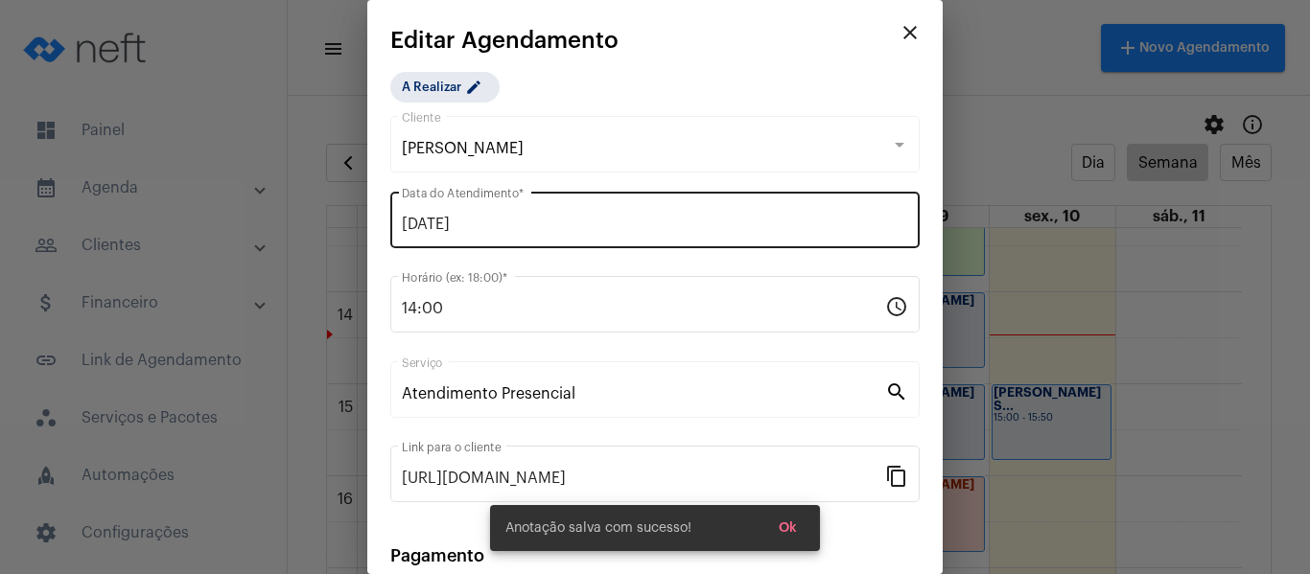
click at [433, 200] on div "09/10/2025 Data do Atendimento *" at bounding box center [655, 218] width 506 height 60
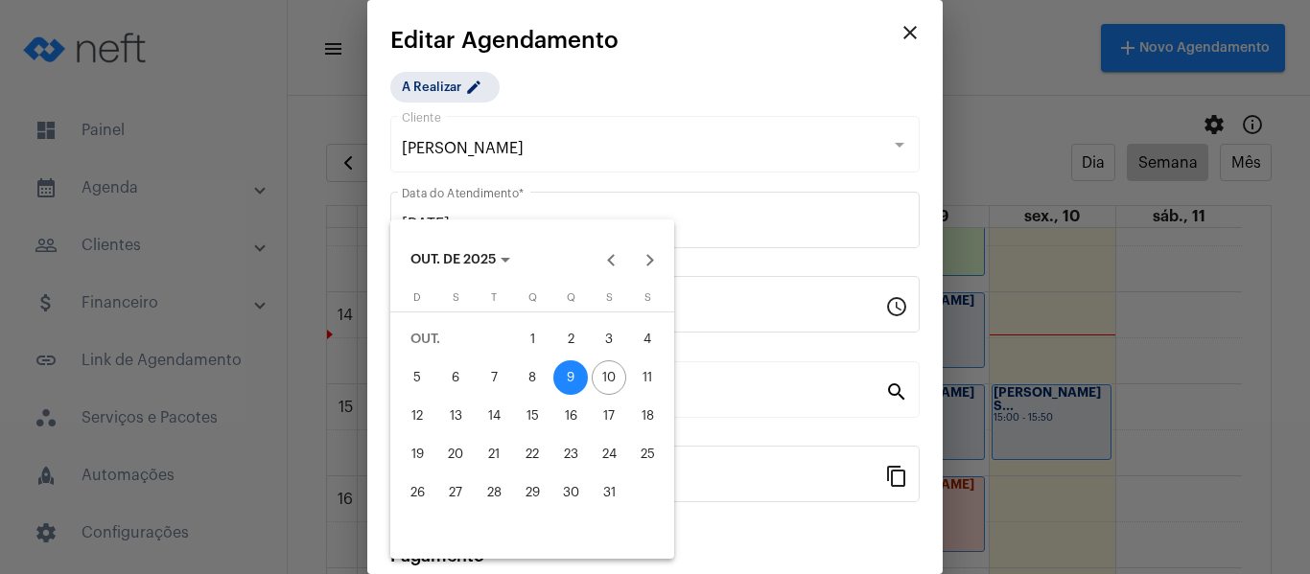
click at [457, 71] on div at bounding box center [655, 287] width 1310 height 574
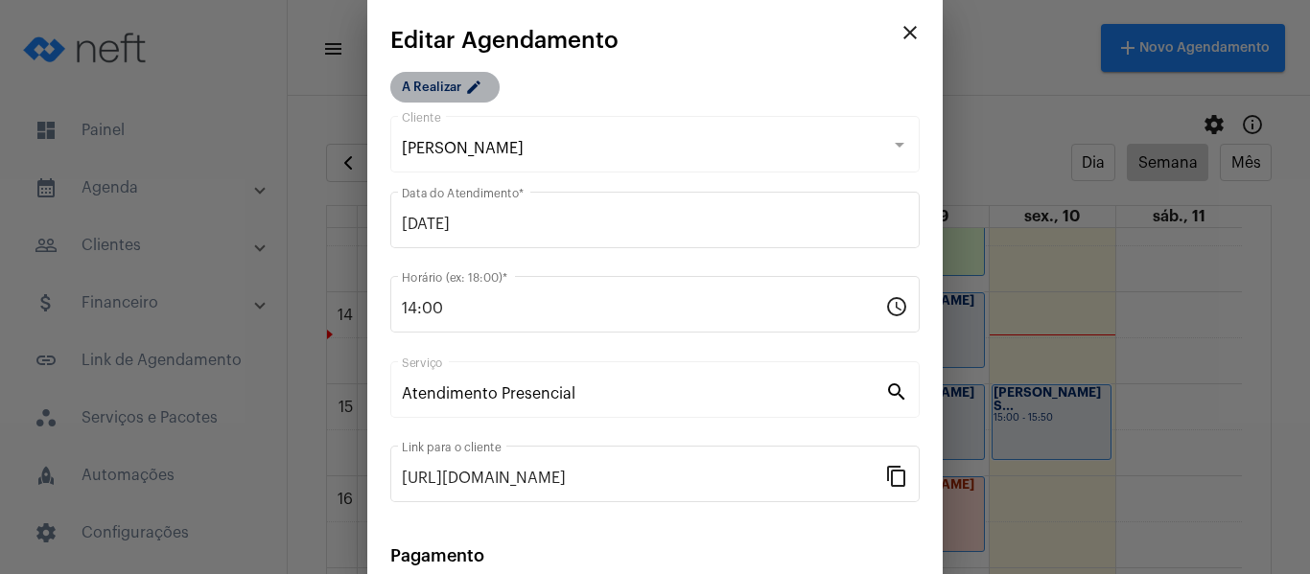
click at [456, 89] on mat-chip "A Realizar edit" at bounding box center [444, 87] width 109 height 31
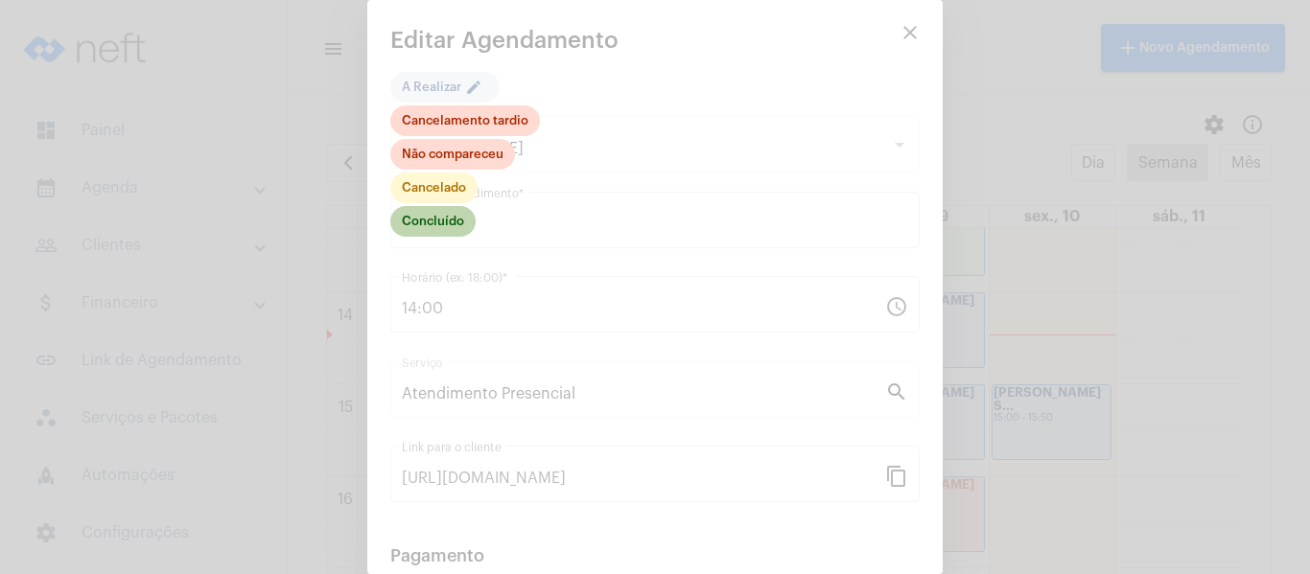
click at [433, 221] on mat-chip "Concluído" at bounding box center [432, 221] width 85 height 31
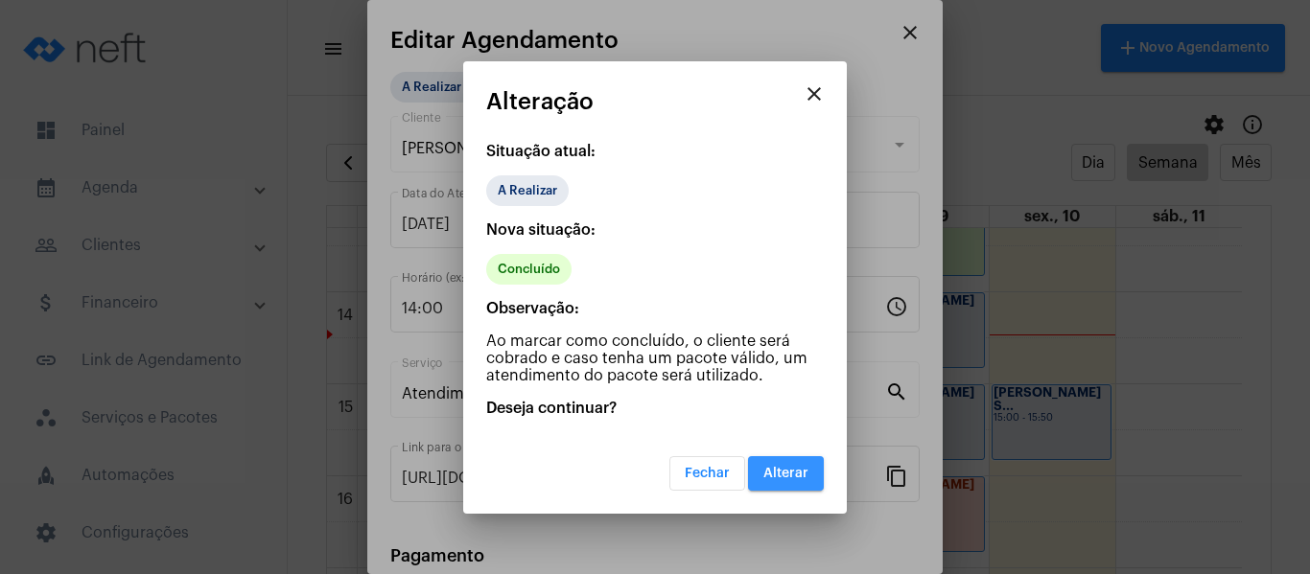
click at [796, 476] on span "Alterar" at bounding box center [785, 473] width 45 height 13
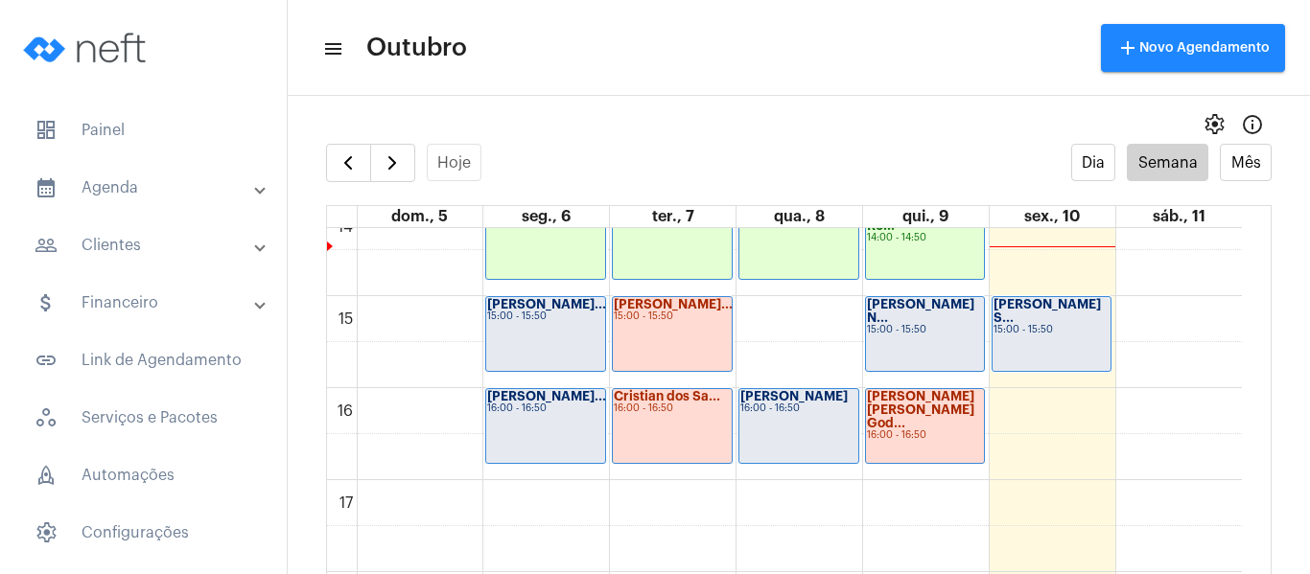
scroll to position [1321, 0]
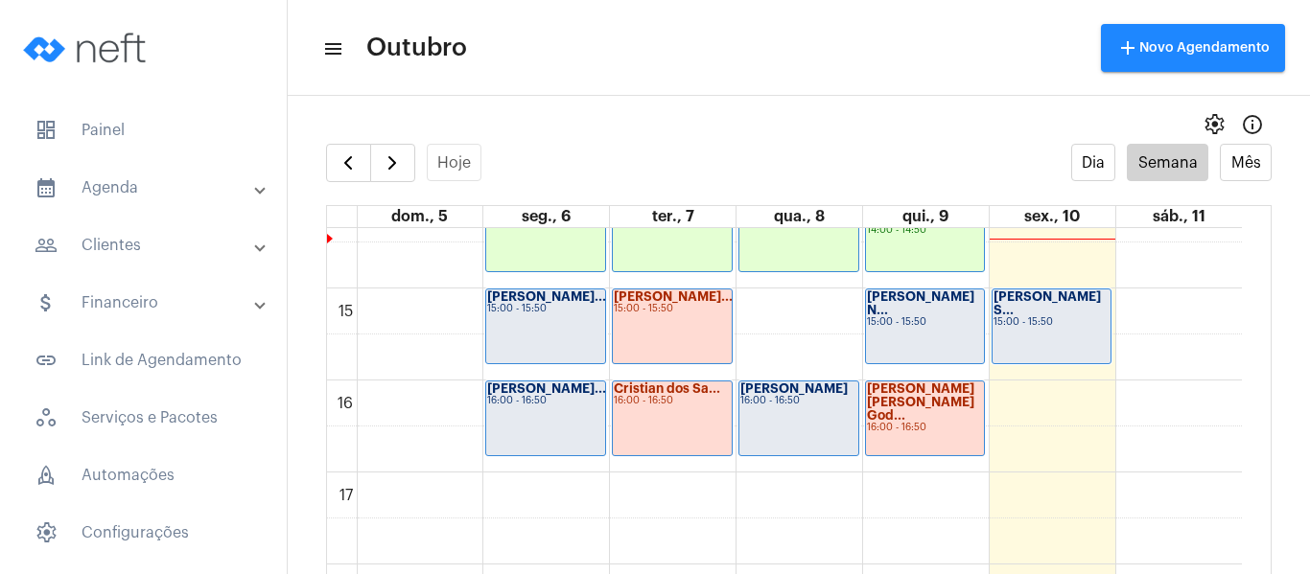
click at [505, 338] on div "[PERSON_NAME]... 15:00 - 15:50" at bounding box center [545, 327] width 119 height 74
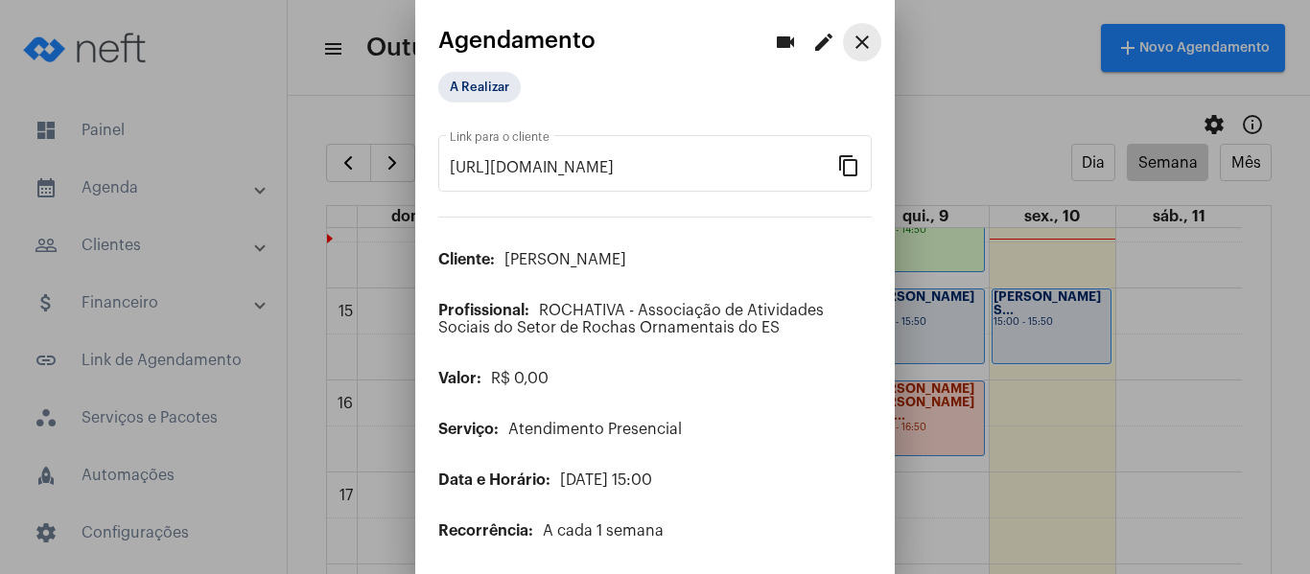
click at [853, 35] on mat-icon "close" at bounding box center [862, 42] width 23 height 23
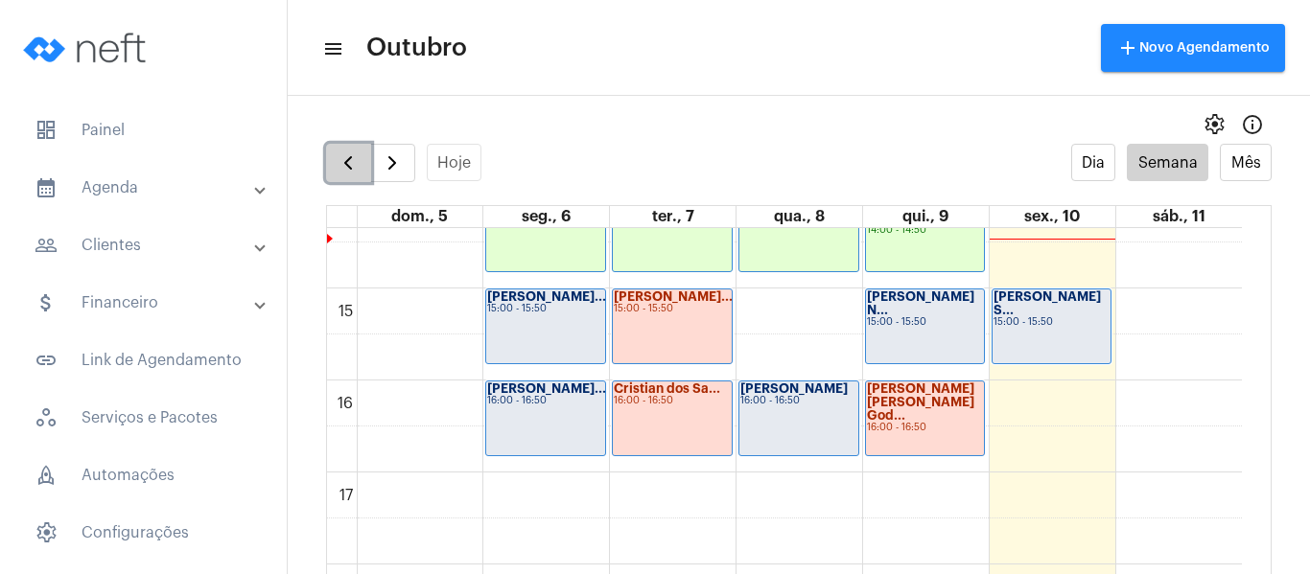
click at [360, 154] on span "button" at bounding box center [348, 163] width 23 height 23
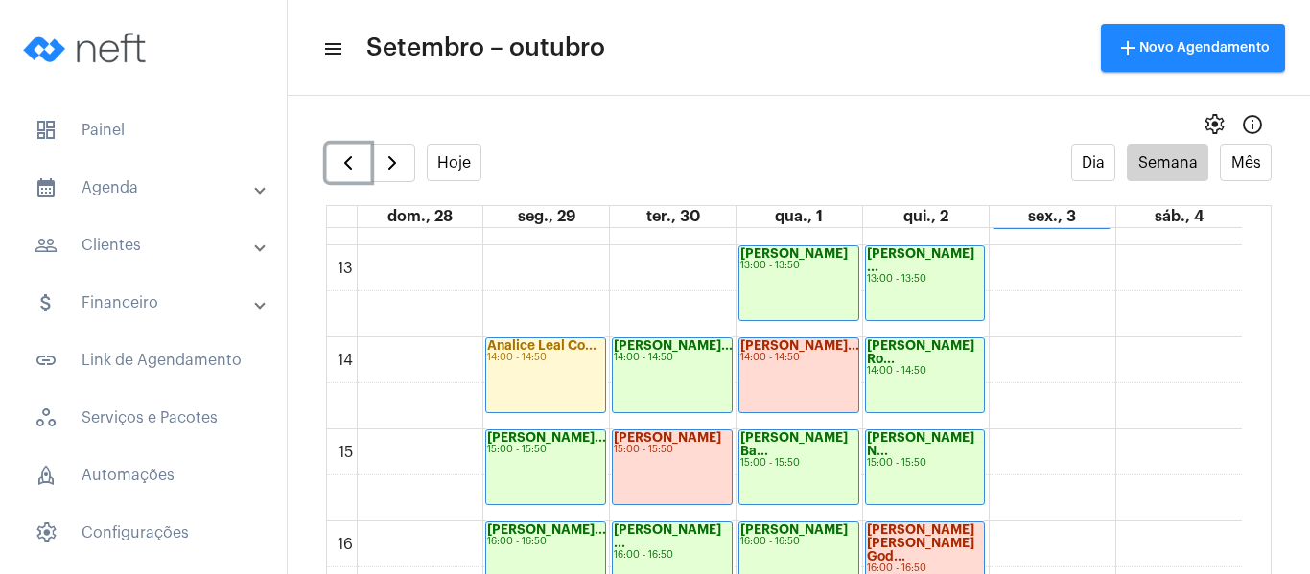
scroll to position [1225, 0]
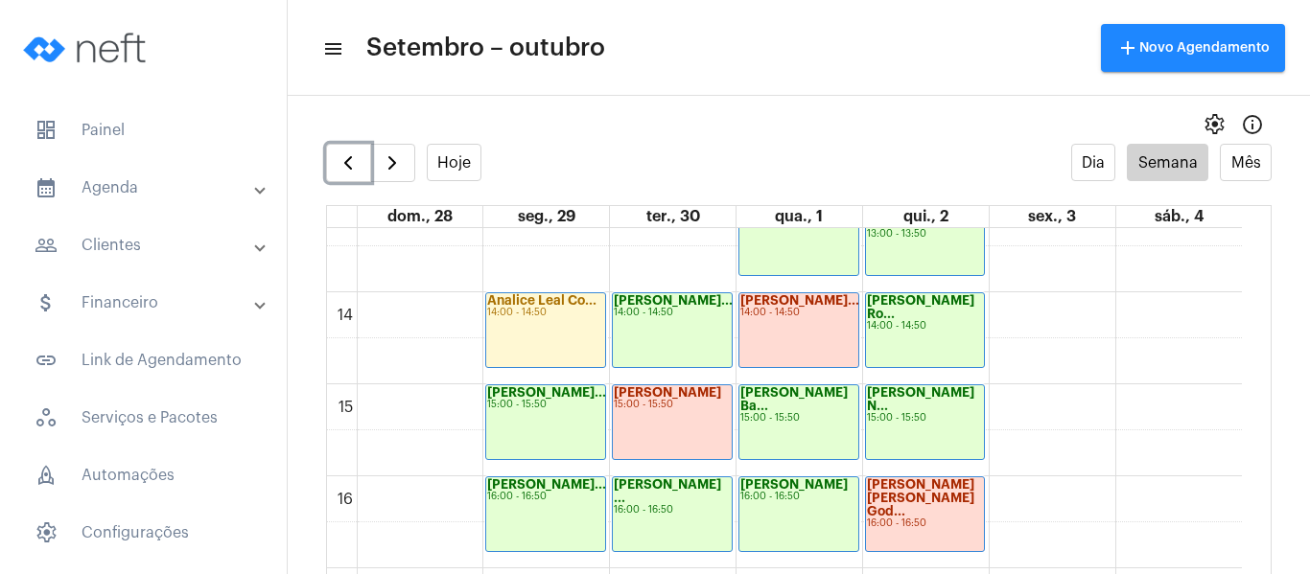
click at [510, 423] on div "[PERSON_NAME]... 15:00 - 15:50" at bounding box center [545, 423] width 119 height 74
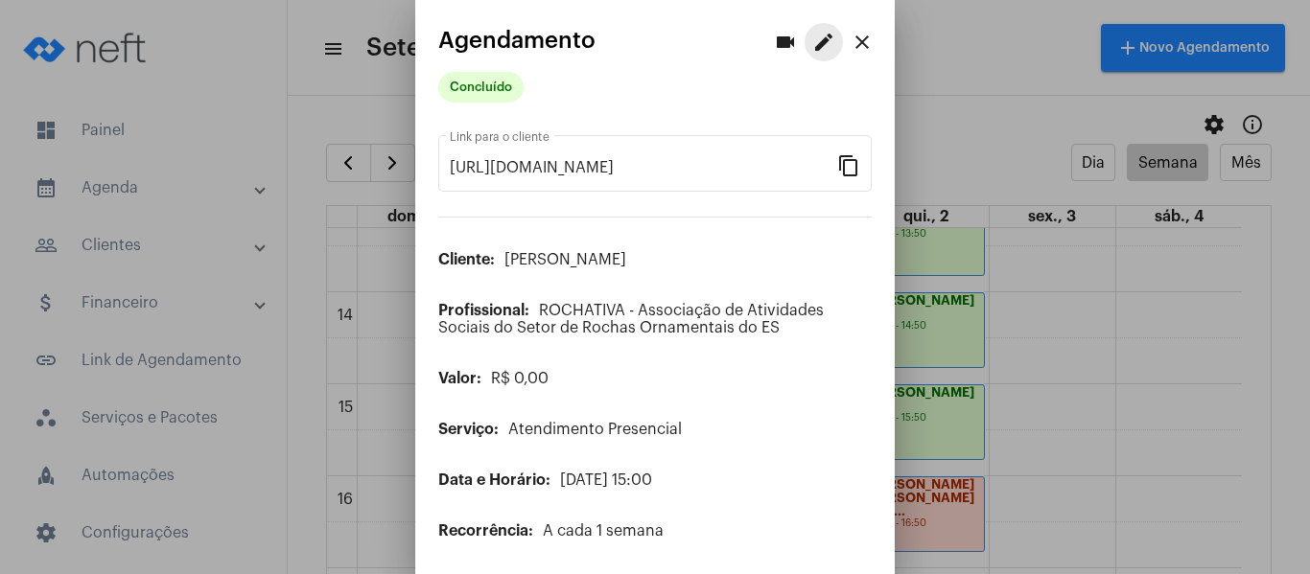
click at [805, 46] on button "edit" at bounding box center [824, 42] width 38 height 38
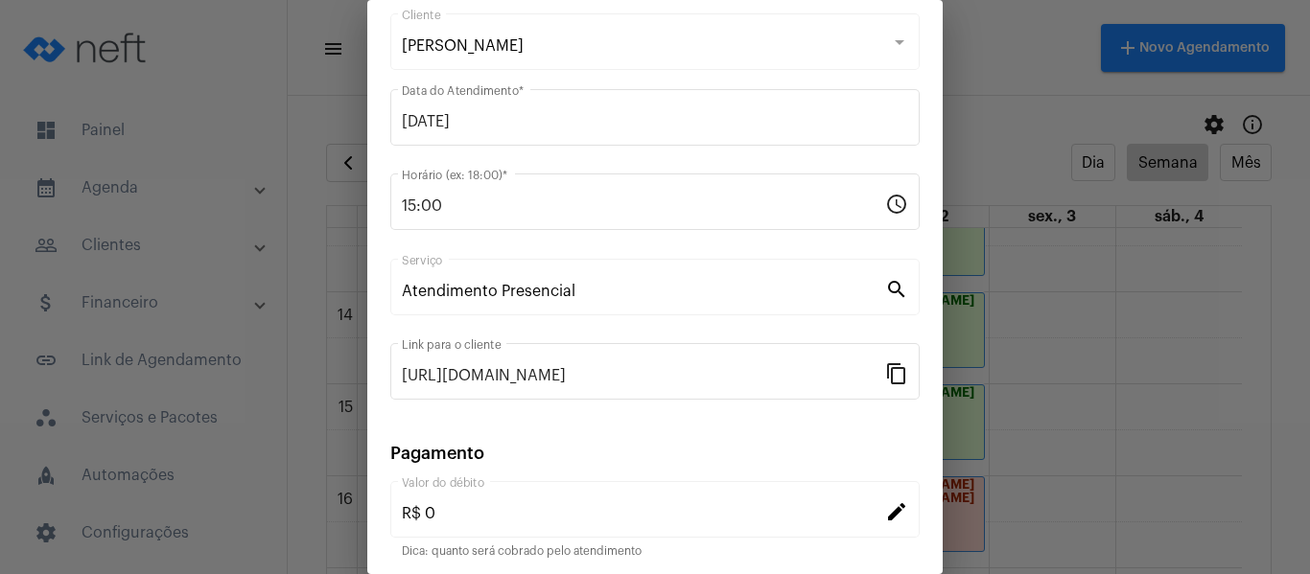
scroll to position [251, 0]
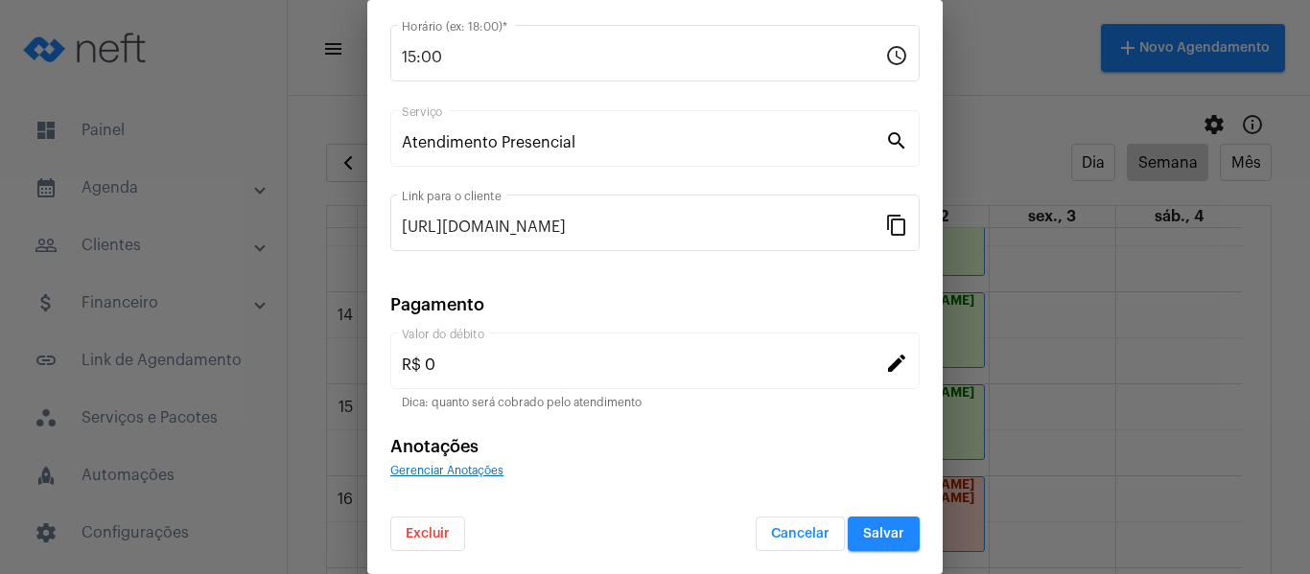
click at [456, 468] on span "Gerenciar Anotações" at bounding box center [446, 471] width 113 height 12
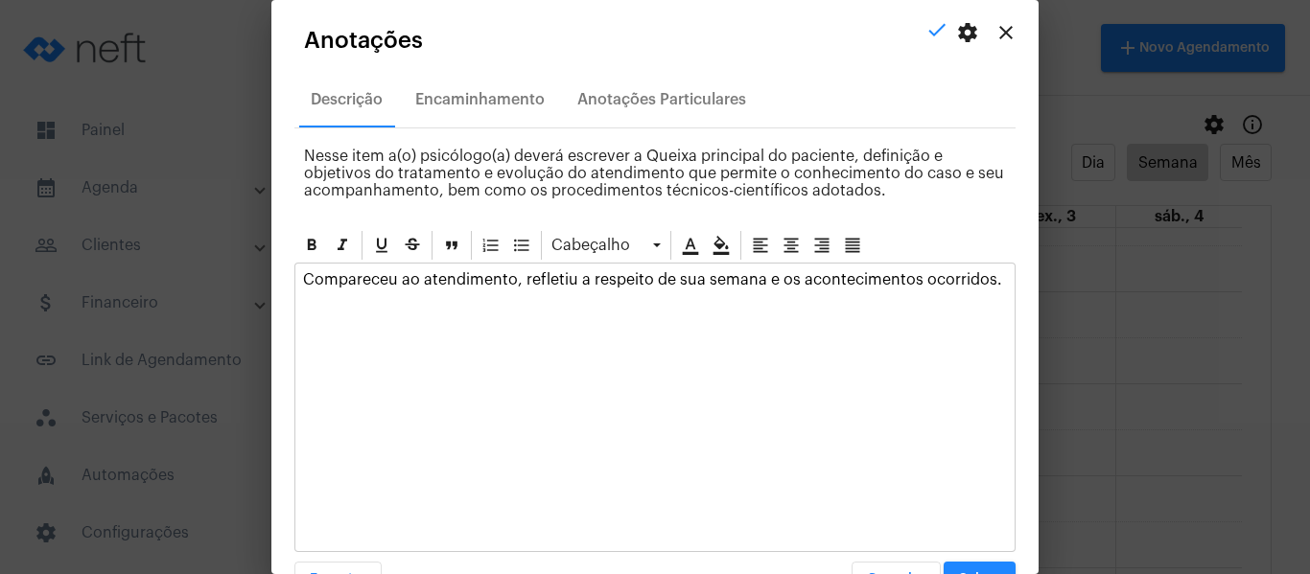
drag, startPoint x: 299, startPoint y: 275, endPoint x: 1052, endPoint y: 265, distance: 752.9
click at [1052, 265] on div "videocam edit close Agendamento Concluído [URL][DOMAIN_NAME] Link para o client…" at bounding box center [655, 287] width 1310 height 574
copy p "Compareceu ao atendimento, refletiu a respeito de sua semana e os acontecimento…"
click at [995, 25] on mat-icon "close" at bounding box center [1006, 32] width 23 height 23
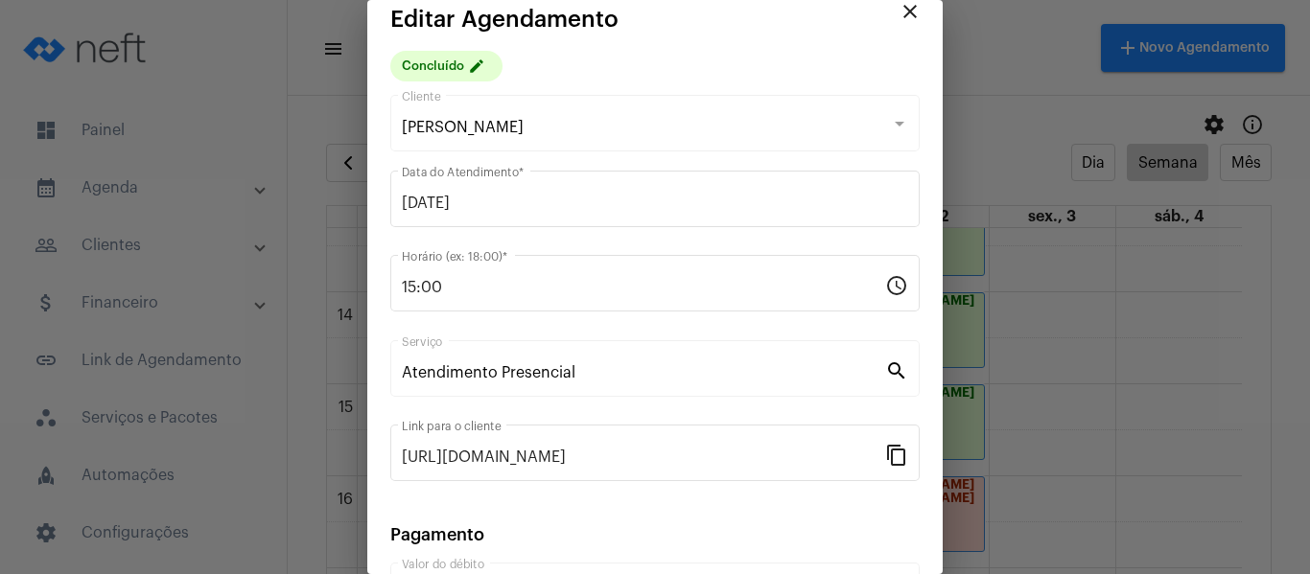
scroll to position [0, 0]
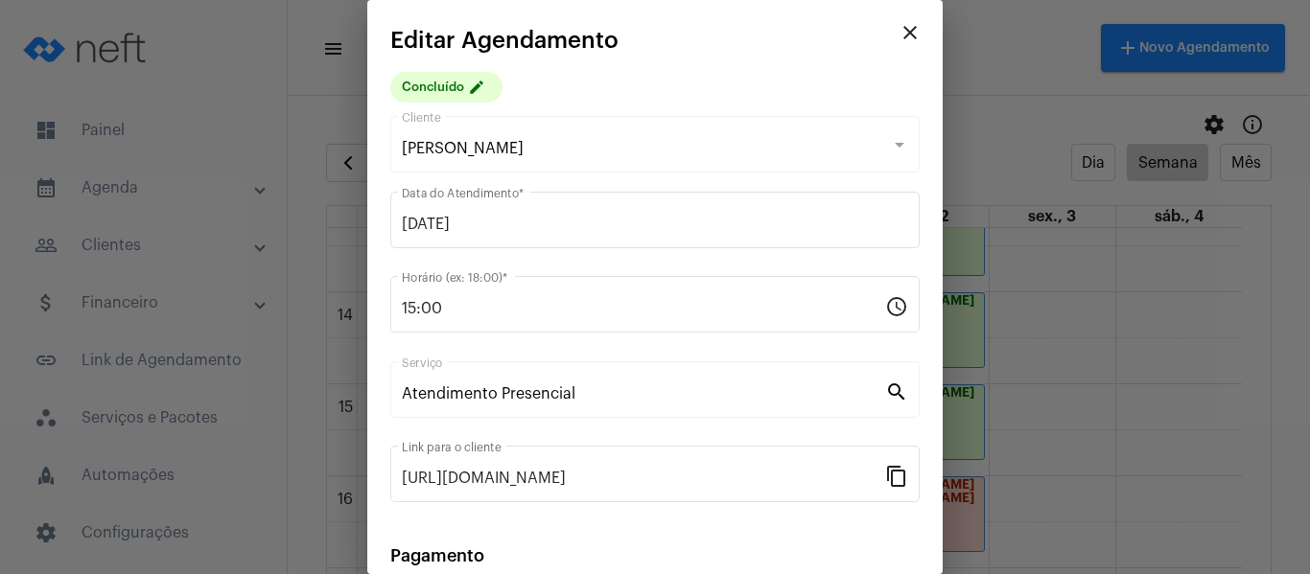
click at [900, 37] on mat-icon "close" at bounding box center [910, 32] width 23 height 23
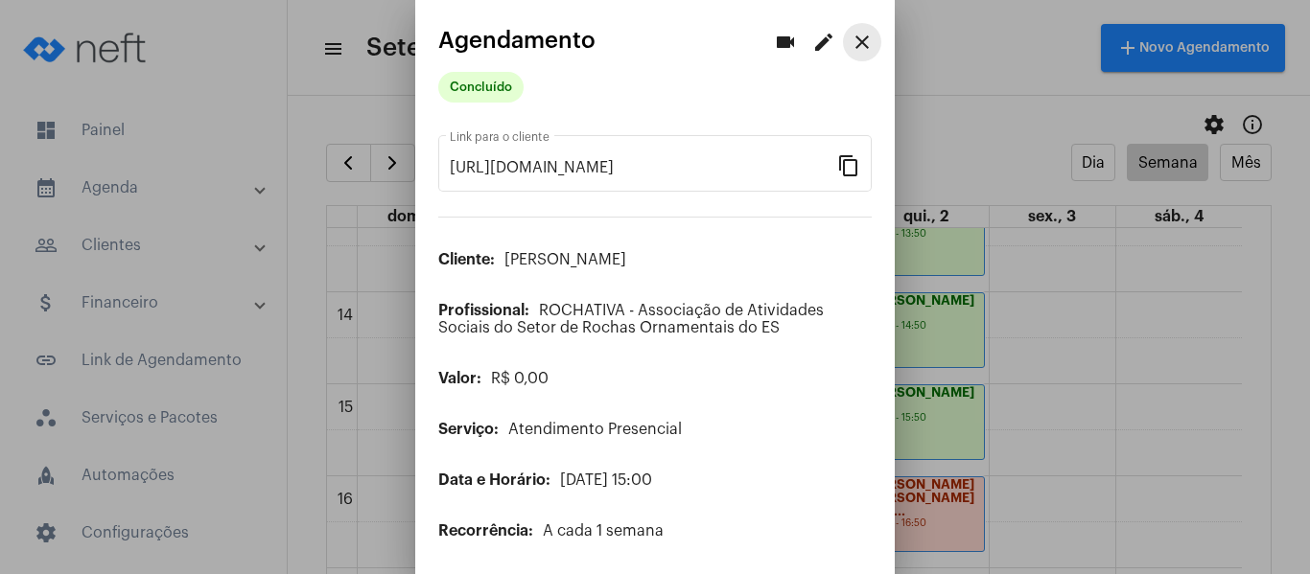
click at [851, 43] on mat-icon "close" at bounding box center [862, 42] width 23 height 23
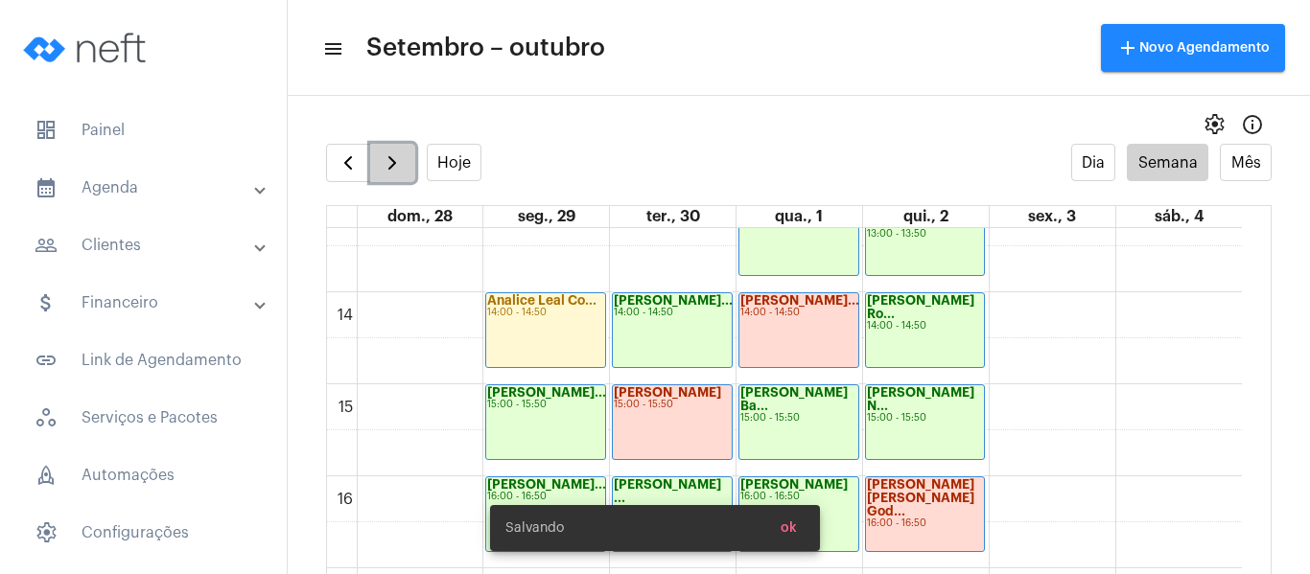
click at [392, 156] on span "button" at bounding box center [392, 163] width 23 height 23
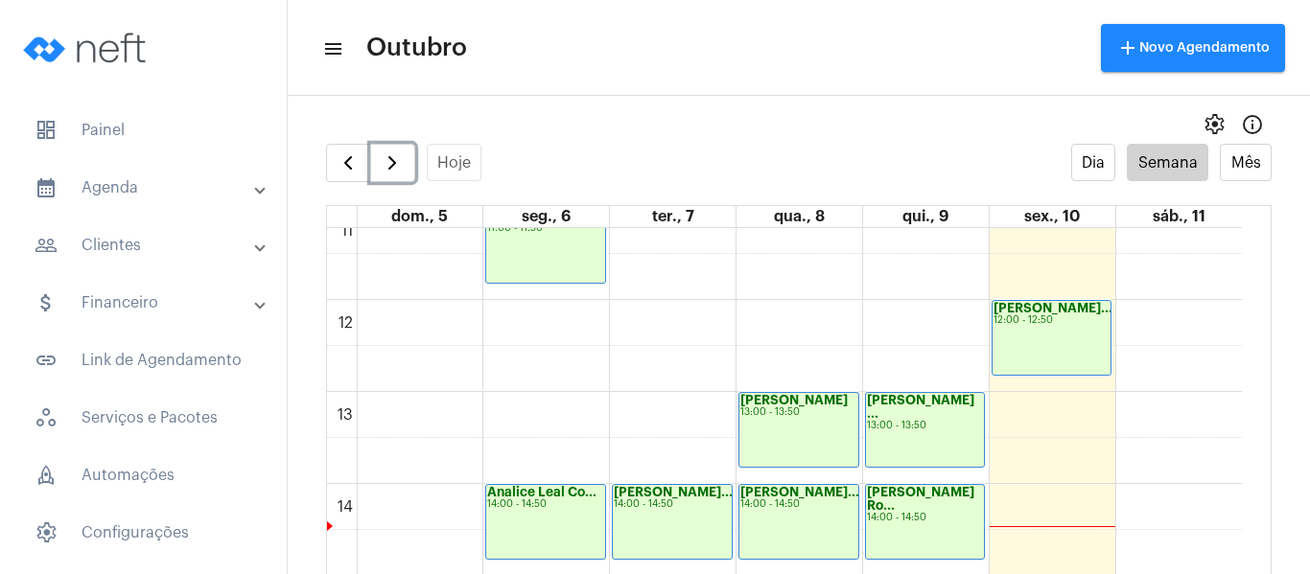
scroll to position [1129, 0]
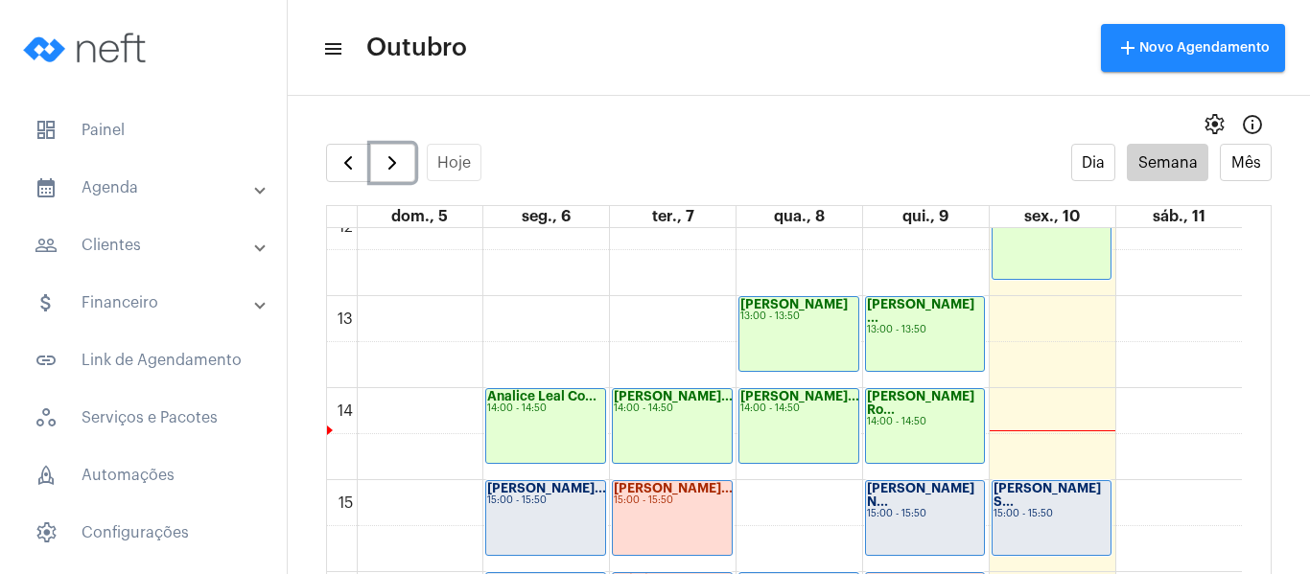
click at [530, 529] on div "[PERSON_NAME]... 15:00 - 15:50" at bounding box center [545, 518] width 119 height 74
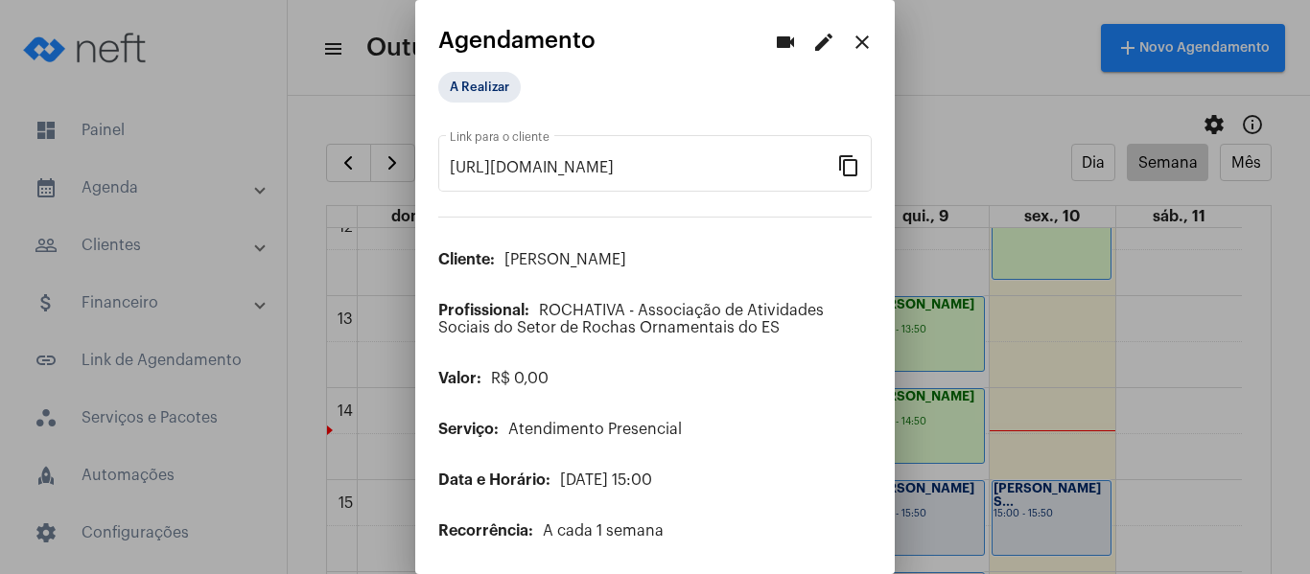
click at [812, 39] on mat-icon "edit" at bounding box center [823, 42] width 23 height 23
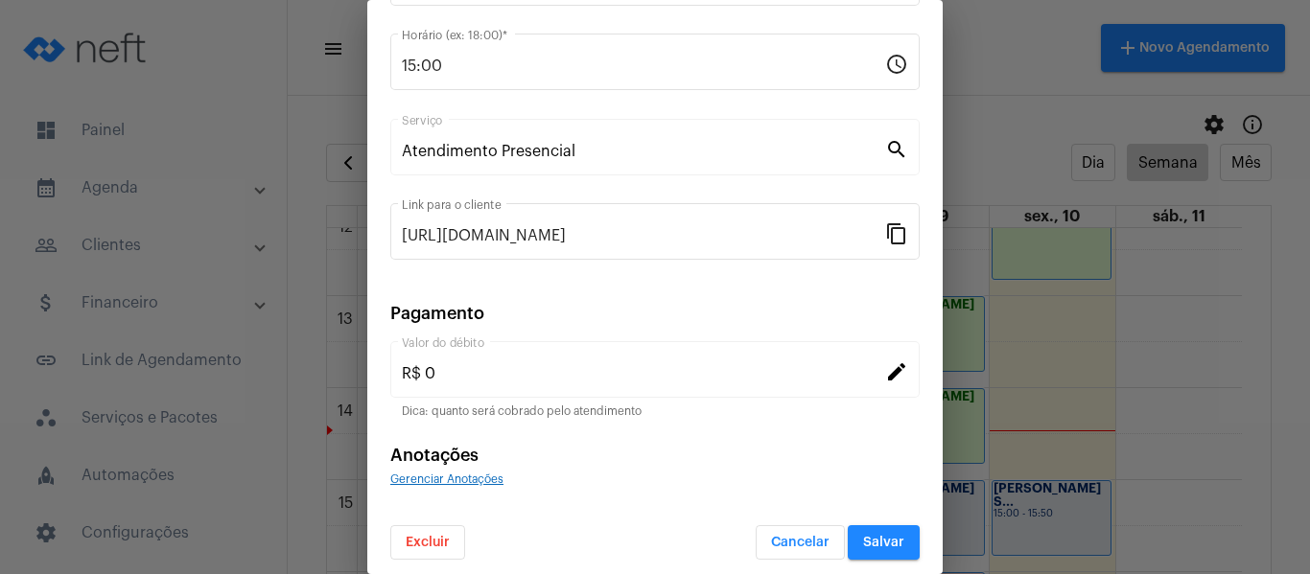
scroll to position [251, 0]
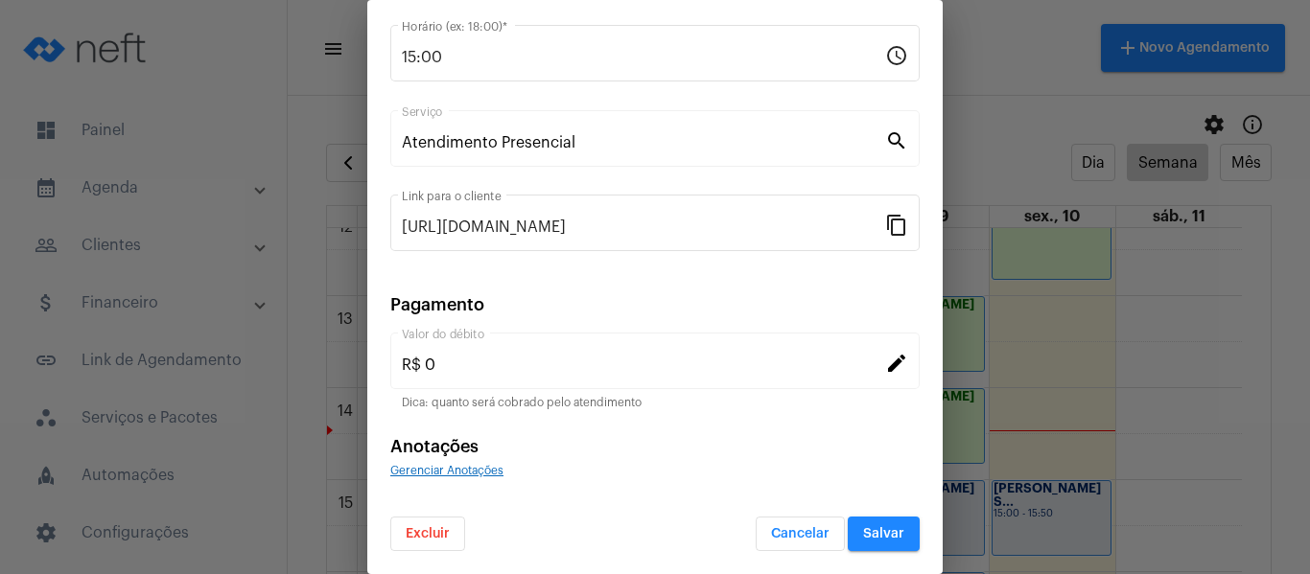
click at [471, 474] on span "Gerenciar Anotações" at bounding box center [446, 471] width 113 height 12
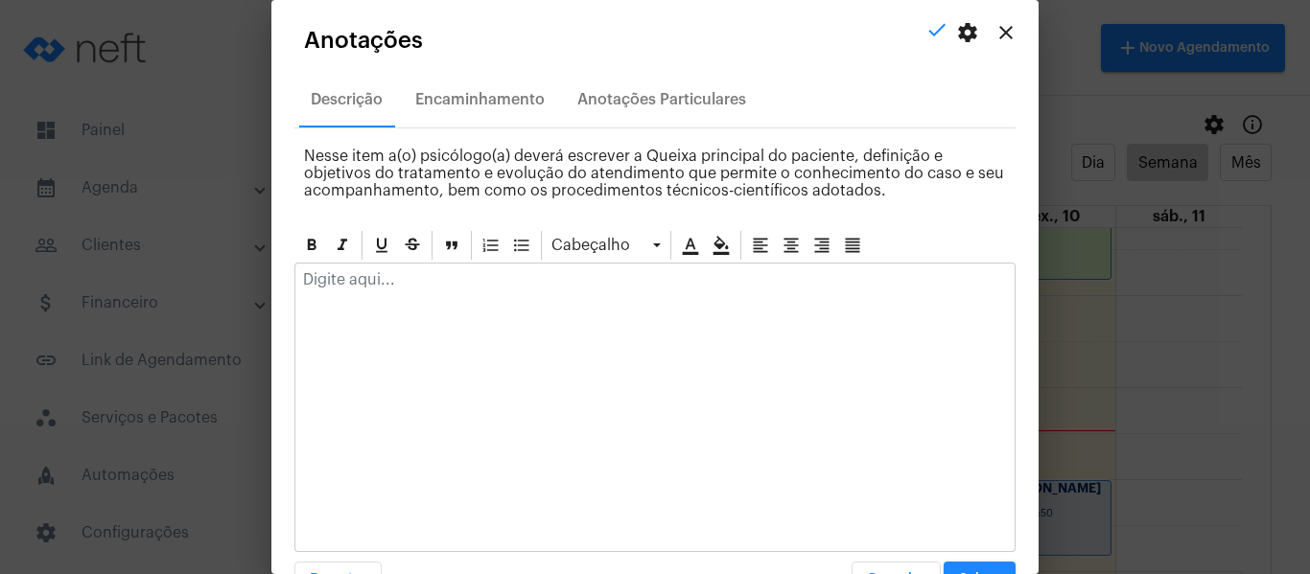
click at [483, 273] on p at bounding box center [655, 279] width 704 height 17
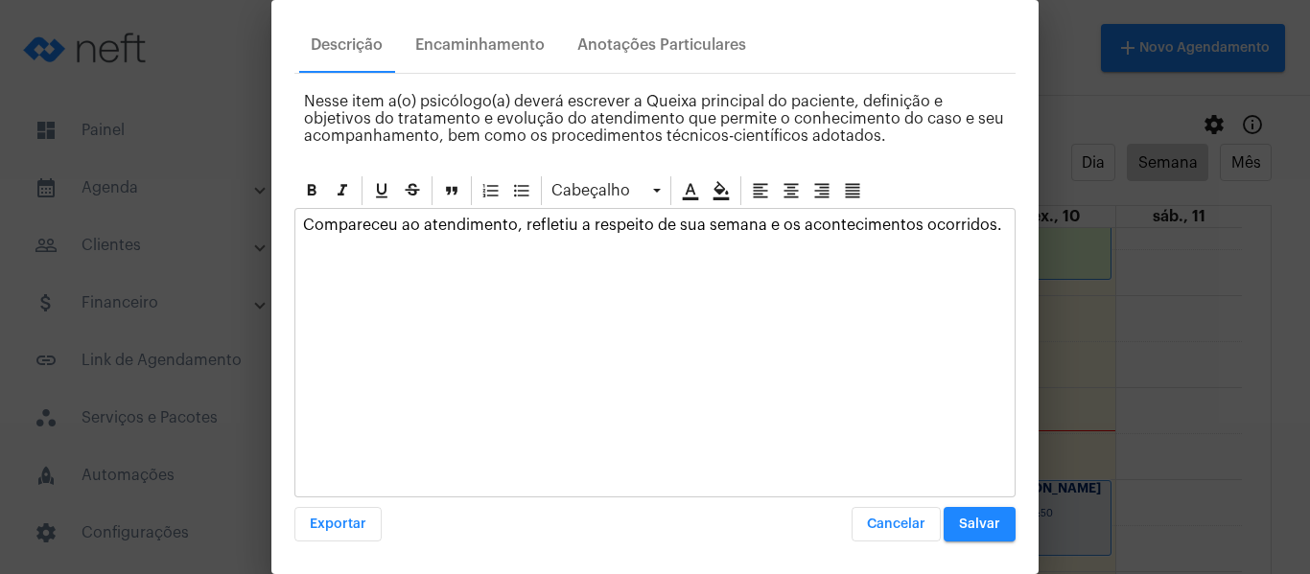
click at [965, 520] on span "Salvar" at bounding box center [979, 524] width 41 height 13
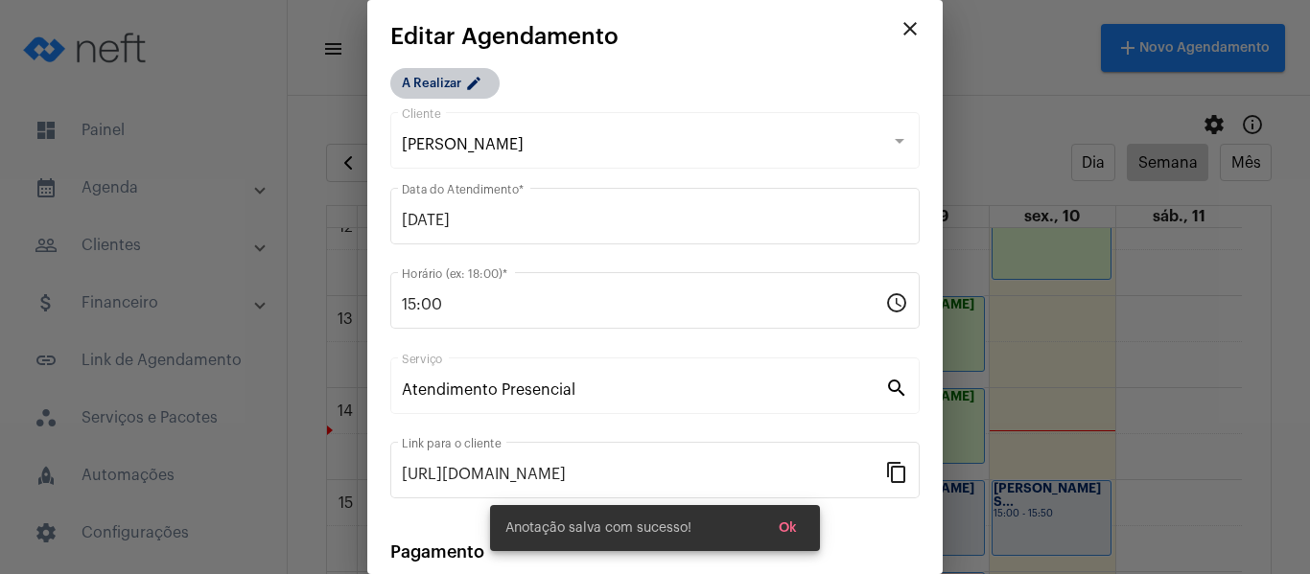
scroll to position [0, 0]
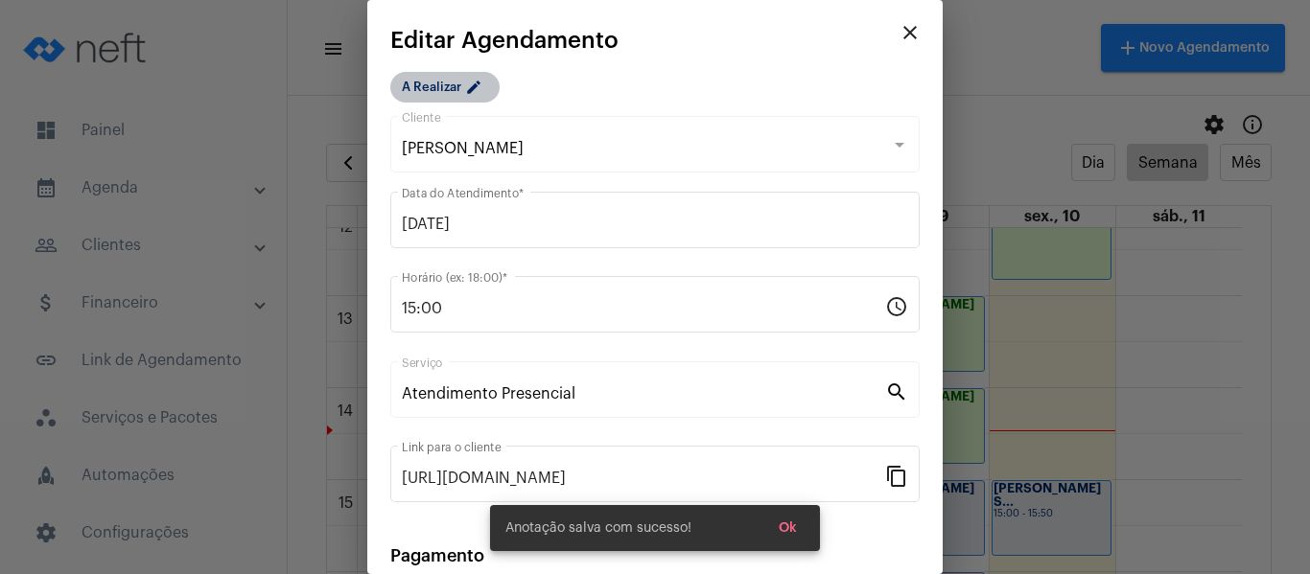
click at [427, 86] on mat-chip "A Realizar edit" at bounding box center [444, 87] width 109 height 31
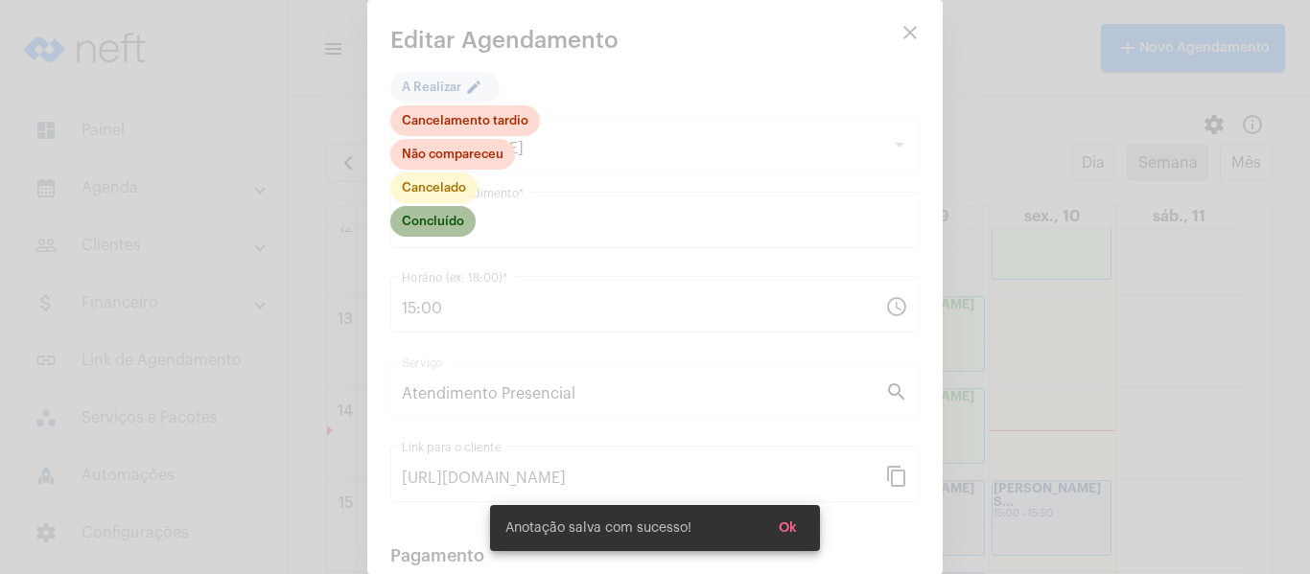
click at [411, 224] on mat-chip "Concluído" at bounding box center [432, 221] width 85 height 31
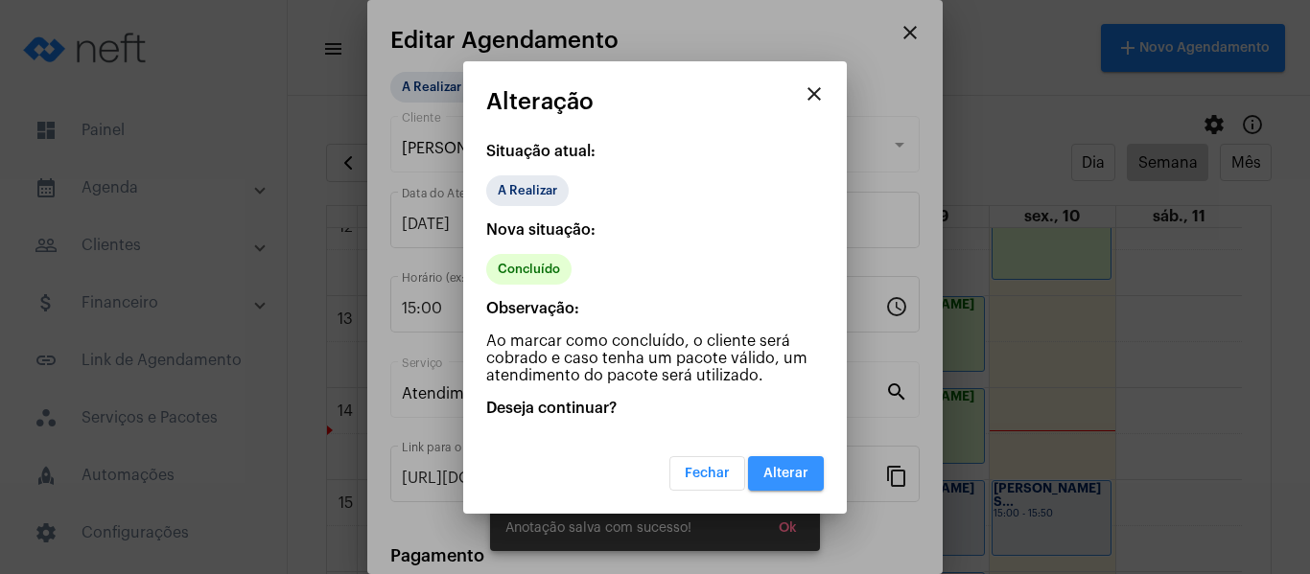
click at [800, 476] on span "Alterar" at bounding box center [785, 473] width 45 height 13
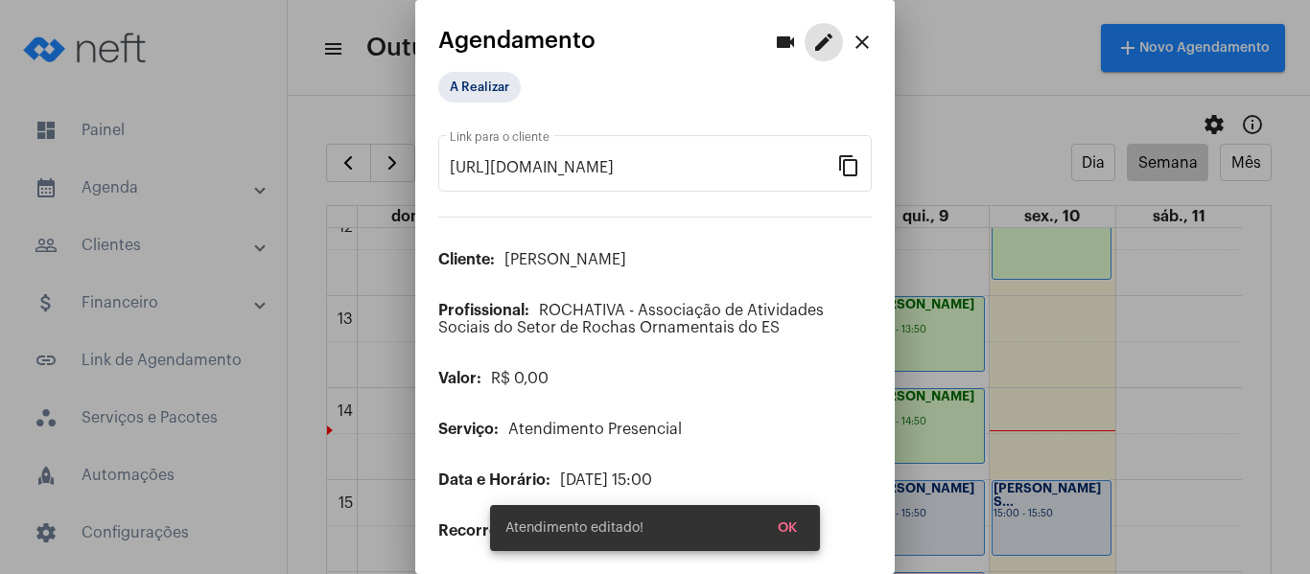
click at [851, 47] on mat-icon "close" at bounding box center [862, 42] width 23 height 23
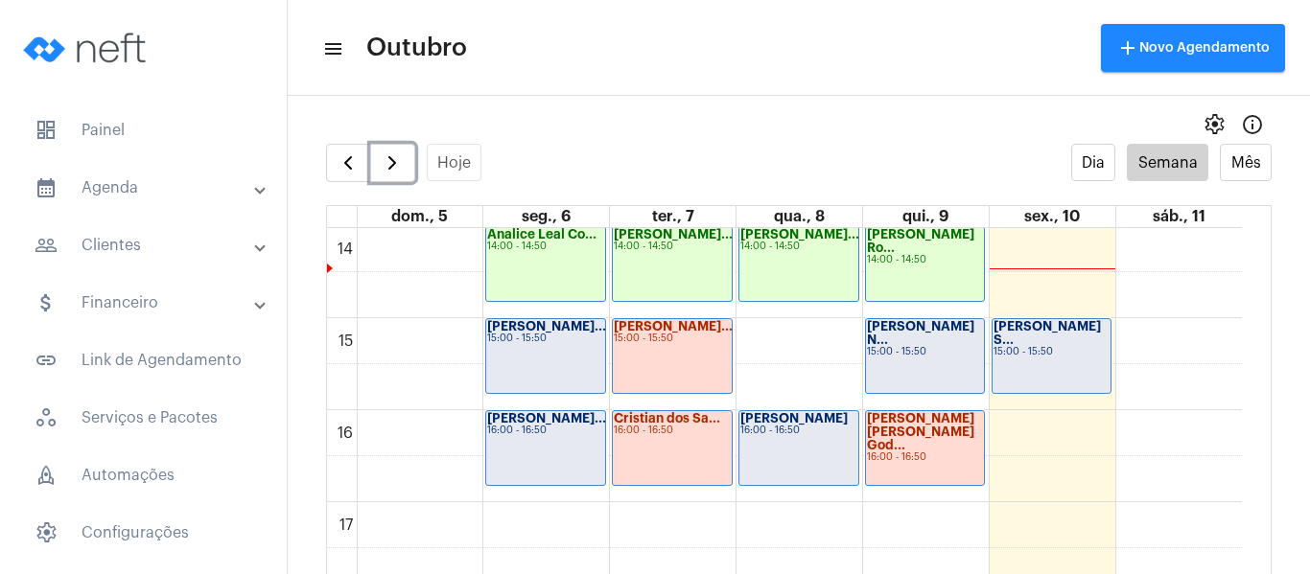
scroll to position [1321, 0]
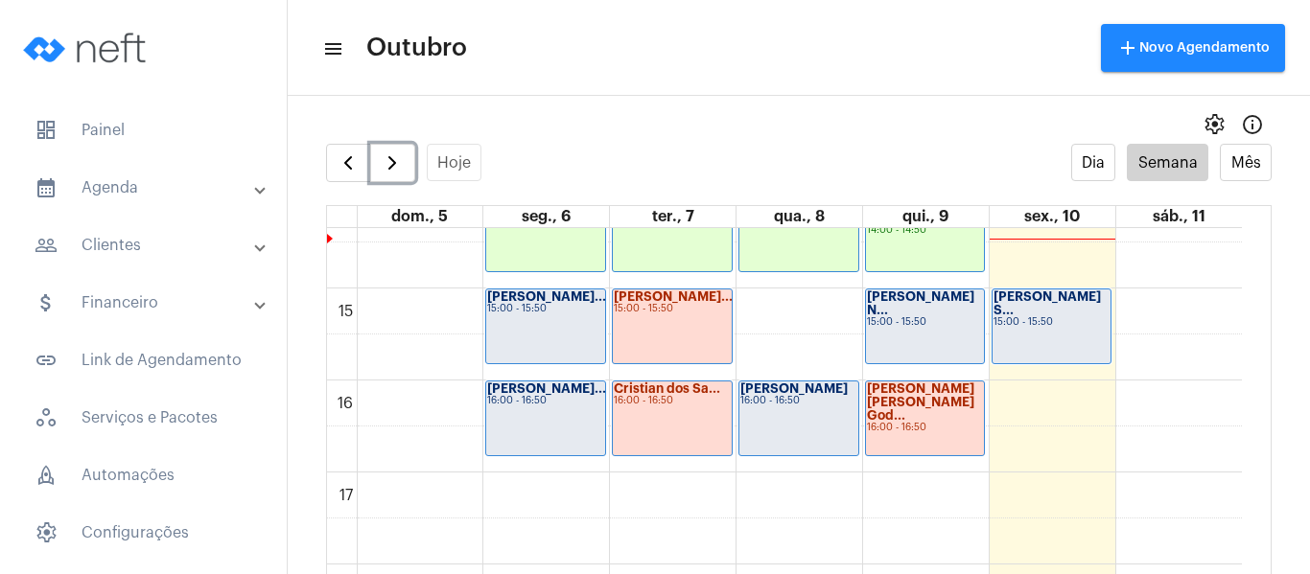
click at [573, 420] on div "Guilherme Paiva... 16:00 - 16:50" at bounding box center [545, 419] width 119 height 74
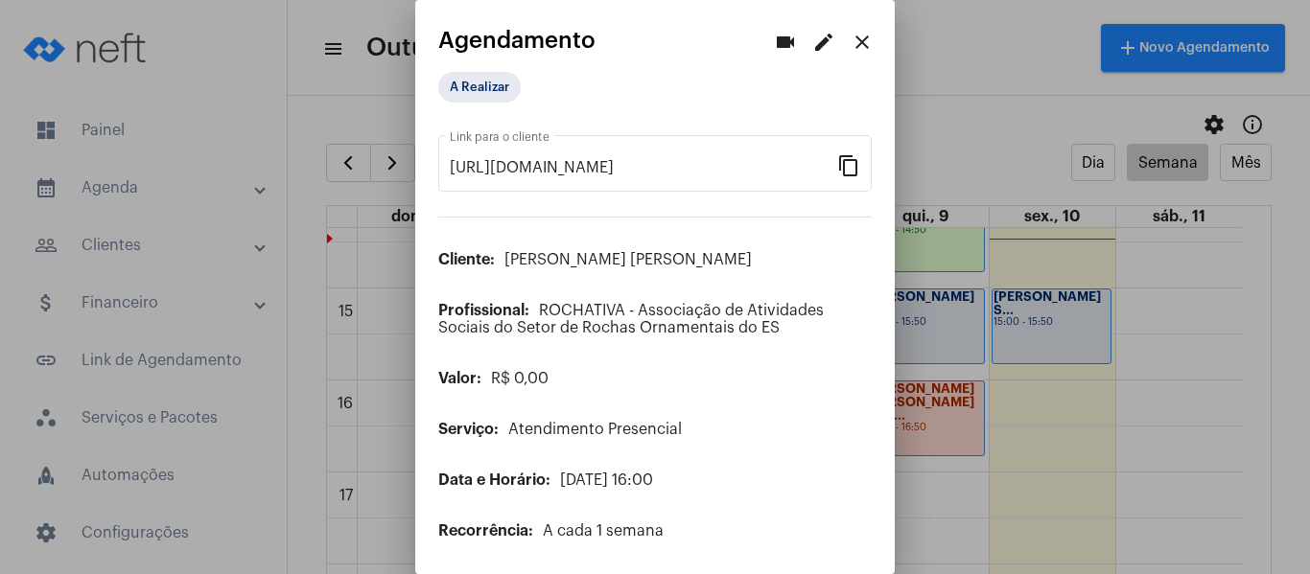
click at [805, 40] on button "edit" at bounding box center [824, 42] width 38 height 38
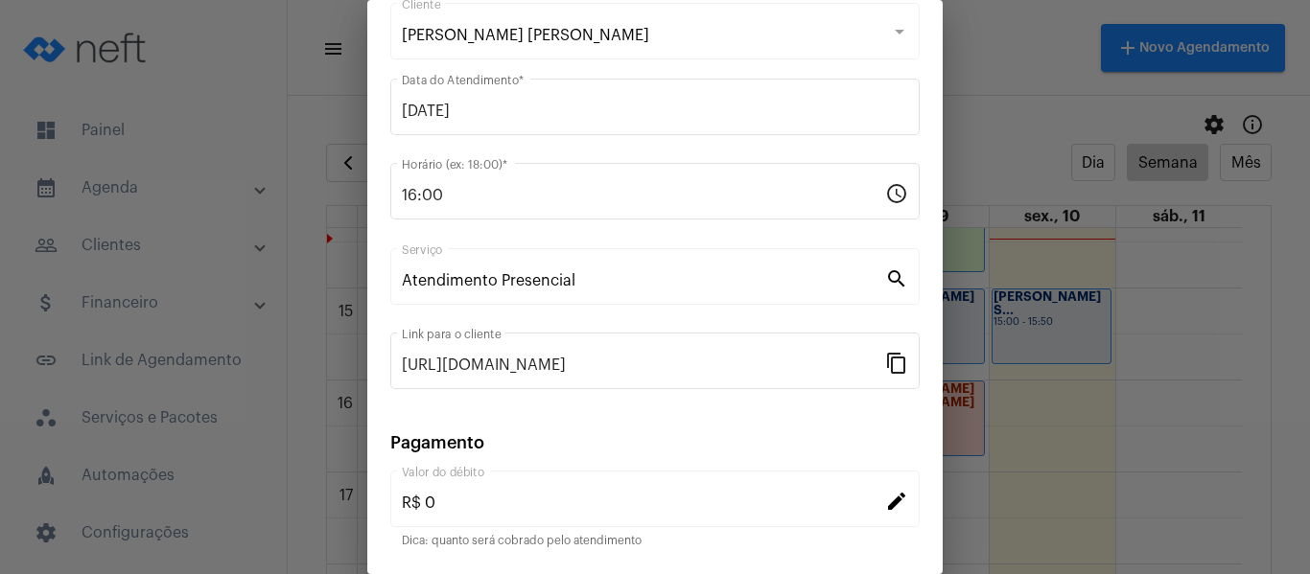
scroll to position [251, 0]
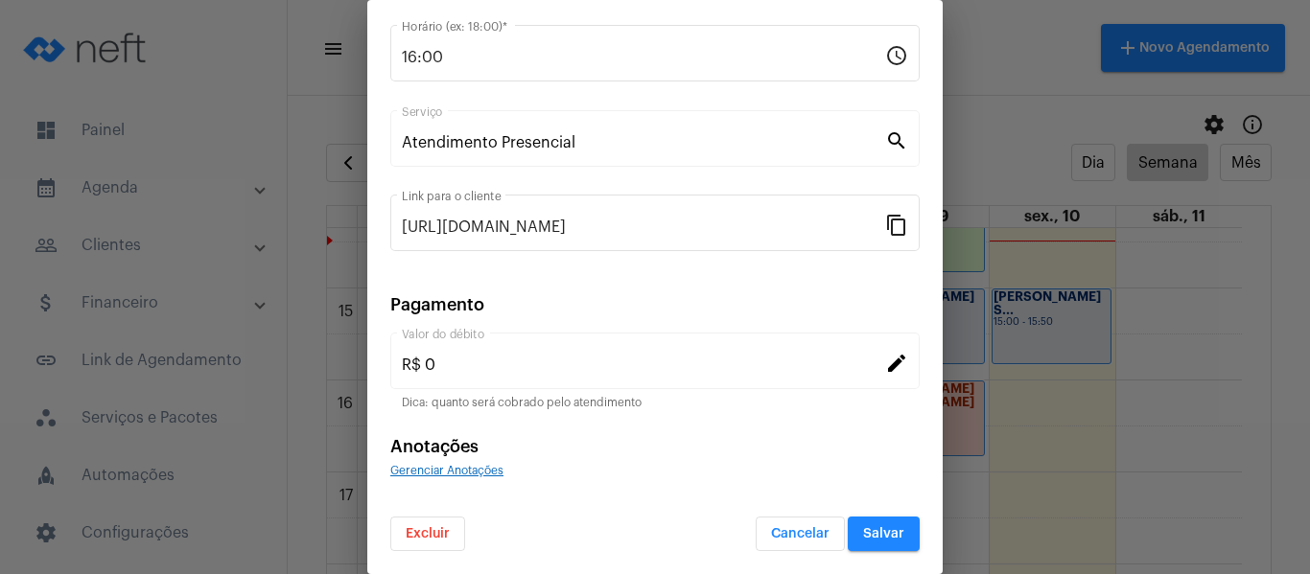
click at [482, 468] on span "Gerenciar Anotações" at bounding box center [446, 471] width 113 height 12
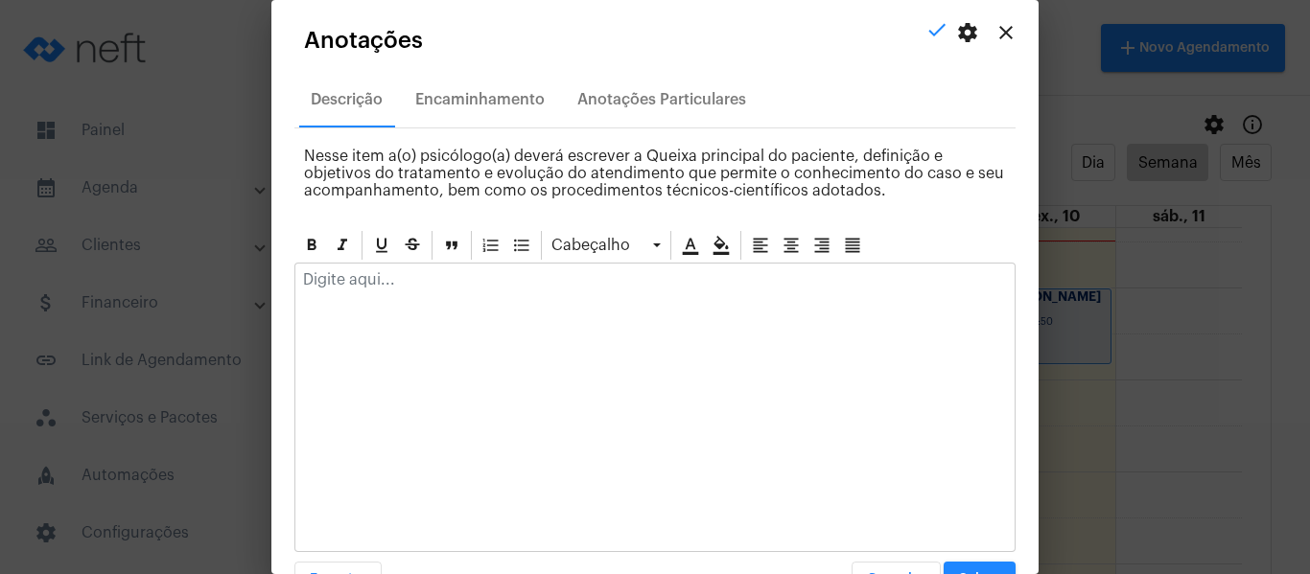
click at [475, 274] on p at bounding box center [655, 279] width 704 height 17
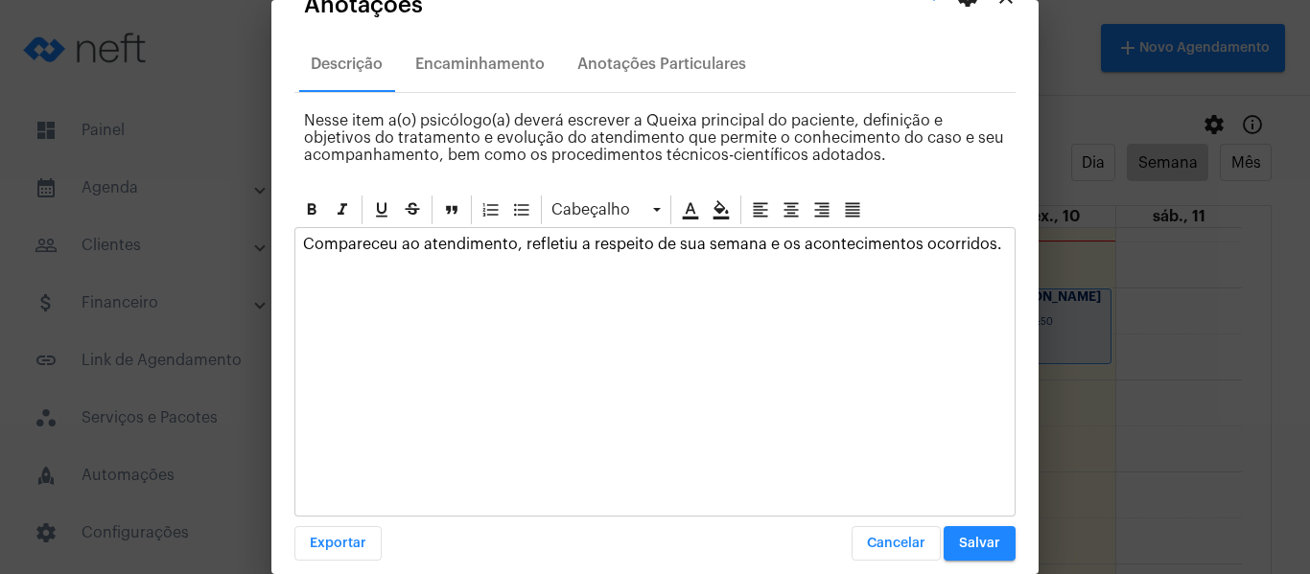
scroll to position [55, 0]
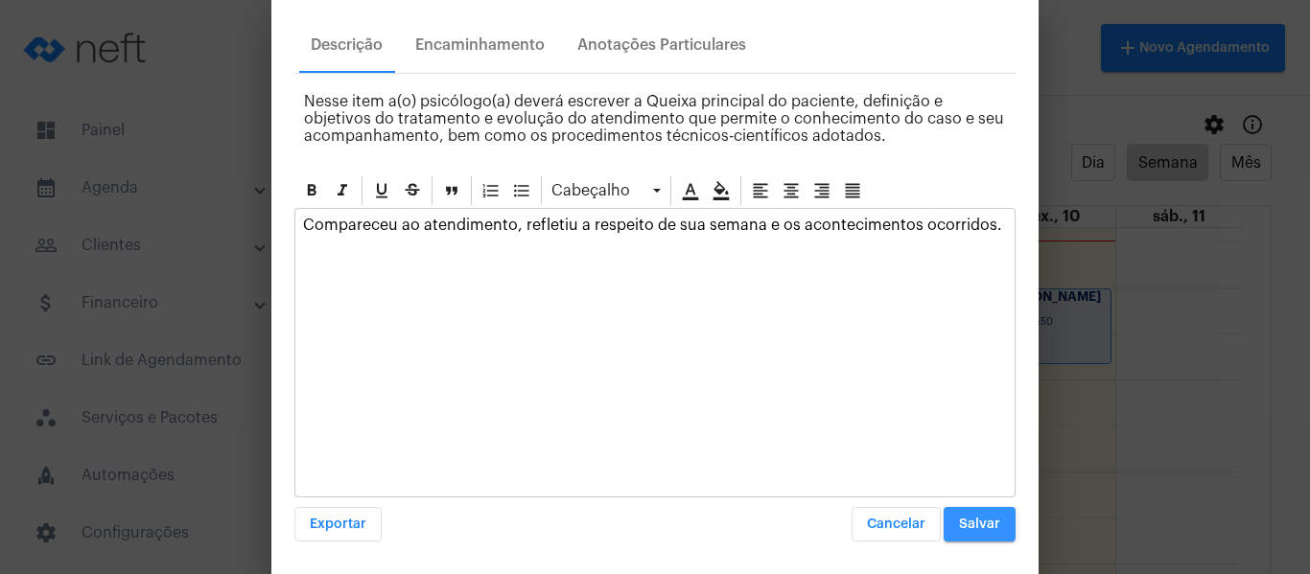
click at [974, 523] on span "Salvar" at bounding box center [979, 524] width 41 height 13
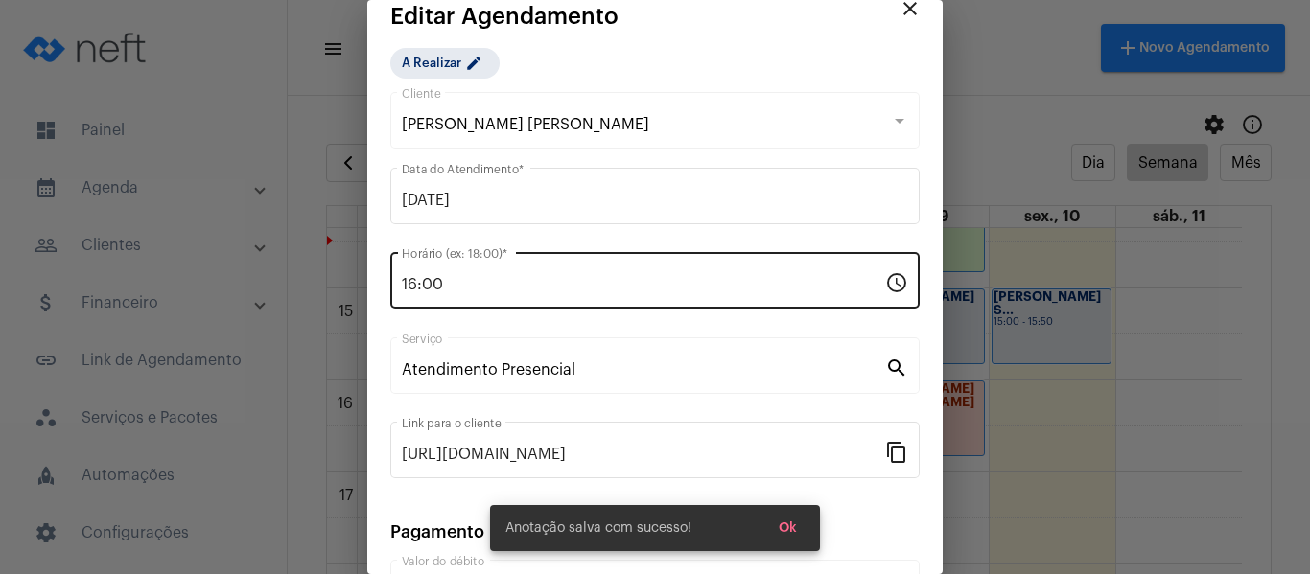
scroll to position [0, 0]
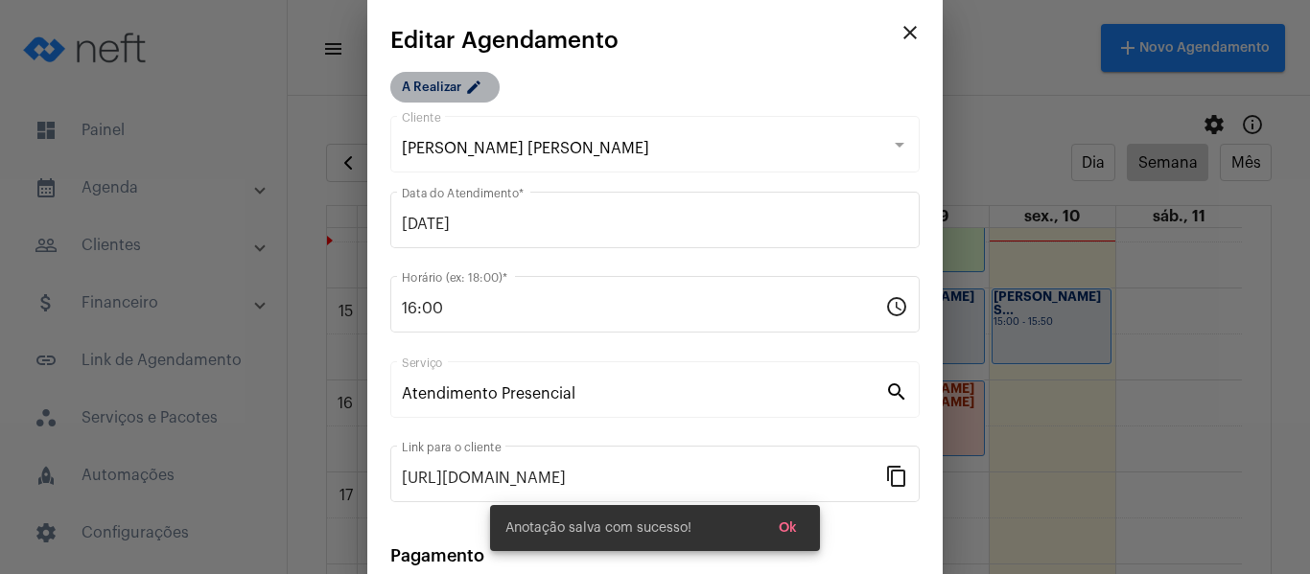
click at [452, 88] on mat-chip "A Realizar edit" at bounding box center [444, 87] width 109 height 31
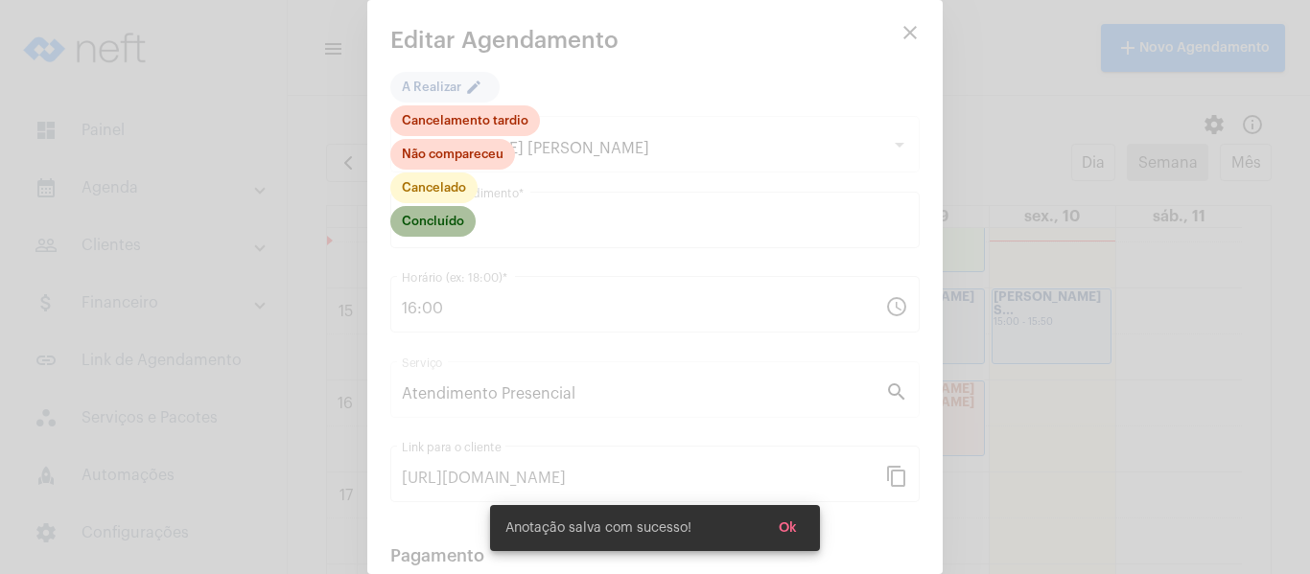
click at [450, 216] on mat-chip "Concluído" at bounding box center [432, 221] width 85 height 31
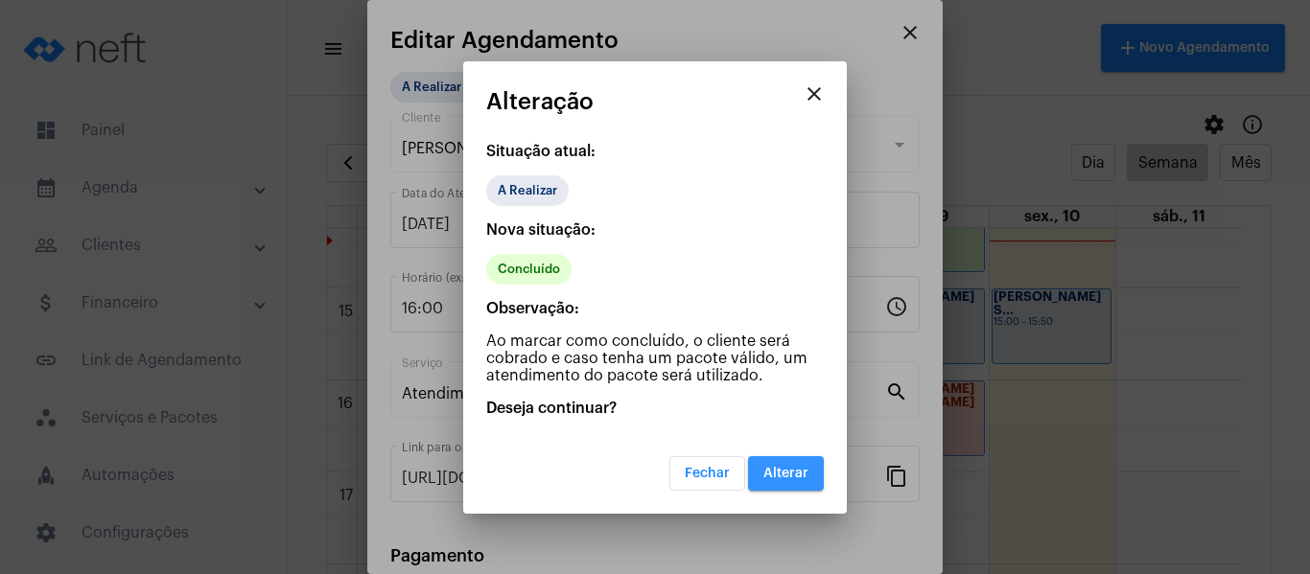
click at [781, 475] on span "Alterar" at bounding box center [785, 473] width 45 height 13
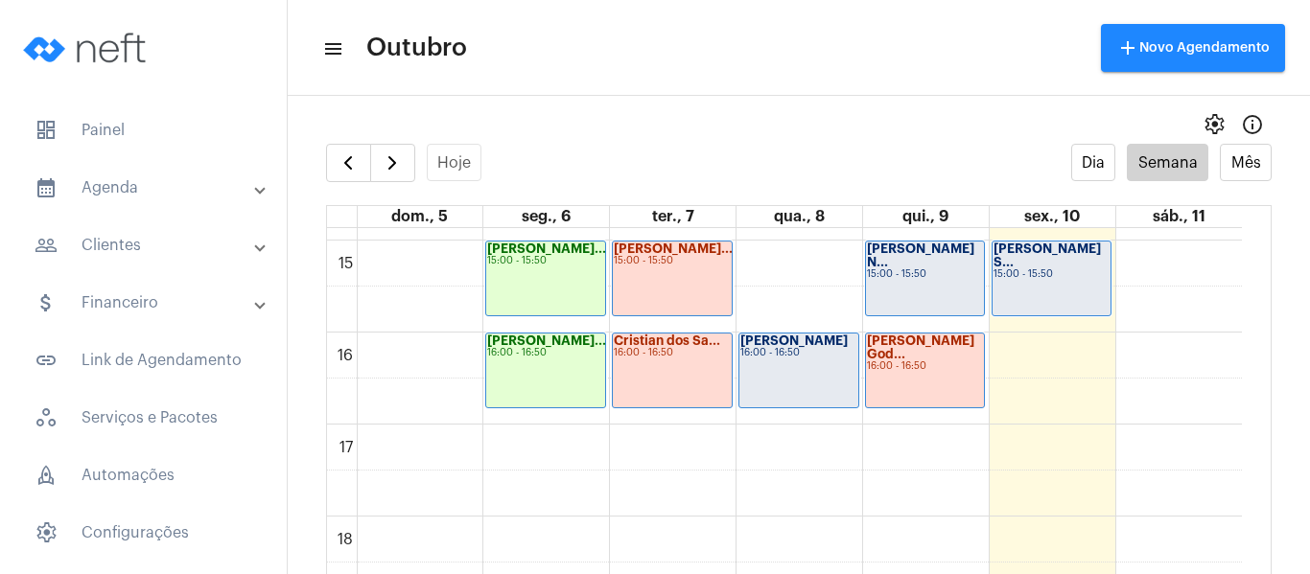
scroll to position [1416, 0]
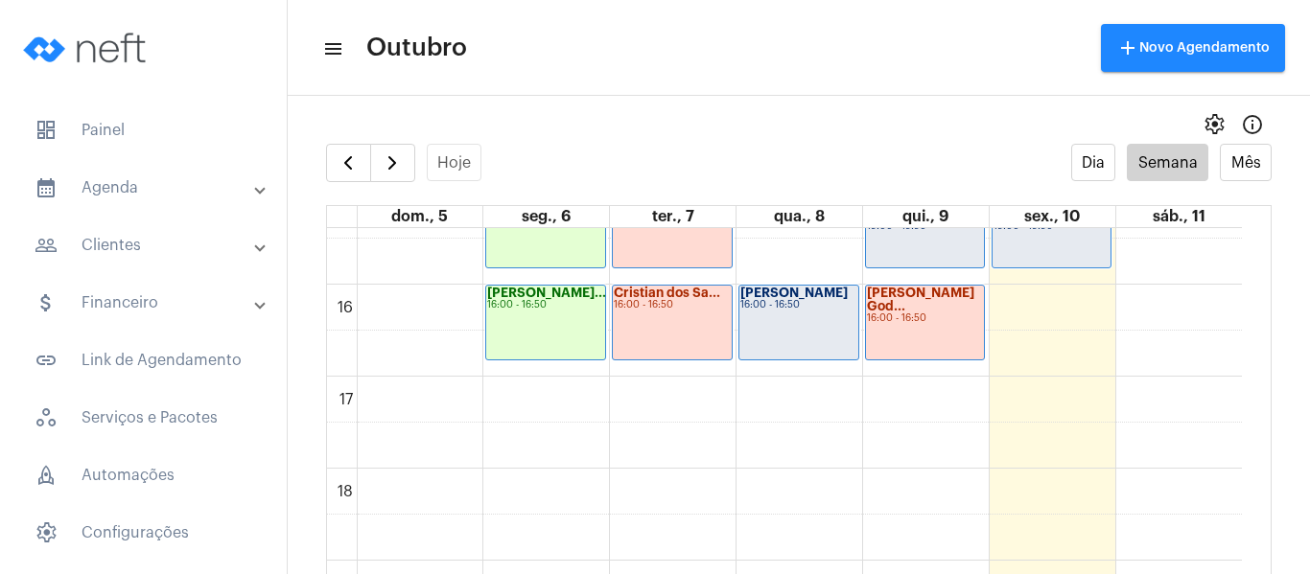
click at [767, 322] on div "[PERSON_NAME] 16:00 - 16:50" at bounding box center [798, 323] width 119 height 74
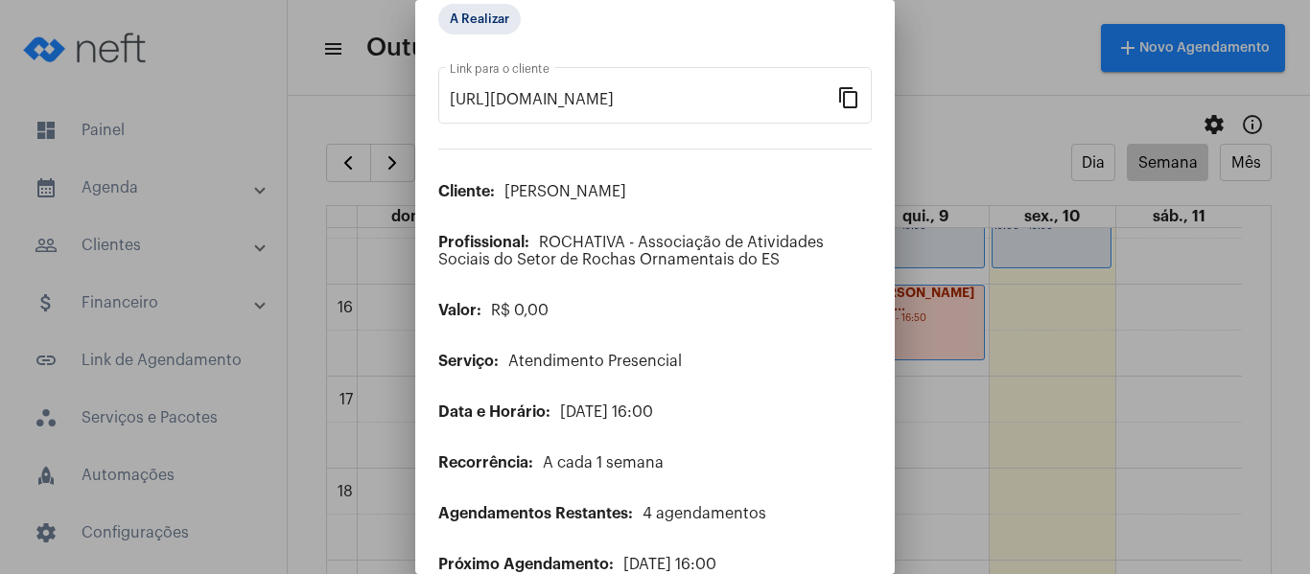
scroll to position [155, 0]
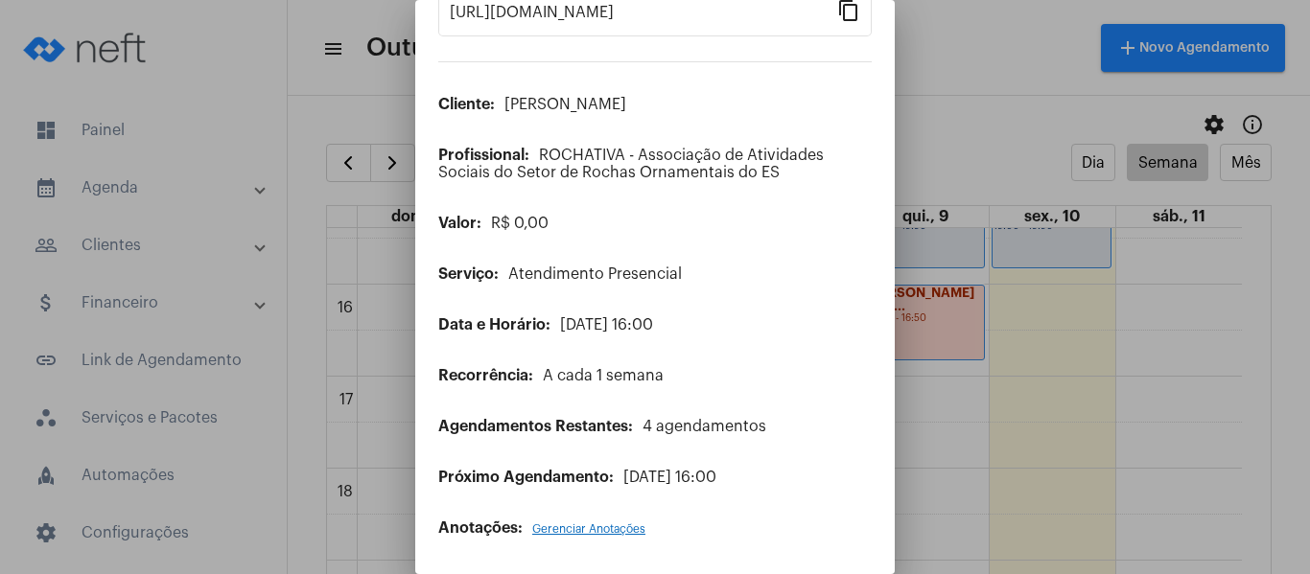
click at [573, 529] on span "Gerenciar Anotações" at bounding box center [588, 530] width 113 height 12
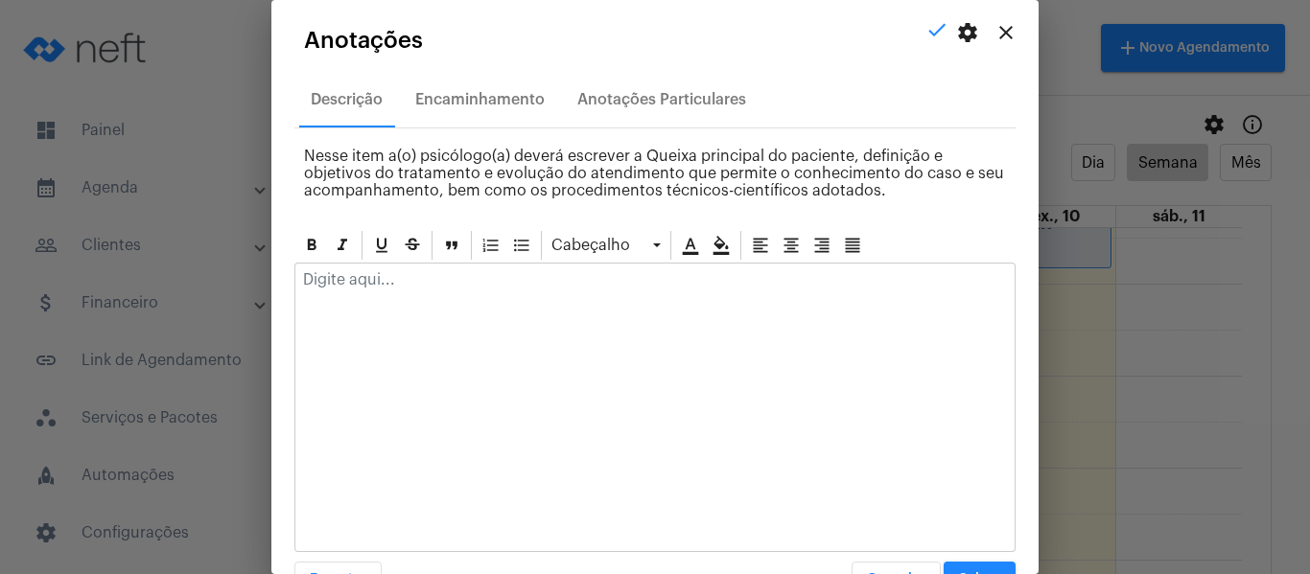
click at [408, 294] on div at bounding box center [654, 285] width 719 height 42
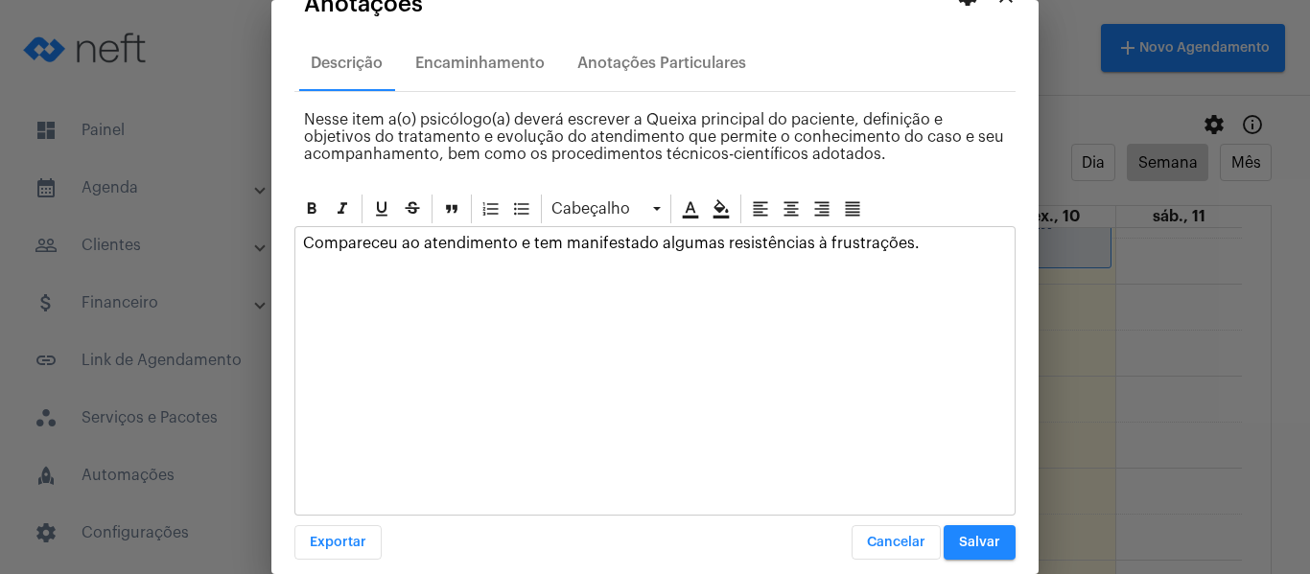
scroll to position [55, 0]
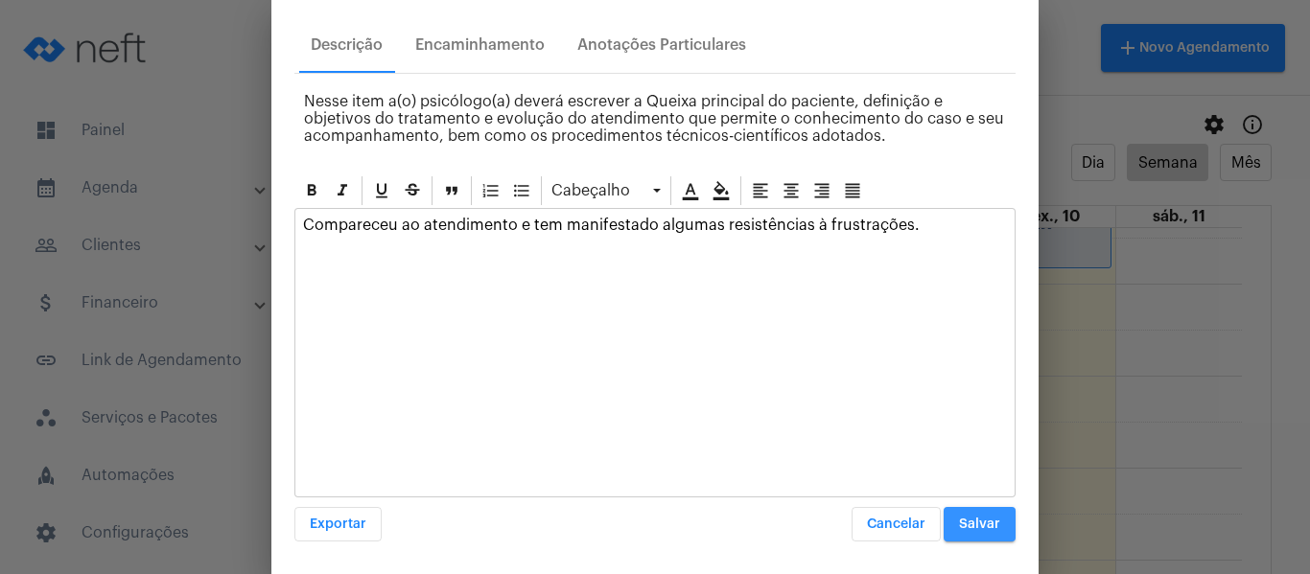
click at [973, 513] on button "Salvar" at bounding box center [980, 524] width 72 height 35
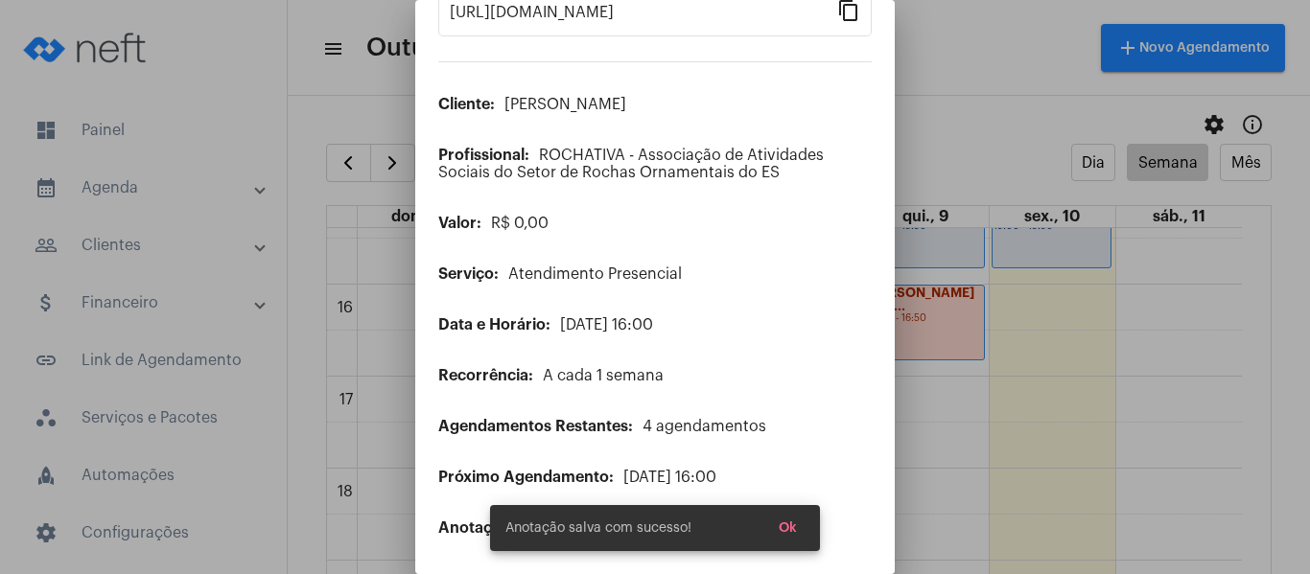
scroll to position [0, 0]
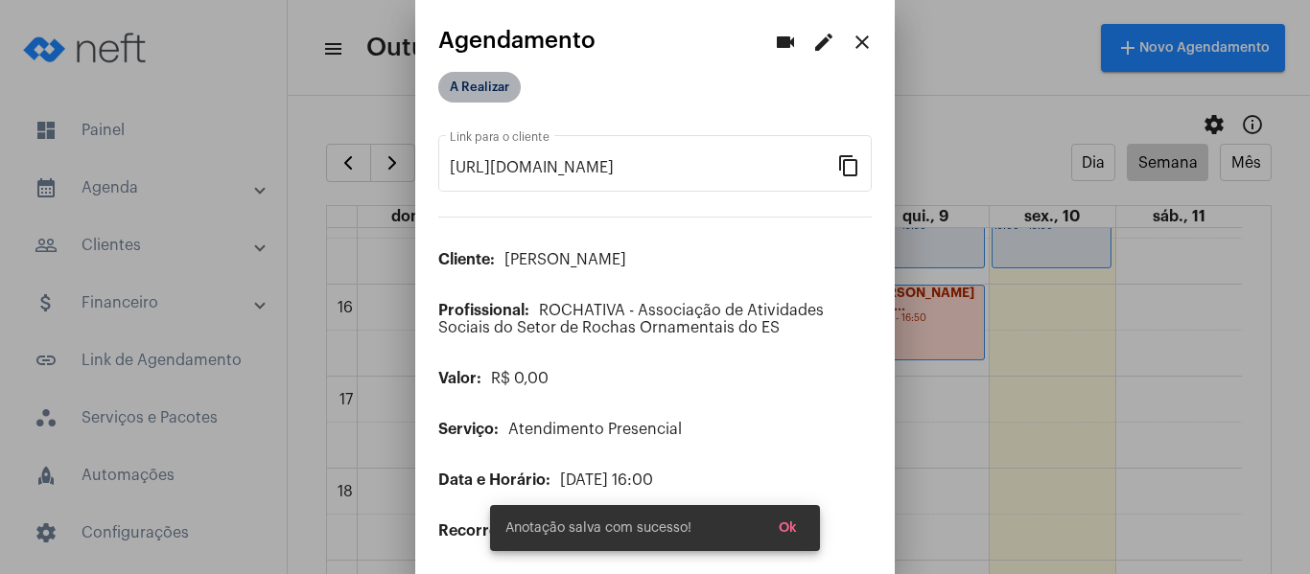
click at [498, 85] on mat-chip "A Realizar" at bounding box center [479, 87] width 82 height 31
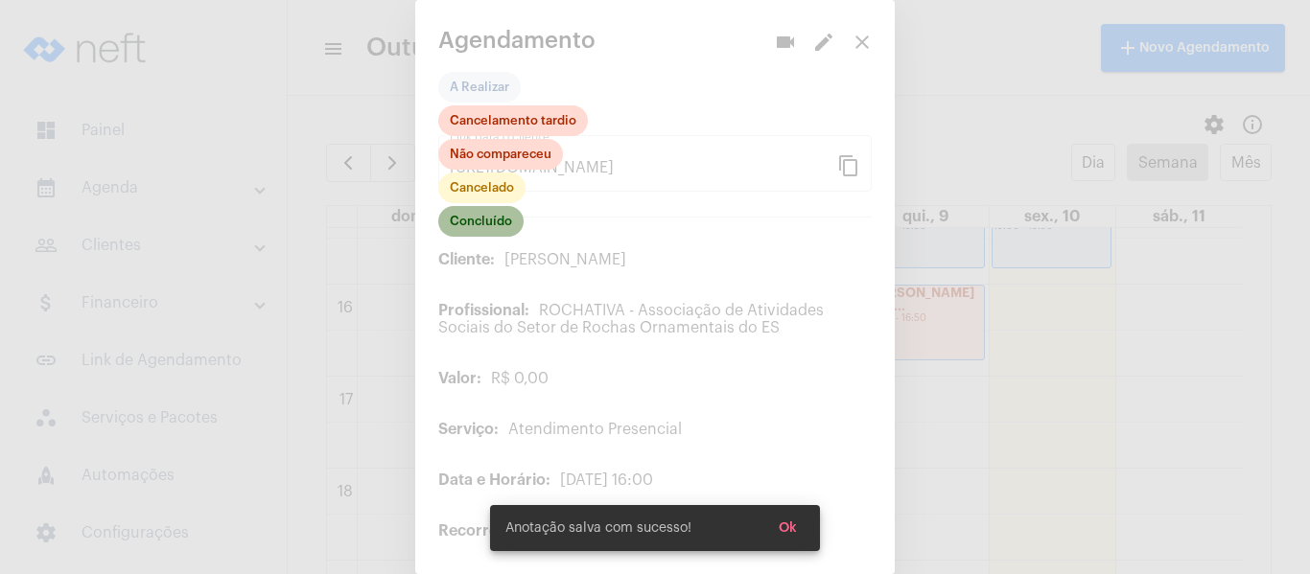
click at [473, 222] on mat-chip "Concluído" at bounding box center [480, 221] width 85 height 31
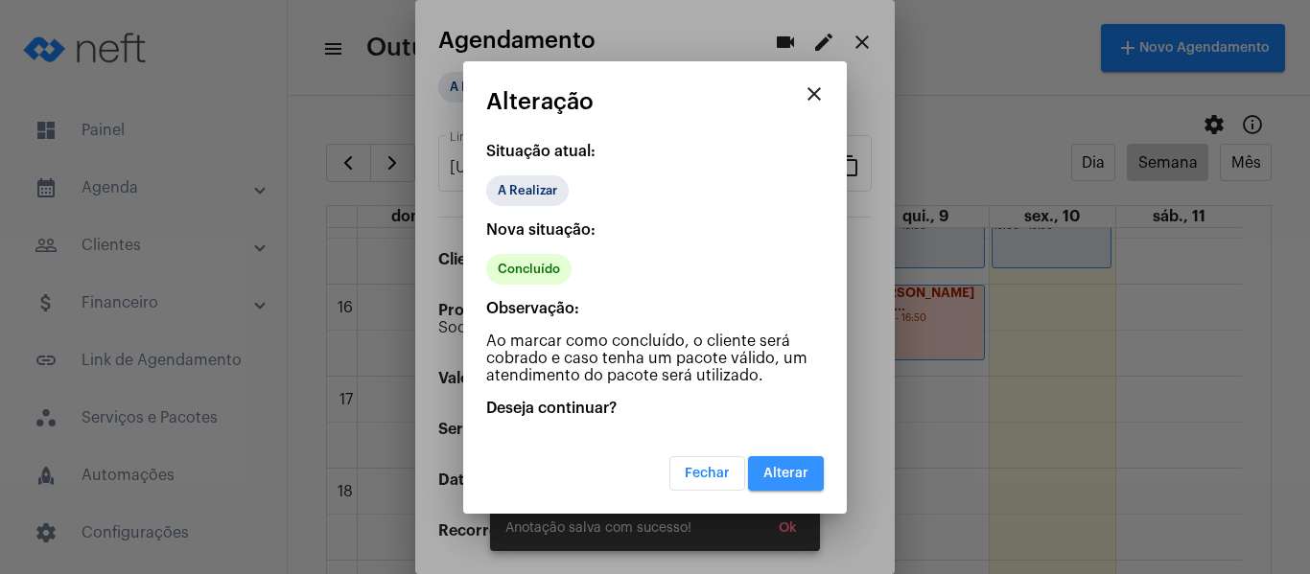
click at [792, 464] on button "Alterar" at bounding box center [786, 474] width 76 height 35
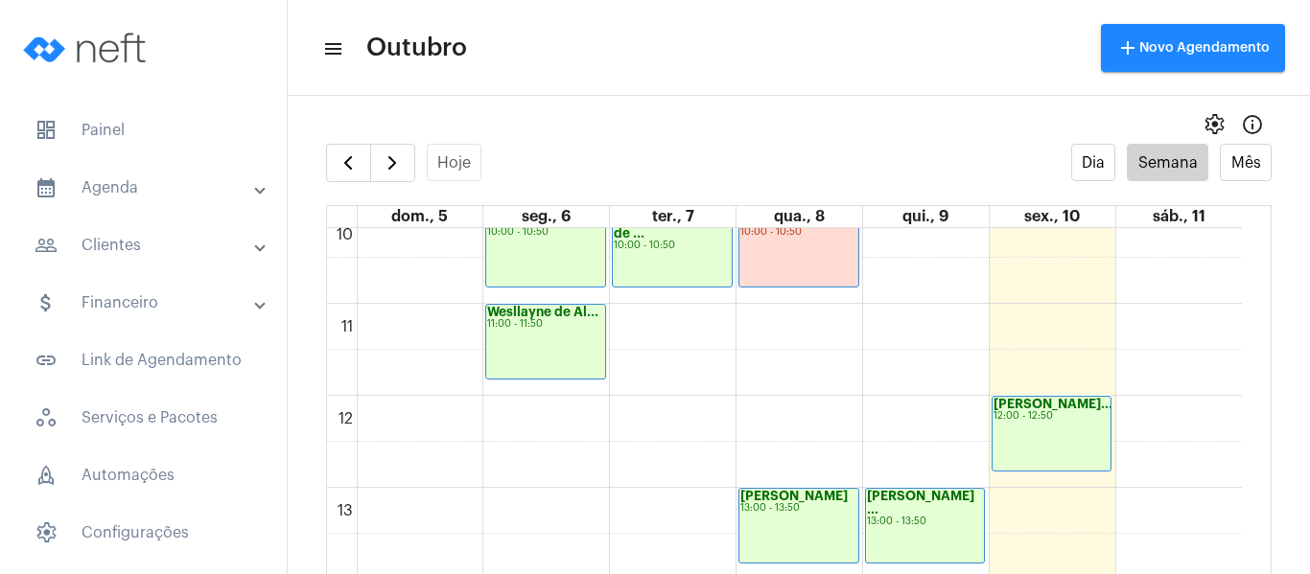
scroll to position [1225, 0]
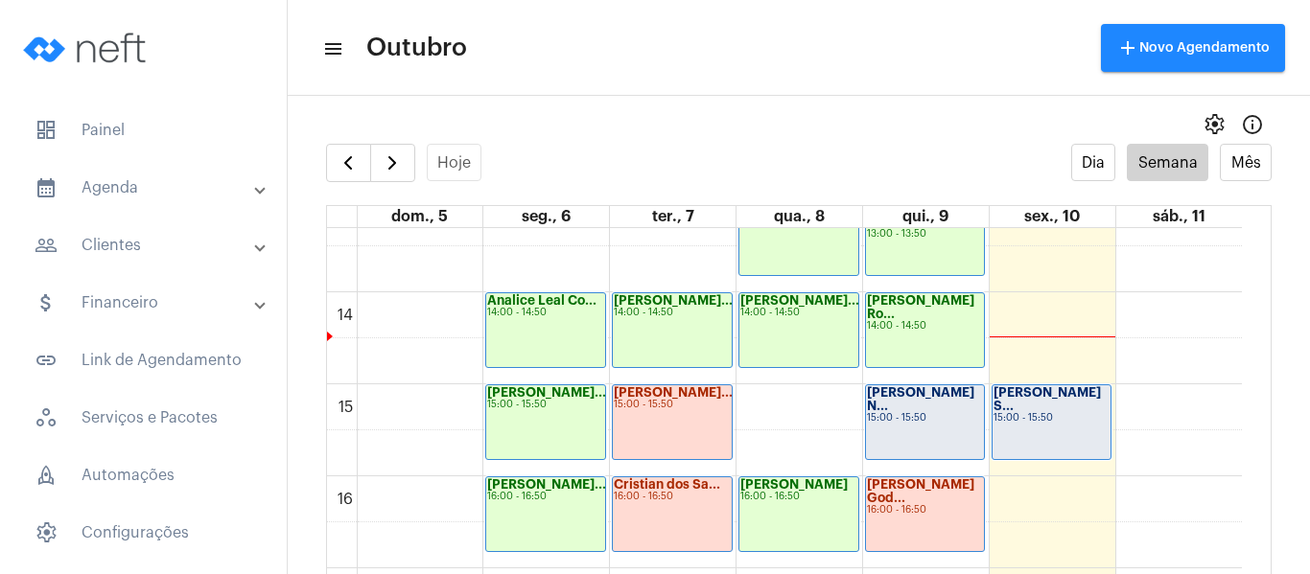
click at [962, 426] on div "[PERSON_NAME] N... 15:00 - 15:50" at bounding box center [925, 423] width 119 height 74
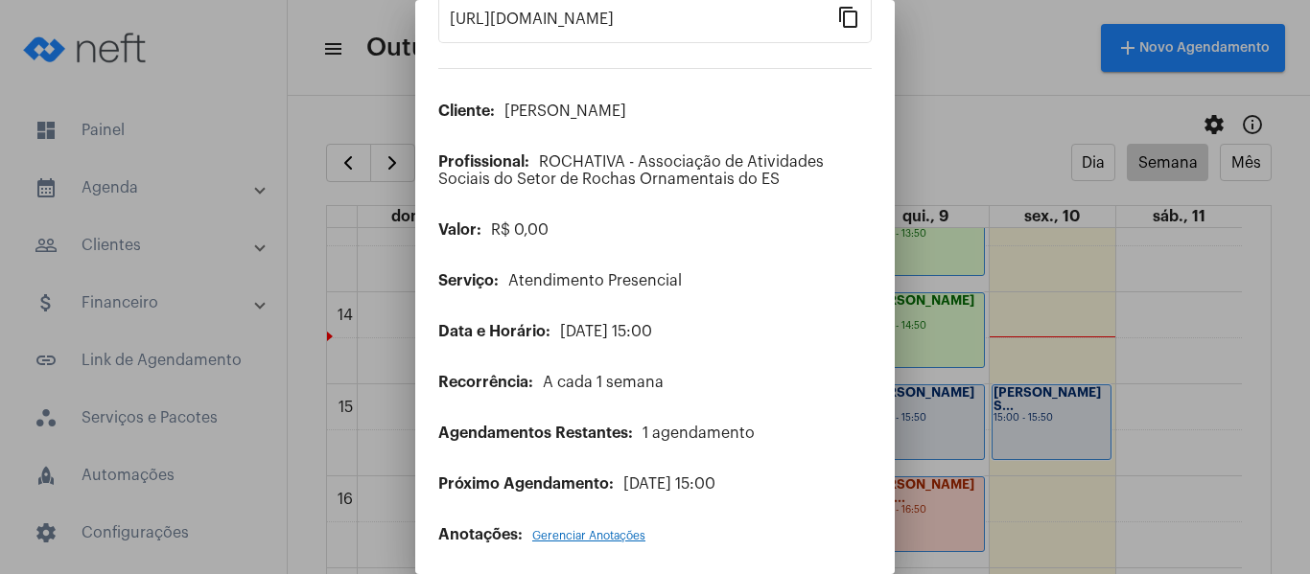
scroll to position [155, 0]
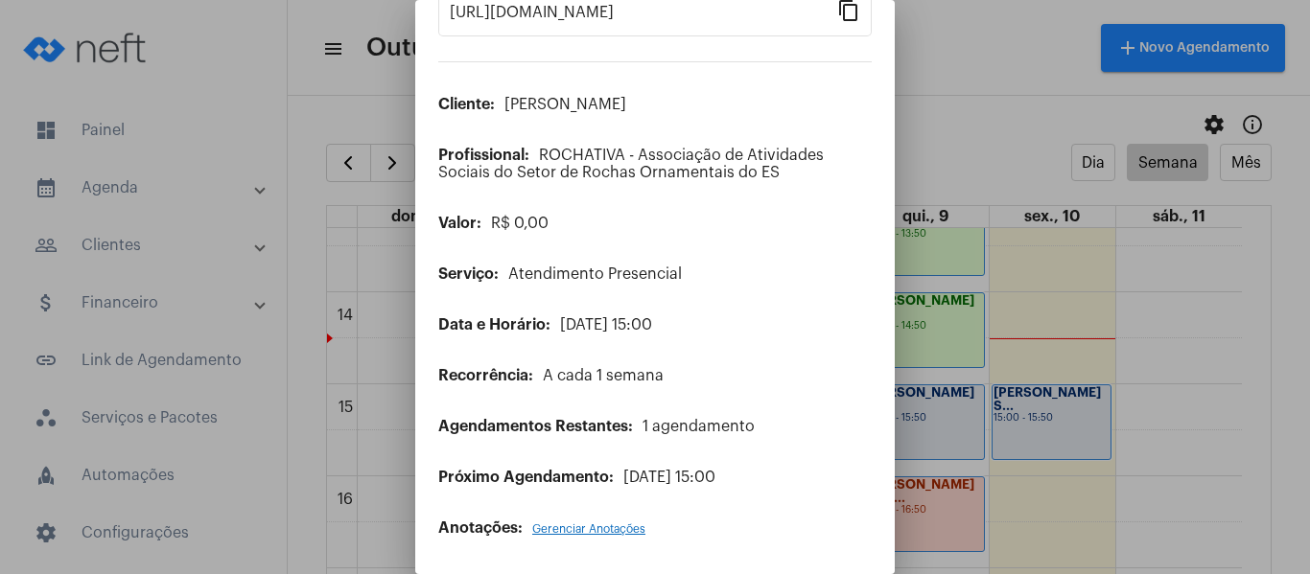
click at [597, 523] on div "Anotações: Gerenciar Anotações" at bounding box center [654, 528] width 433 height 17
click at [597, 531] on span "Gerenciar Anotações" at bounding box center [588, 530] width 113 height 12
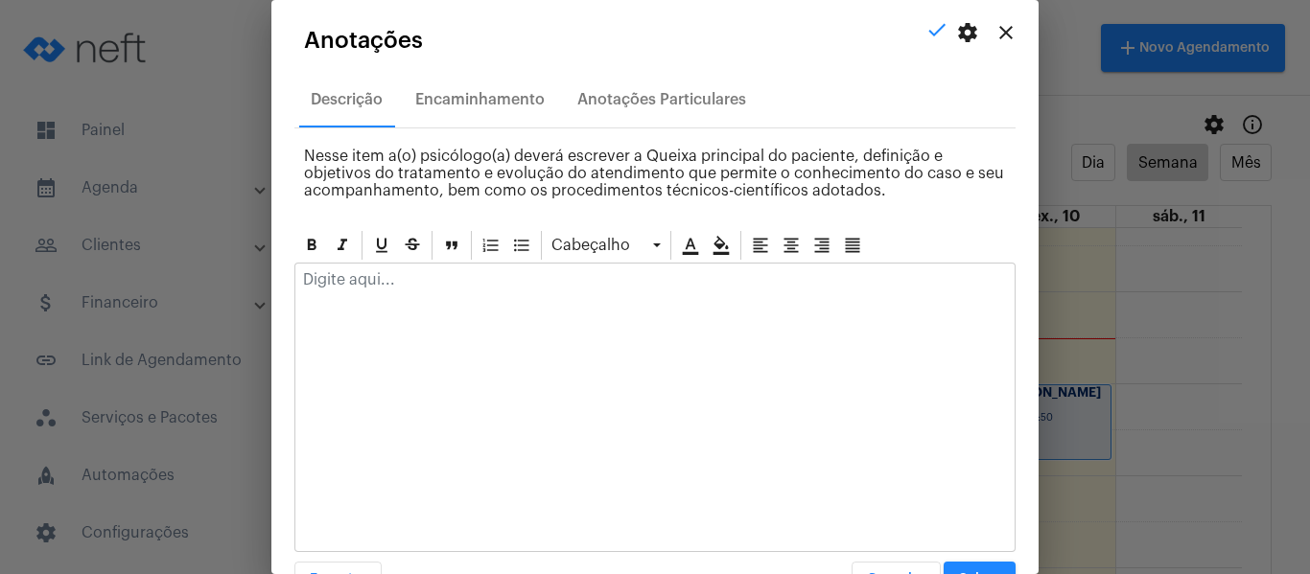
click at [552, 292] on div at bounding box center [654, 285] width 719 height 42
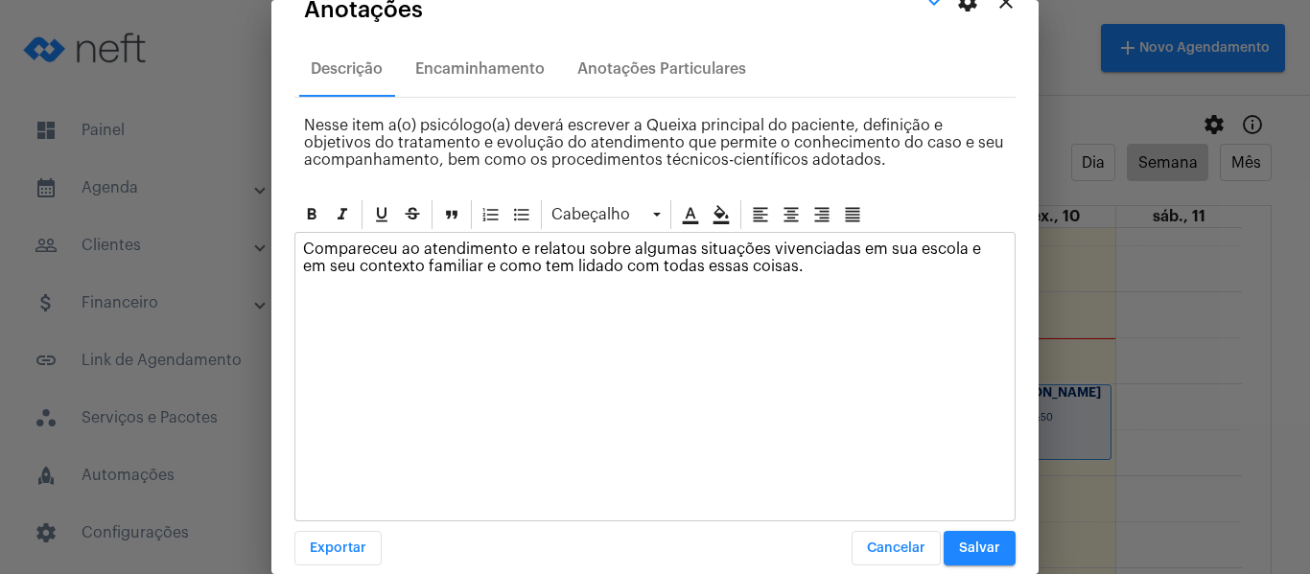
scroll to position [55, 0]
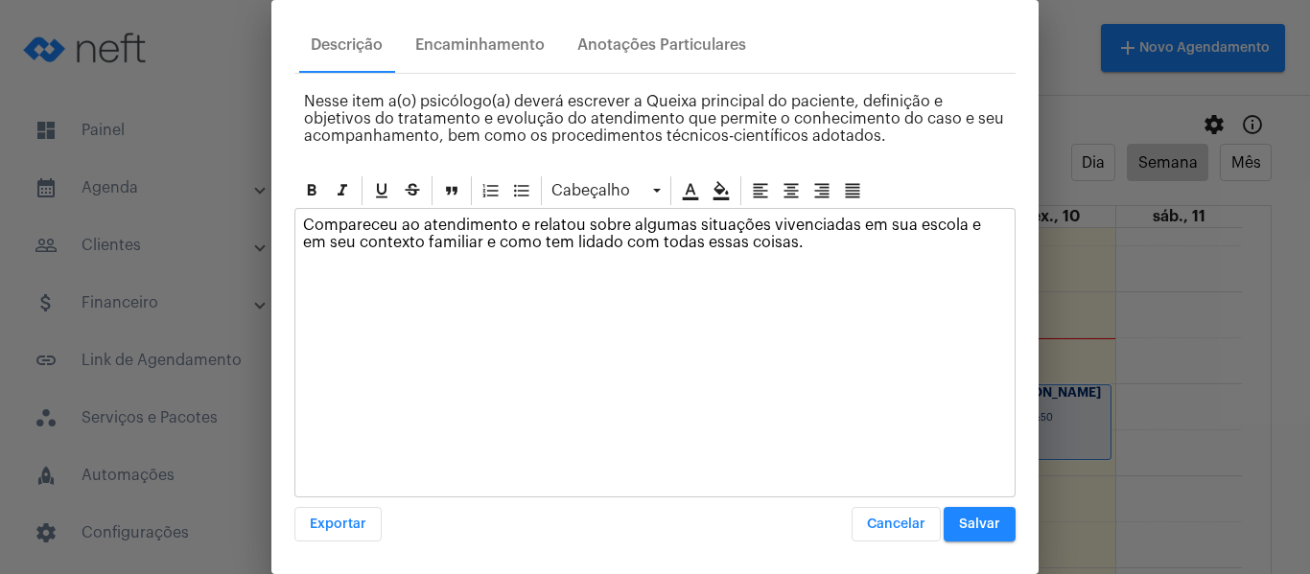
click at [995, 535] on button "Salvar" at bounding box center [980, 524] width 72 height 35
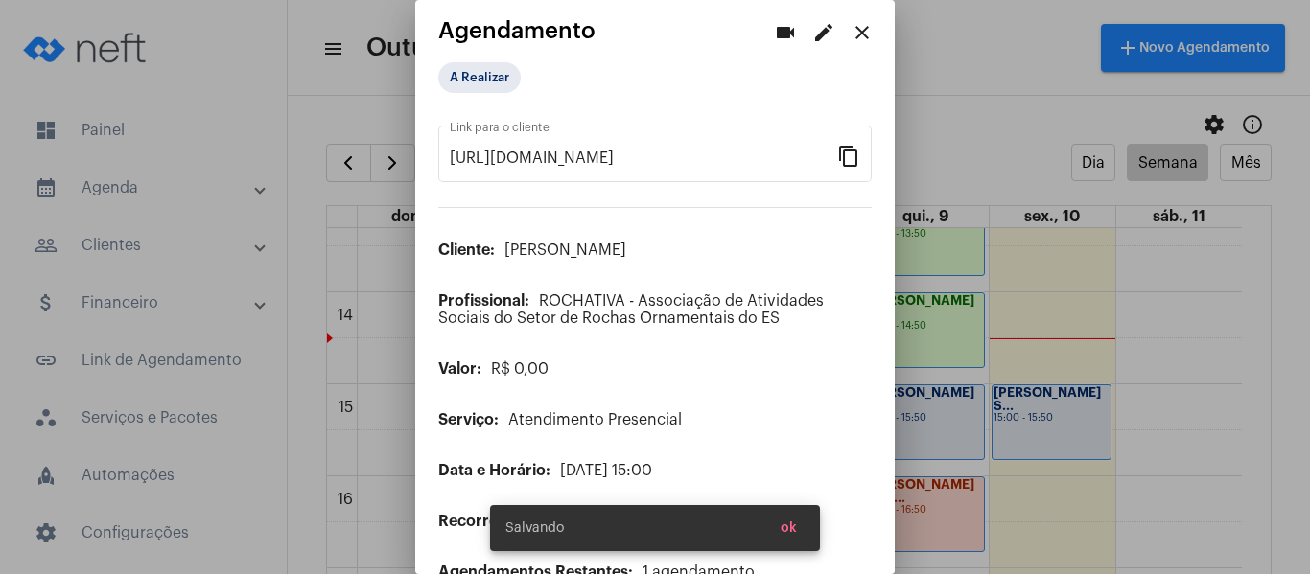
scroll to position [0, 0]
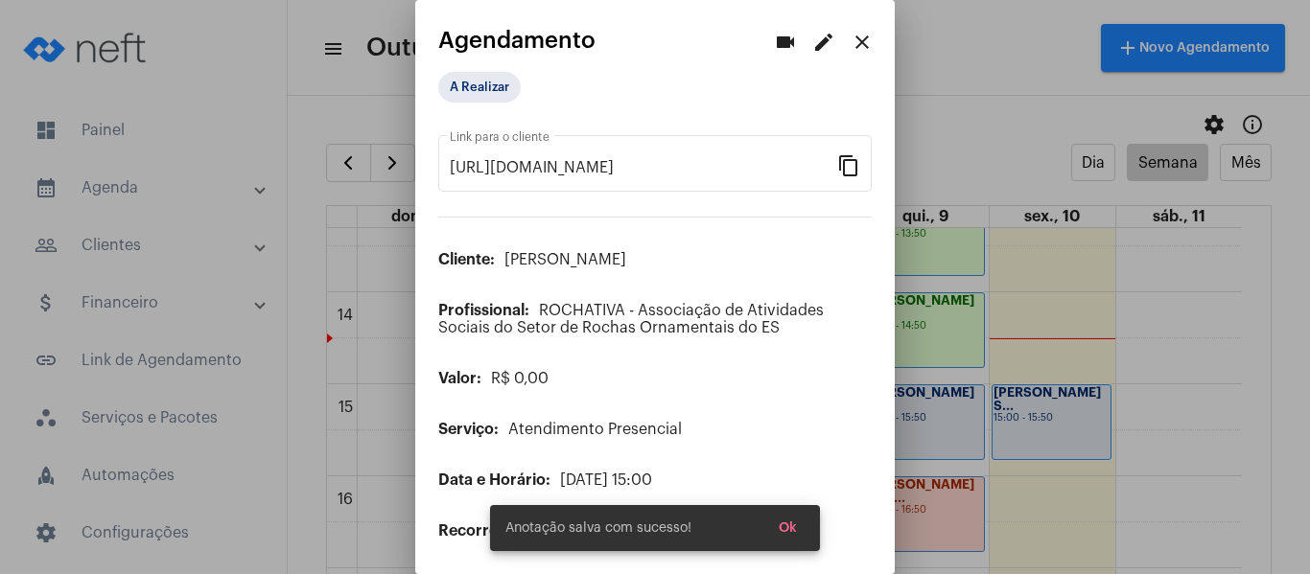
click at [483, 67] on app-view-schedule "videocam edit close Agendamento A Realizar [URL][DOMAIN_NAME] Link para o clien…" at bounding box center [654, 360] width 433 height 665
click at [491, 84] on mat-chip "A Realizar" at bounding box center [479, 87] width 82 height 31
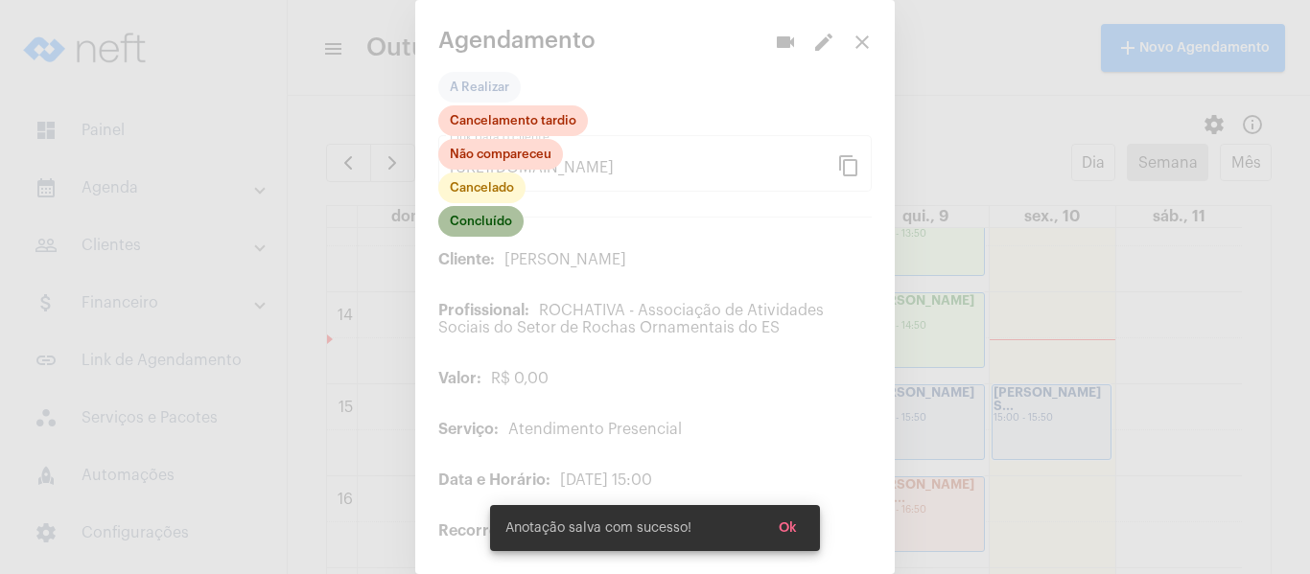
click at [487, 230] on mat-chip "Concluído" at bounding box center [480, 221] width 85 height 31
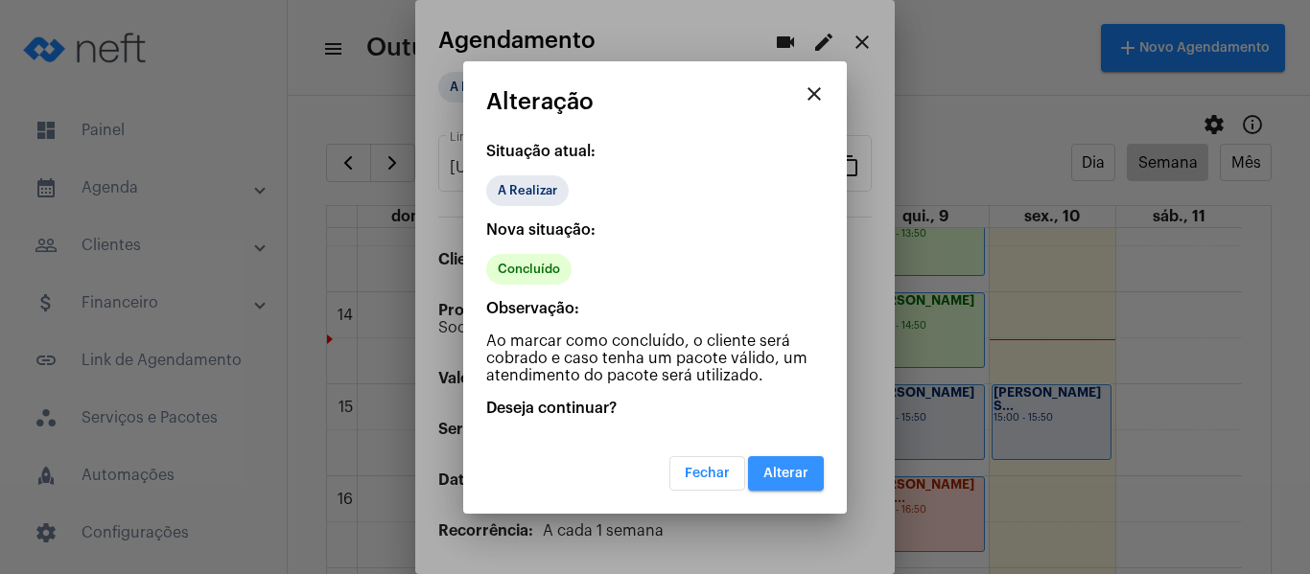
click at [774, 467] on span "Alterar" at bounding box center [785, 473] width 45 height 13
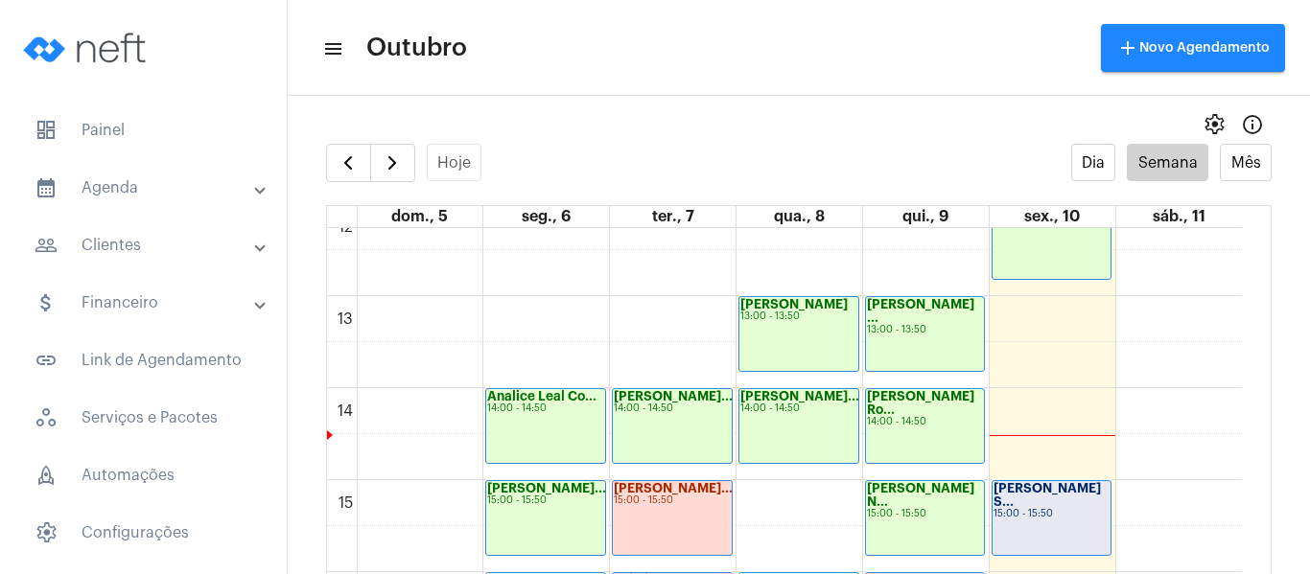
scroll to position [1321, 0]
